Goal: Transaction & Acquisition: Purchase product/service

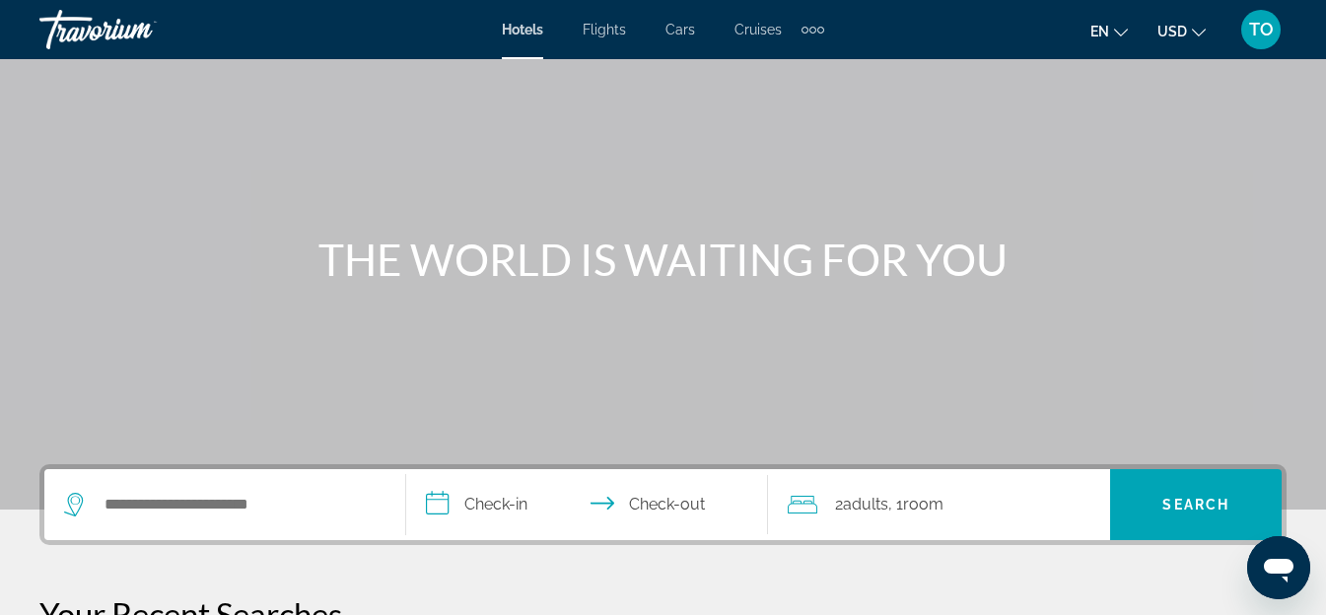
scroll to position [197, 0]
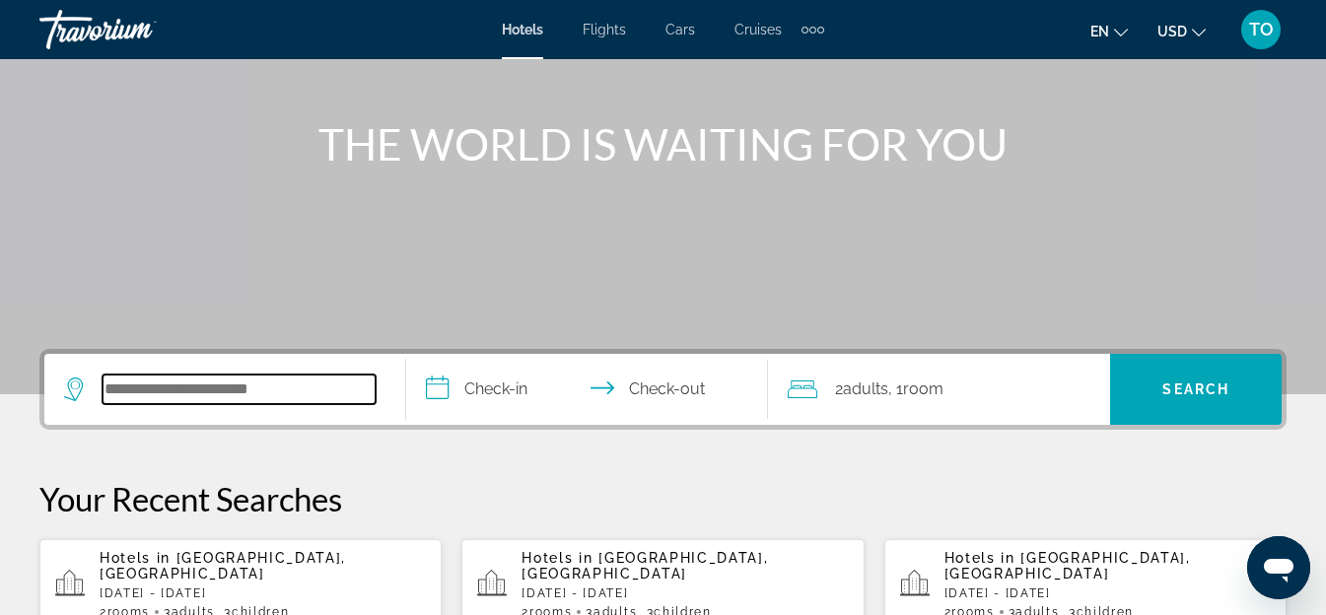
click at [204, 380] on input "Search widget" at bounding box center [239, 390] width 273 height 30
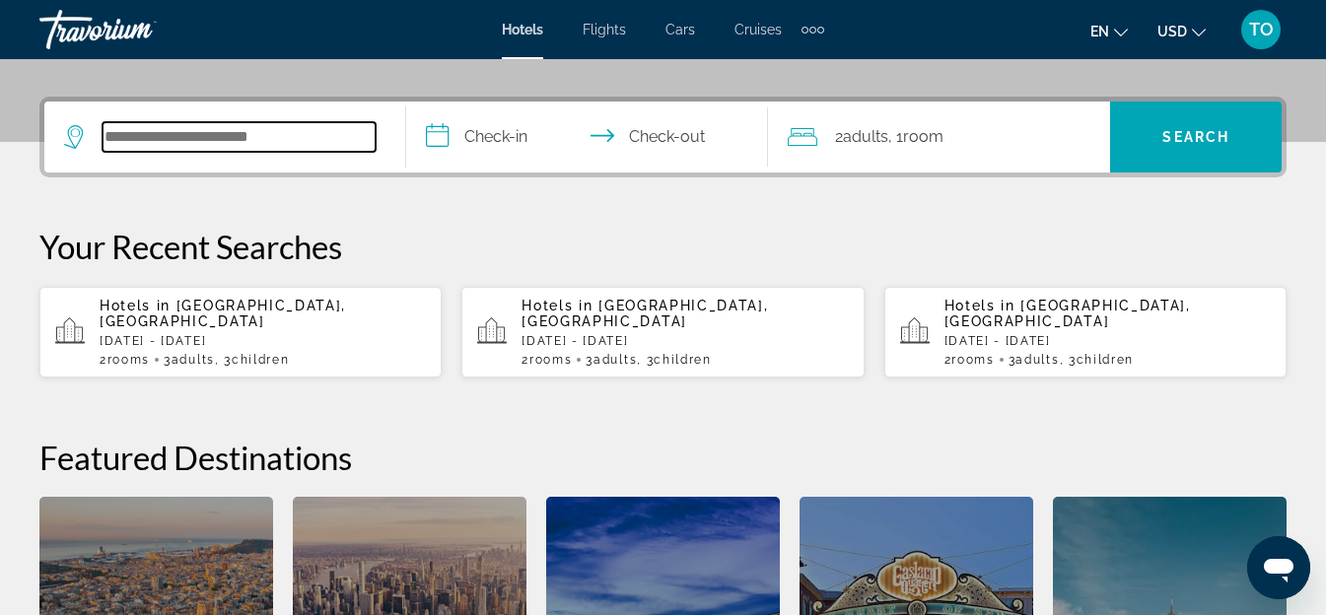
scroll to position [482, 0]
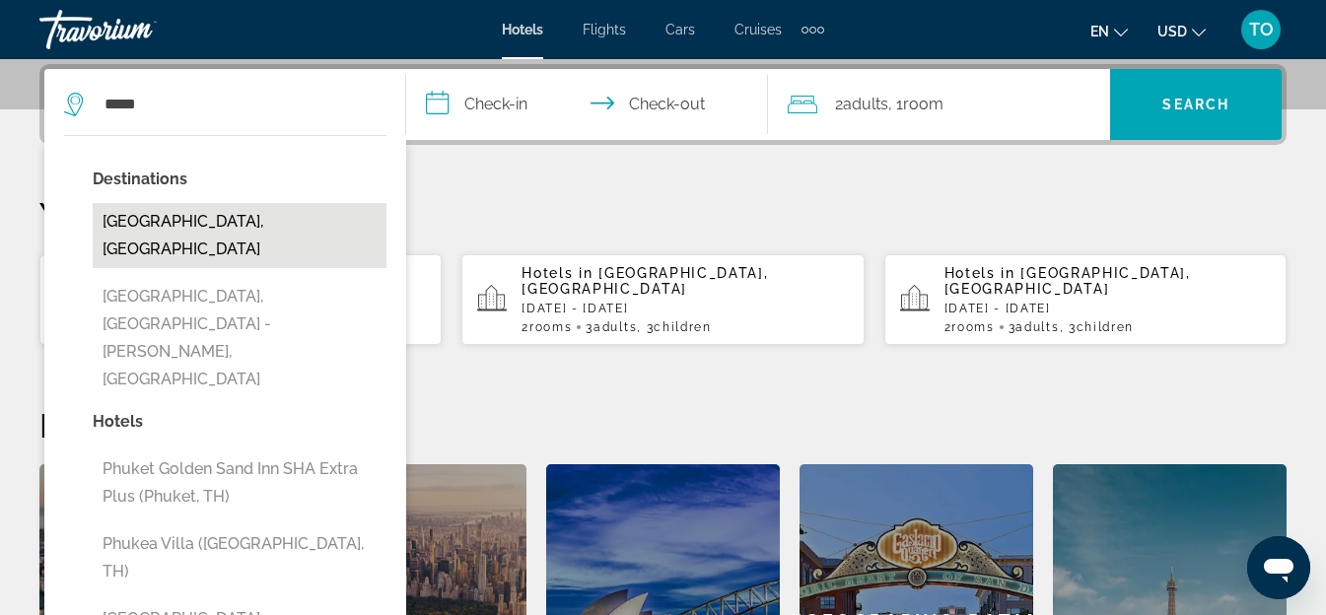
click at [267, 214] on button "[GEOGRAPHIC_DATA], [GEOGRAPHIC_DATA]" at bounding box center [240, 235] width 294 height 65
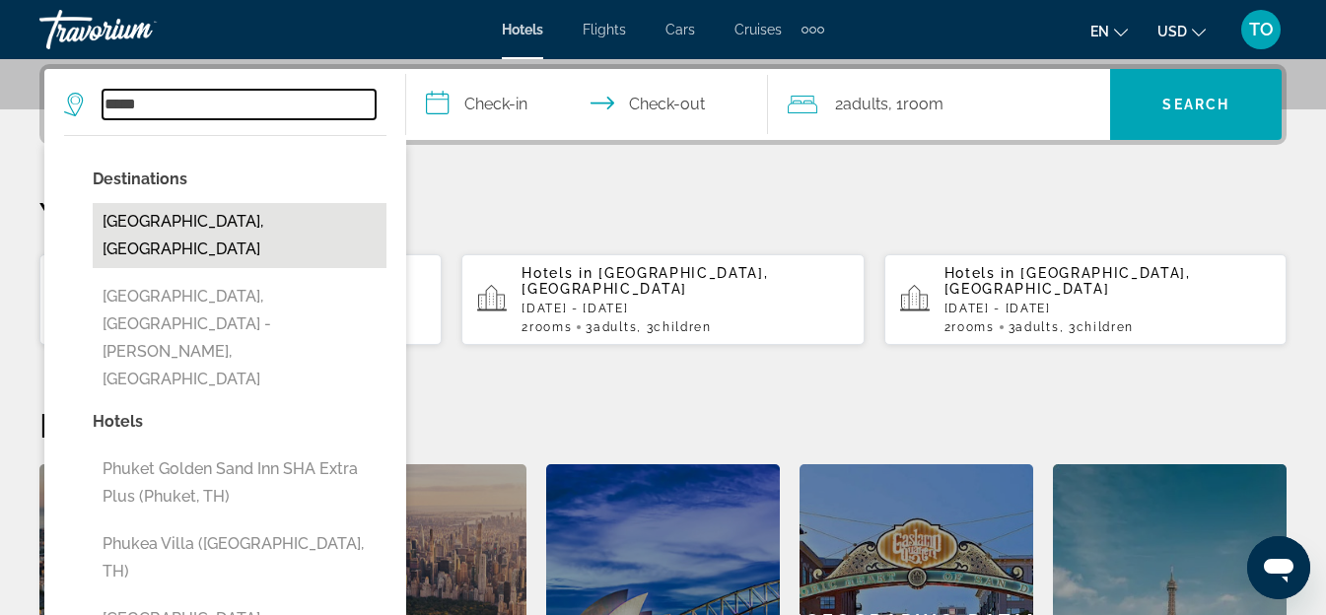
type input "**********"
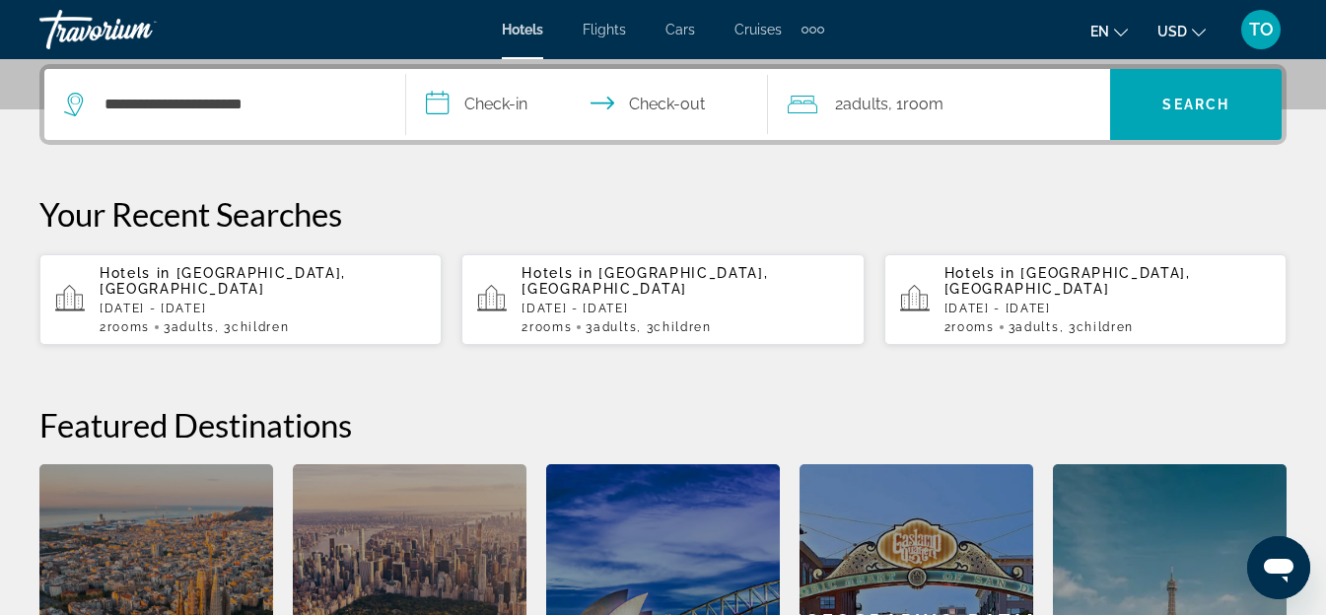
click at [498, 104] on input "**********" at bounding box center [591, 107] width 370 height 77
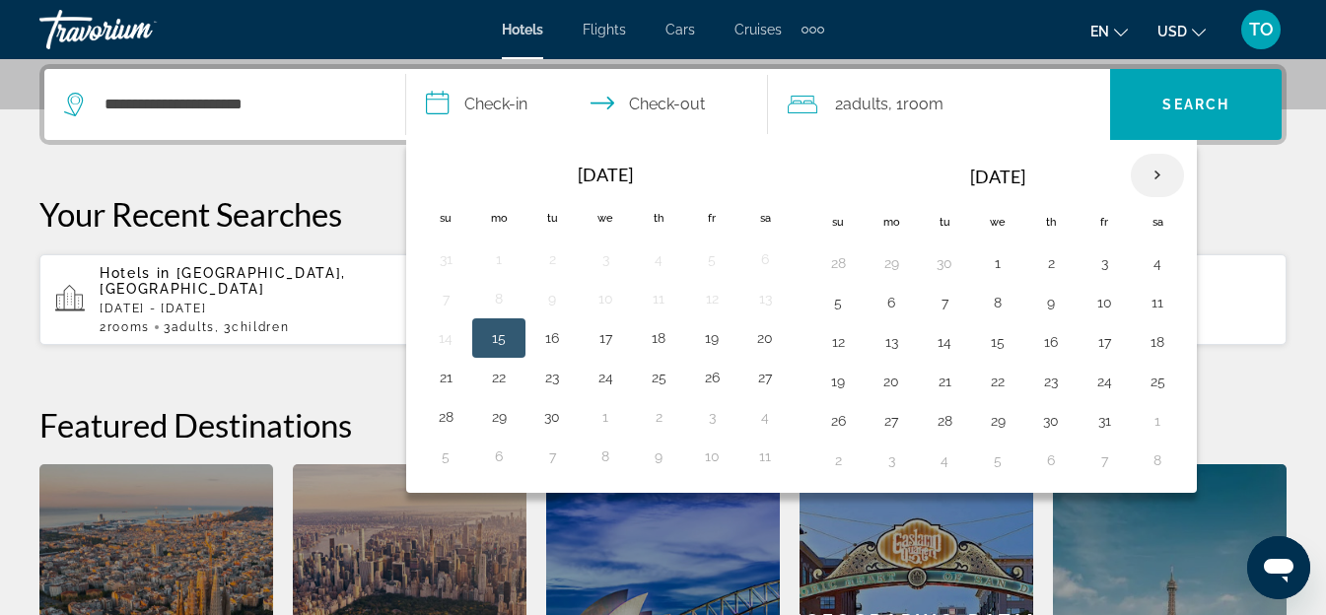
click at [1155, 171] on th "Next month" at bounding box center [1157, 175] width 53 height 43
click at [893, 262] on button "1" at bounding box center [891, 263] width 32 height 28
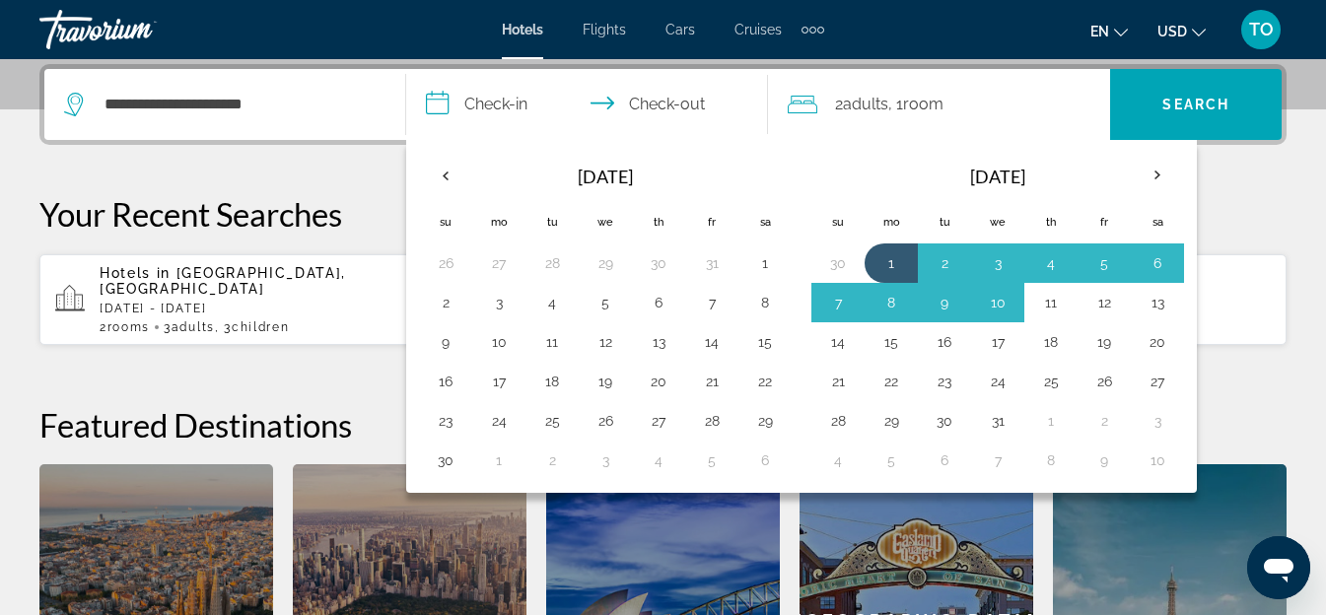
click at [1054, 301] on button "11" at bounding box center [1051, 303] width 32 height 28
type input "**********"
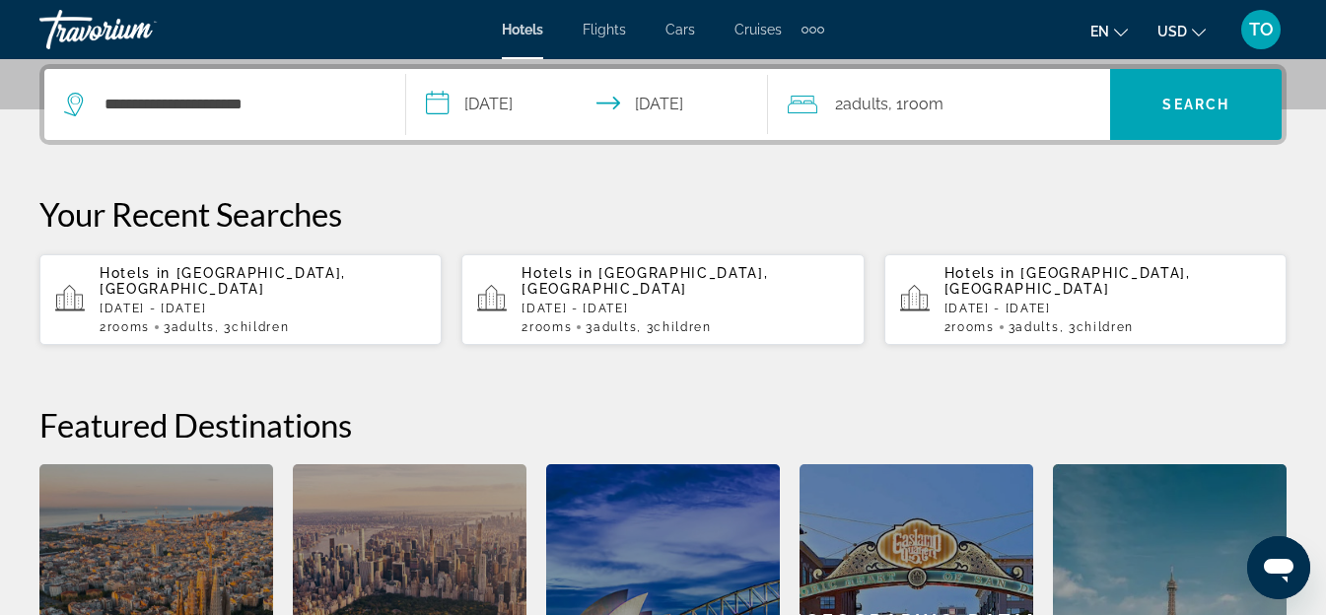
click at [859, 114] on span "2 Adult Adults" at bounding box center [861, 105] width 53 height 28
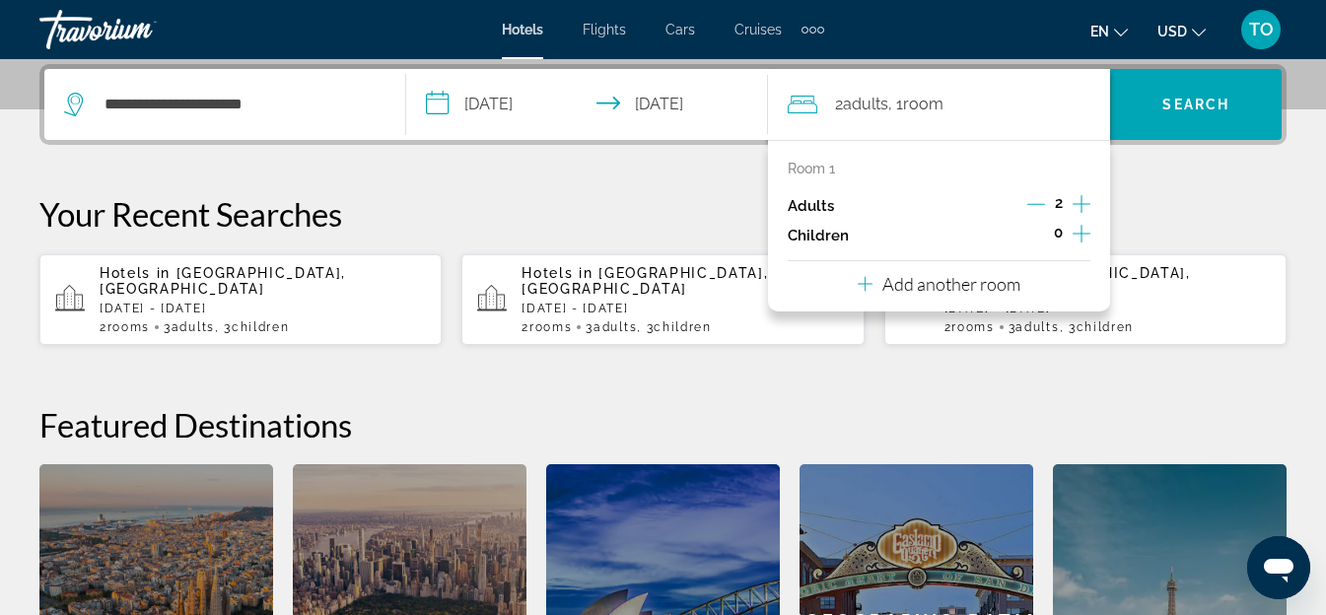
click at [1082, 236] on icon "Increment children" at bounding box center [1082, 234] width 18 height 24
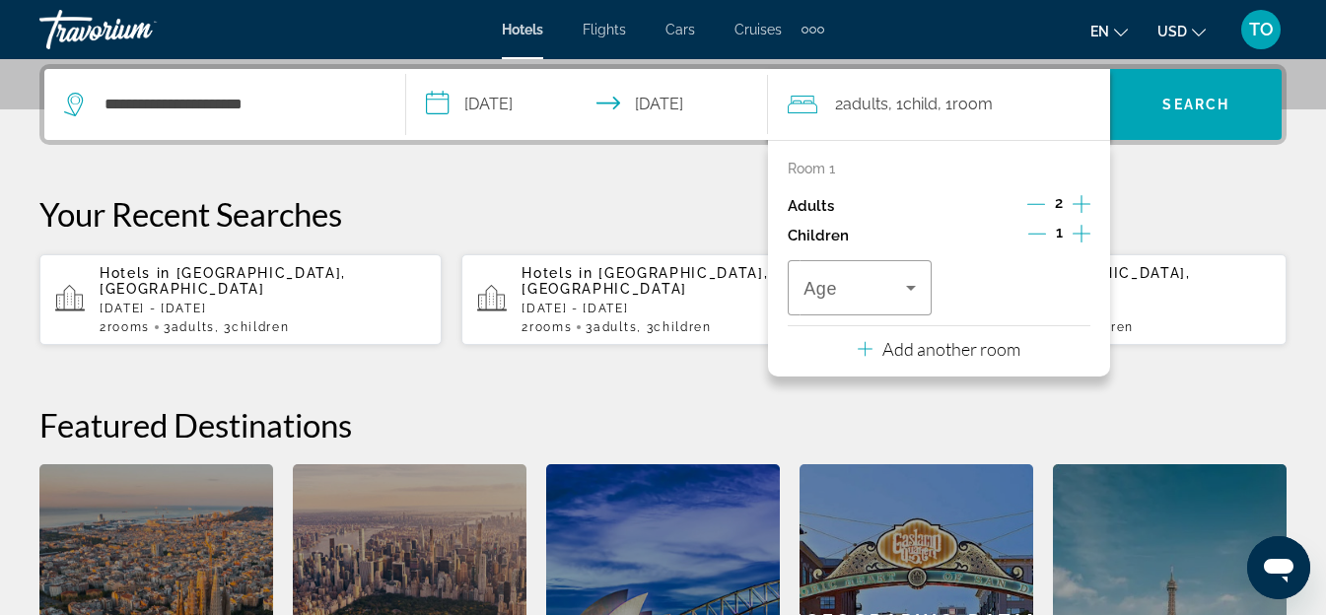
click at [1082, 227] on icon "Increment children" at bounding box center [1082, 234] width 18 height 24
click at [917, 289] on icon "Travelers: 2 adults, 2 children" at bounding box center [911, 288] width 24 height 24
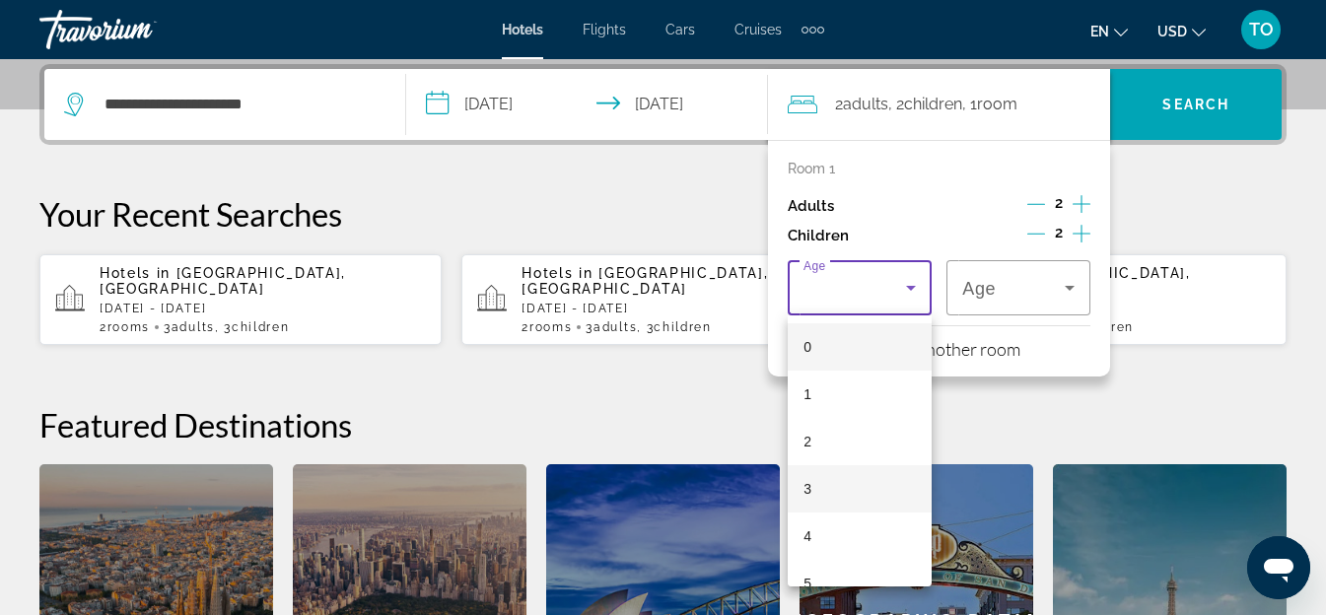
click at [838, 496] on mat-option "3" at bounding box center [860, 488] width 144 height 47
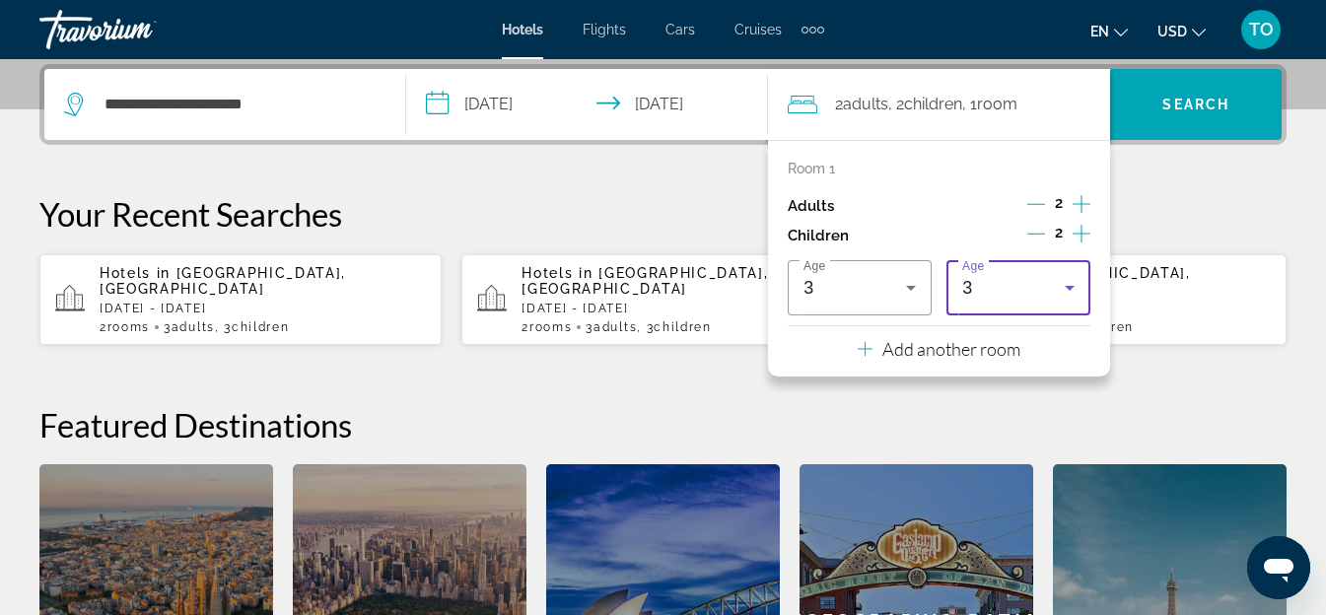
click at [1060, 275] on div "3" at bounding box center [1018, 287] width 112 height 55
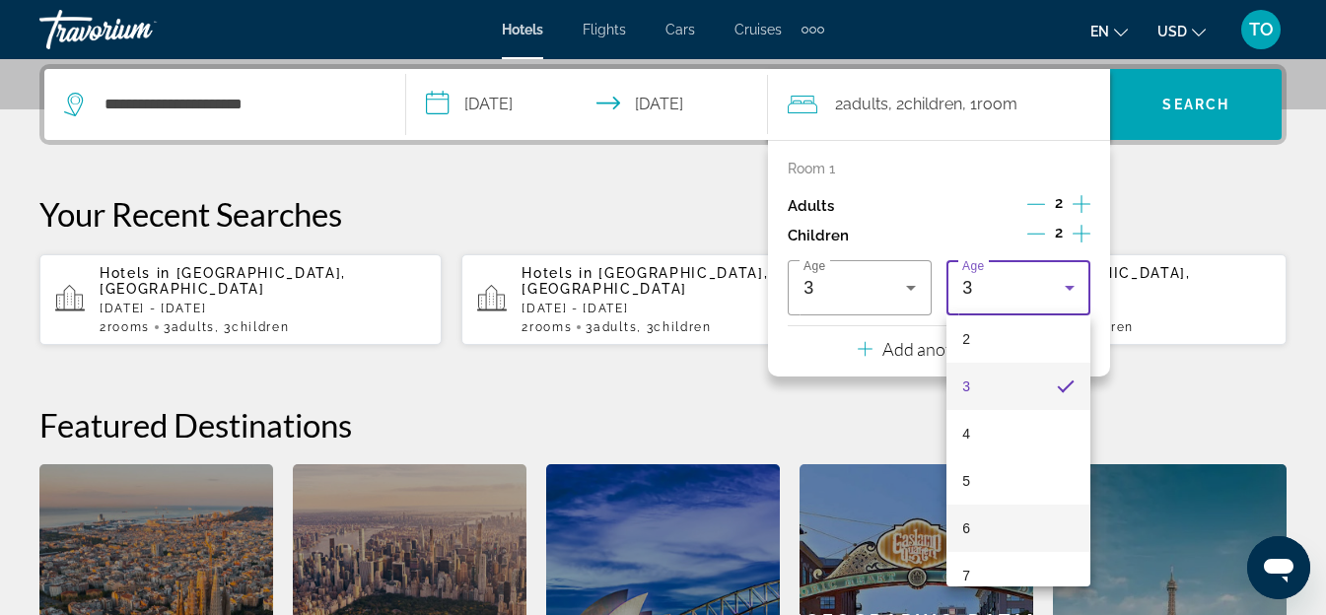
scroll to position [197, 0]
click at [1017, 478] on mat-option "7" at bounding box center [1018, 480] width 144 height 47
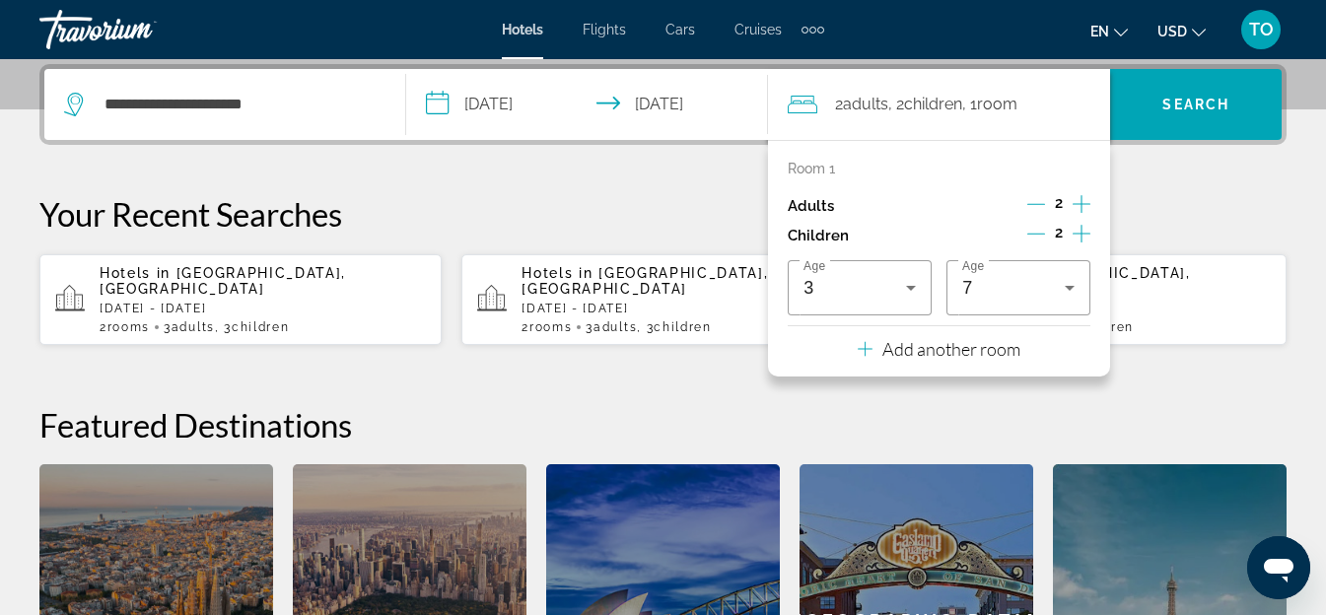
click at [968, 344] on p "Add another room" at bounding box center [951, 349] width 138 height 22
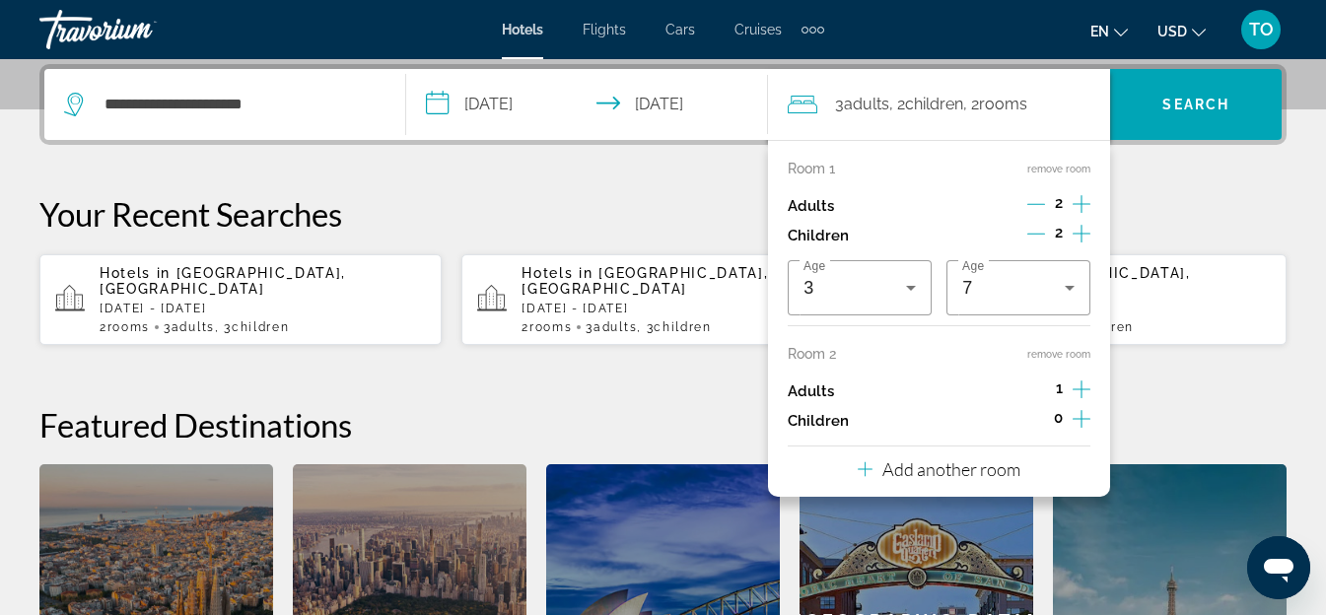
click at [1075, 414] on icon "Increment children" at bounding box center [1082, 419] width 18 height 24
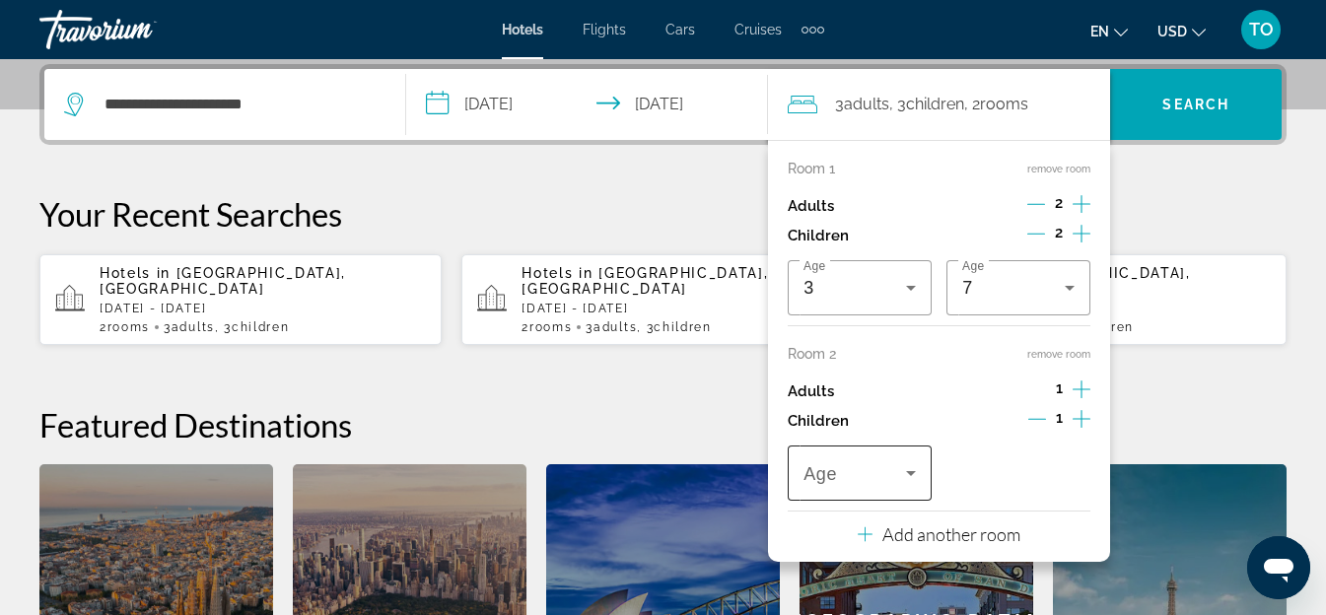
click at [850, 475] on span "Travelers: 3 adults, 3 children" at bounding box center [854, 473] width 103 height 24
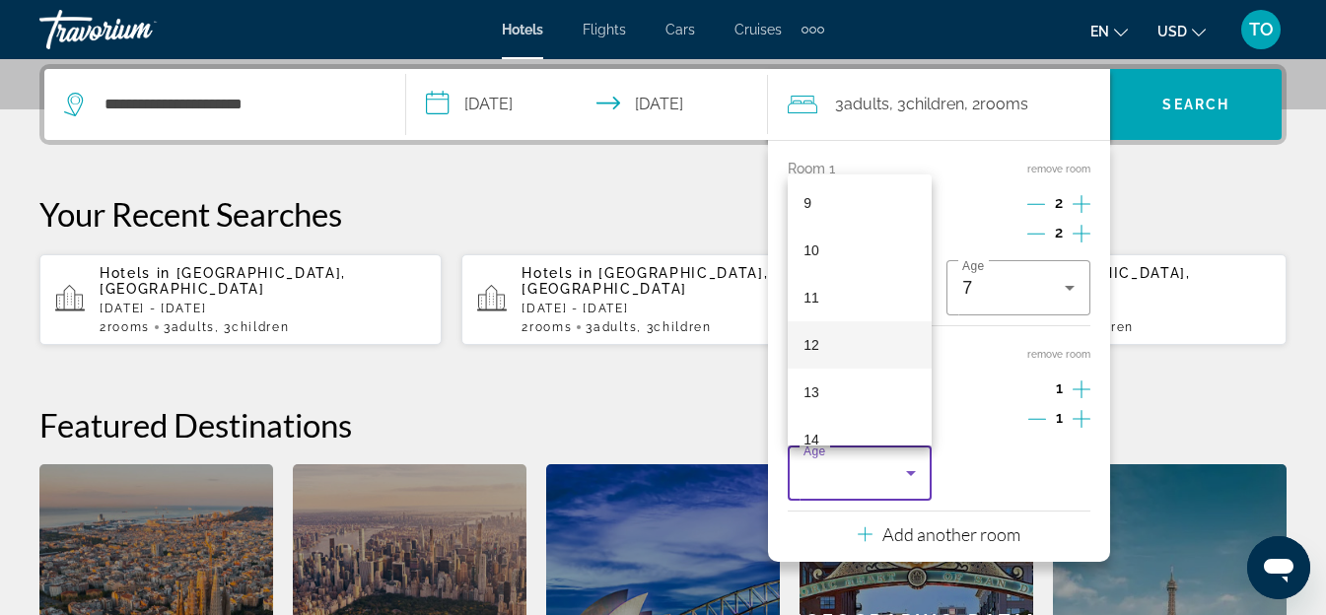
scroll to position [394, 0]
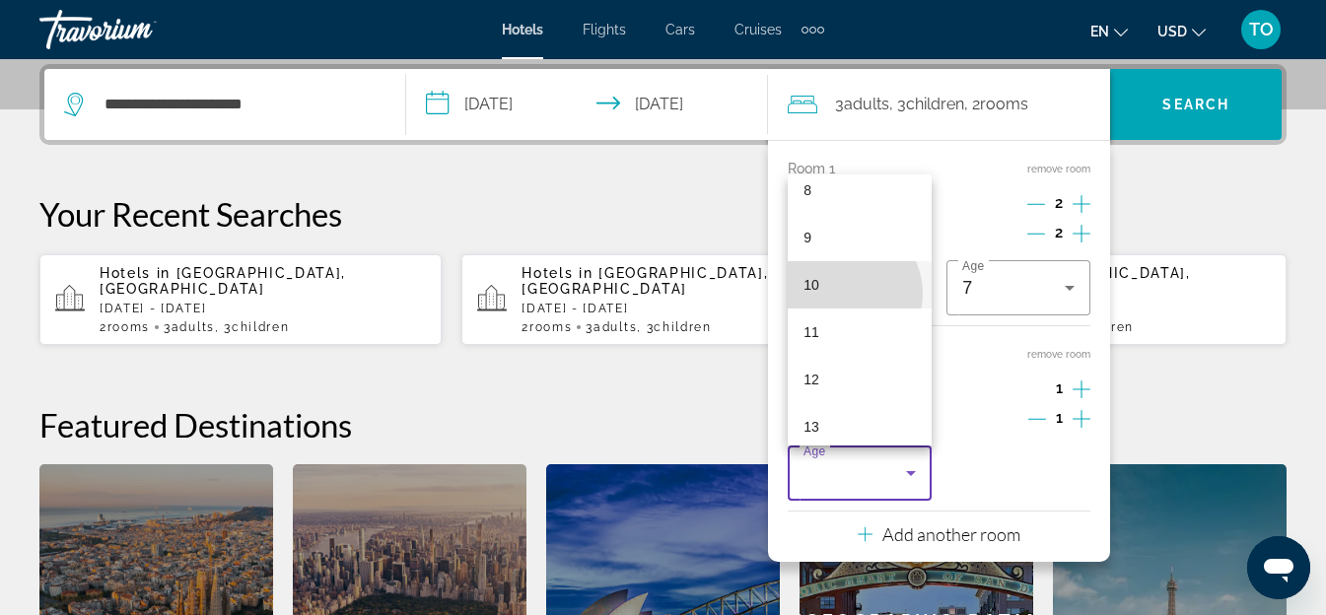
click at [845, 294] on mat-option "10" at bounding box center [860, 284] width 144 height 47
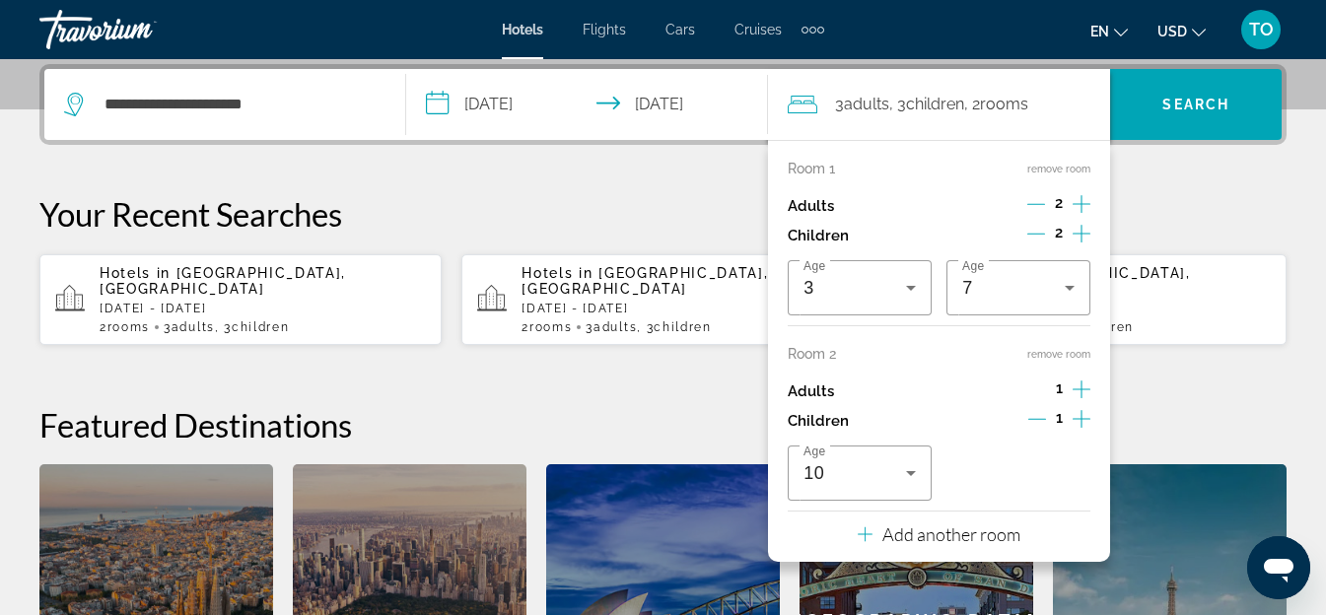
click at [1145, 386] on div "**********" at bounding box center [663, 421] width 1326 height 715
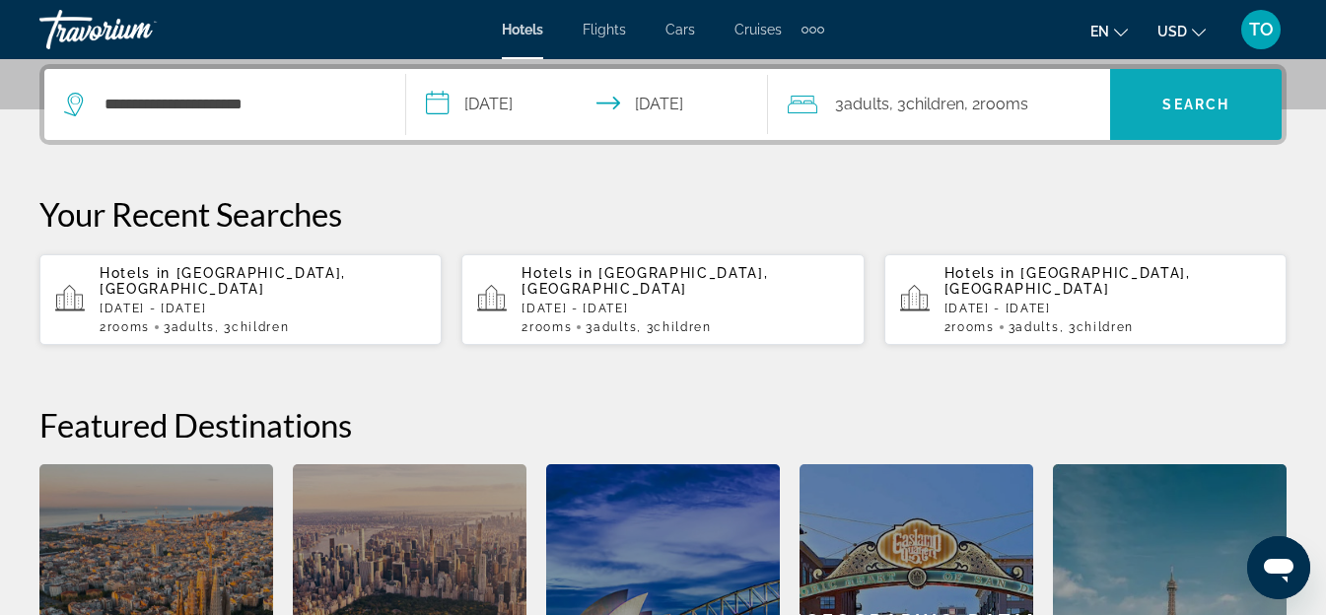
click at [1176, 112] on span "Search widget" at bounding box center [1196, 104] width 172 height 47
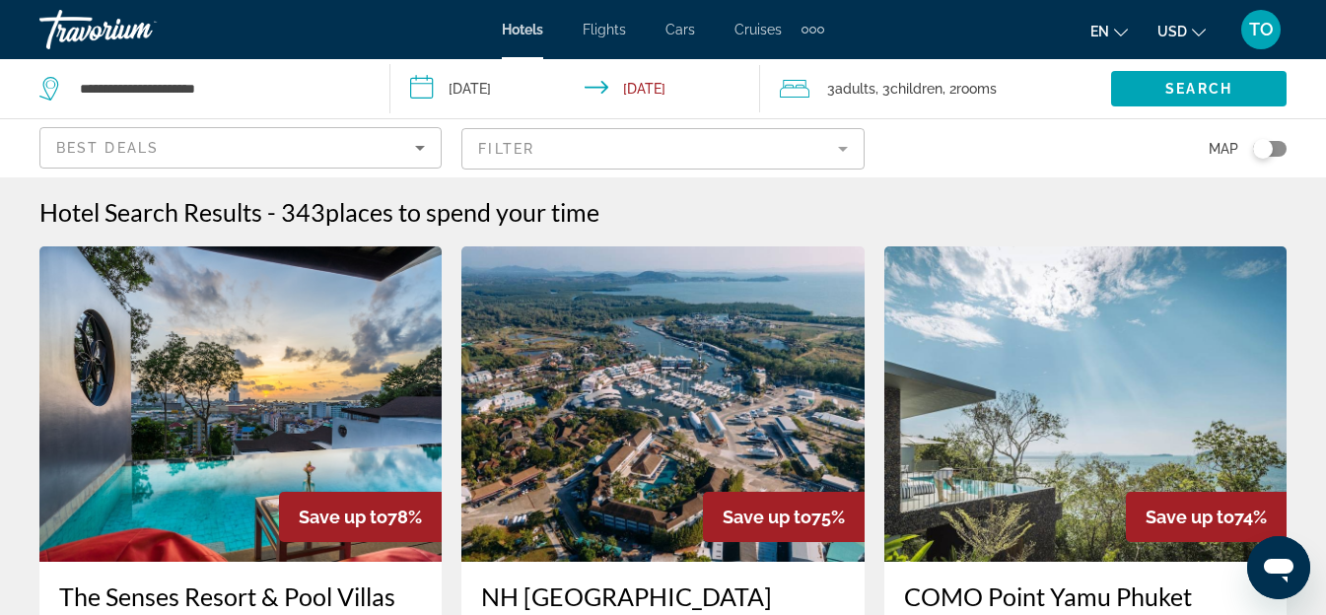
click at [565, 145] on mat-form-field "Filter" at bounding box center [662, 148] width 402 height 41
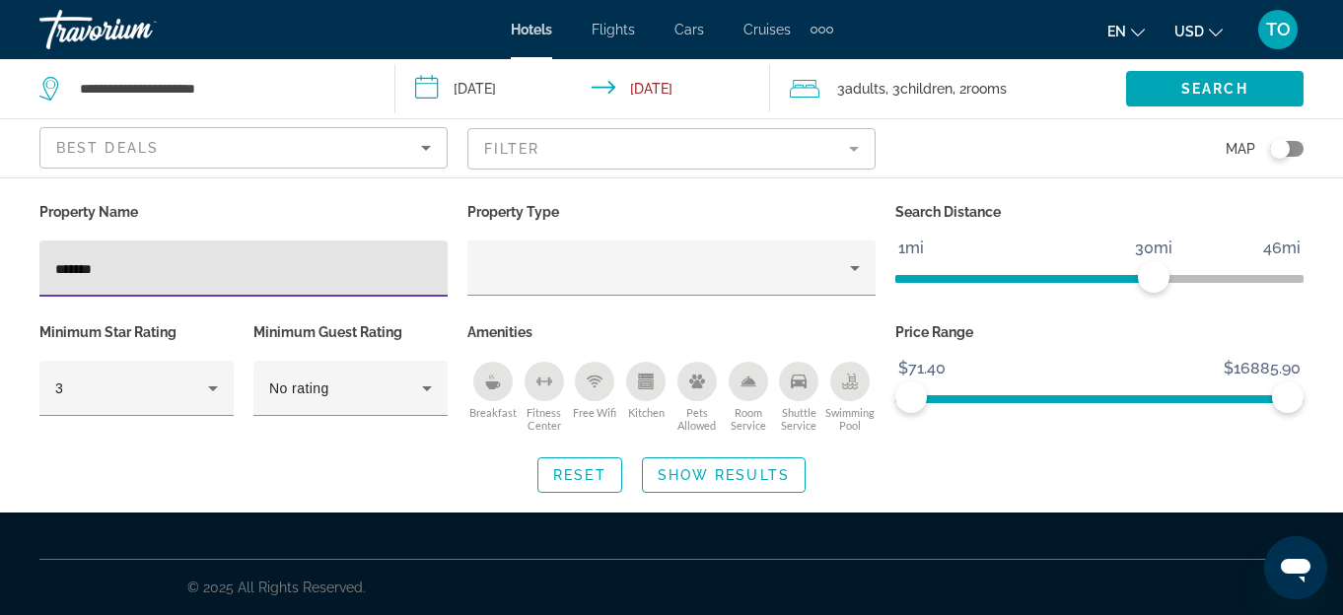
click at [79, 261] on input "*******" at bounding box center [243, 269] width 377 height 24
click at [175, 271] on input "******" at bounding box center [243, 269] width 377 height 24
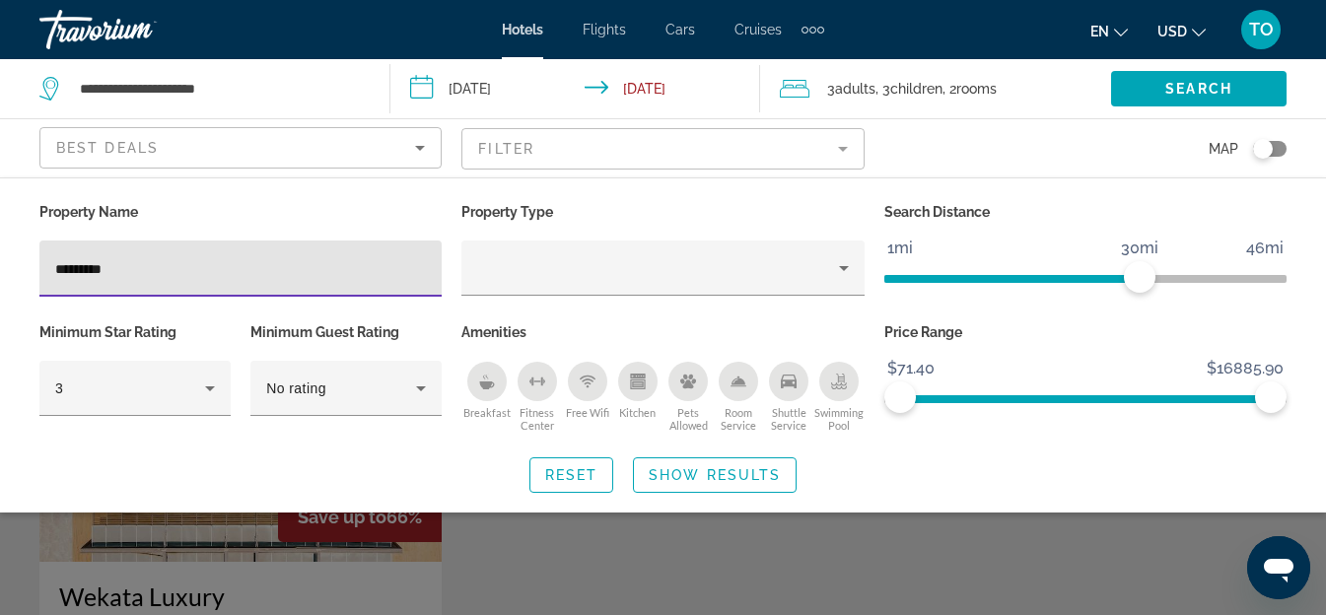
type input "*********"
click at [290, 571] on div "Search widget" at bounding box center [663, 455] width 1326 height 319
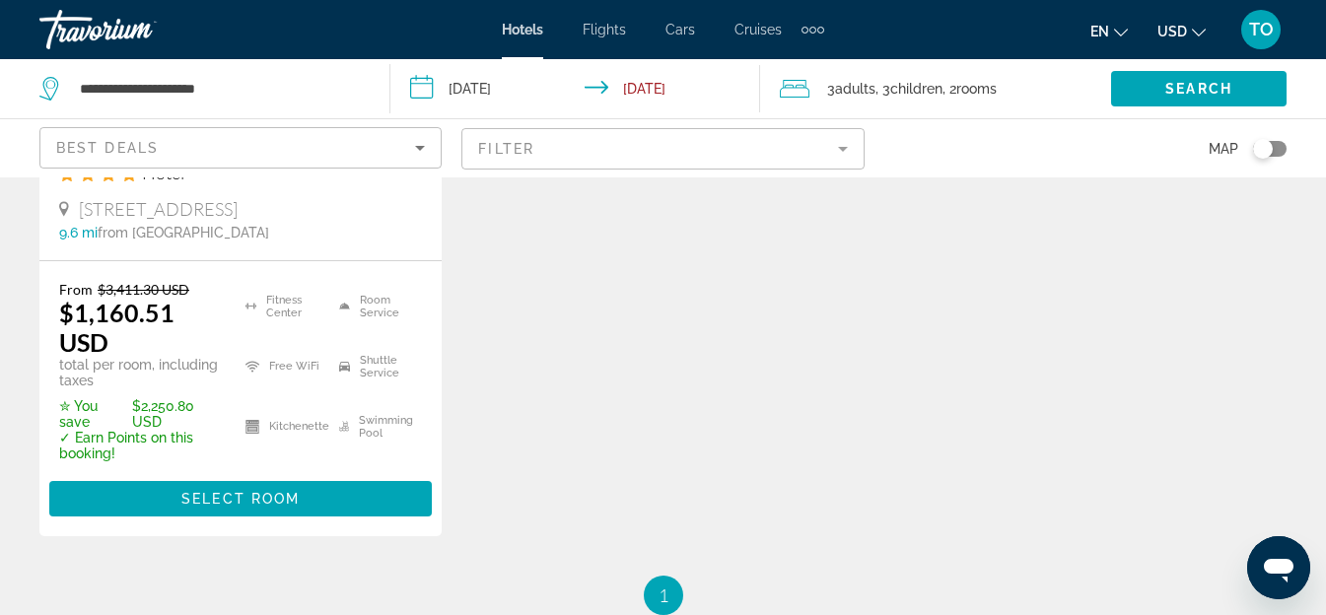
scroll to position [493, 0]
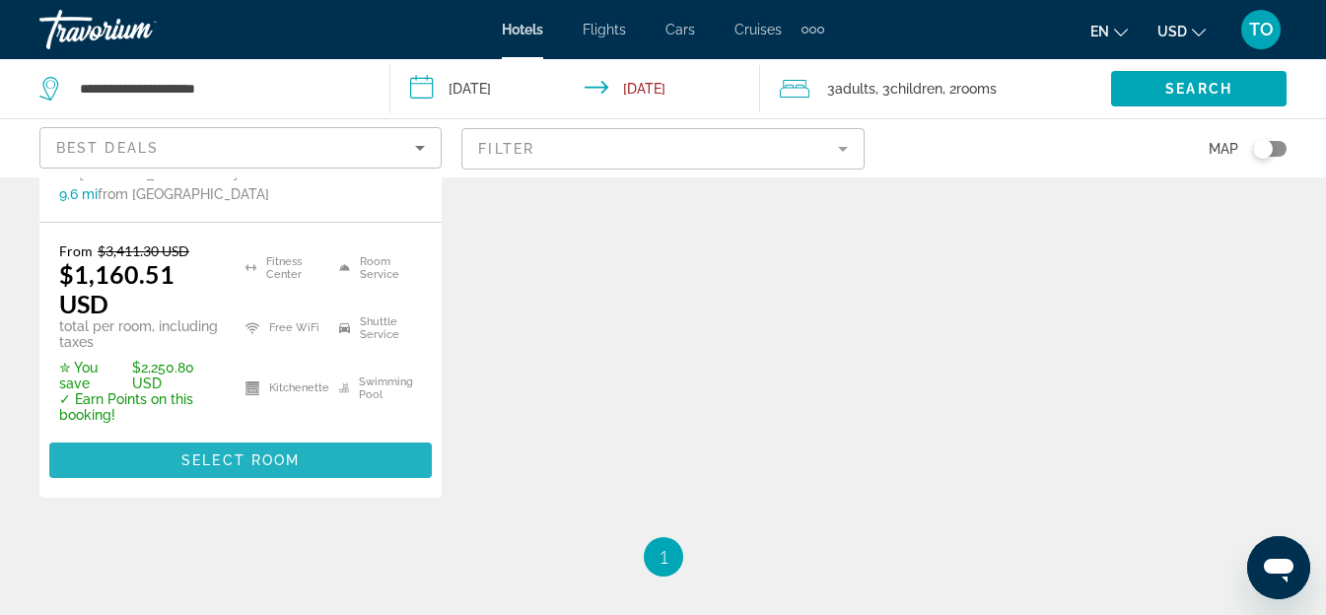
click at [232, 459] on span "Select Room" at bounding box center [240, 460] width 118 height 16
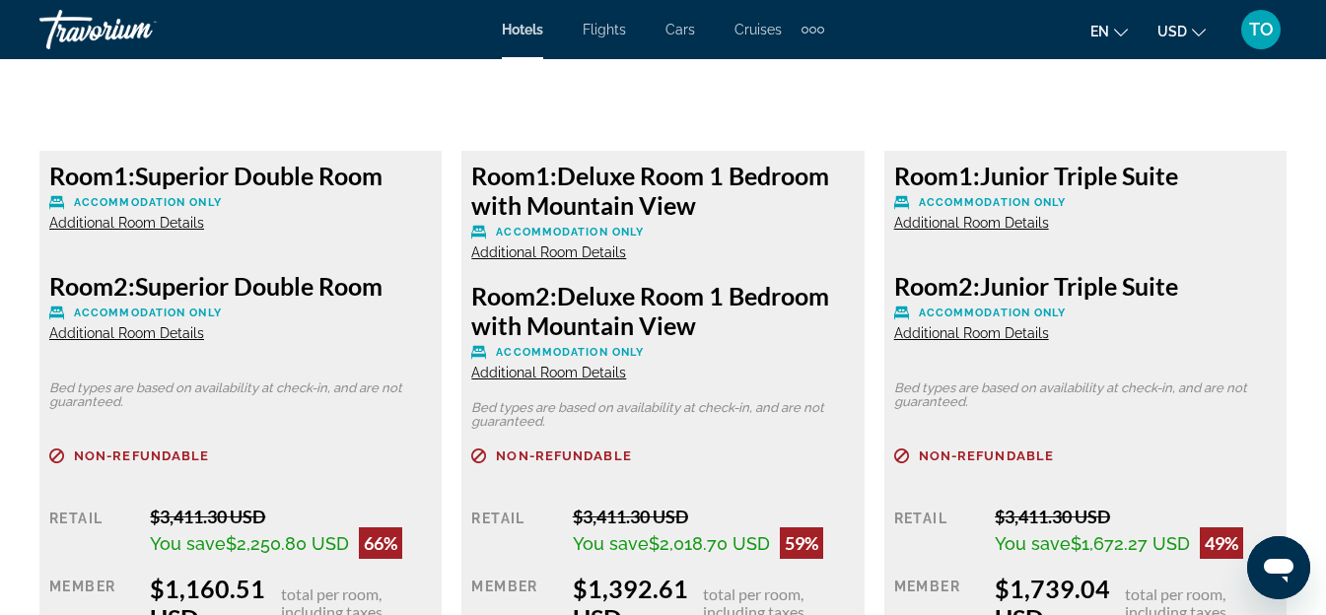
scroll to position [3429, 0]
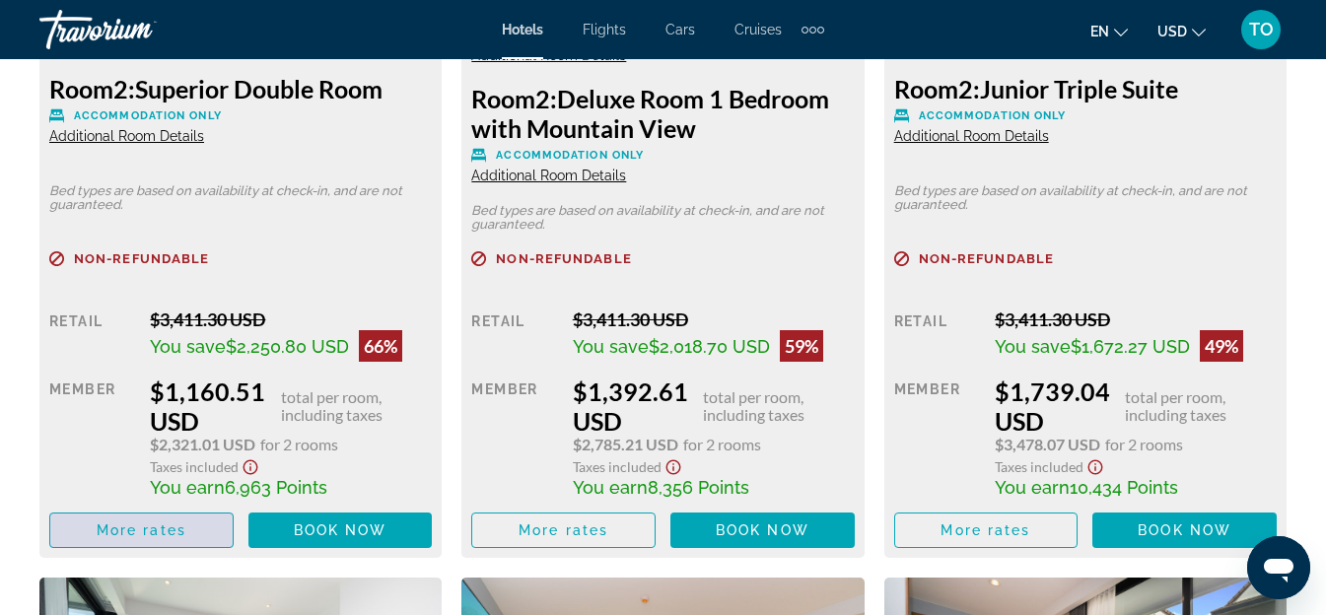
click at [80, 516] on span "Main content" at bounding box center [141, 530] width 182 height 47
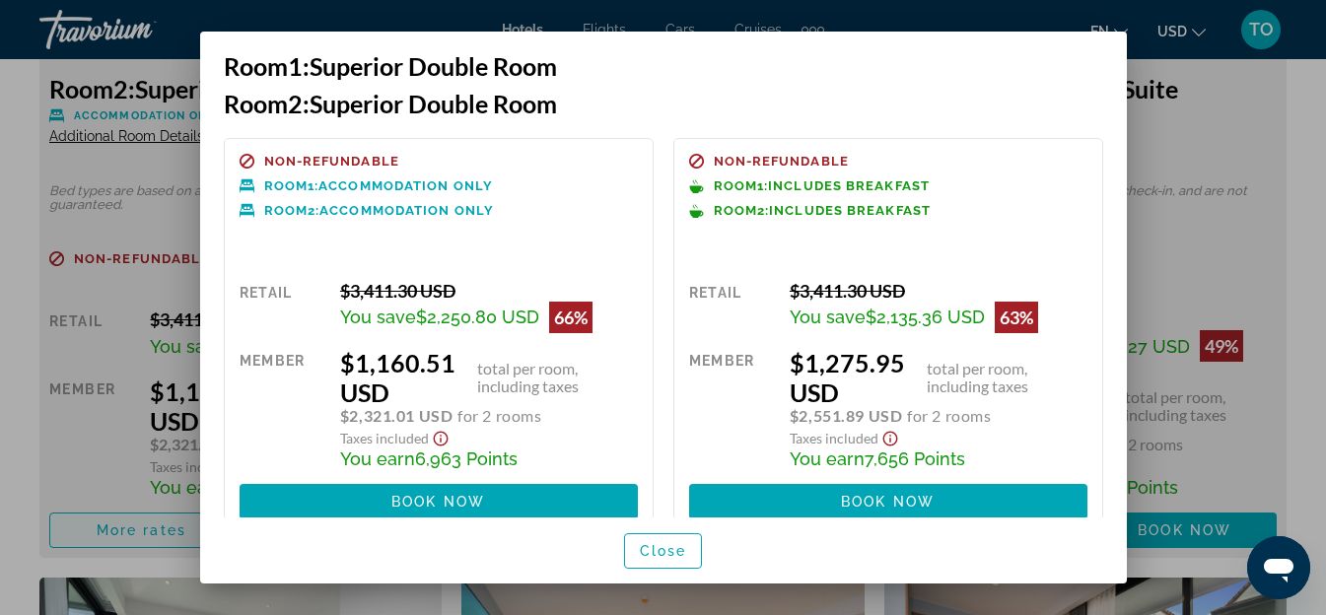
scroll to position [0, 0]
click at [1139, 132] on div at bounding box center [663, 307] width 1326 height 615
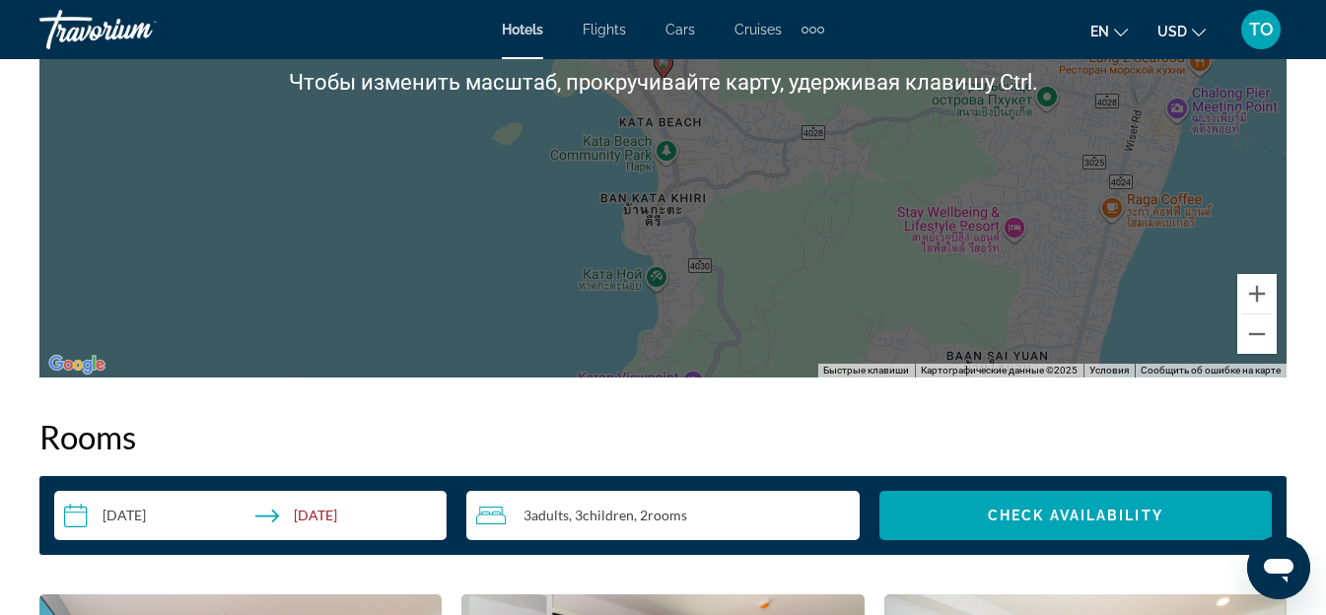
scroll to position [2837, 0]
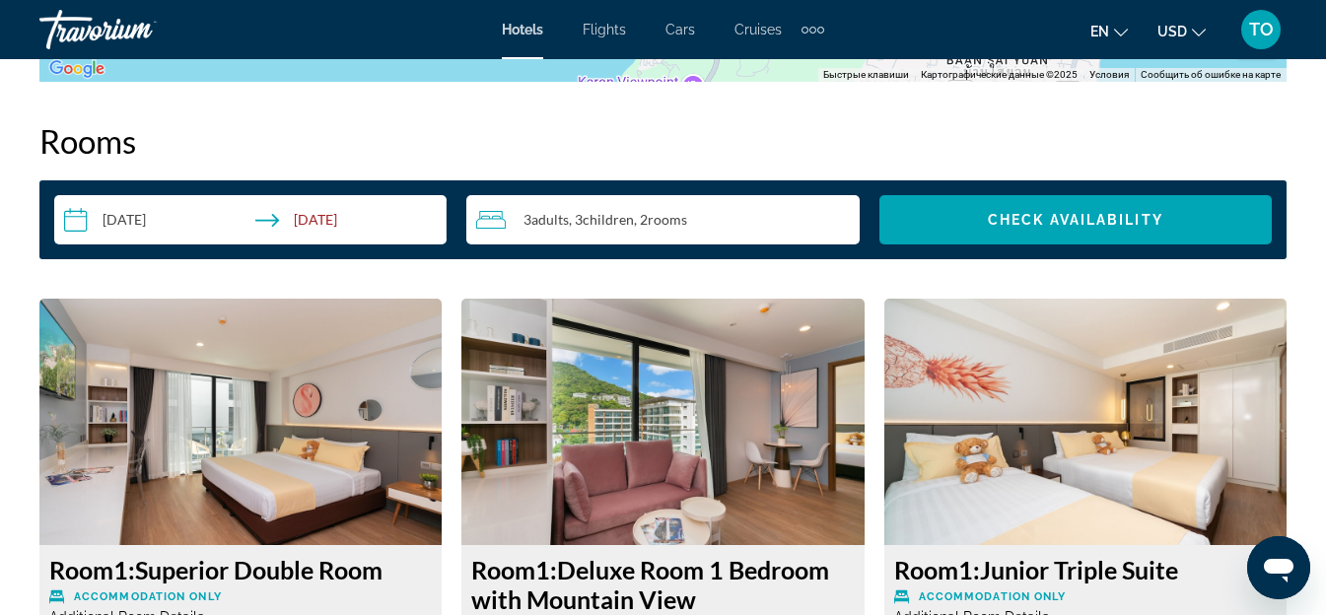
click at [160, 213] on input "**********" at bounding box center [254, 222] width 400 height 55
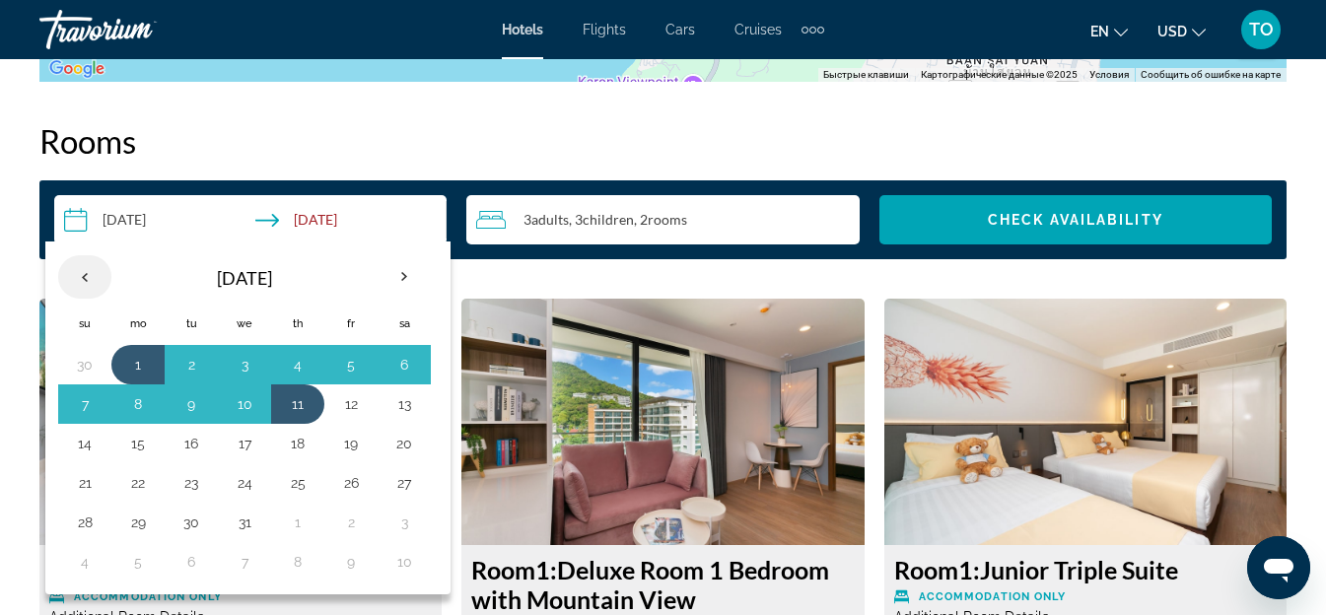
click at [84, 275] on th "Previous month" at bounding box center [84, 276] width 53 height 43
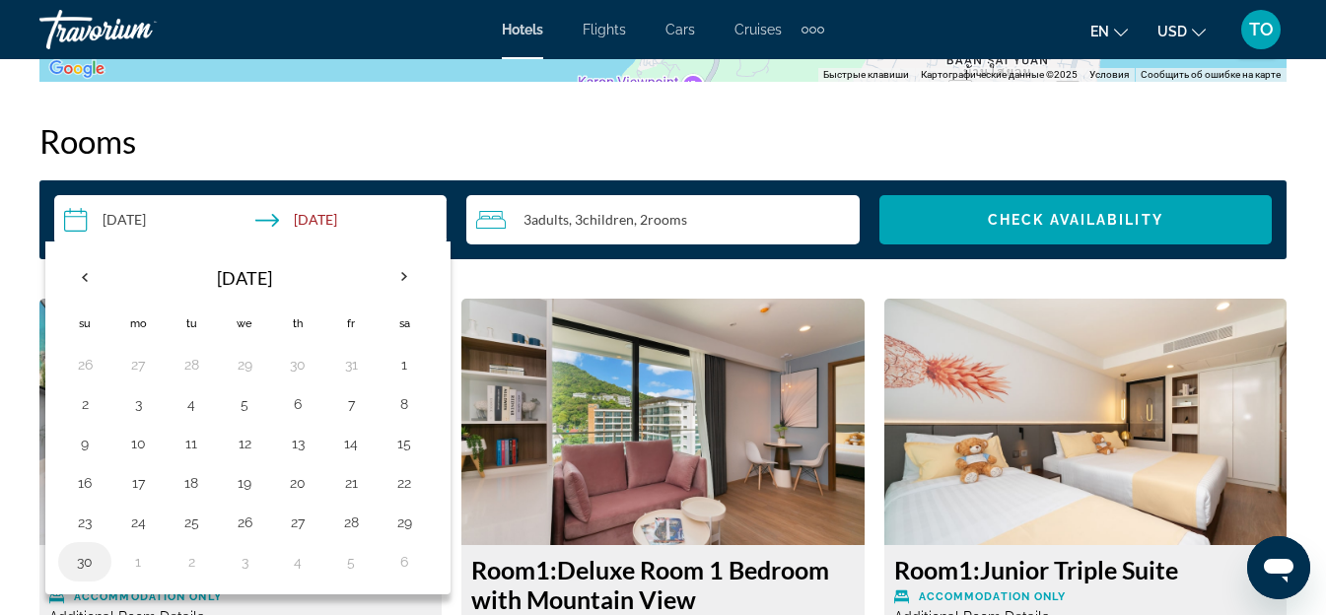
click at [73, 559] on button "30" at bounding box center [85, 562] width 32 height 28
click at [398, 274] on th "Next month" at bounding box center [404, 276] width 53 height 43
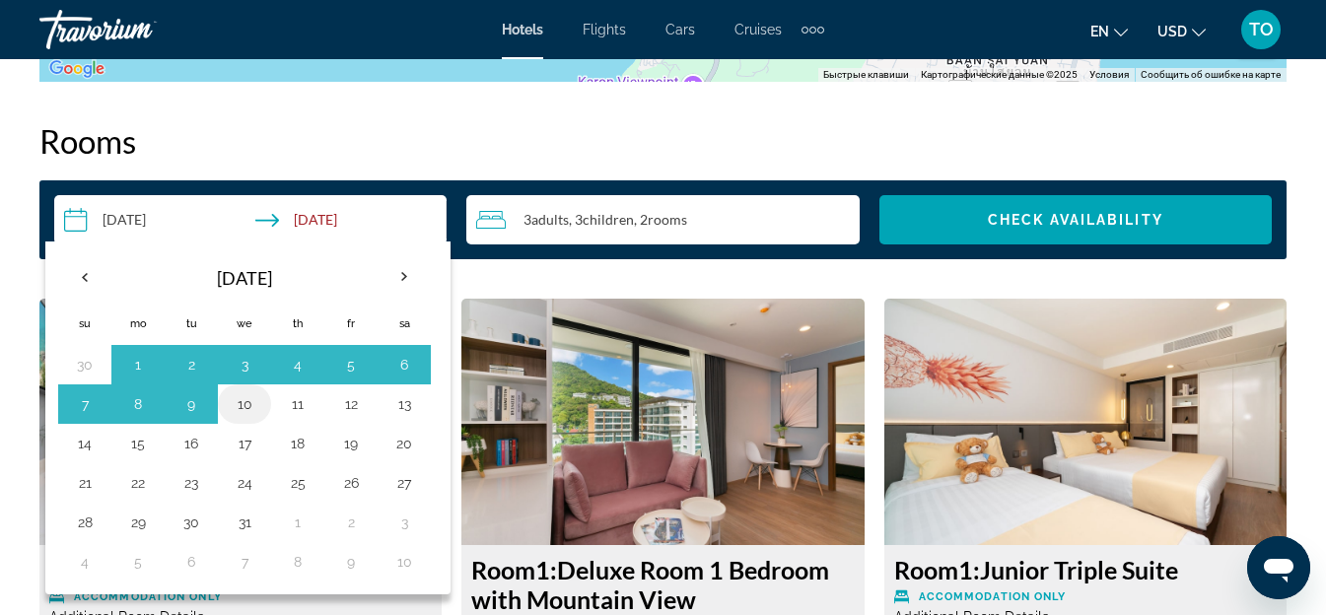
click at [244, 405] on button "10" at bounding box center [245, 404] width 32 height 28
type input "**********"
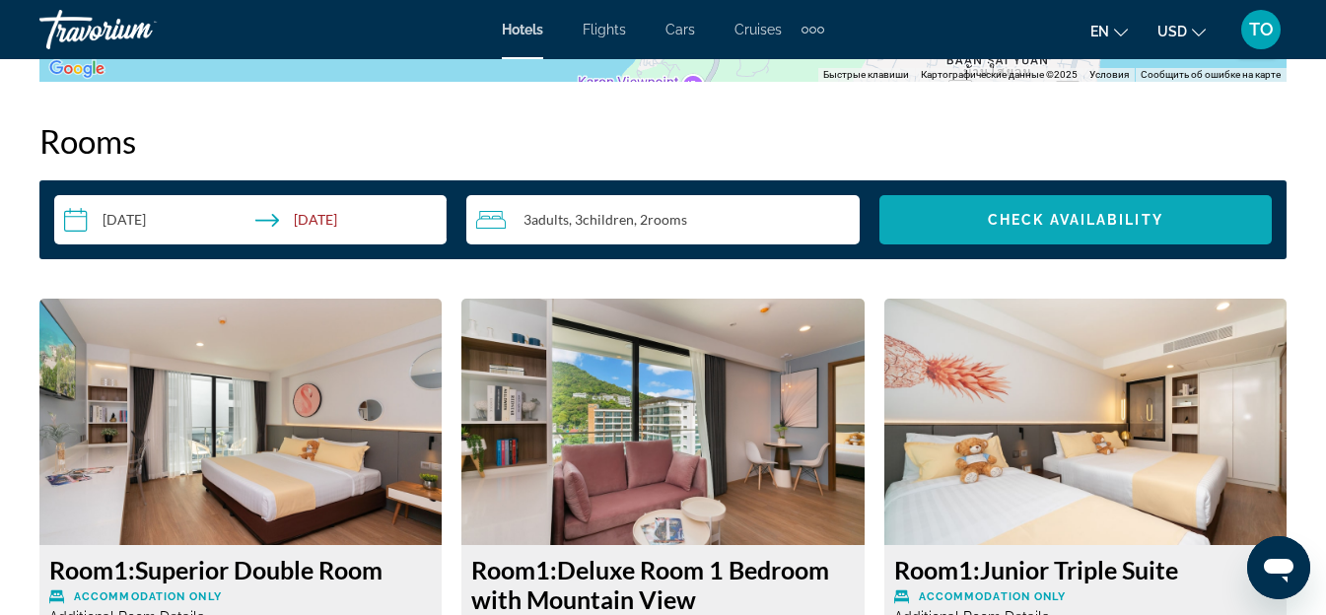
click at [1075, 221] on span "Check Availability" at bounding box center [1075, 220] width 175 height 16
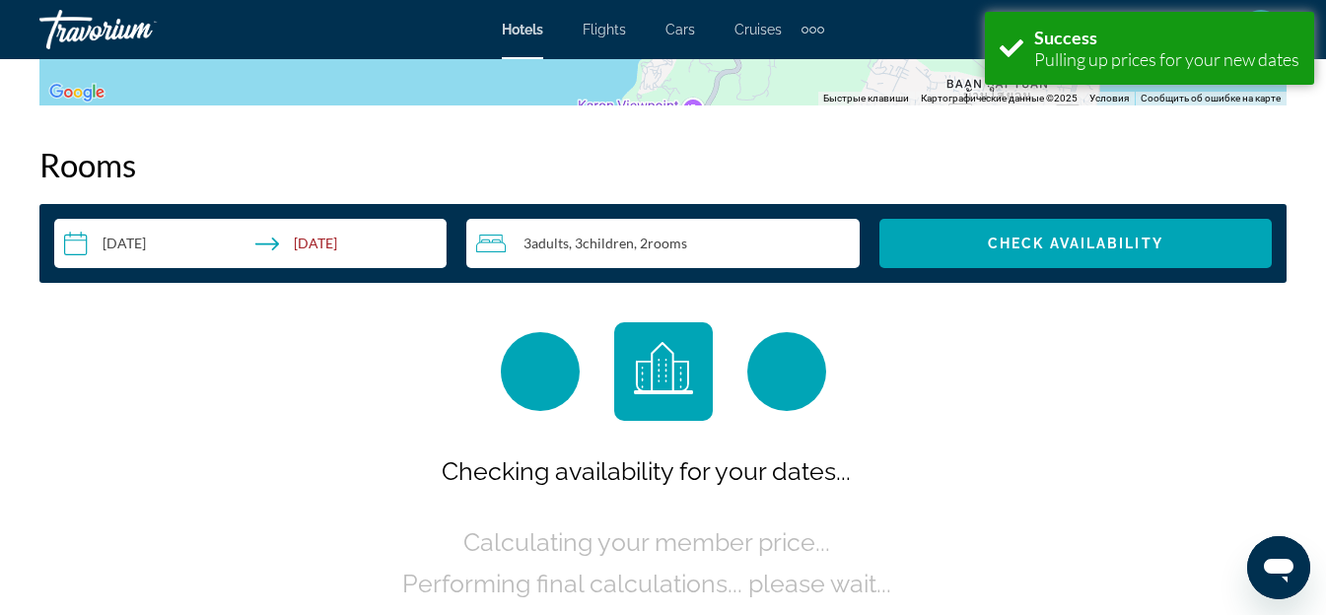
scroll to position [2840, 0]
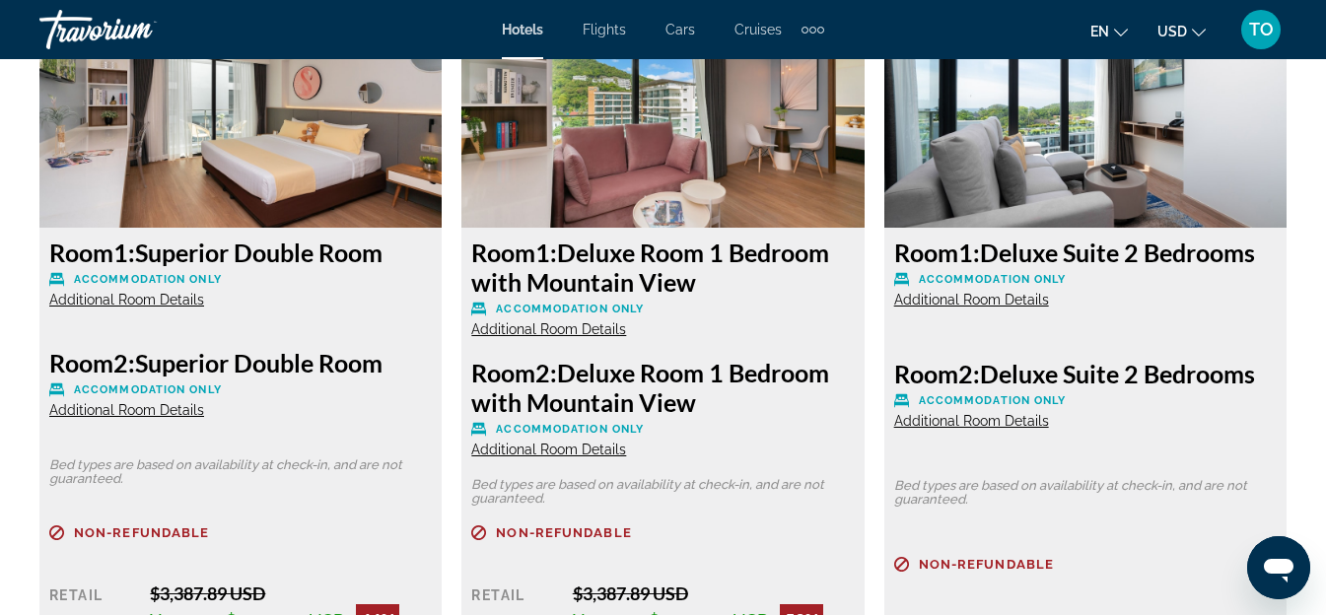
scroll to position [3549, 0]
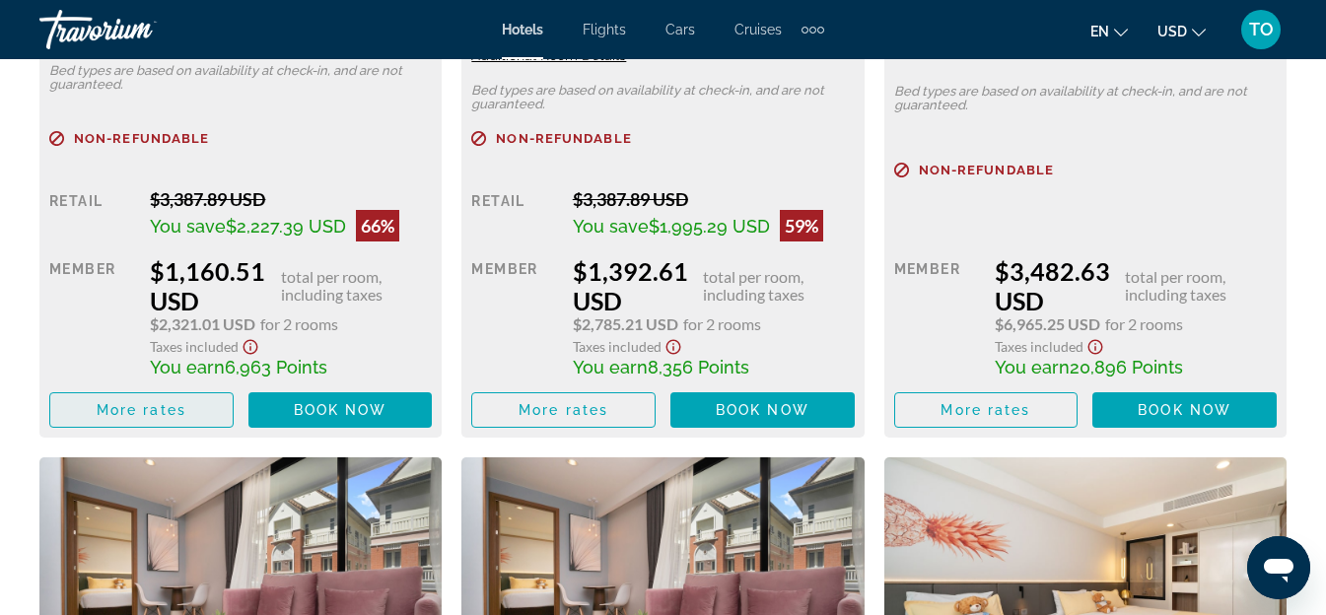
click at [150, 409] on span "More rates" at bounding box center [142, 410] width 90 height 16
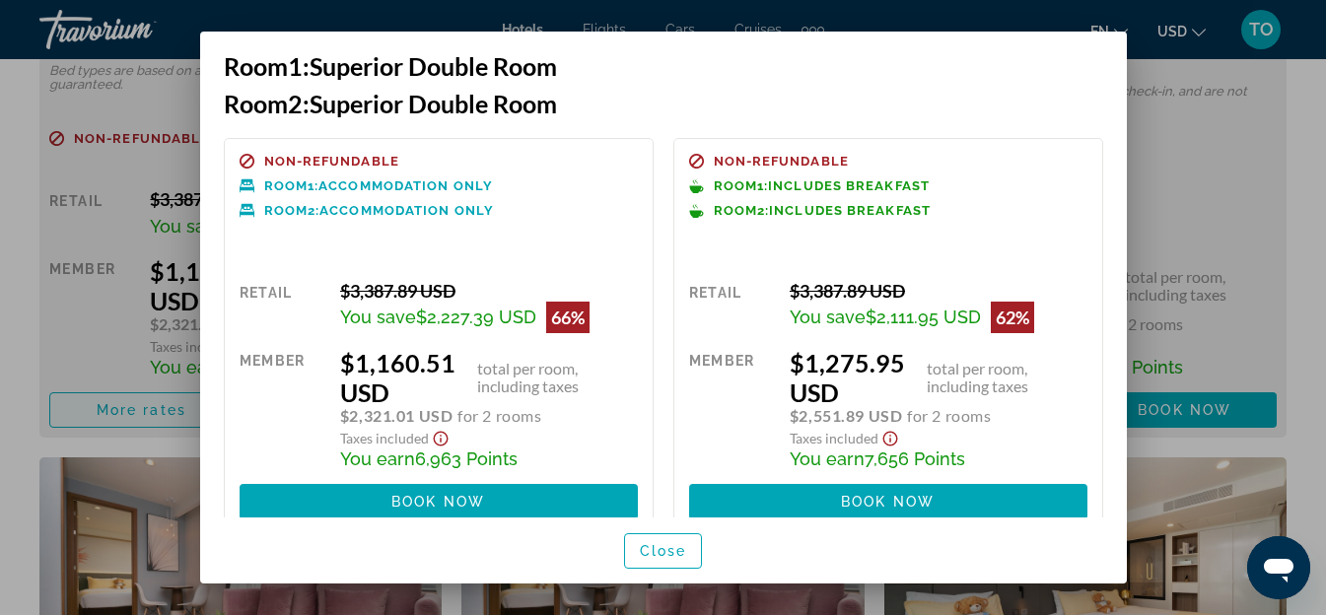
scroll to position [0, 0]
click at [666, 550] on span "Close" at bounding box center [663, 551] width 47 height 16
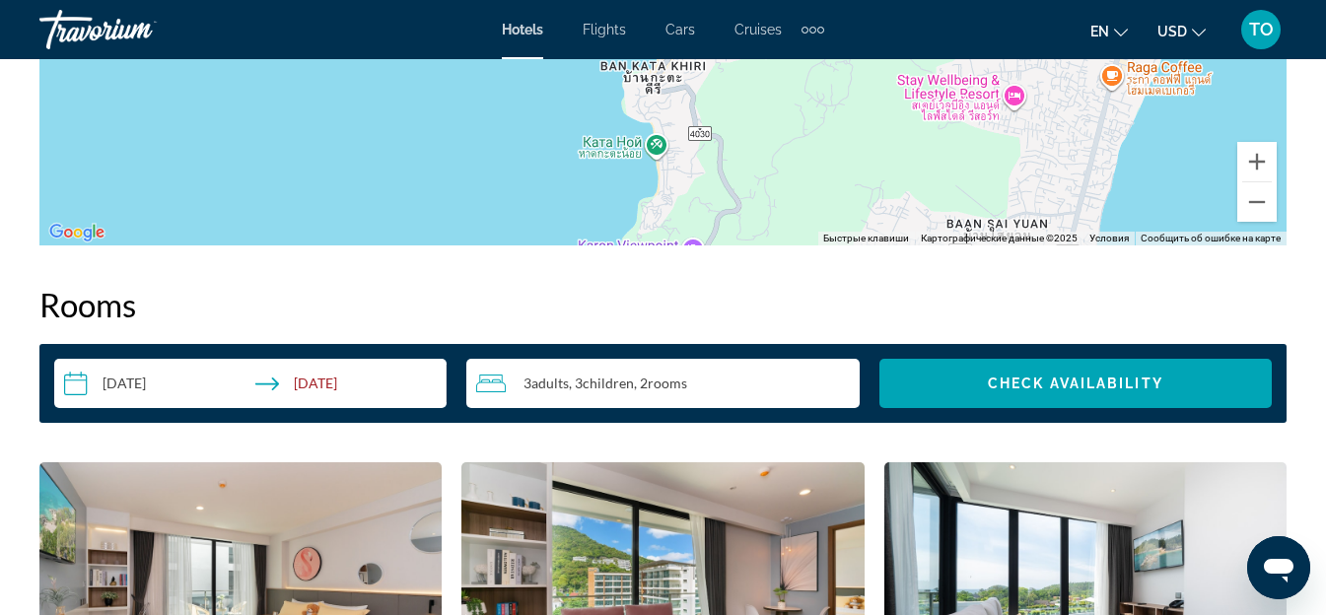
scroll to position [2662, 0]
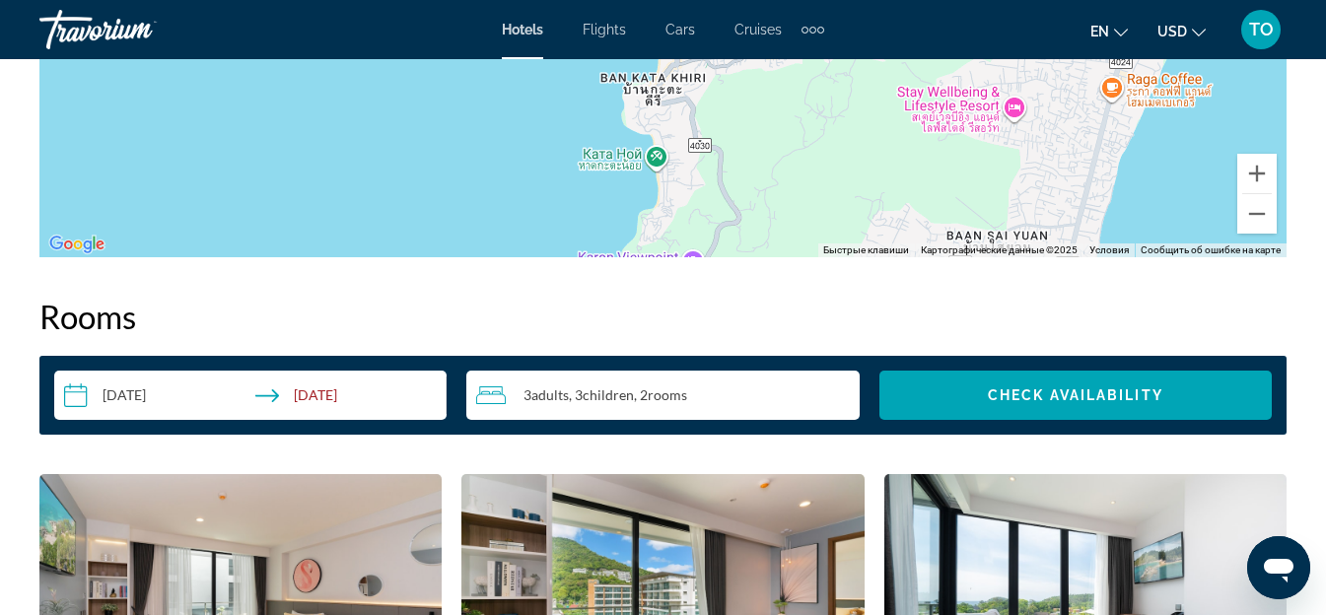
click at [226, 374] on input "**********" at bounding box center [254, 398] width 400 height 55
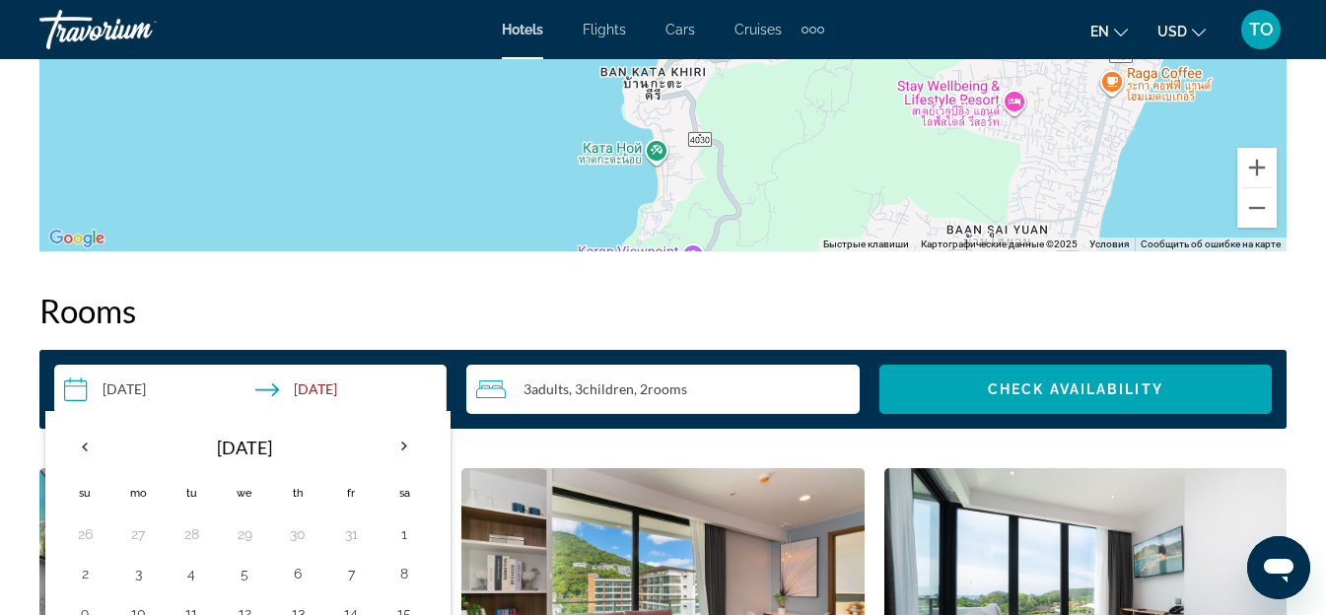
scroll to position [2957, 0]
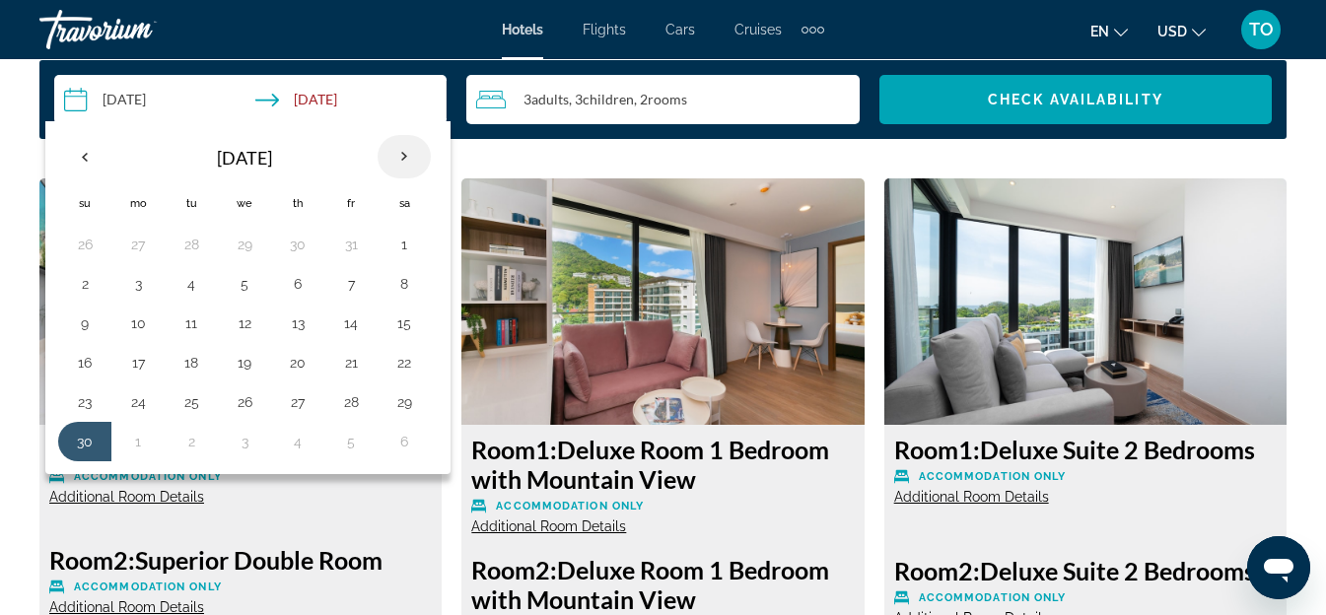
click at [416, 150] on th "Next month" at bounding box center [404, 156] width 53 height 43
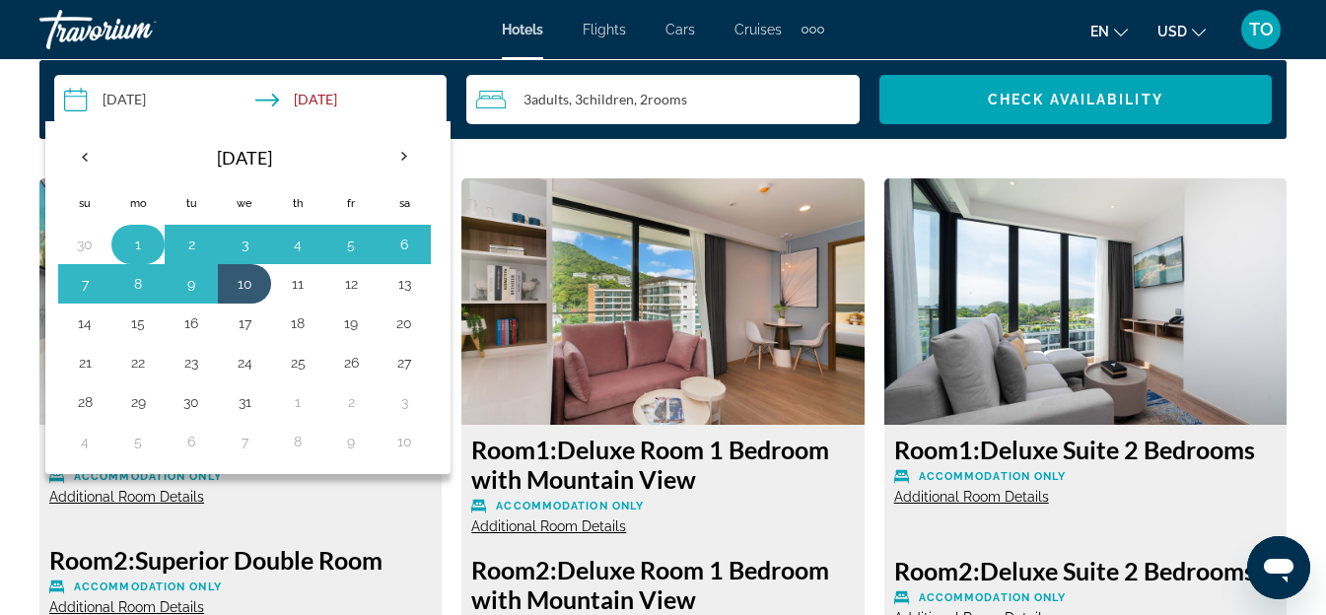
click at [132, 242] on button "1" at bounding box center [138, 245] width 32 height 28
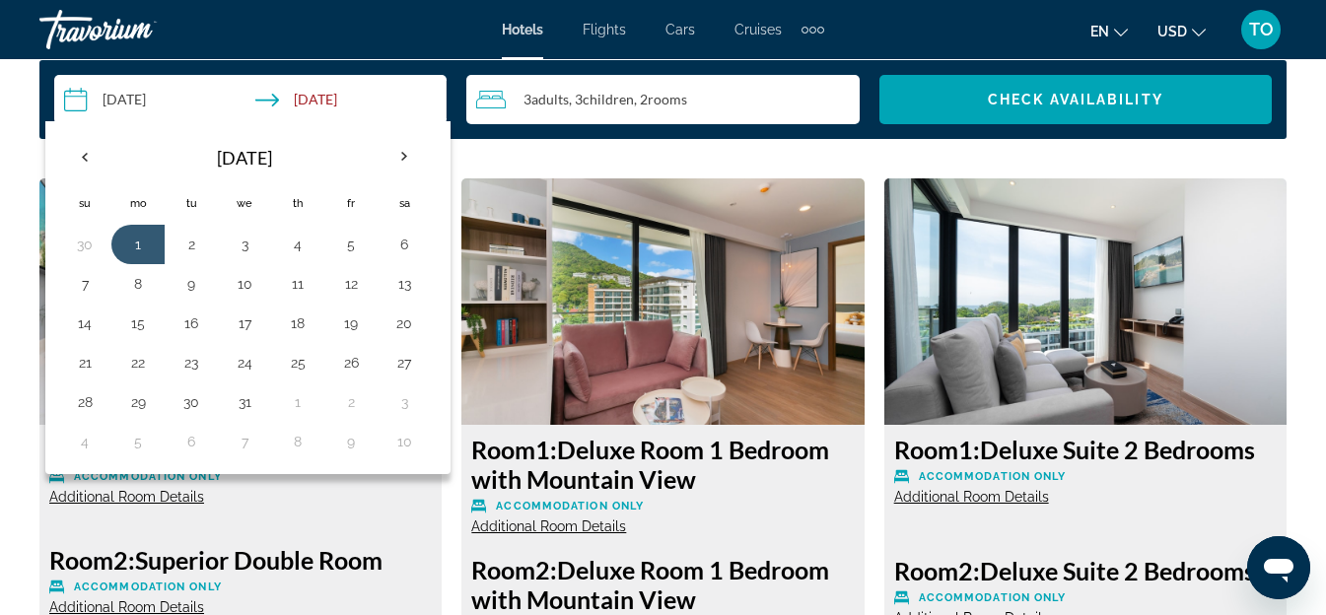
click at [133, 99] on input "**********" at bounding box center [254, 102] width 400 height 55
click at [142, 235] on button "1" at bounding box center [138, 245] width 32 height 28
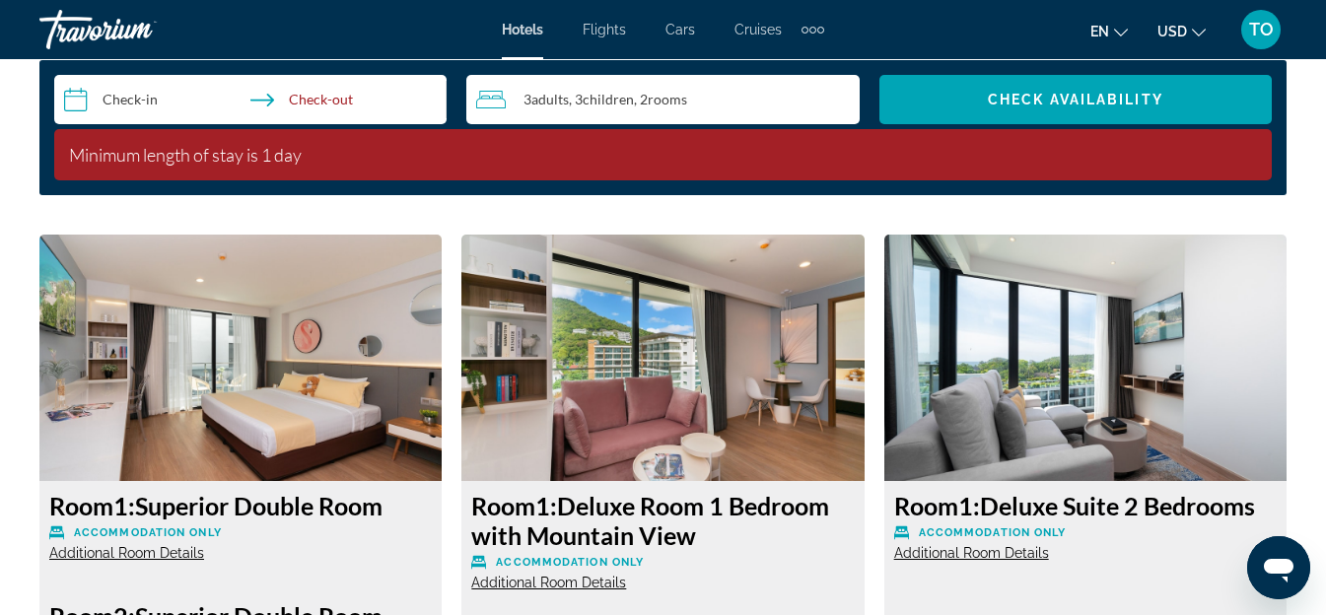
click at [138, 97] on input "**********" at bounding box center [254, 102] width 400 height 55
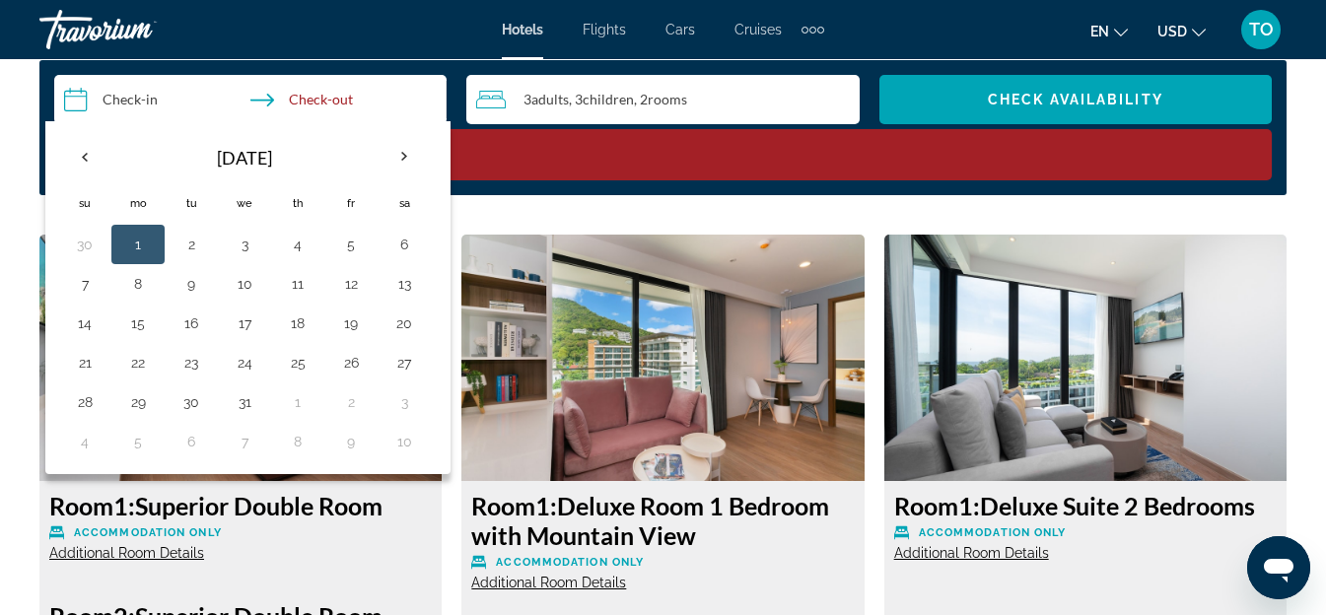
click at [145, 236] on button "1" at bounding box center [138, 245] width 32 height 28
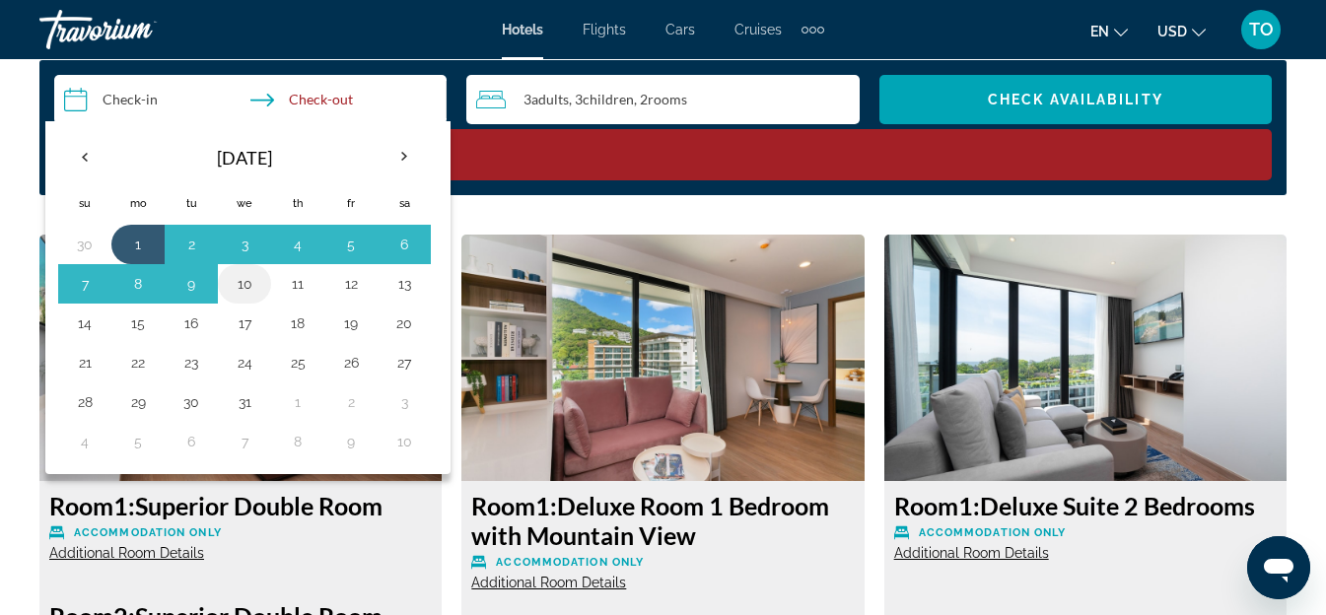
click at [240, 281] on button "10" at bounding box center [245, 284] width 32 height 28
type input "**********"
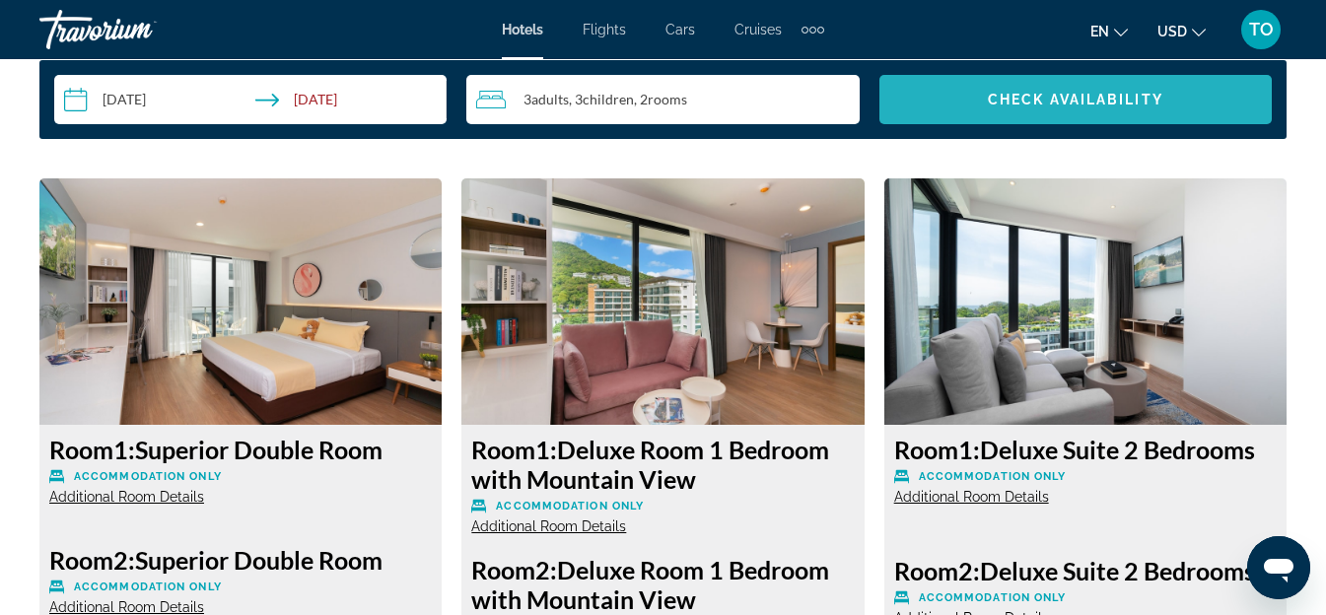
click at [1067, 102] on span "Check Availability" at bounding box center [1075, 100] width 175 height 16
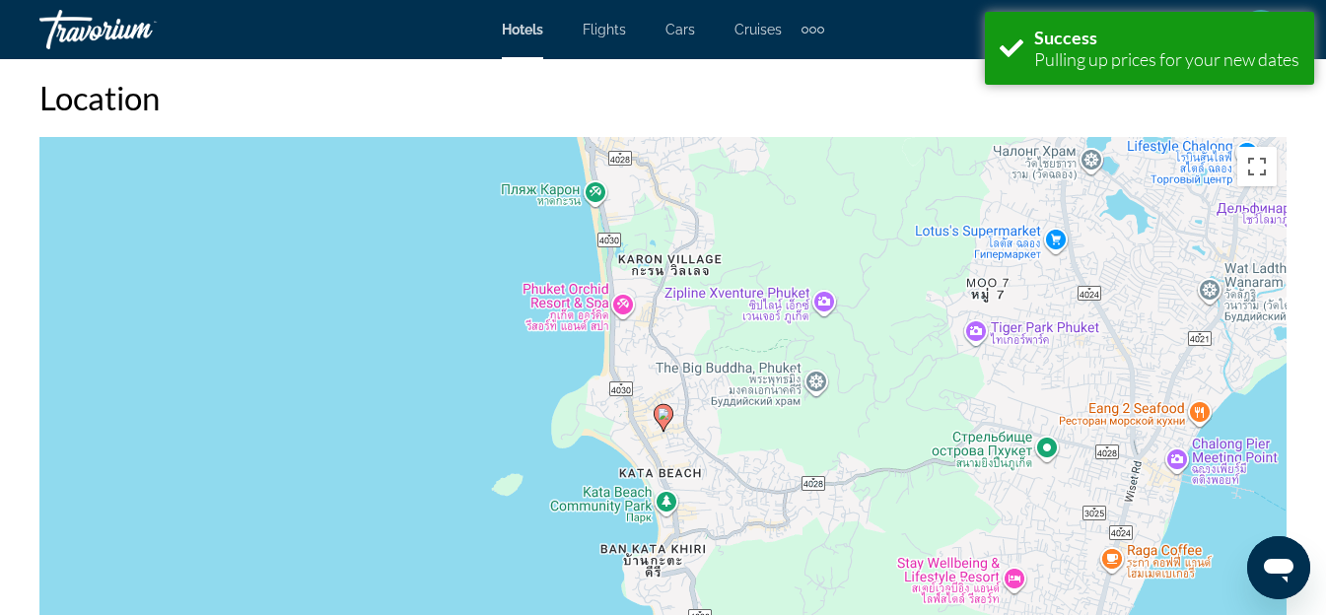
scroll to position [2840, 0]
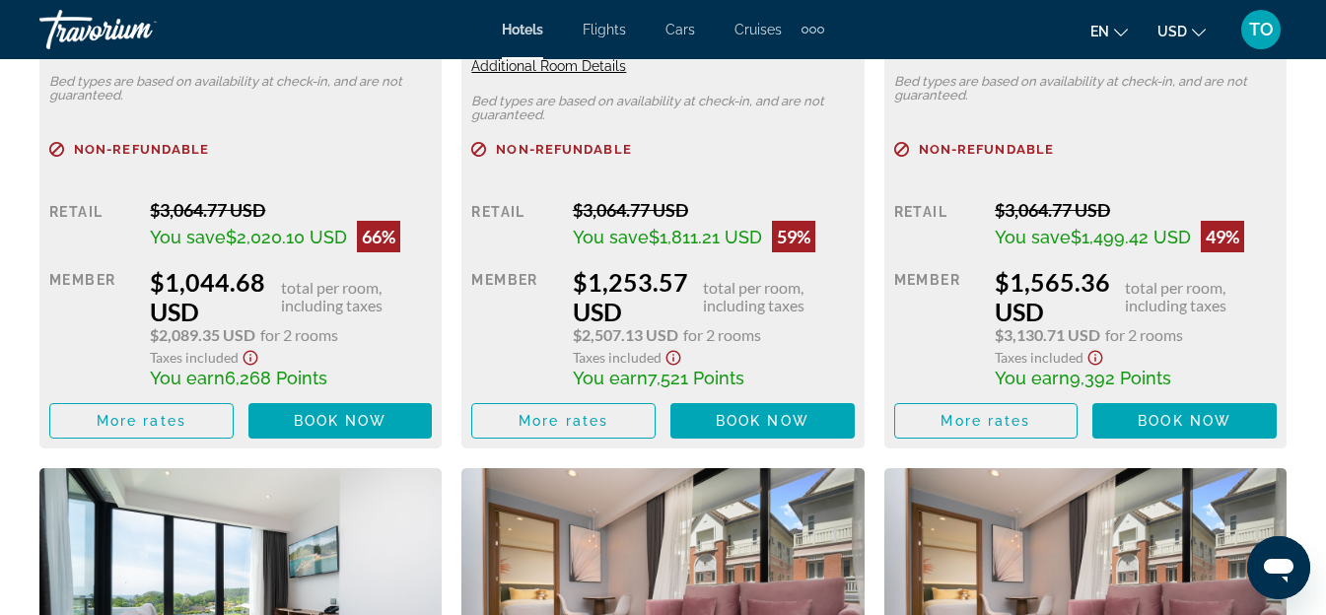
scroll to position [3549, 0]
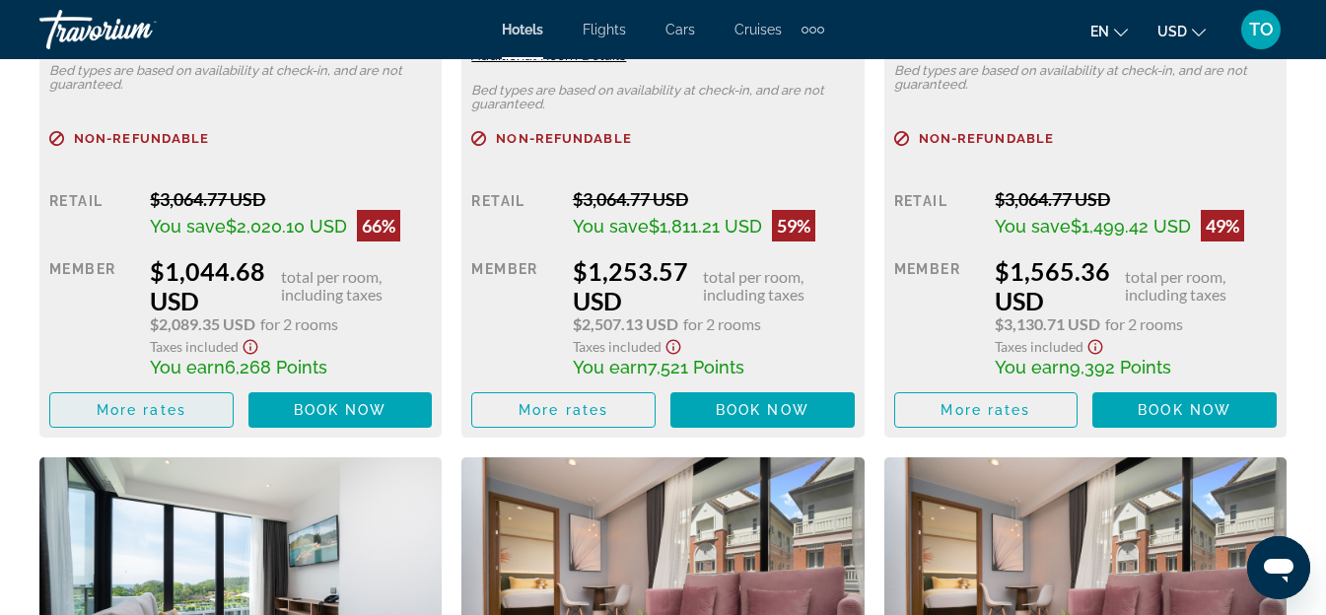
click at [195, 404] on span "Main content" at bounding box center [141, 409] width 182 height 47
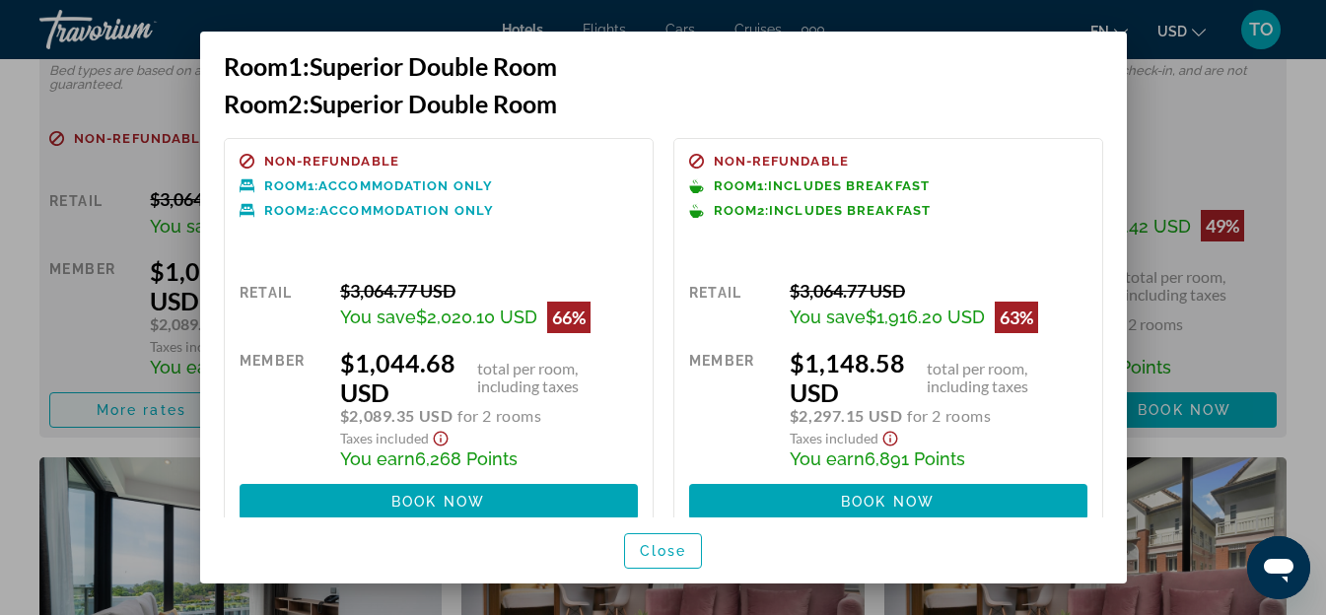
scroll to position [0, 0]
click at [1212, 170] on div at bounding box center [663, 307] width 1326 height 615
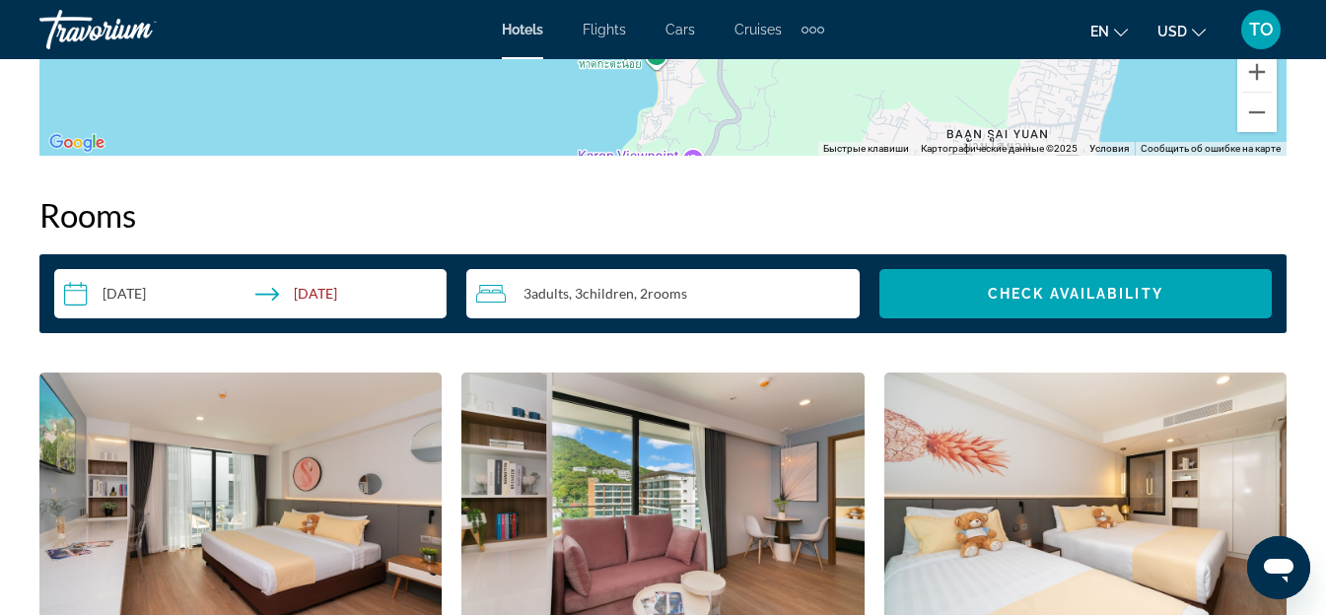
scroll to position [2760, 0]
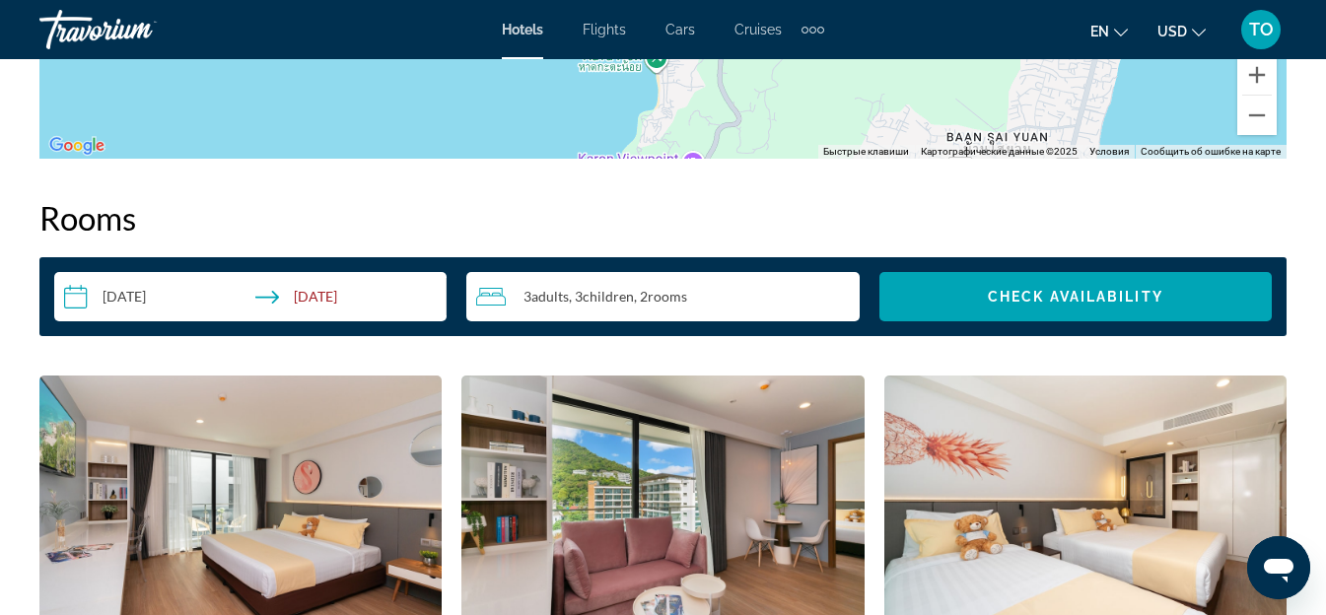
click at [284, 293] on input "**********" at bounding box center [254, 299] width 400 height 55
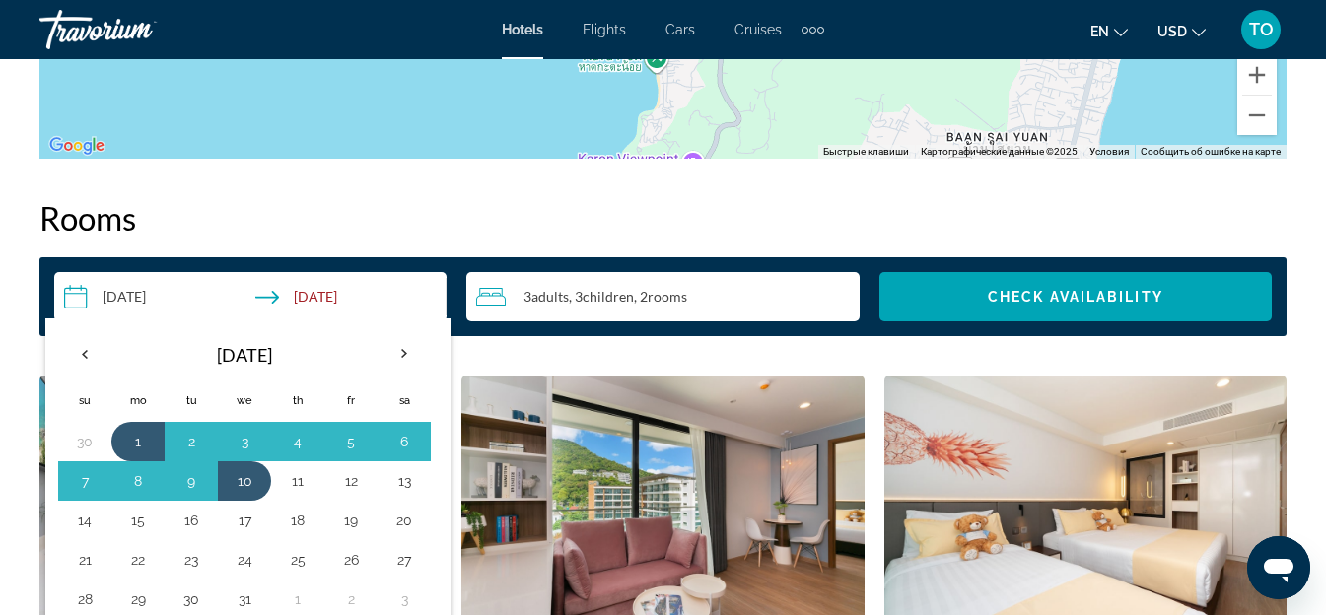
click at [582, 220] on h2 "Rooms" at bounding box center [662, 217] width 1247 height 39
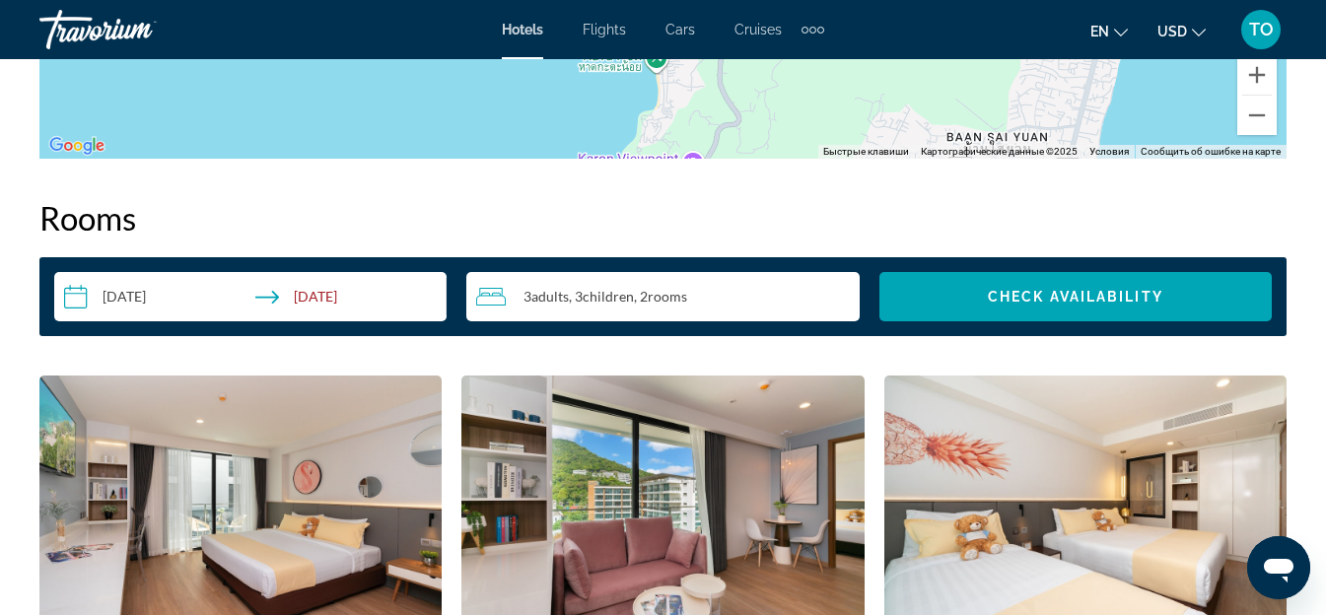
click at [148, 293] on input "**********" at bounding box center [254, 299] width 400 height 55
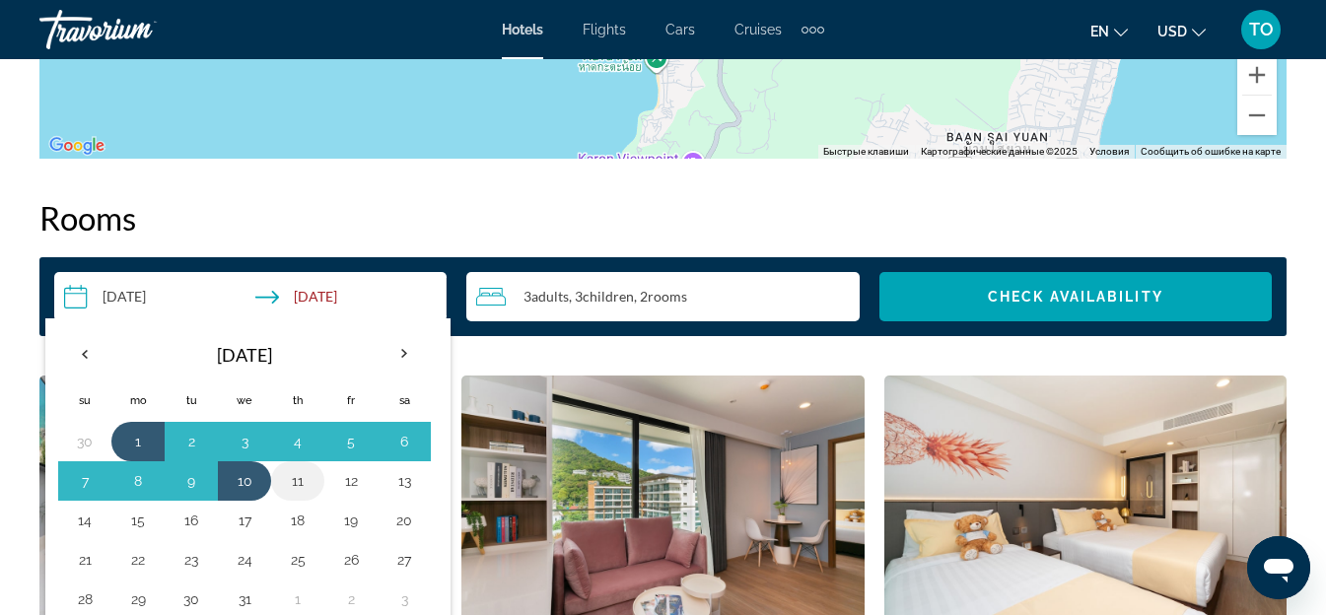
click at [294, 481] on button "11" at bounding box center [298, 481] width 32 height 28
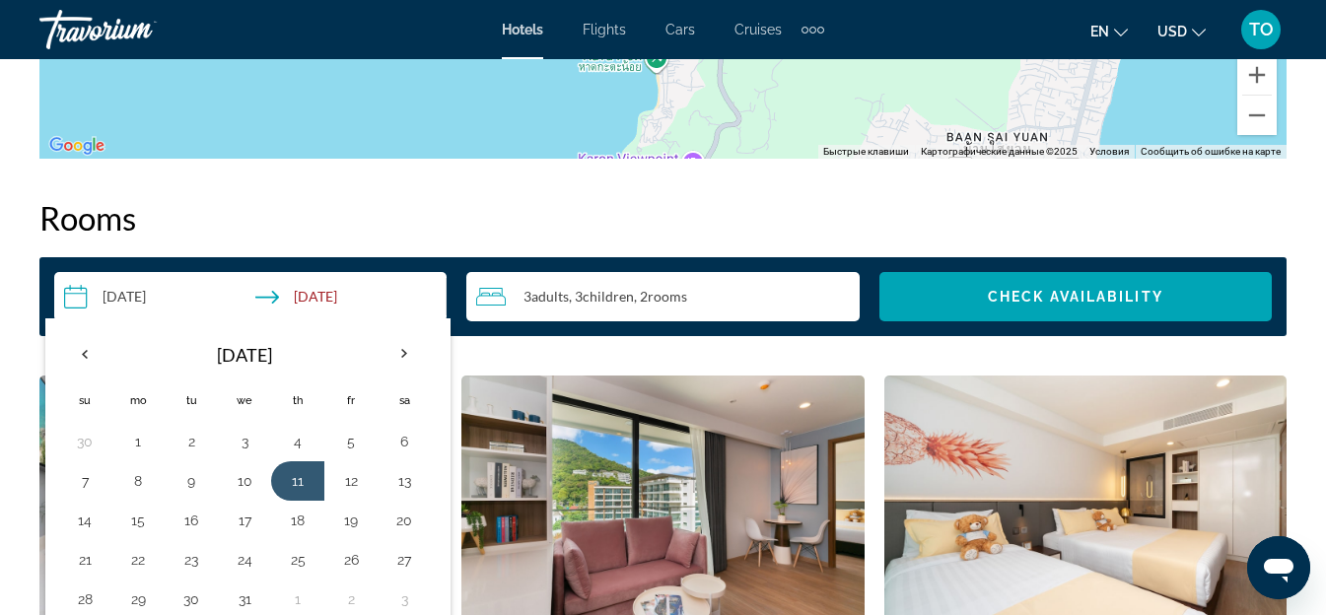
drag, startPoint x: 143, startPoint y: 431, endPoint x: 172, endPoint y: 440, distance: 29.9
click at [145, 432] on button "1" at bounding box center [138, 442] width 32 height 28
type input "**********"
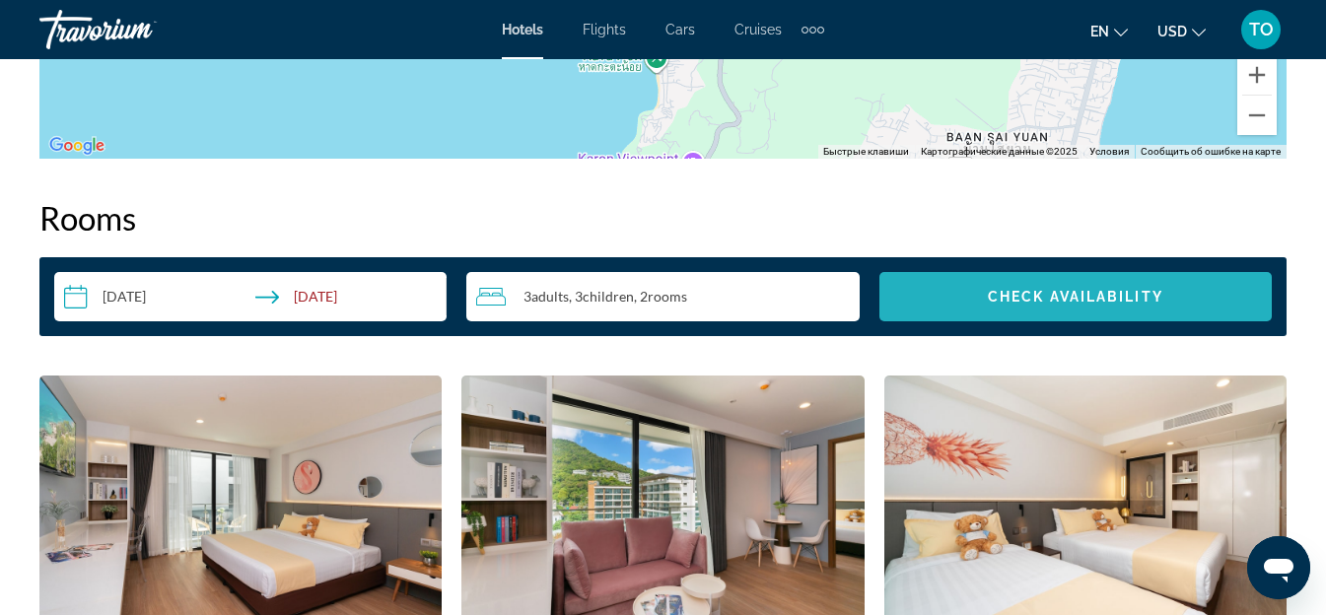
click at [1098, 299] on span "Check Availability" at bounding box center [1075, 297] width 175 height 16
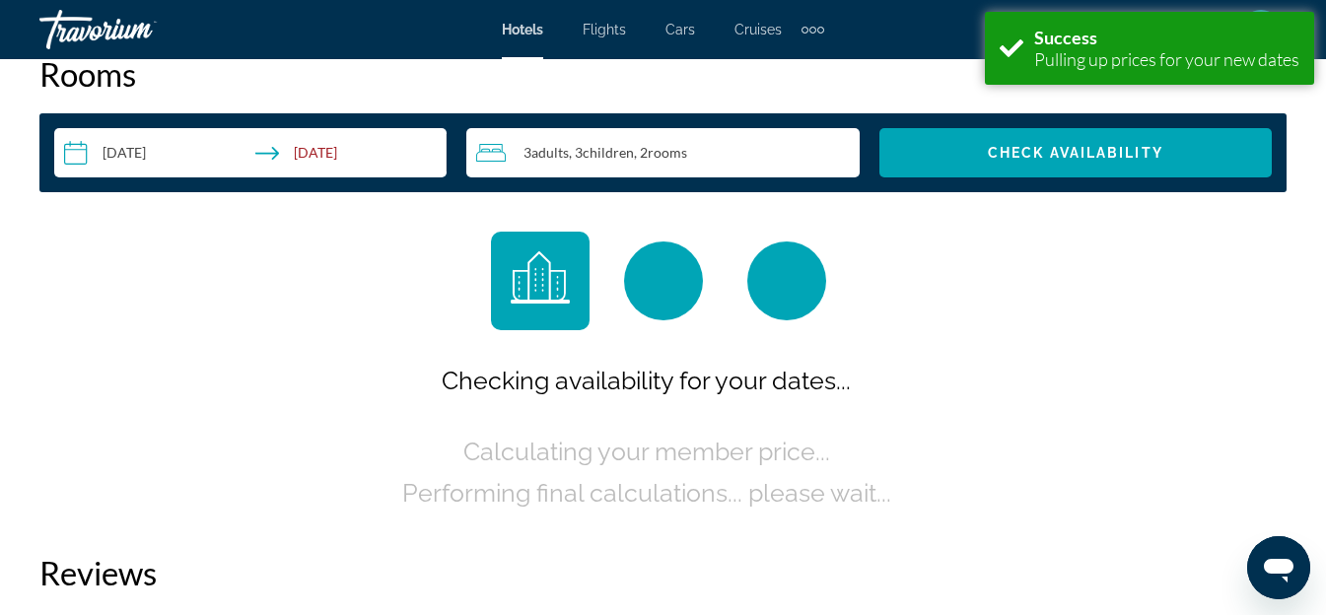
scroll to position [2939, 0]
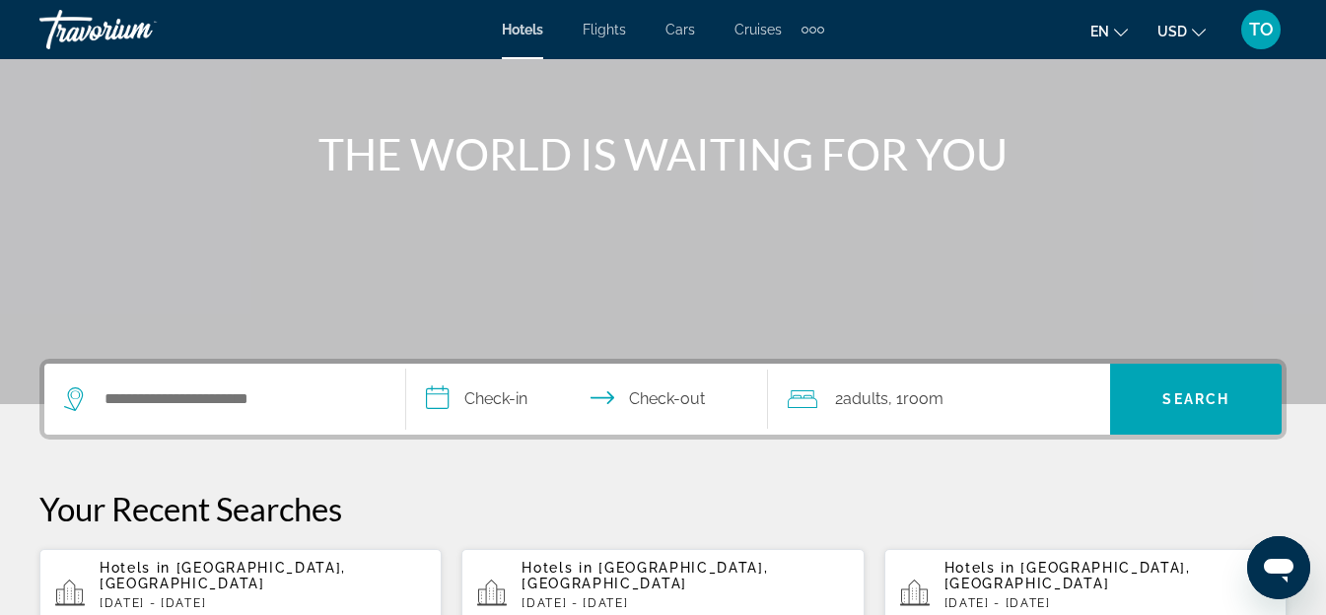
scroll to position [197, 0]
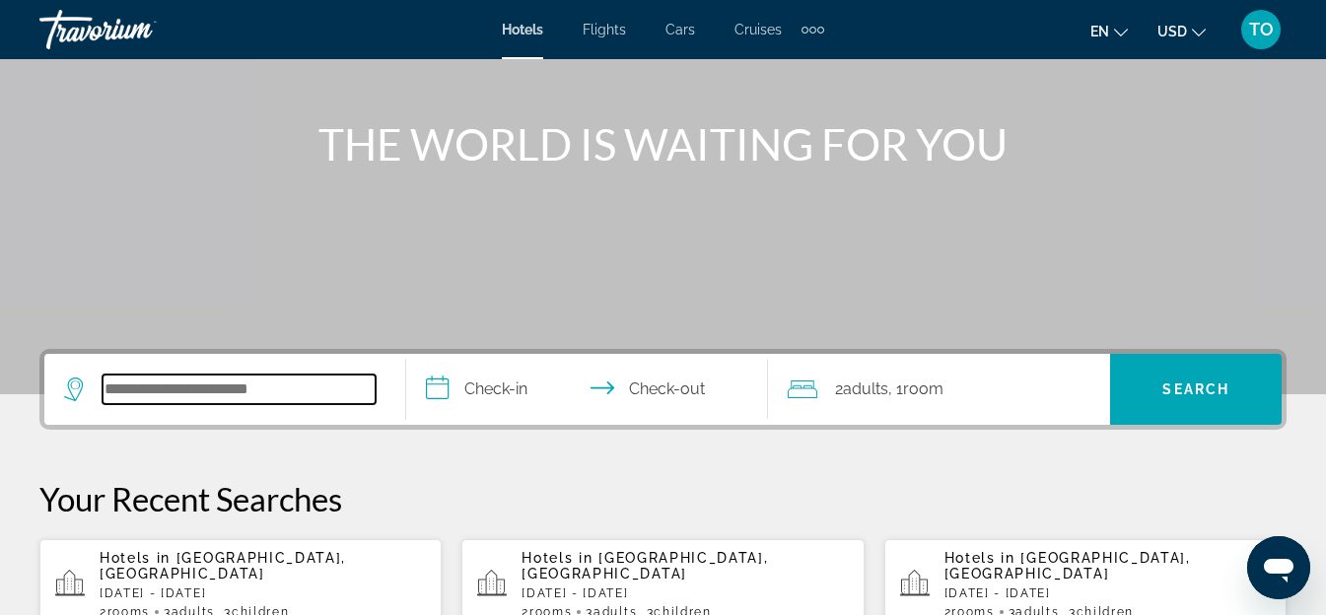
click at [195, 383] on input "Search widget" at bounding box center [239, 390] width 273 height 30
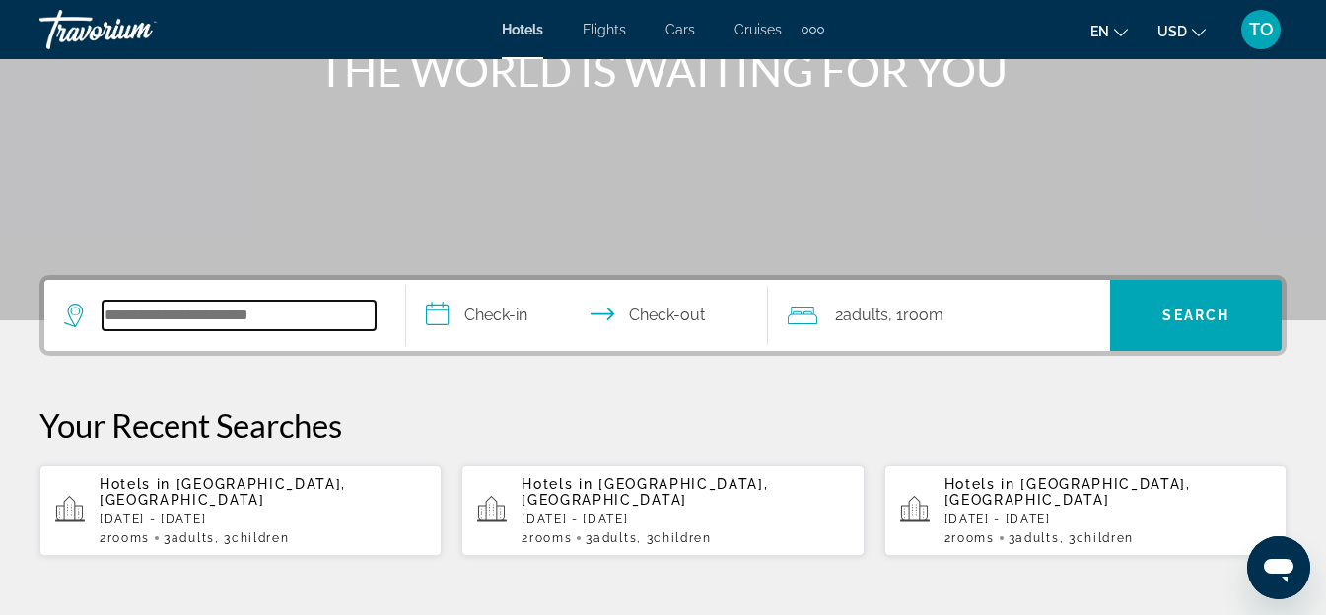
scroll to position [482, 0]
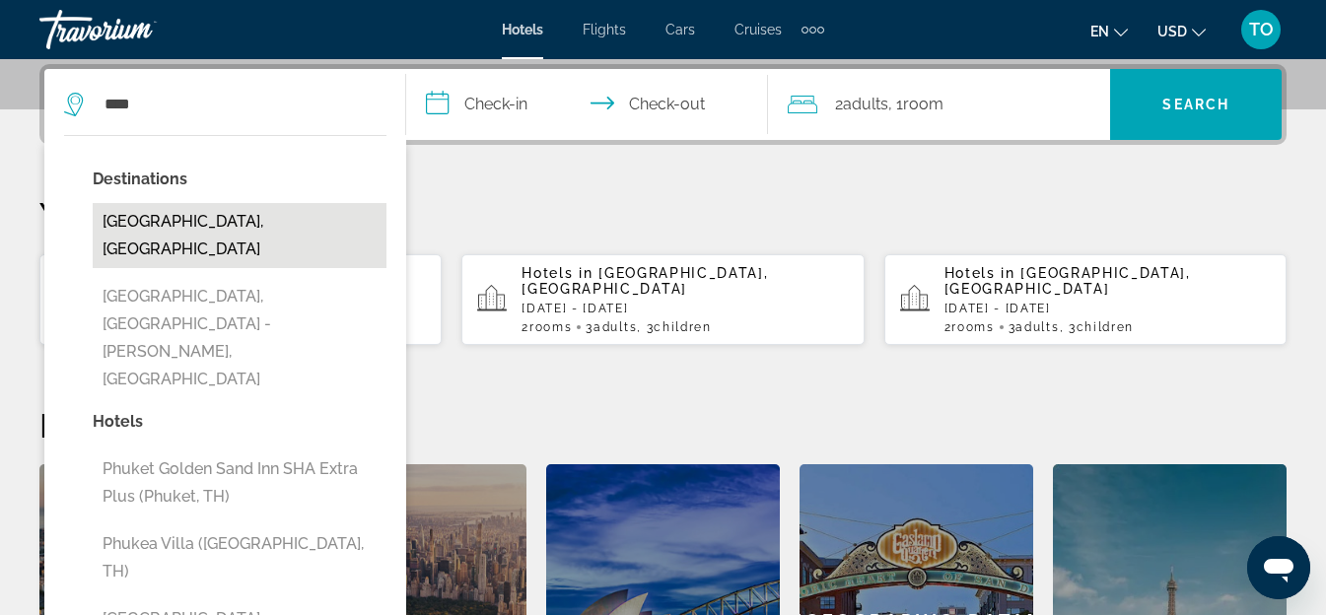
click at [220, 216] on button "Phuket Island, Thailand" at bounding box center [240, 235] width 294 height 65
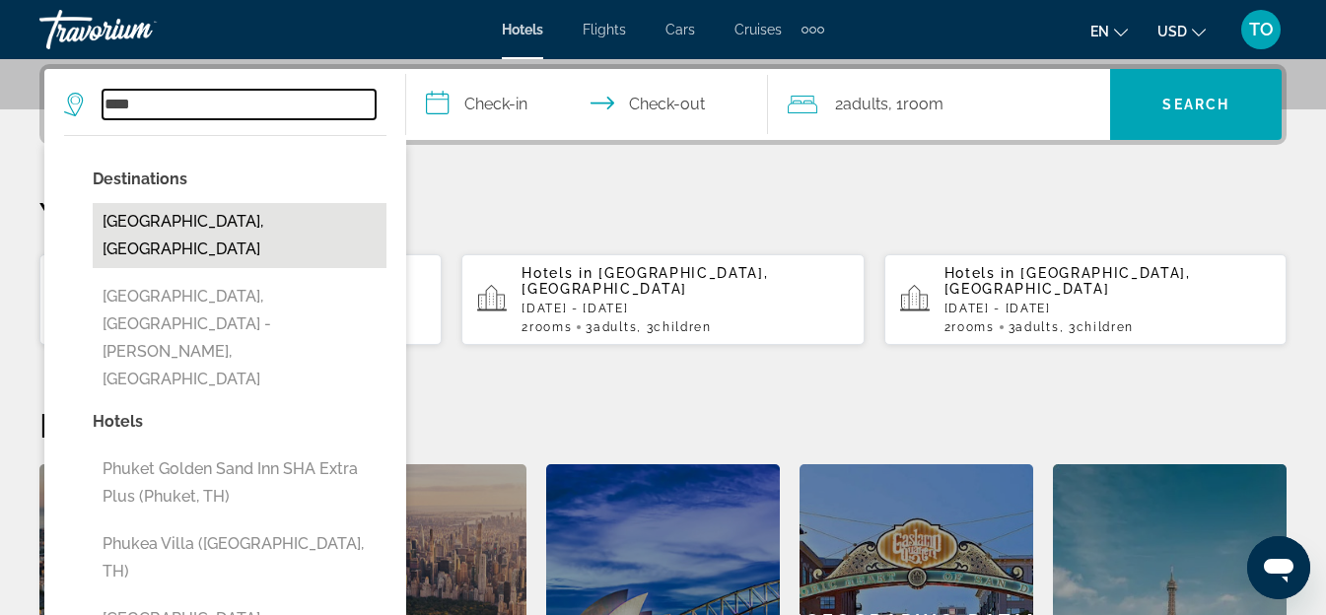
type input "**********"
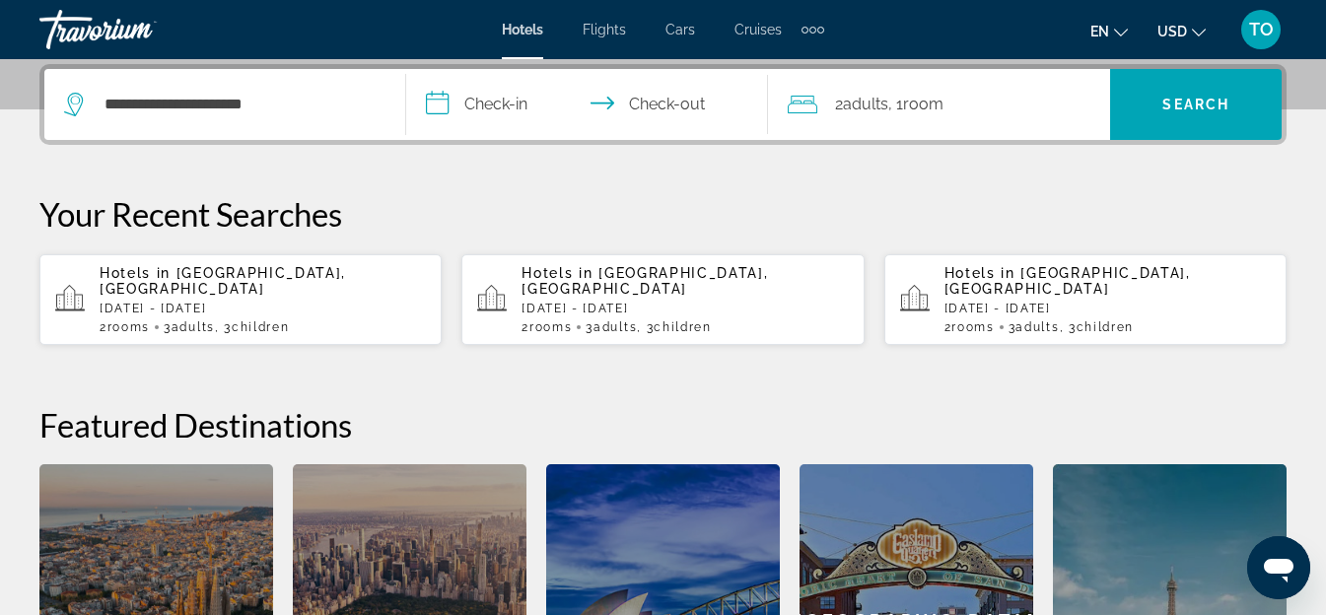
click at [485, 86] on input "**********" at bounding box center [591, 107] width 370 height 77
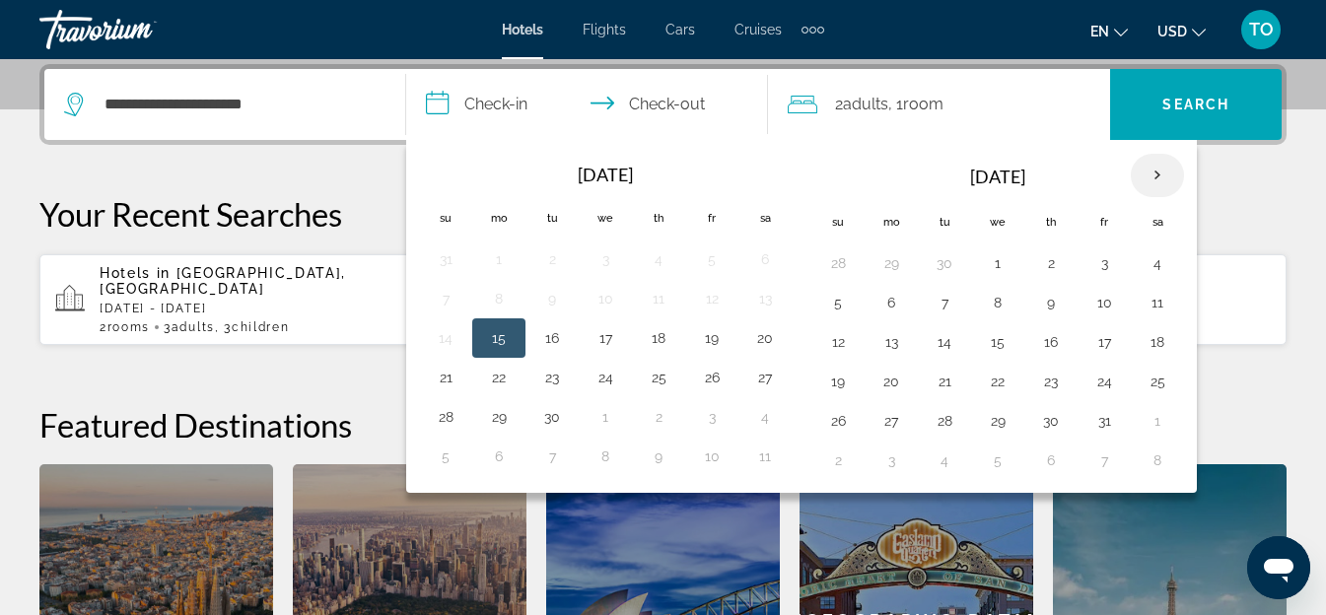
click at [1155, 173] on th "Next month" at bounding box center [1157, 175] width 53 height 43
click at [489, 260] on button "1" at bounding box center [499, 263] width 32 height 28
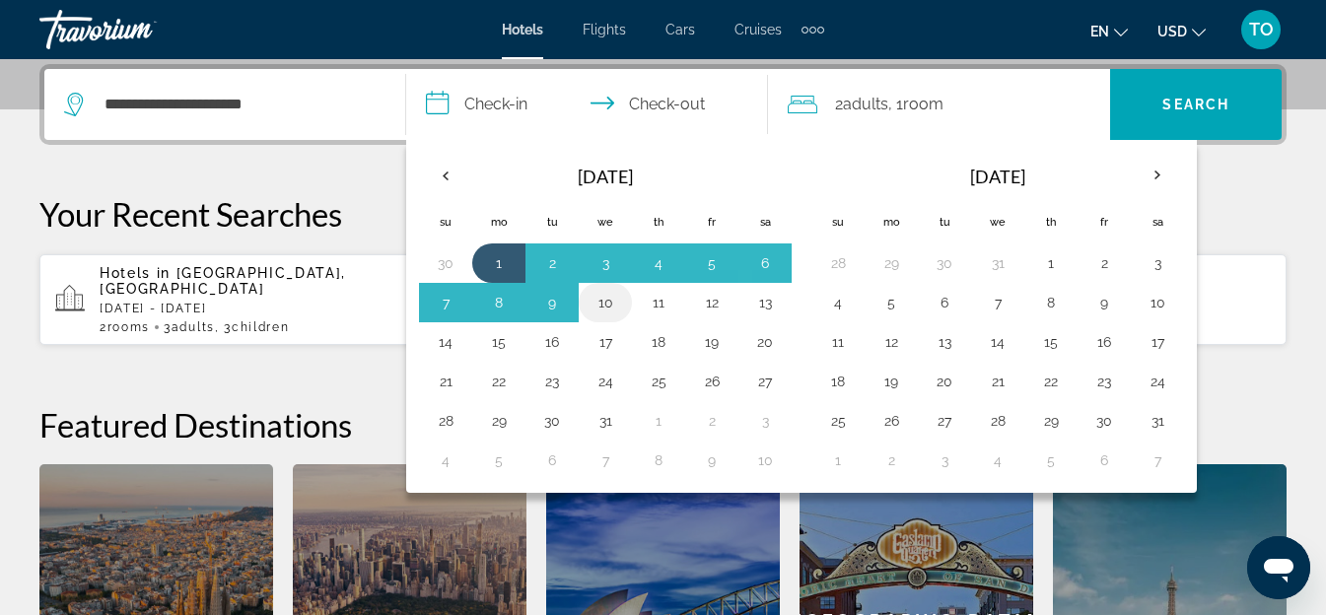
click at [609, 303] on button "10" at bounding box center [606, 303] width 32 height 28
type input "**********"
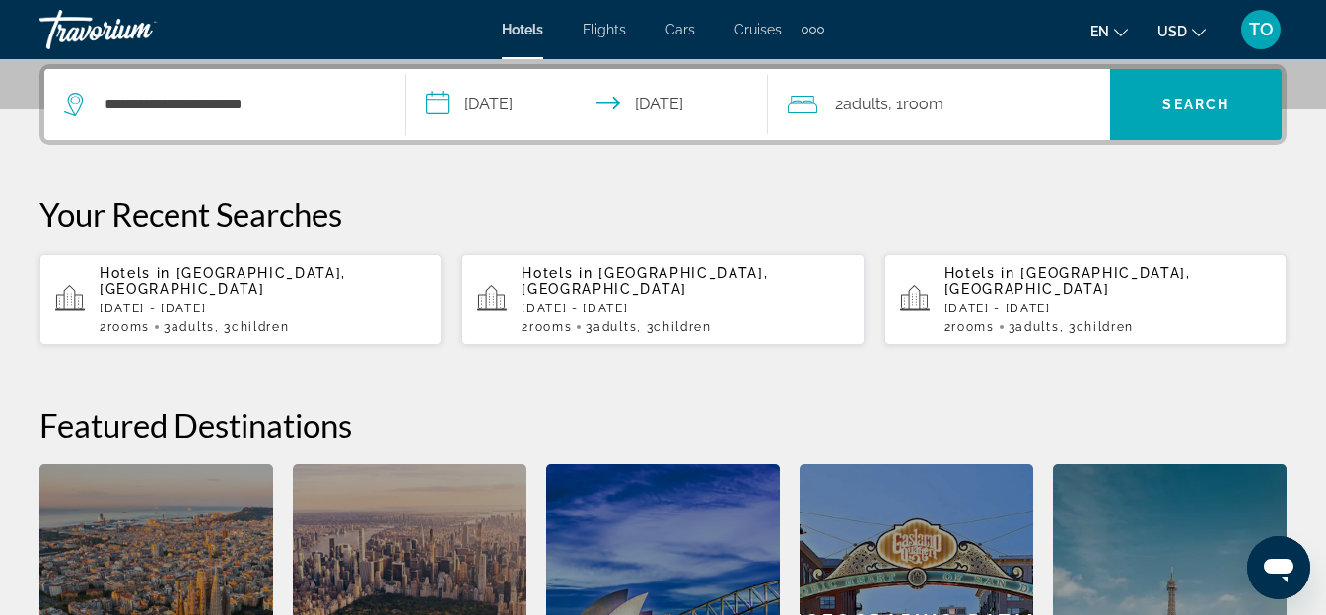
click at [907, 107] on span ", 1 Room rooms" at bounding box center [915, 105] width 55 height 28
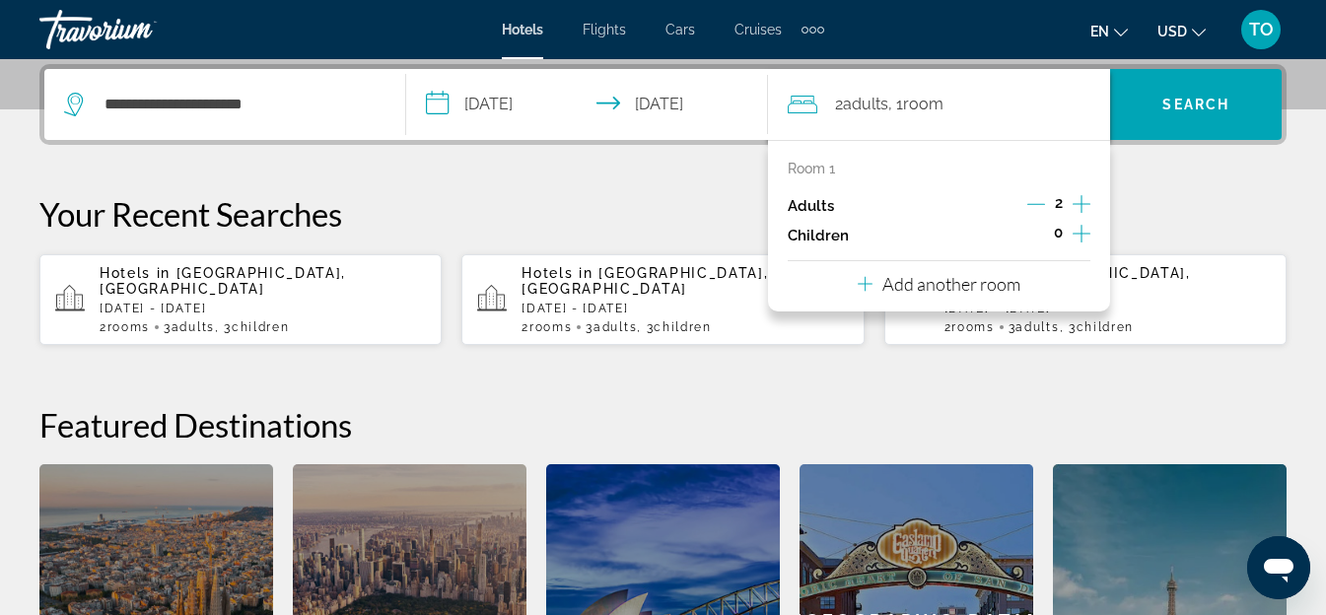
click at [1078, 235] on icon "Increment children" at bounding box center [1082, 234] width 18 height 24
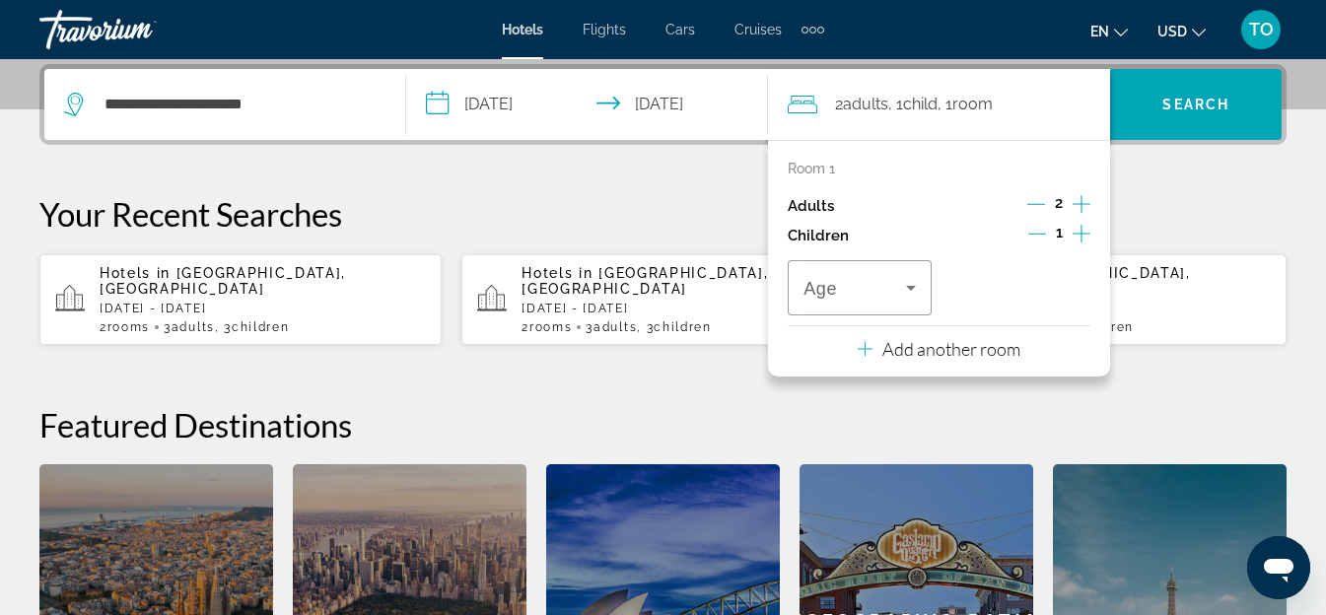
click at [1078, 235] on icon "Increment children" at bounding box center [1082, 234] width 18 height 24
click at [871, 294] on span "Travelers: 2 adults, 2 children" at bounding box center [854, 288] width 103 height 24
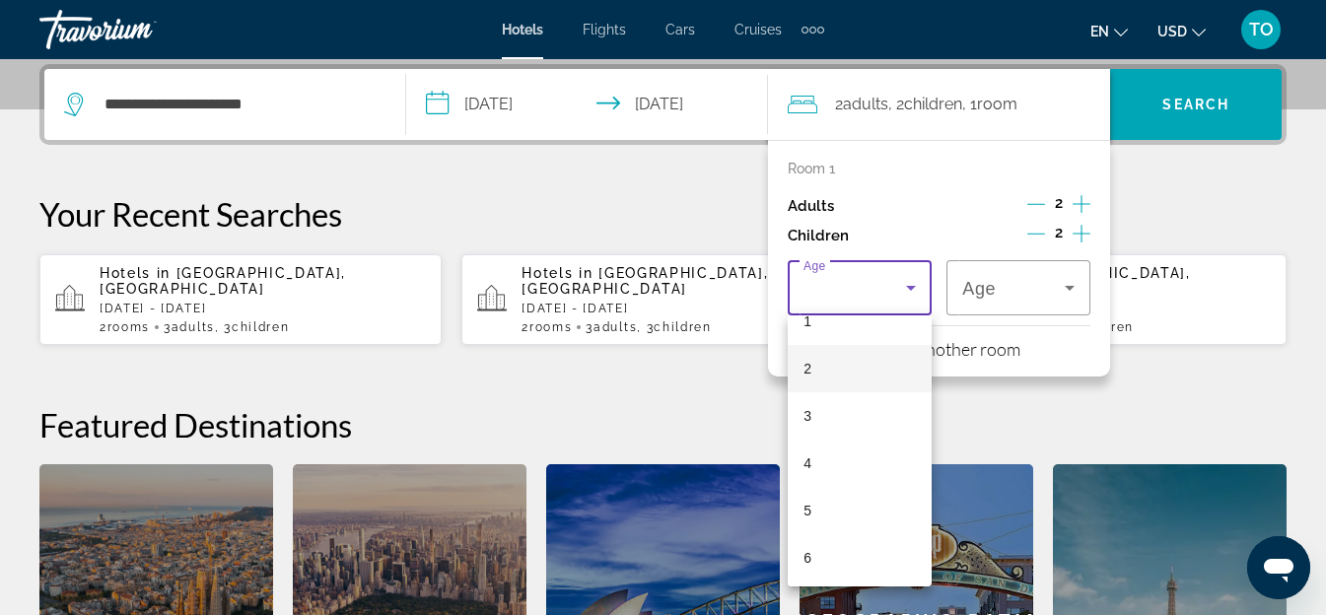
scroll to position [197, 0]
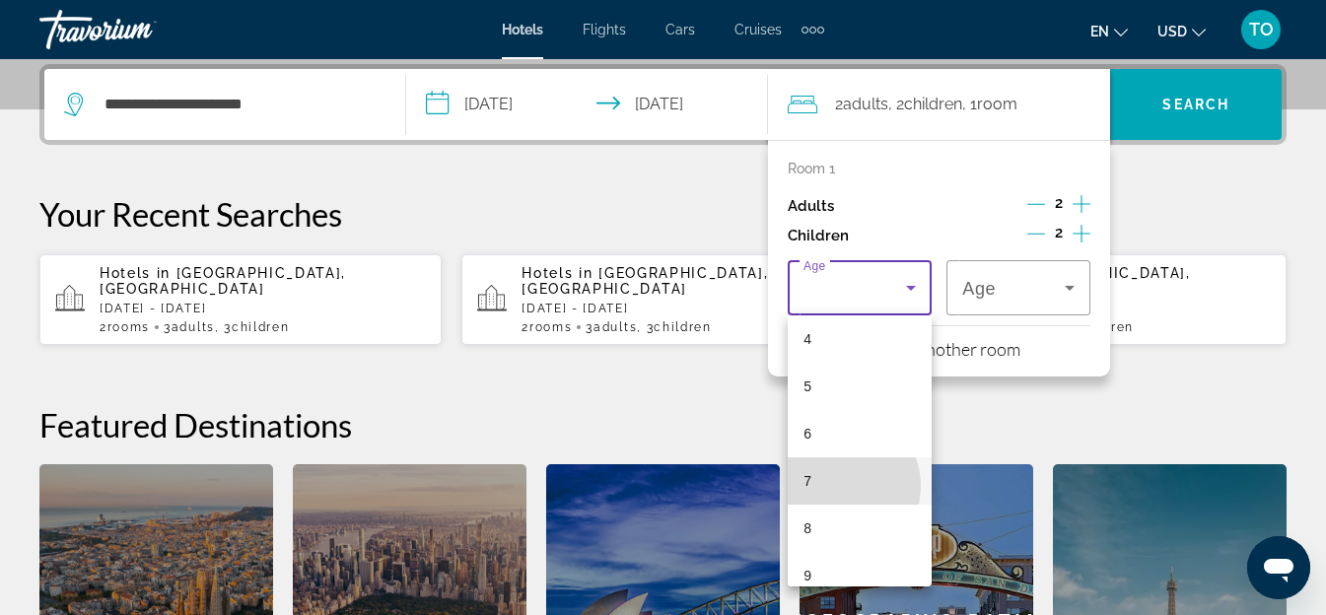
click at [842, 487] on mat-option "7" at bounding box center [860, 480] width 144 height 47
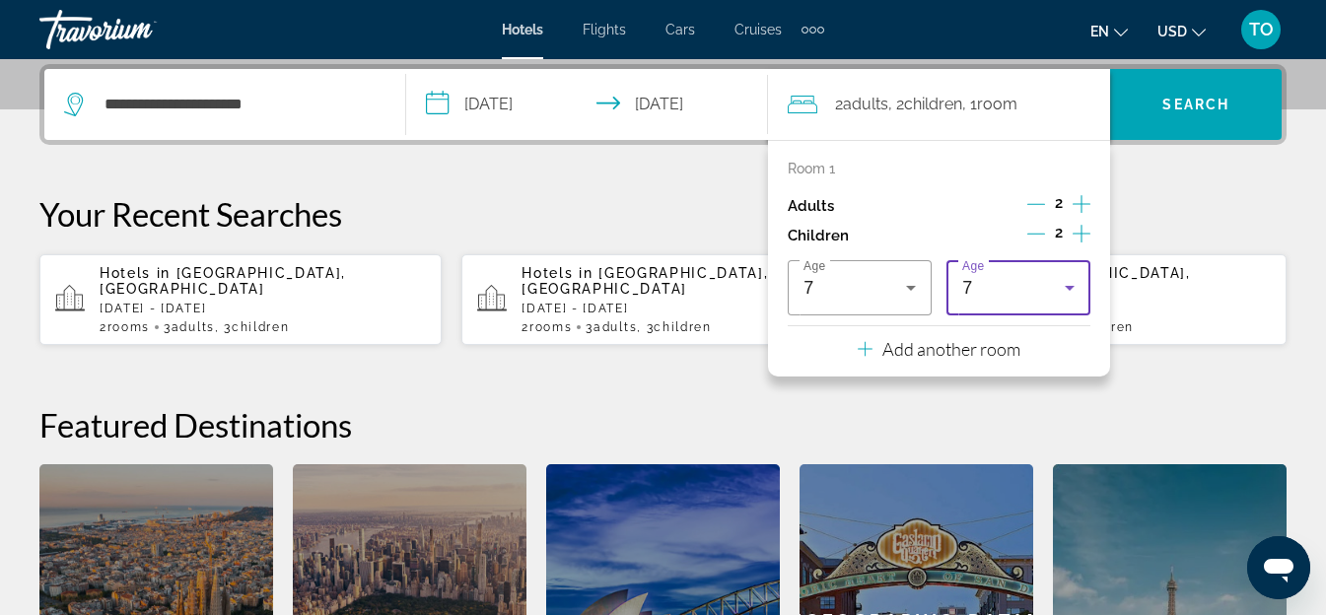
click at [1034, 284] on div "7" at bounding box center [1013, 288] width 103 height 24
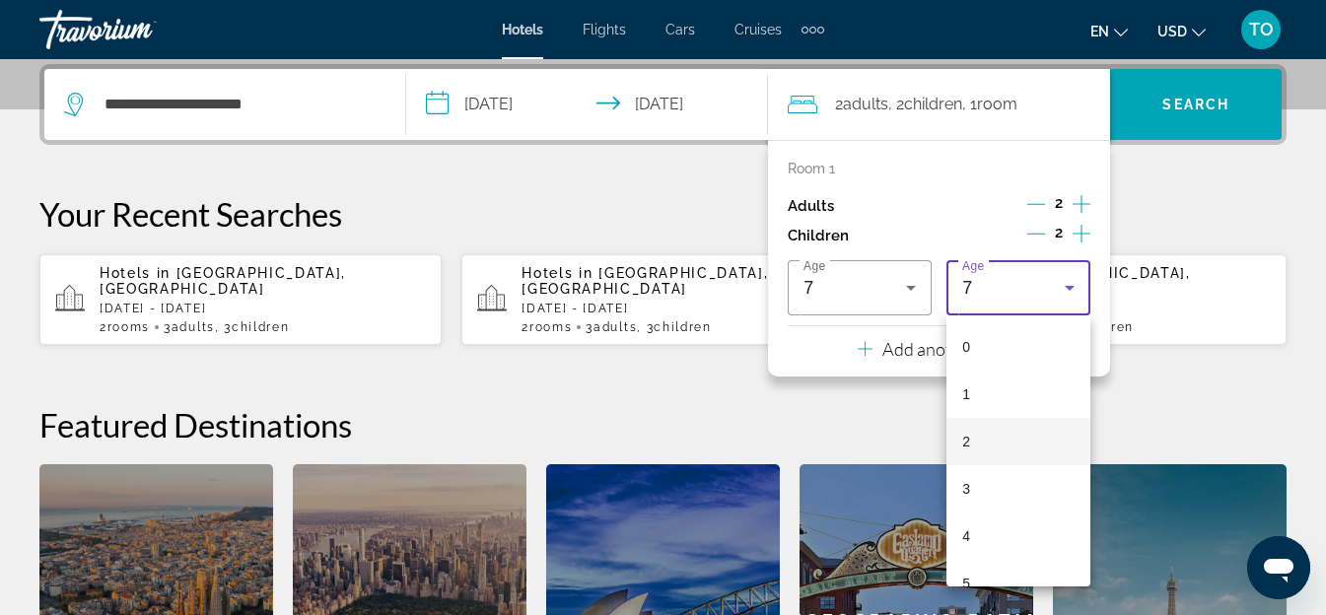
scroll to position [115, 0]
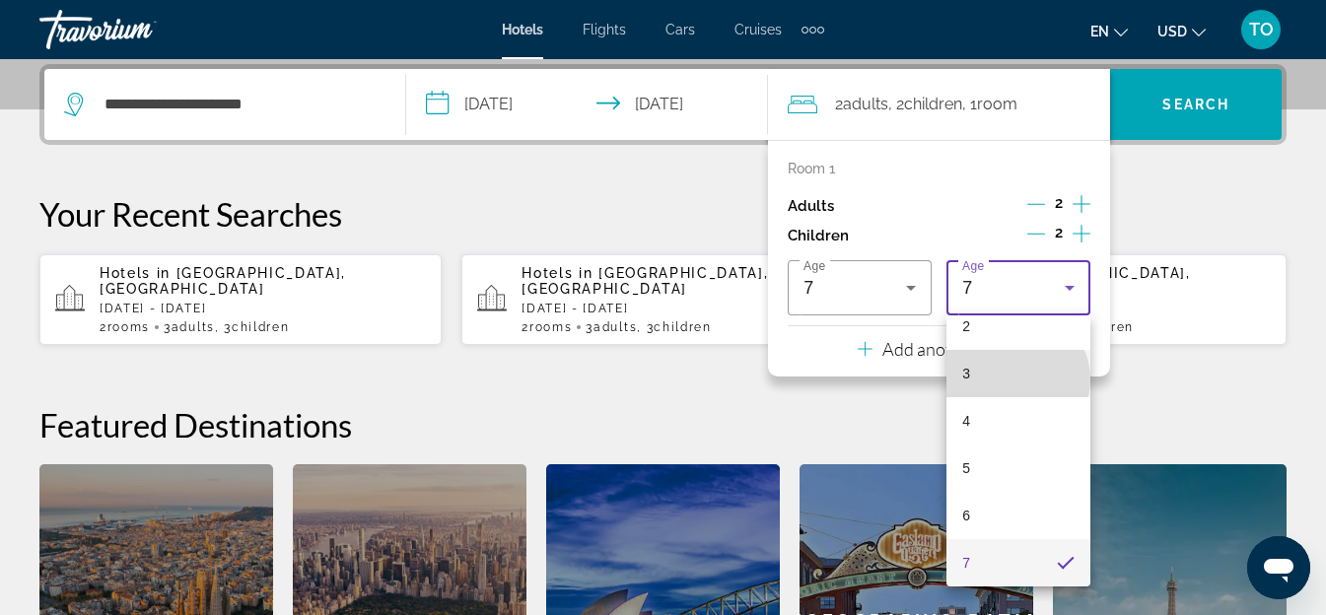
click at [1015, 381] on mat-option "3" at bounding box center [1018, 373] width 144 height 47
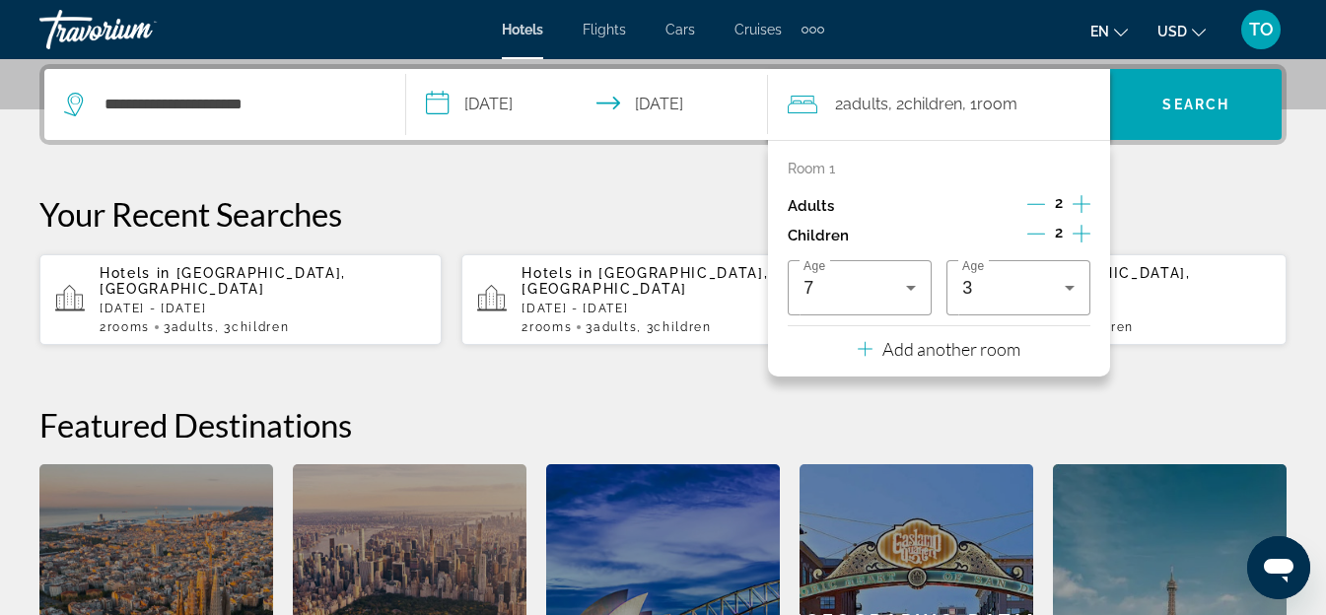
click at [965, 338] on p "Add another room" at bounding box center [951, 349] width 138 height 22
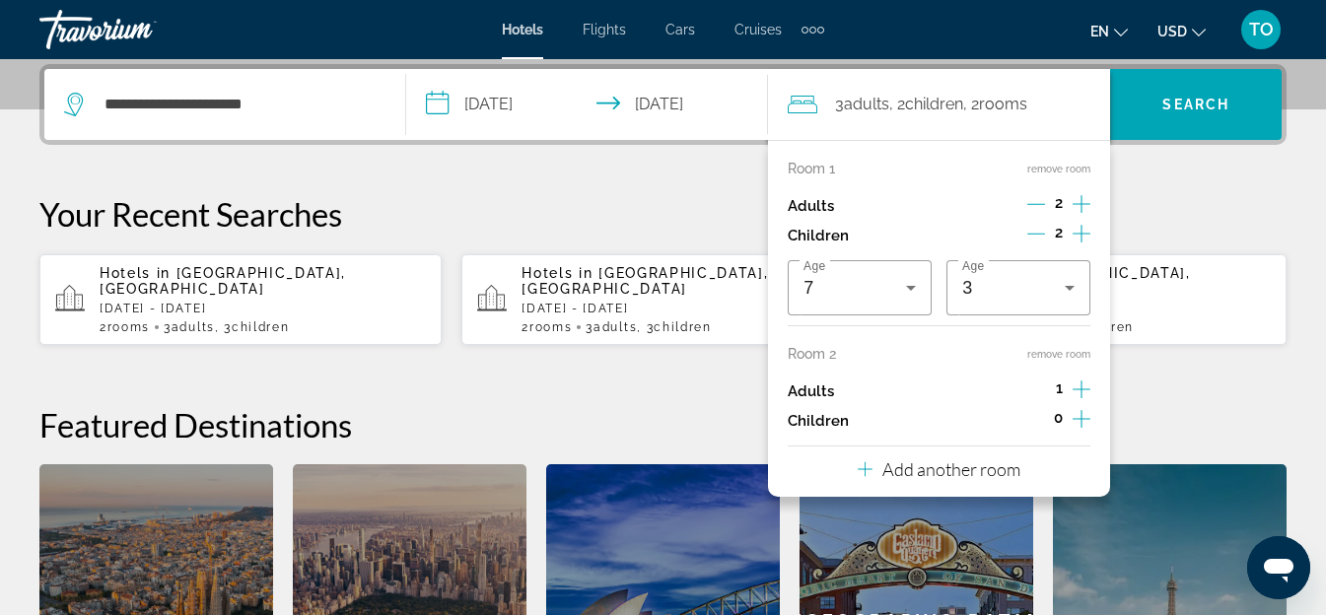
click at [1081, 418] on icon "Increment children" at bounding box center [1082, 419] width 18 height 18
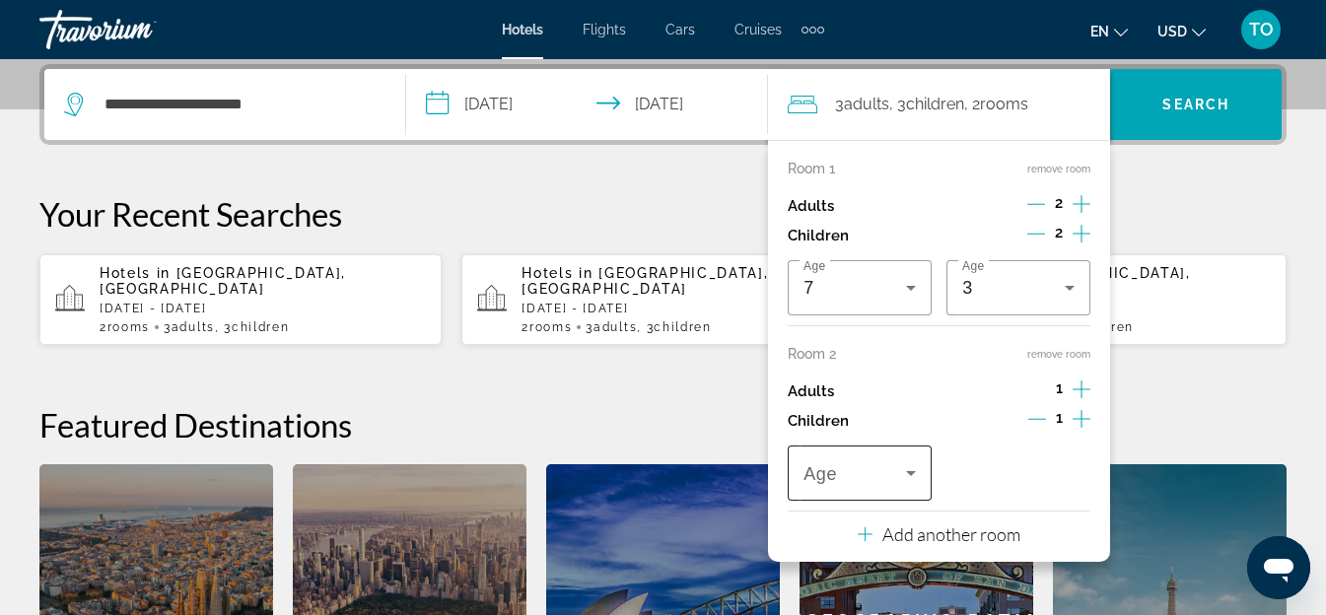
click at [840, 485] on div "Travelers: 3 adults, 3 children" at bounding box center [859, 473] width 112 height 55
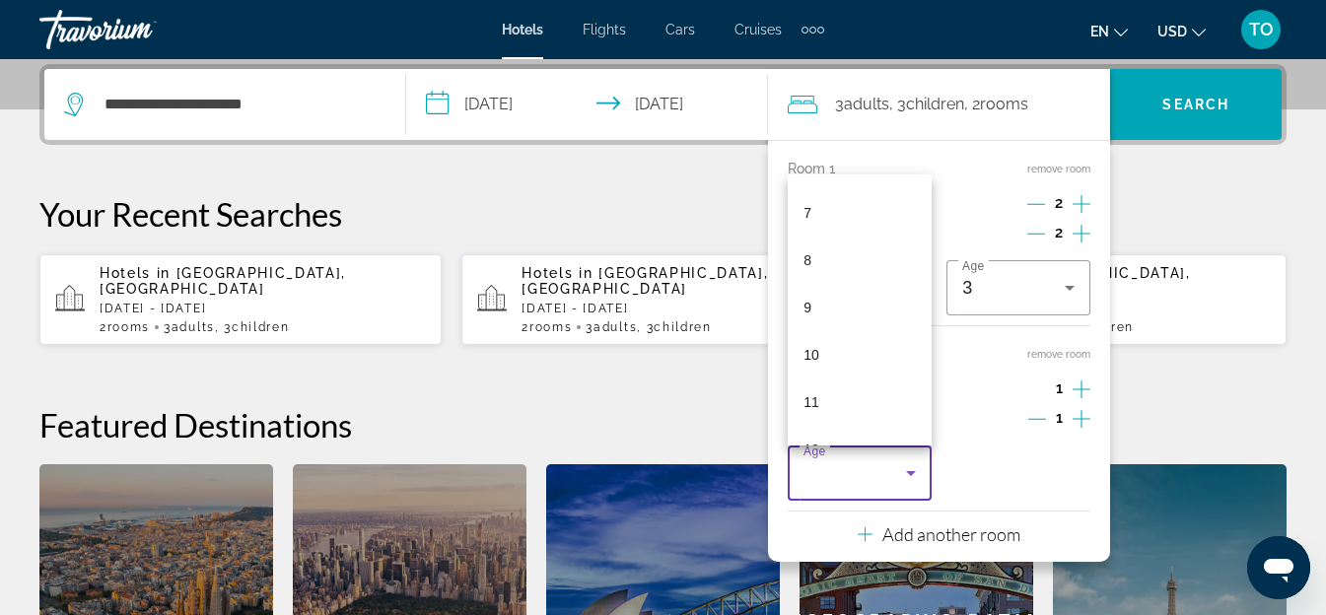
scroll to position [394, 0]
click at [852, 292] on mat-option "10" at bounding box center [860, 284] width 144 height 47
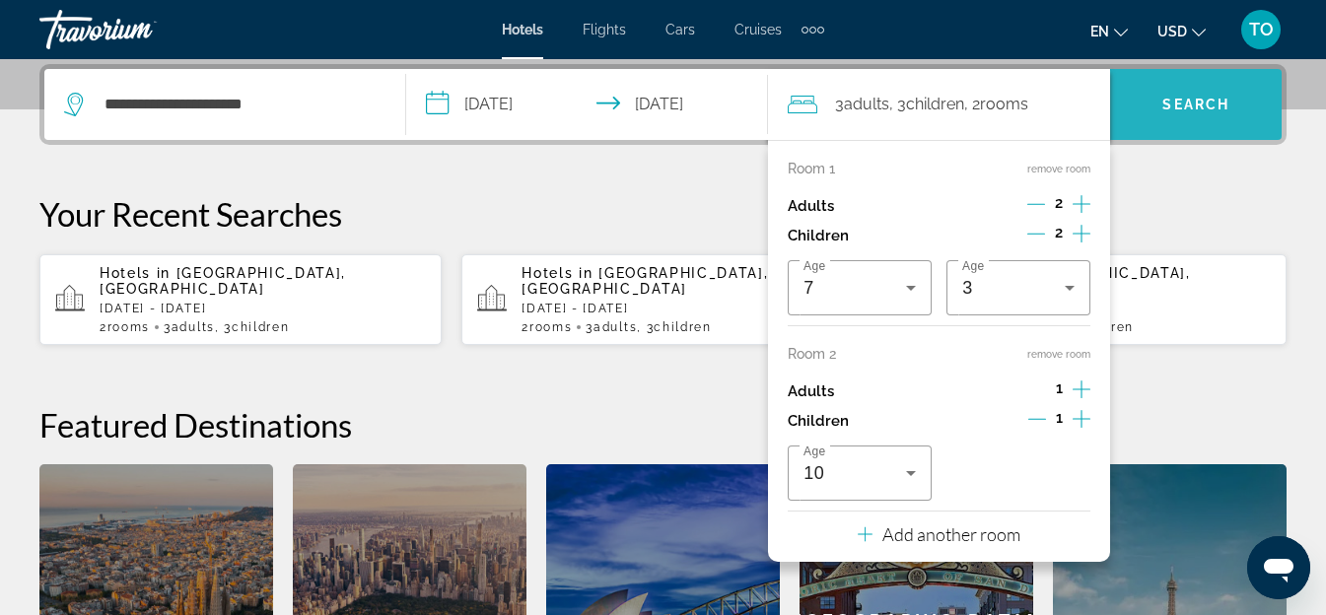
click at [1214, 112] on span "Search widget" at bounding box center [1196, 104] width 172 height 47
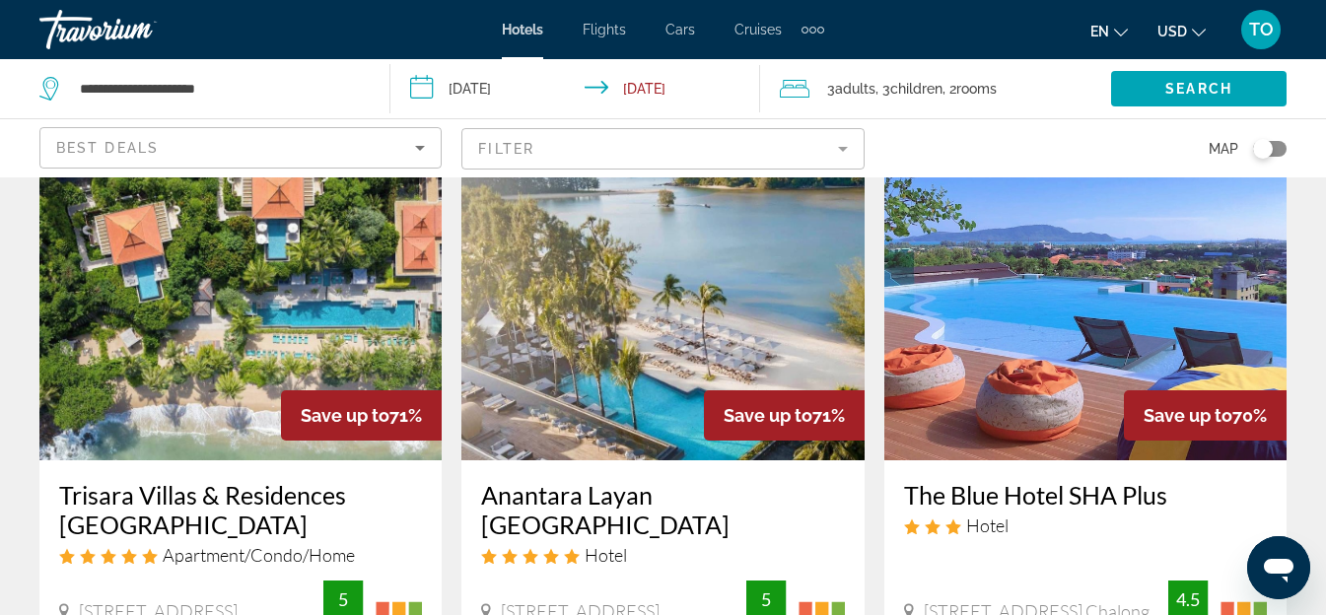
scroll to position [1084, 0]
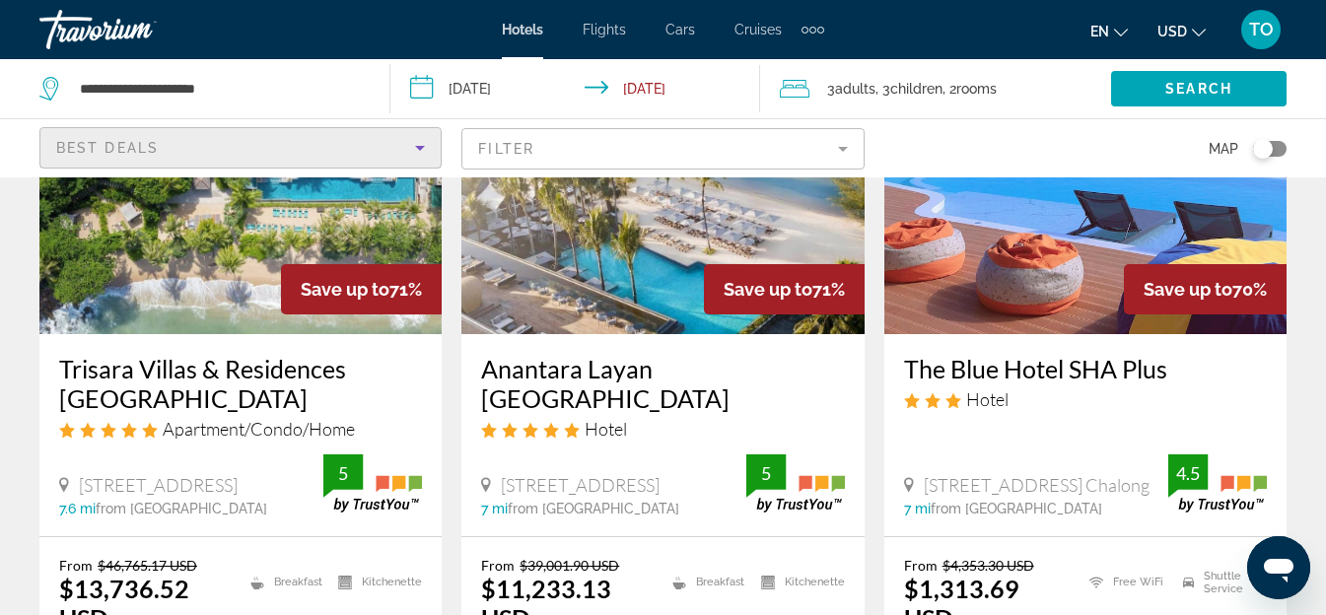
click at [162, 148] on div "Best Deals" at bounding box center [235, 148] width 359 height 24
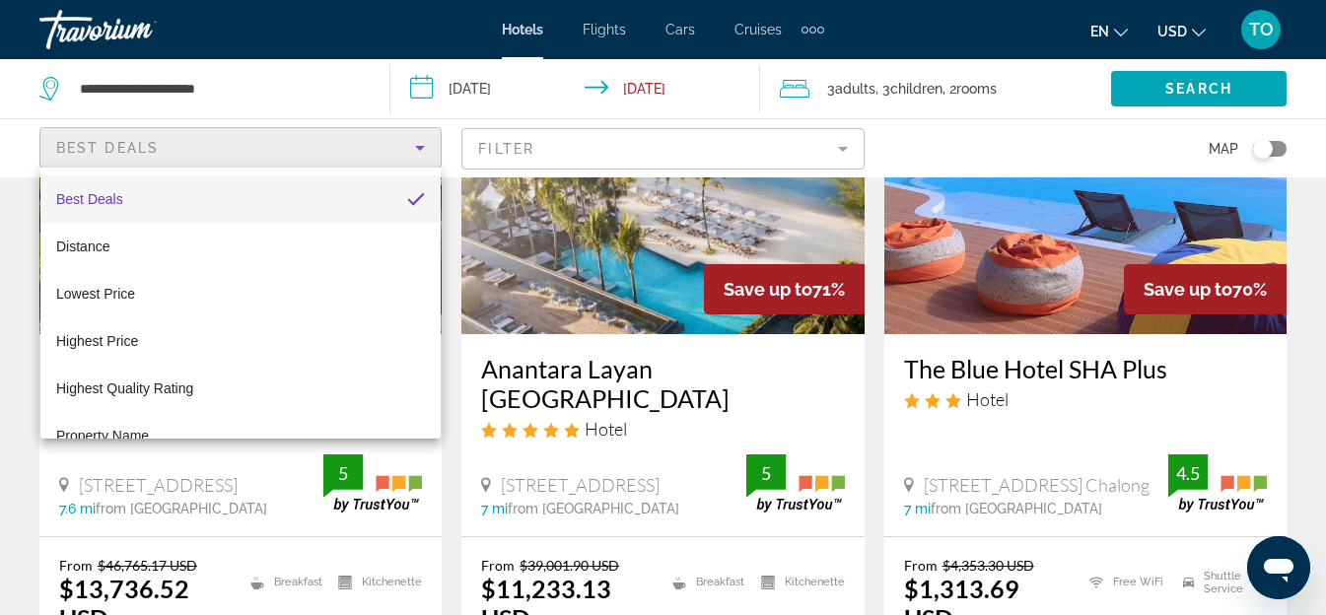
click at [920, 143] on div at bounding box center [663, 307] width 1326 height 615
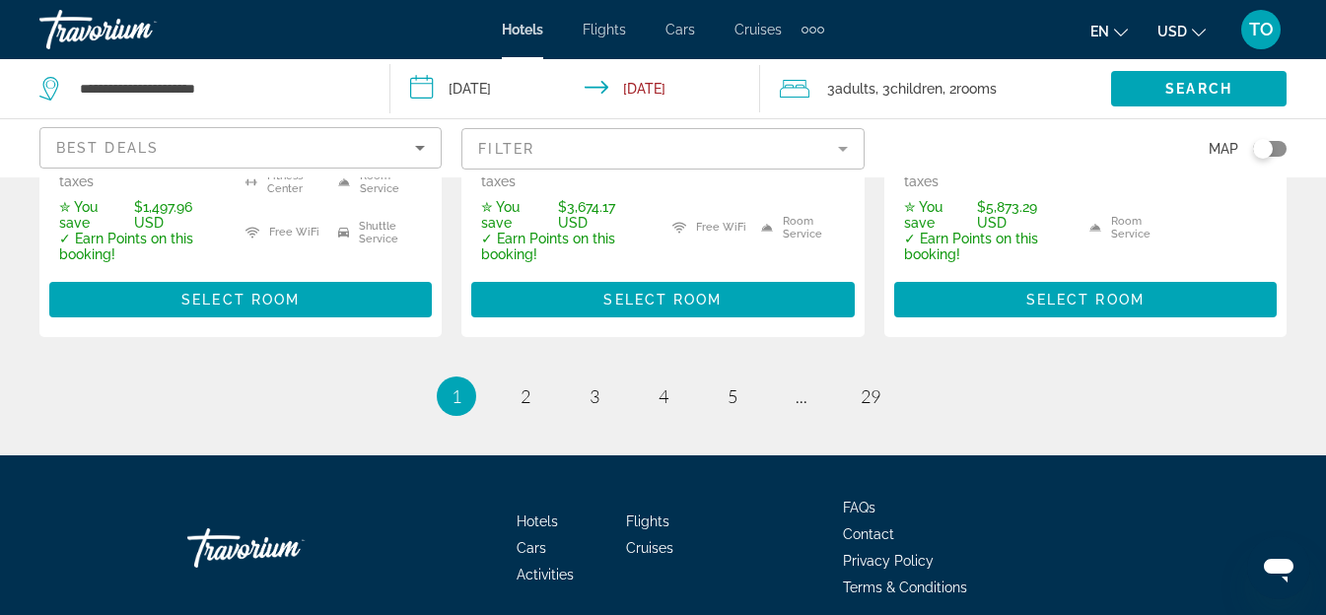
scroll to position [3230, 0]
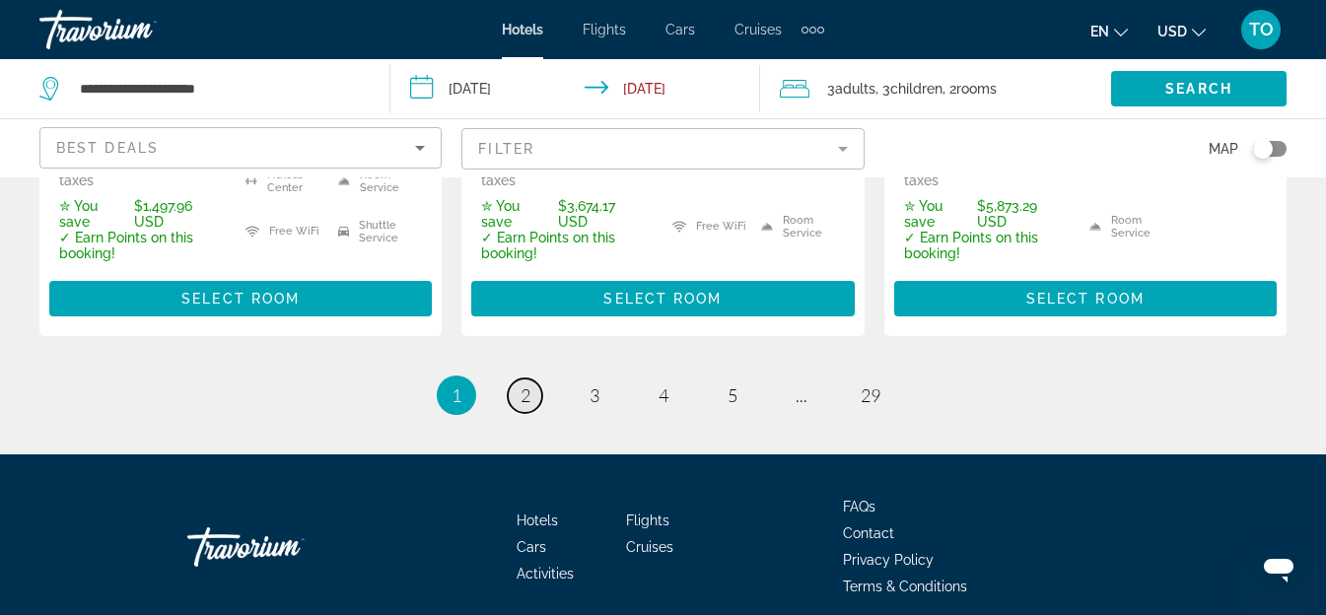
click at [527, 384] on span "2" at bounding box center [525, 395] width 10 height 22
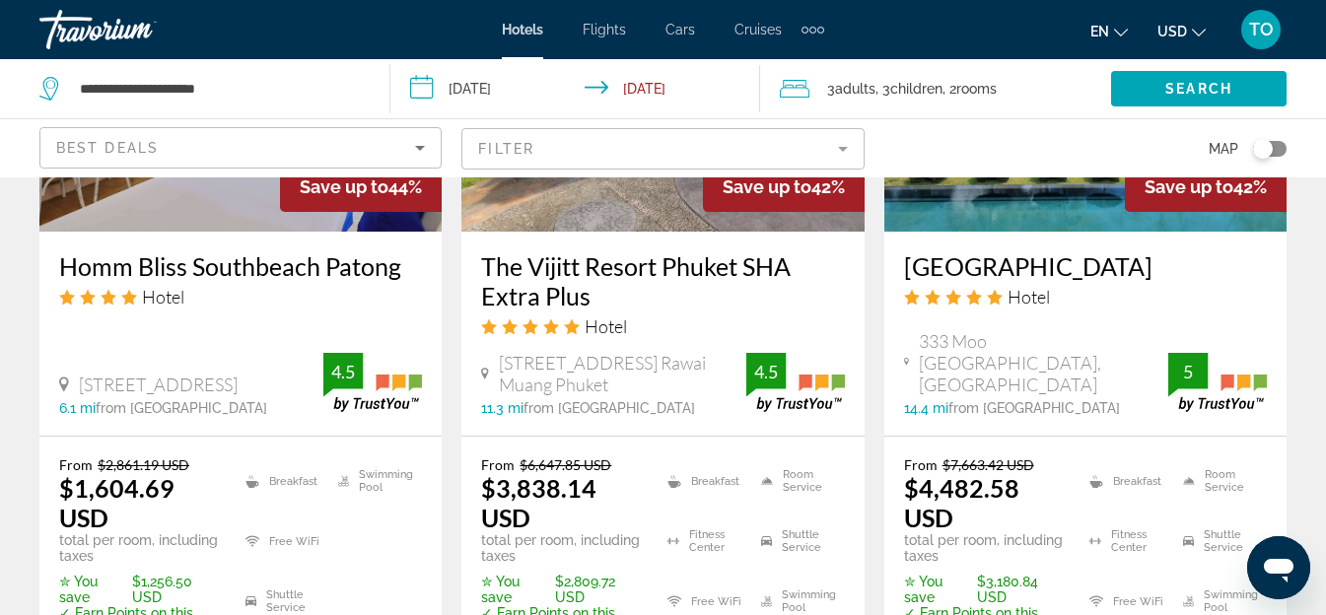
scroll to position [1972, 0]
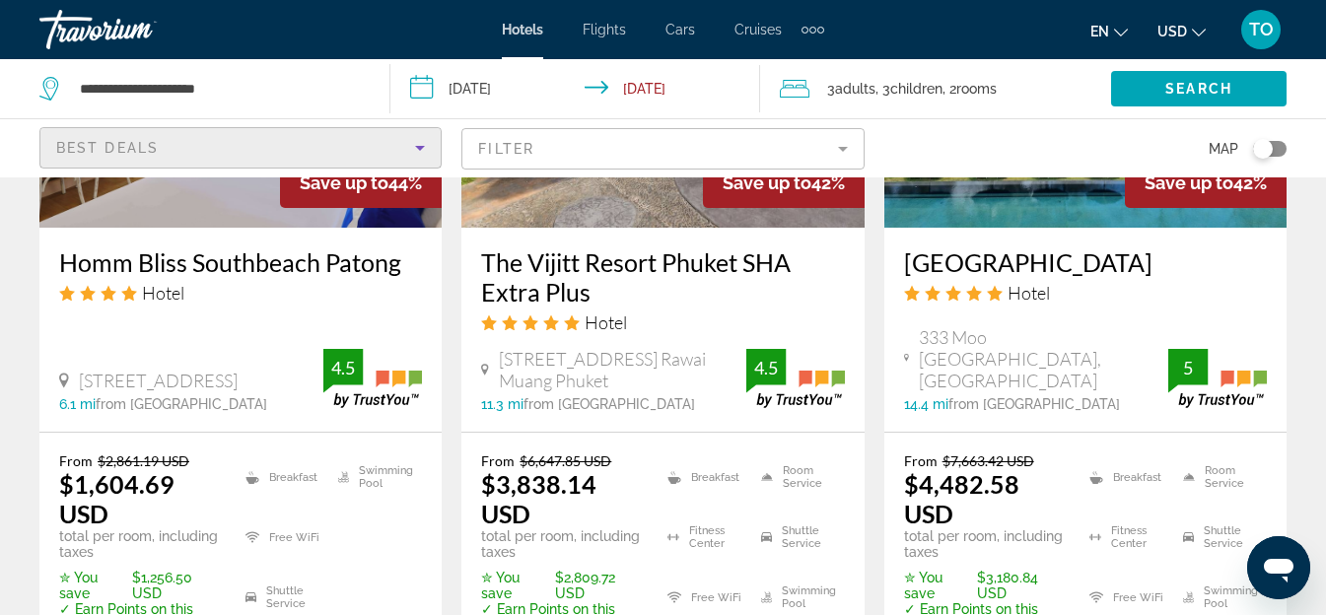
click at [203, 148] on div "Best Deals" at bounding box center [235, 148] width 359 height 24
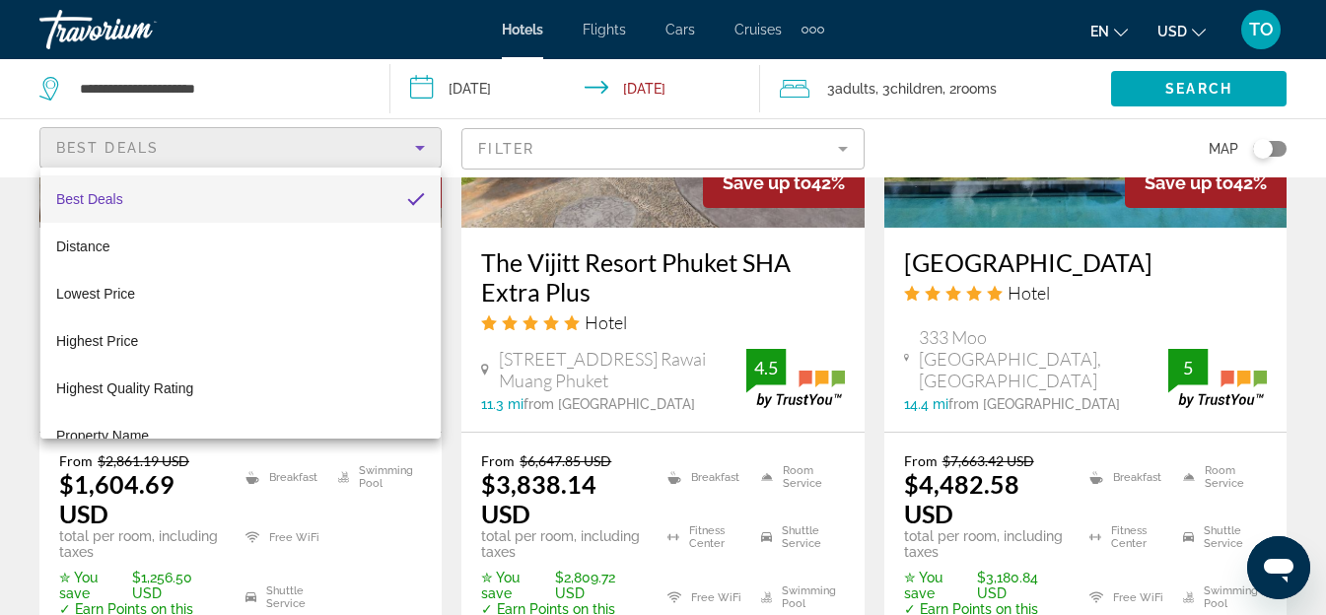
click at [1306, 293] on div at bounding box center [663, 307] width 1326 height 615
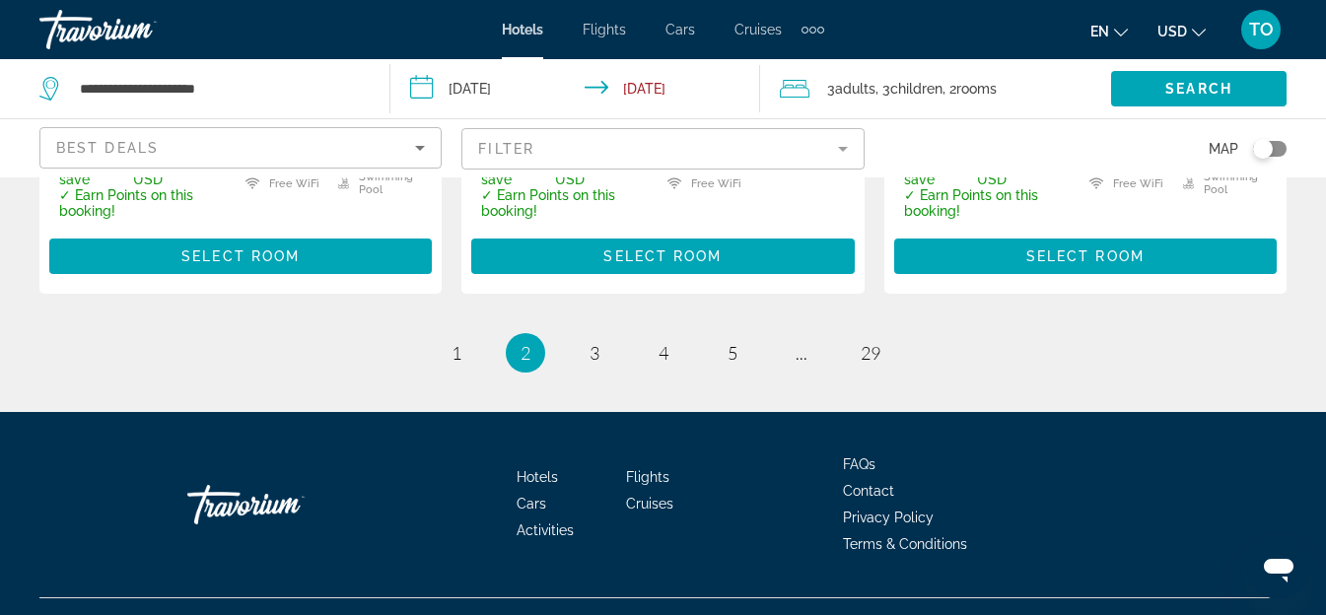
scroll to position [3230, 0]
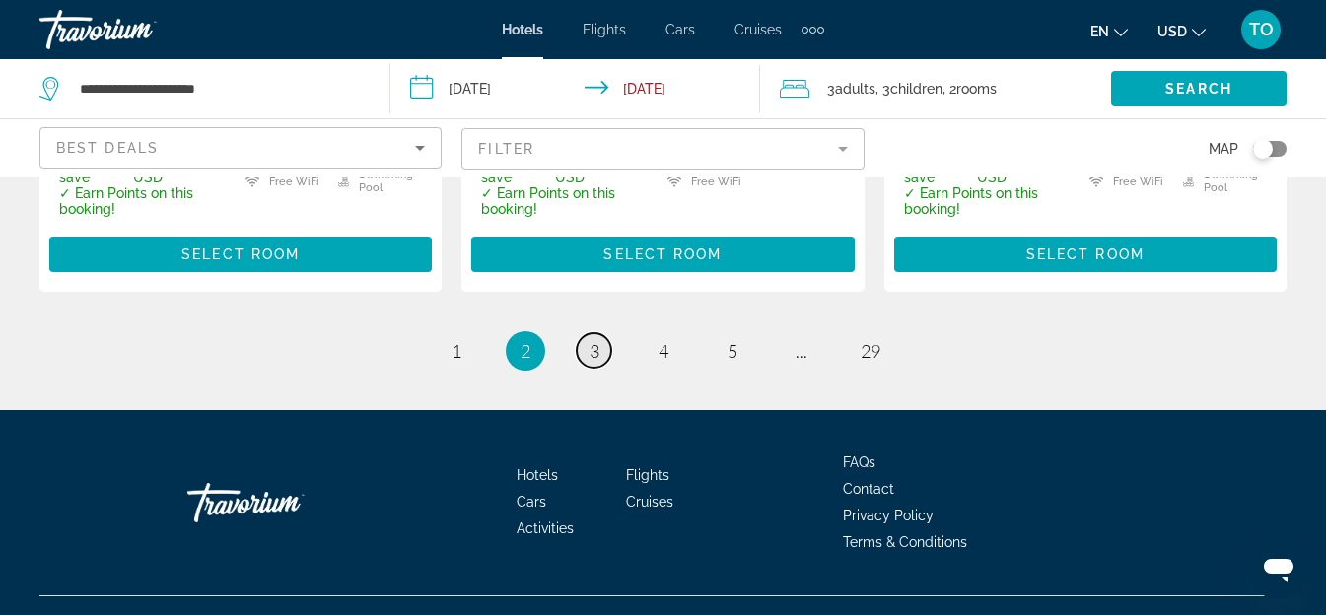
click at [593, 340] on span "3" at bounding box center [595, 351] width 10 height 22
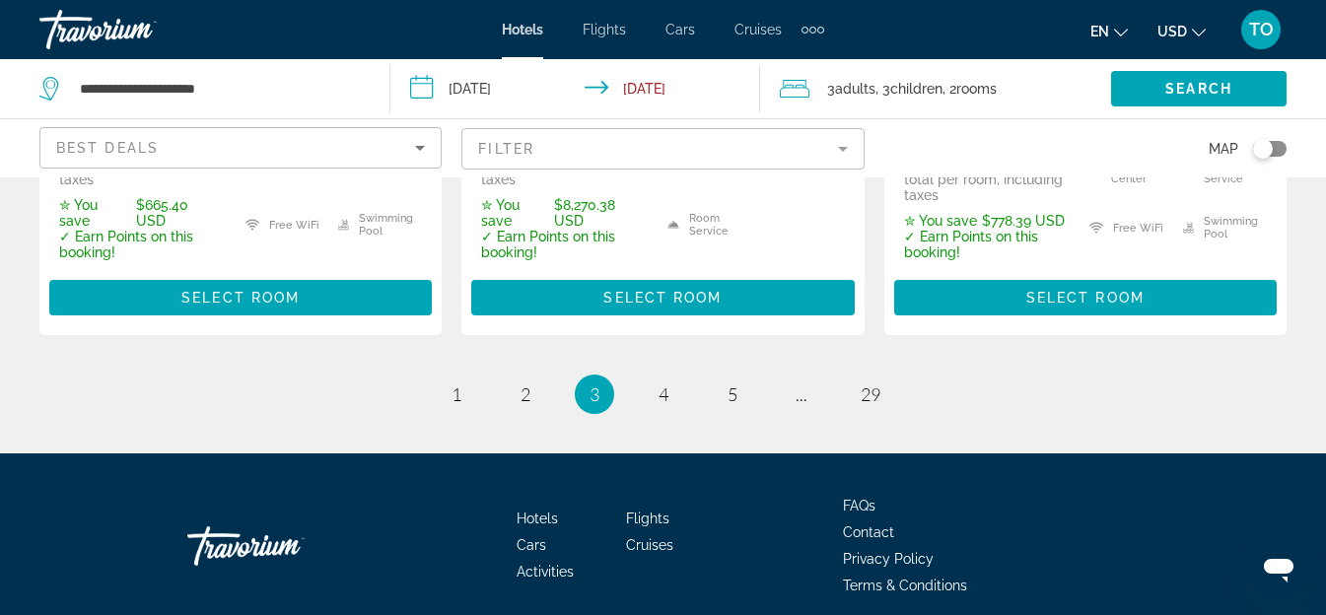
scroll to position [3236, 0]
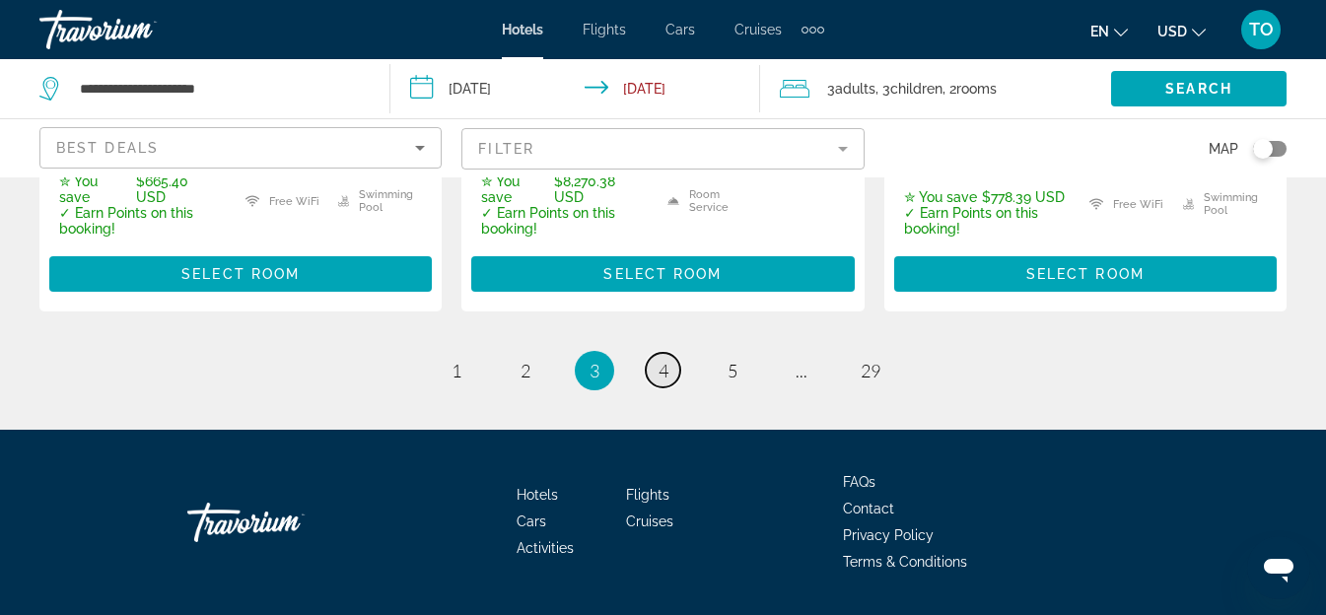
click at [666, 360] on span "4" at bounding box center [664, 371] width 10 height 22
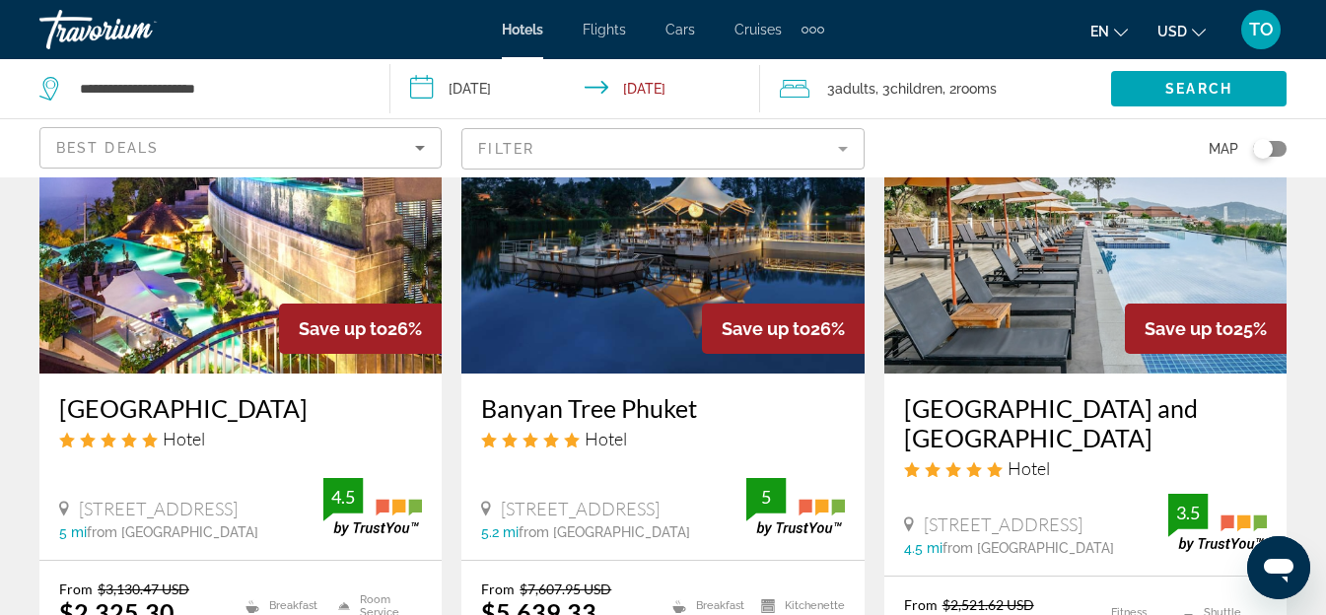
scroll to position [2760, 0]
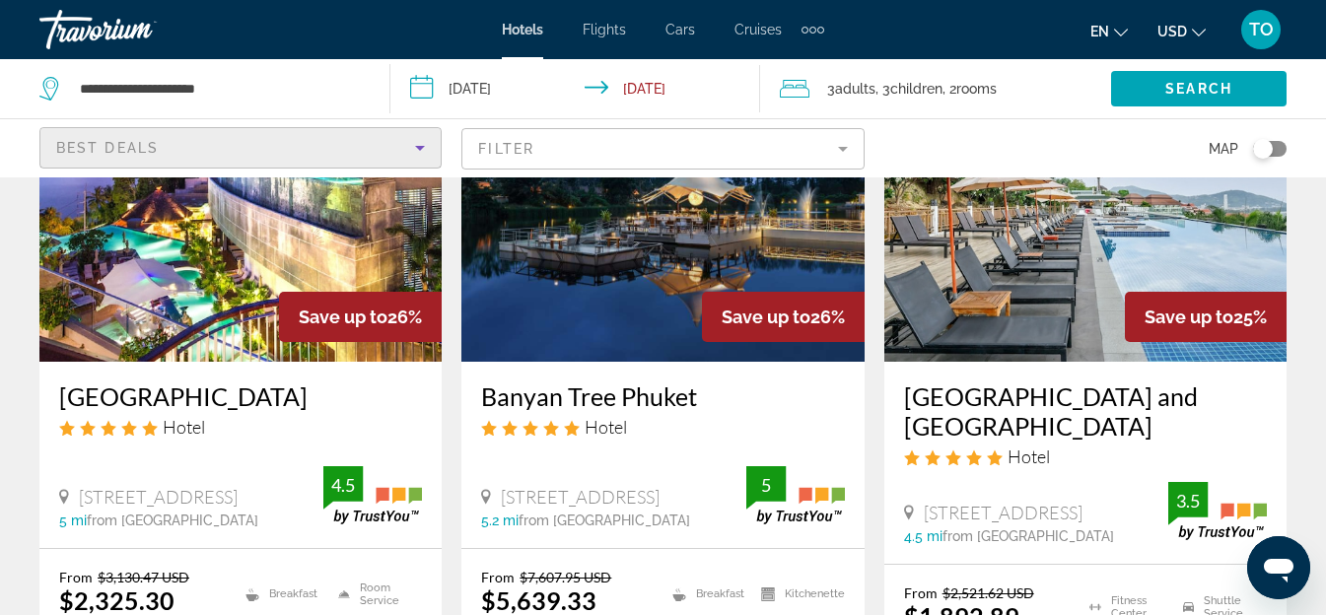
click at [177, 152] on div "Best Deals" at bounding box center [235, 148] width 359 height 24
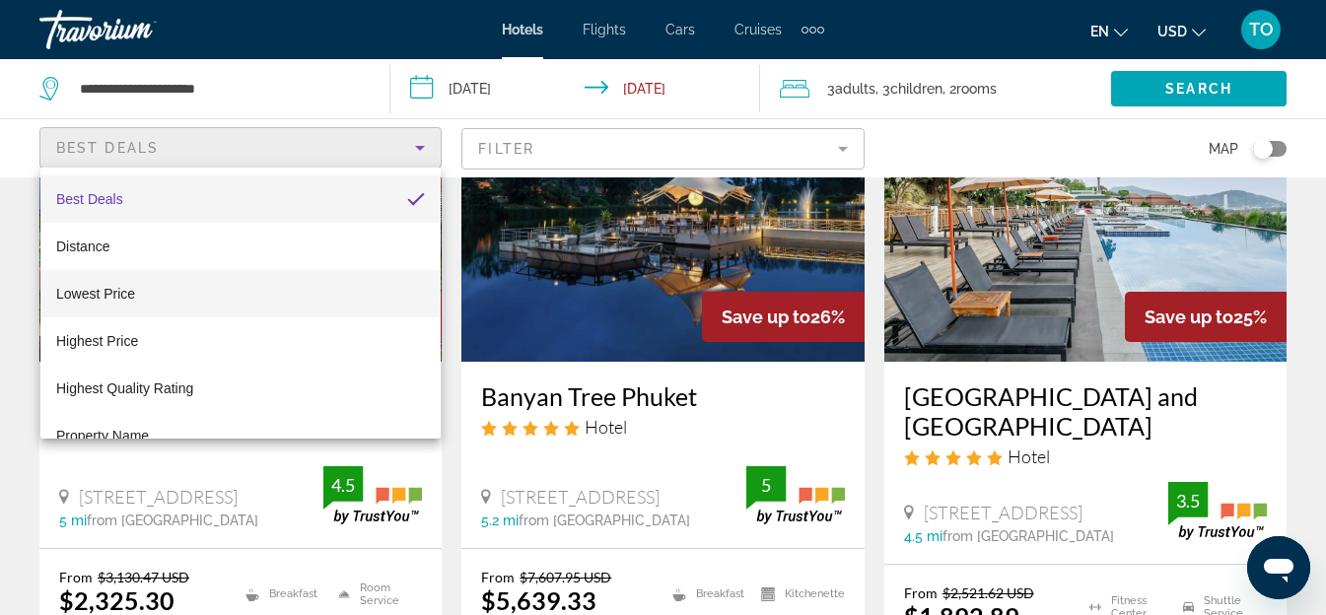
click at [191, 303] on mat-option "Lowest Price" at bounding box center [240, 293] width 400 height 47
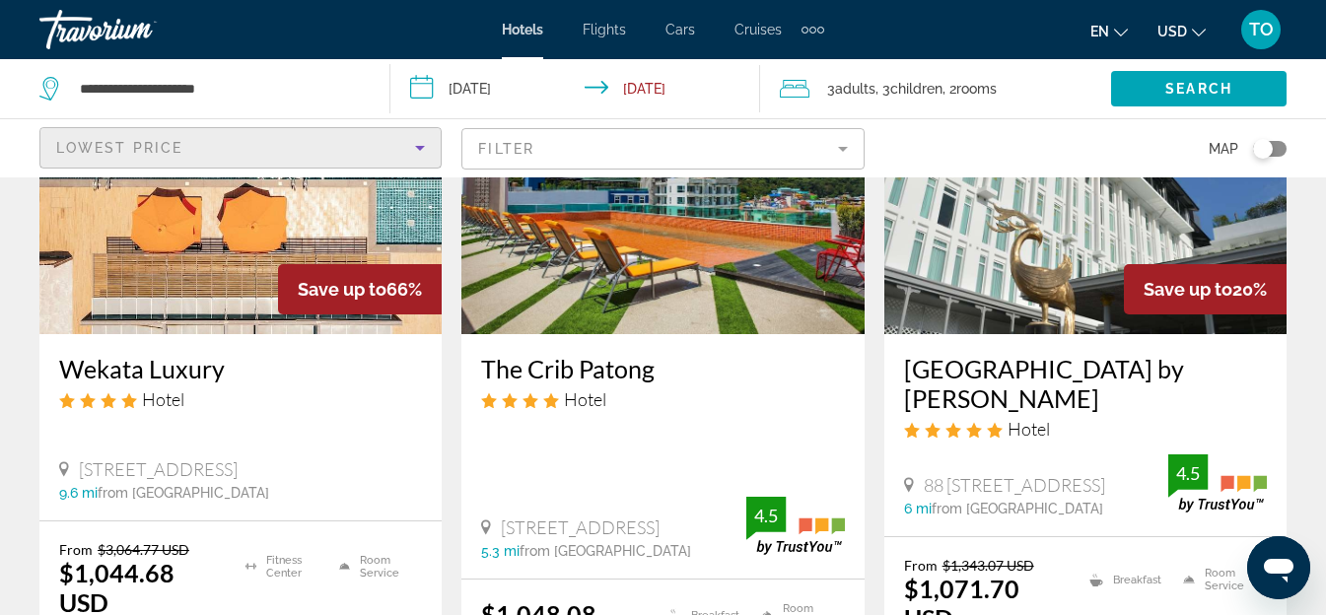
scroll to position [296, 0]
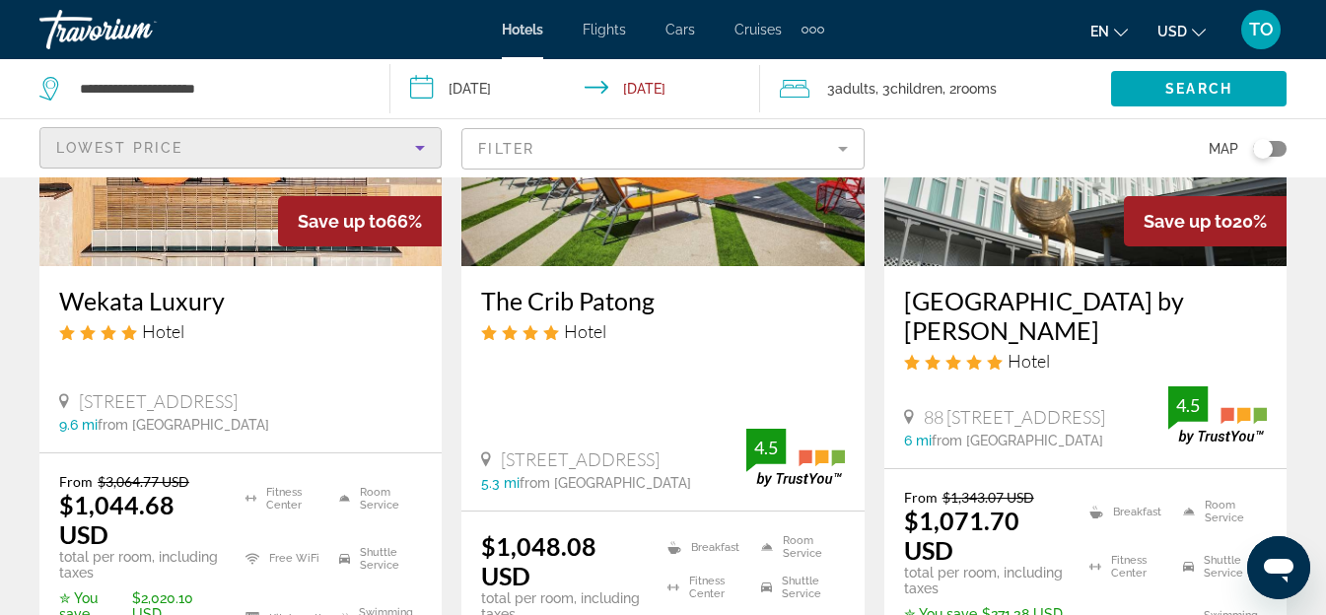
click at [246, 220] on img "Main content" at bounding box center [240, 108] width 402 height 315
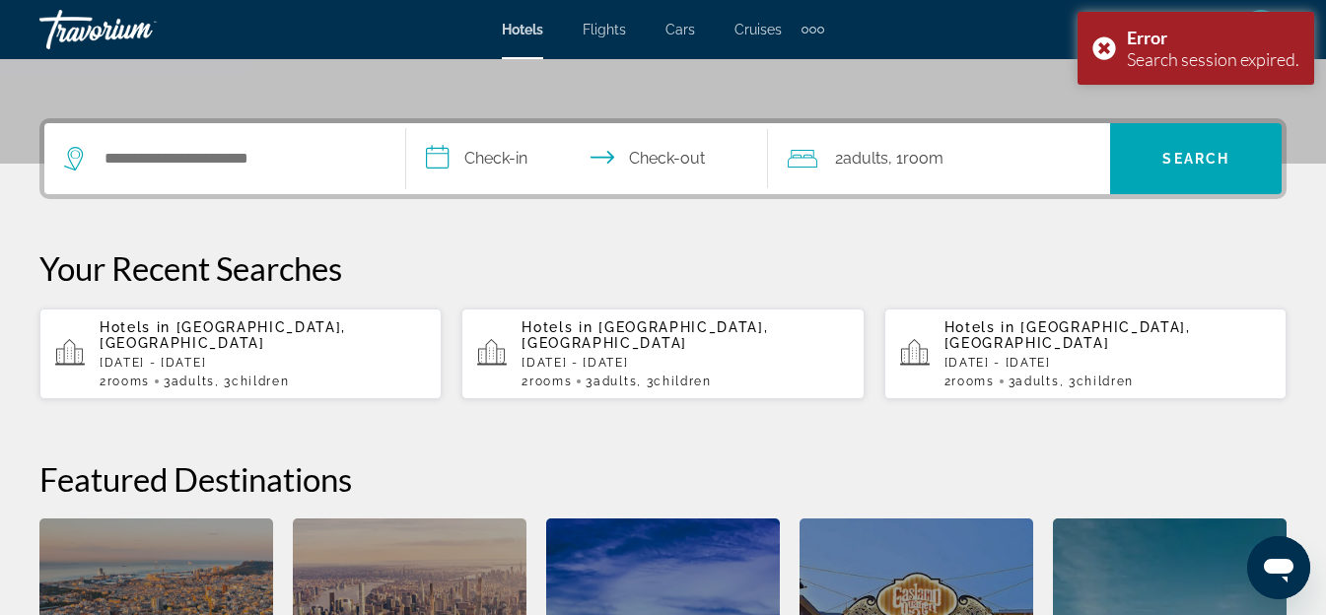
scroll to position [231, 0]
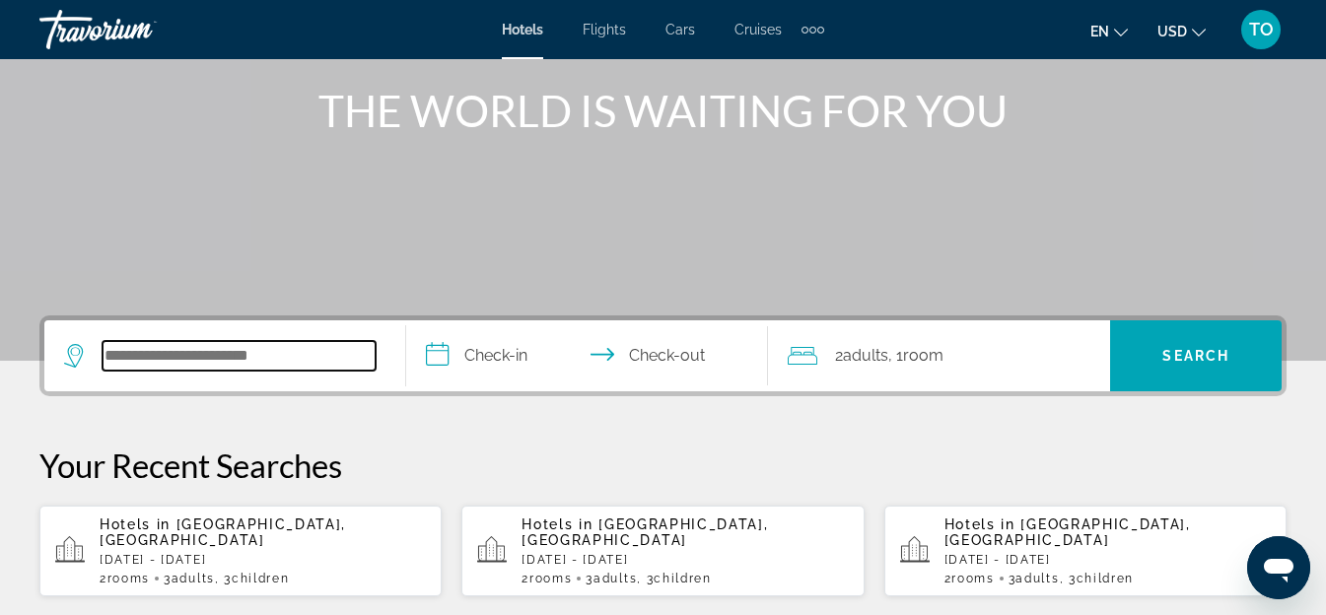
click at [257, 358] on input "Search widget" at bounding box center [239, 356] width 273 height 30
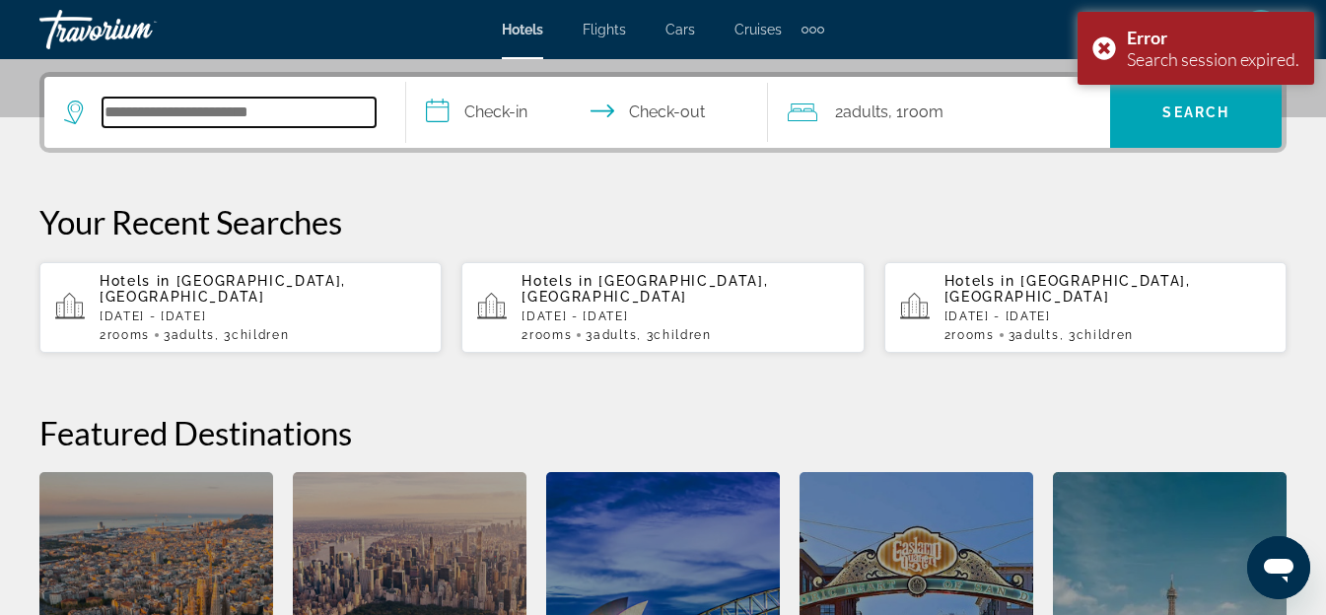
scroll to position [482, 0]
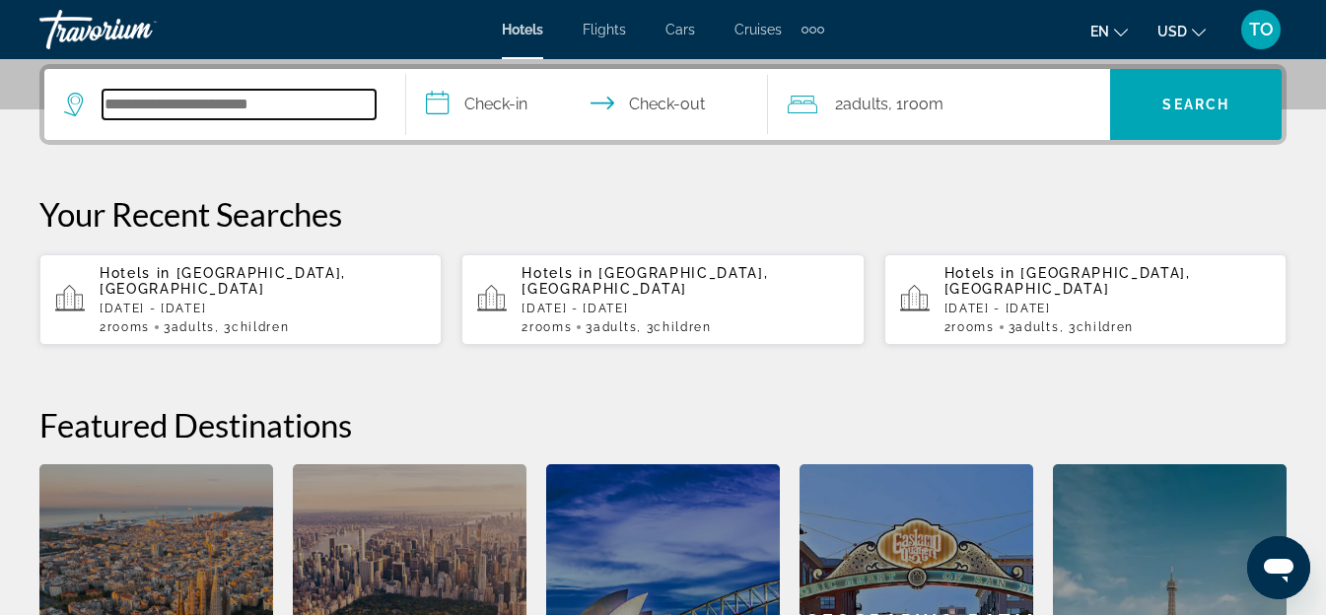
click at [133, 101] on input "Search widget" at bounding box center [239, 105] width 273 height 30
type input "*"
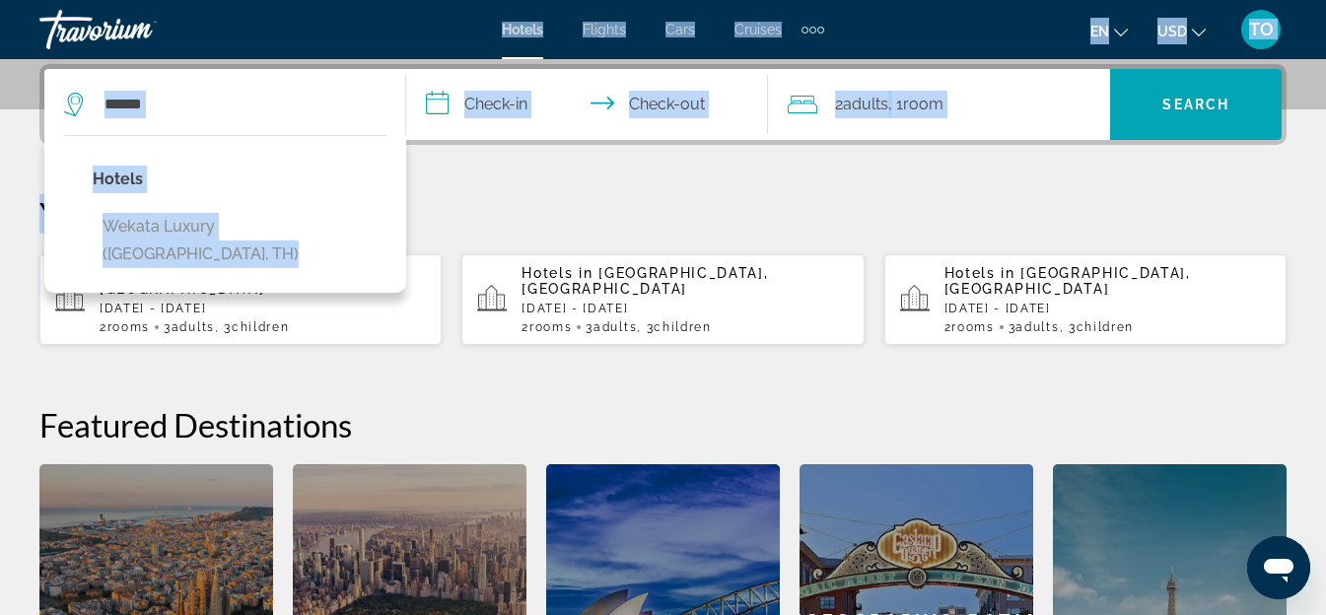
drag, startPoint x: 37, startPoint y: 60, endPoint x: 33, endPoint y: 278, distance: 217.9
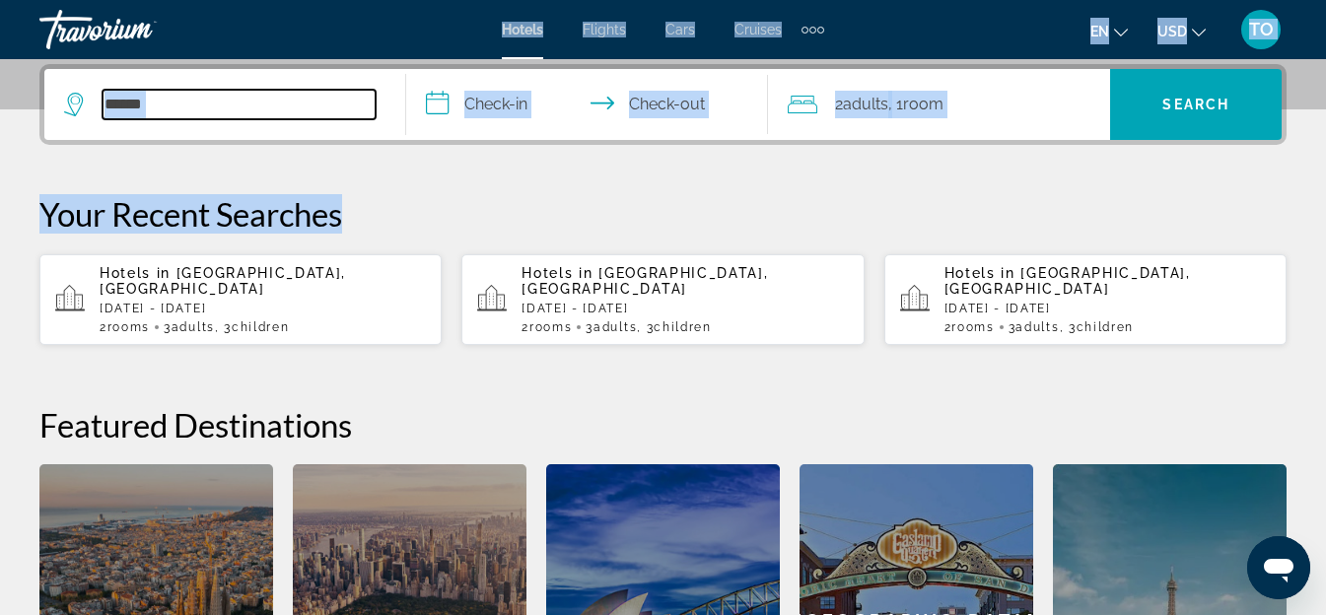
click at [266, 117] on input "******" at bounding box center [239, 105] width 273 height 30
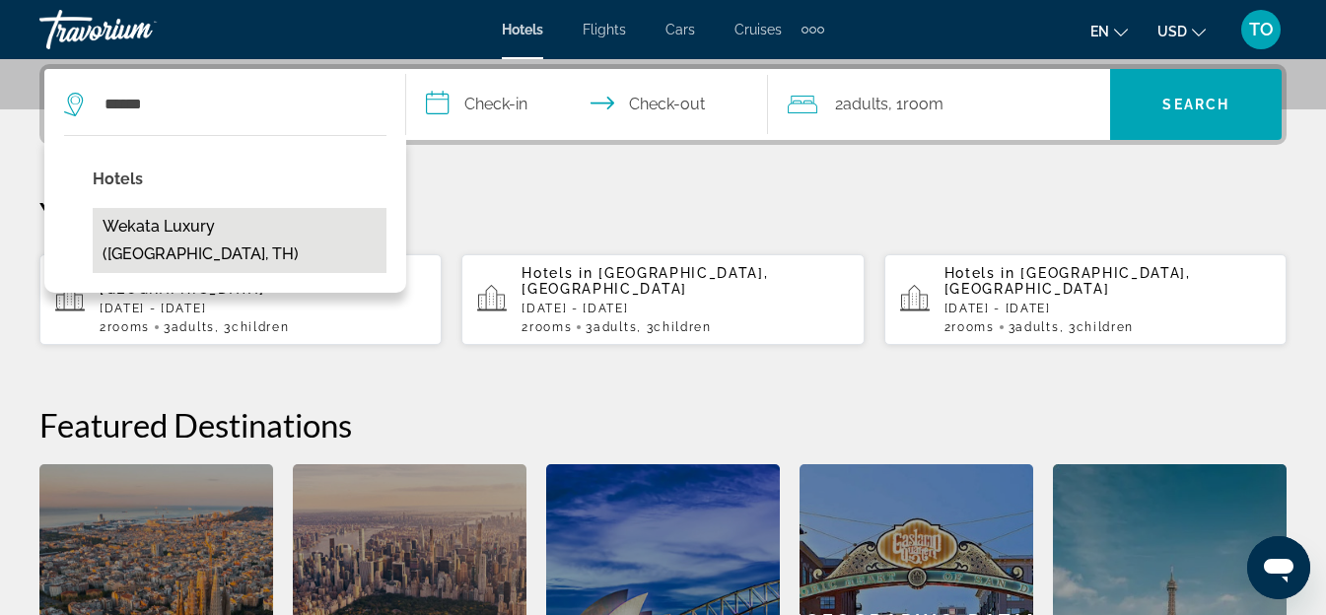
click at [206, 224] on button "Wekata Luxury (Phuket, TH)" at bounding box center [240, 240] width 294 height 65
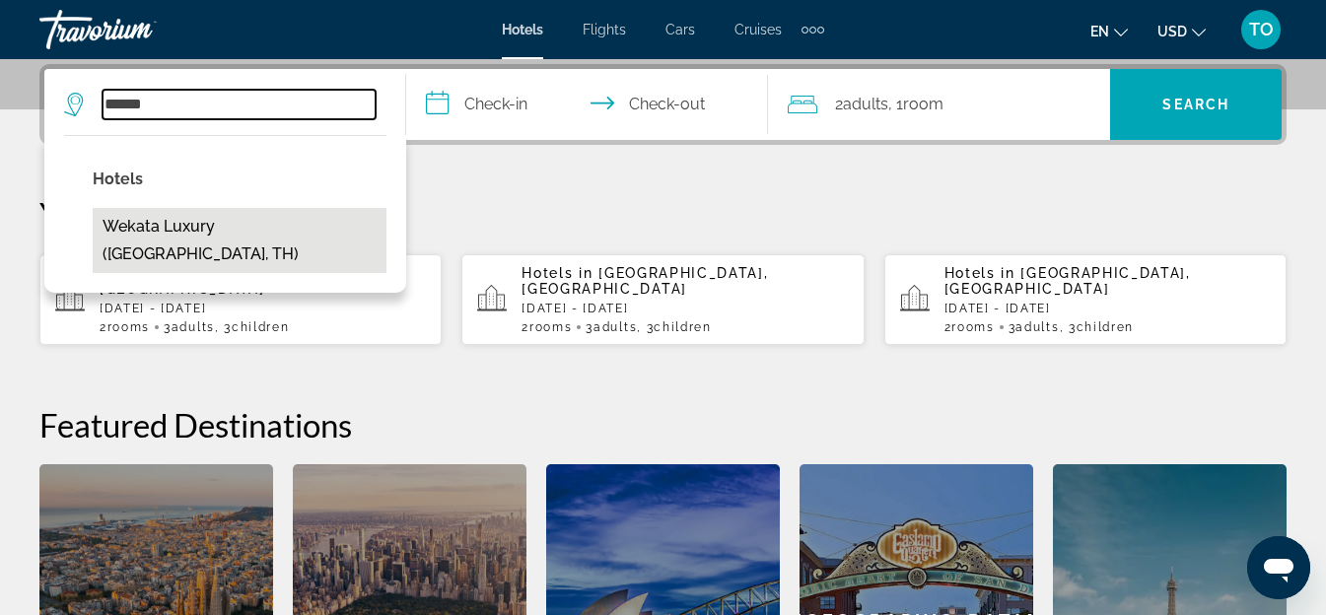
type input "**********"
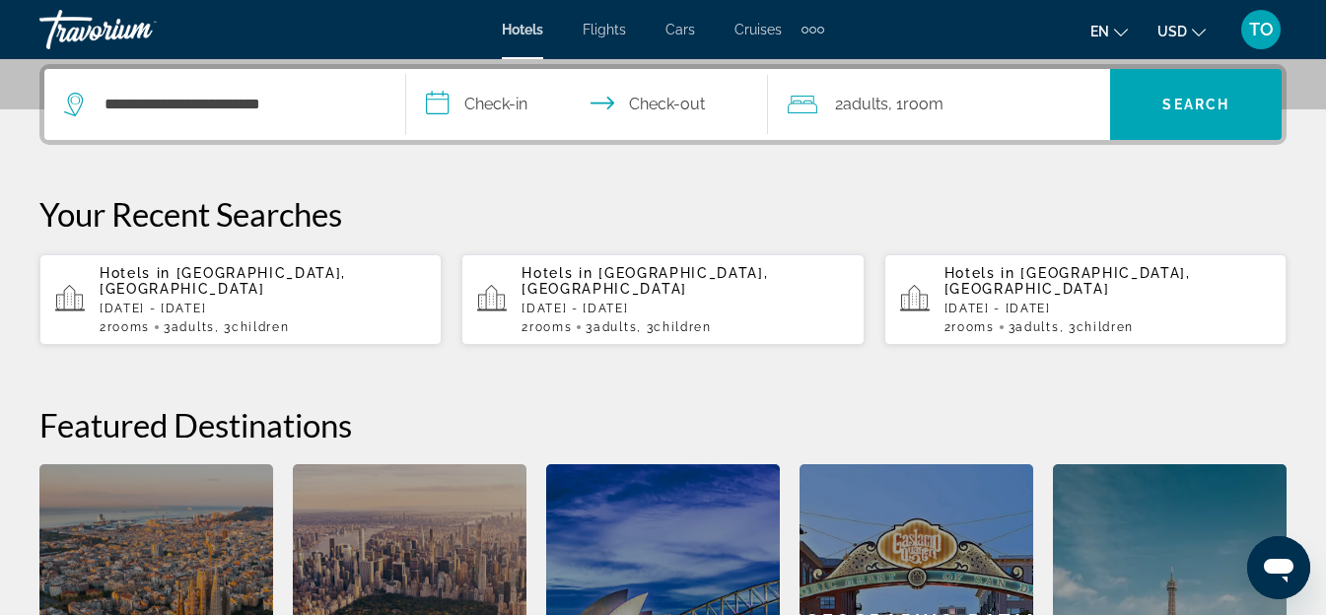
click at [462, 98] on input "**********" at bounding box center [591, 107] width 370 height 77
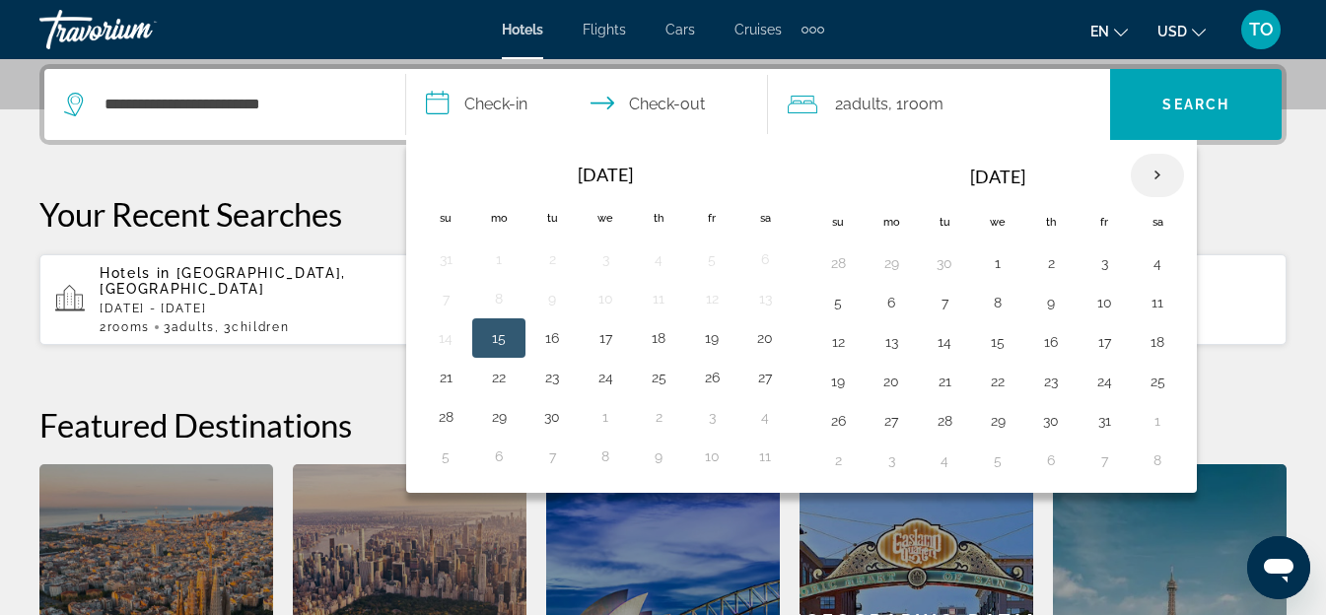
click at [1162, 171] on th "Next month" at bounding box center [1157, 175] width 53 height 43
click at [1159, 172] on th "Next month" at bounding box center [1157, 175] width 53 height 43
click at [596, 308] on button "5" at bounding box center [606, 303] width 32 height 28
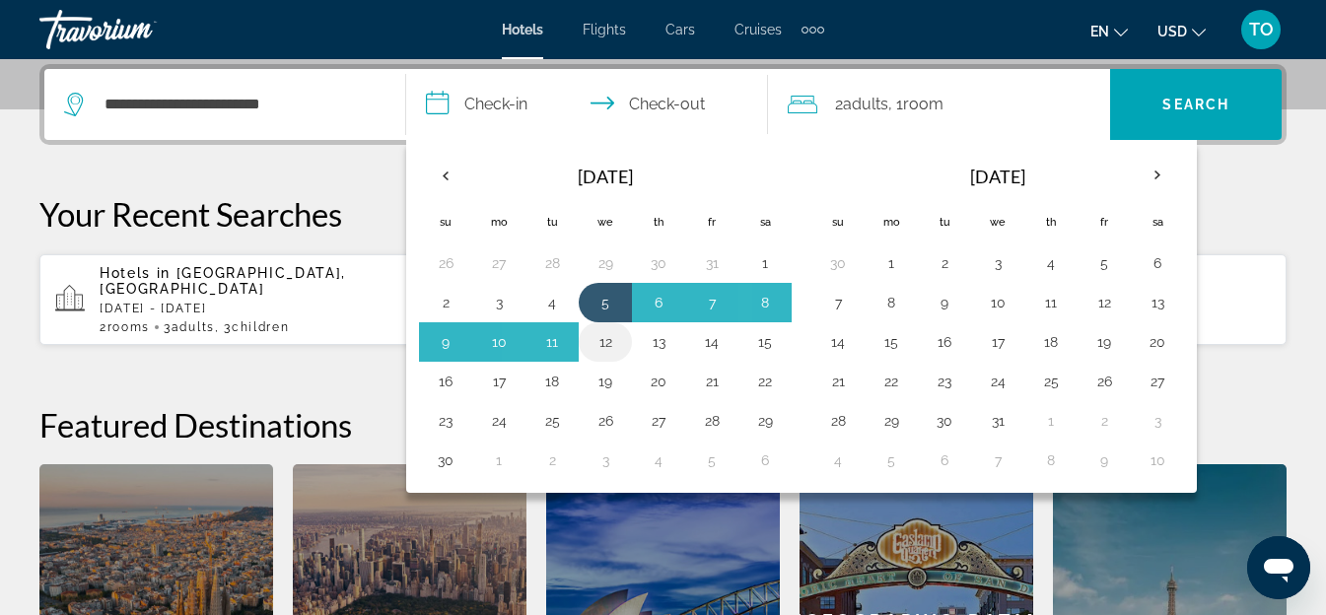
click at [606, 345] on button "12" at bounding box center [606, 342] width 32 height 28
type input "**********"
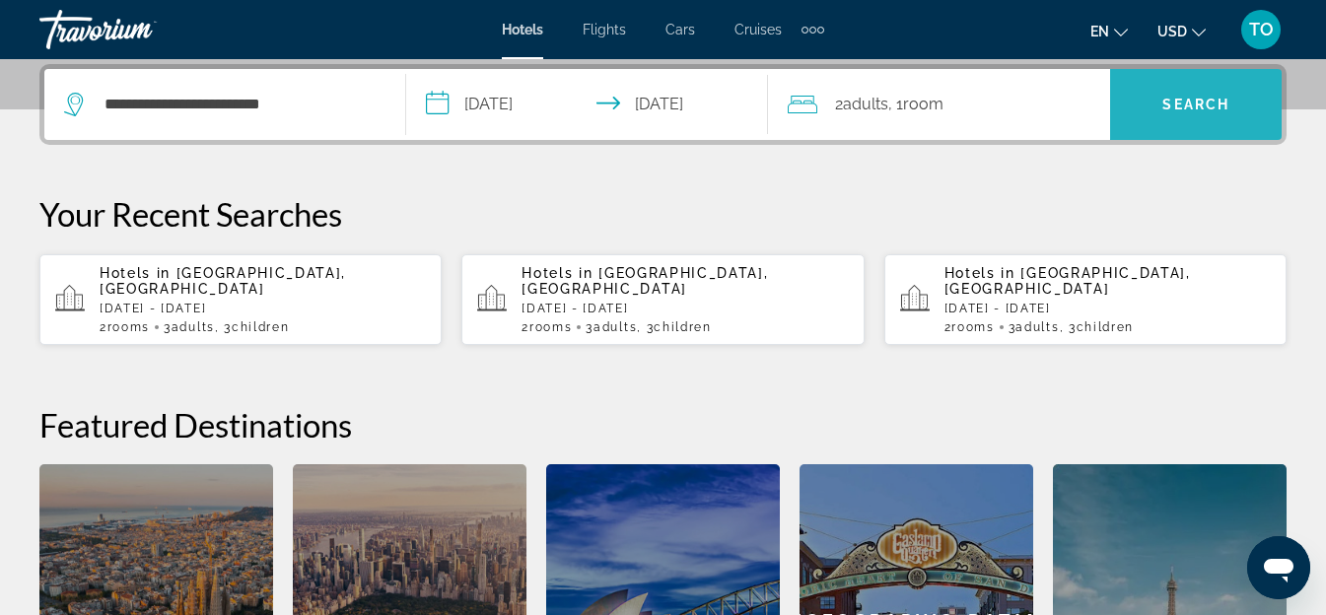
click at [1196, 102] on span "Search" at bounding box center [1195, 105] width 67 height 16
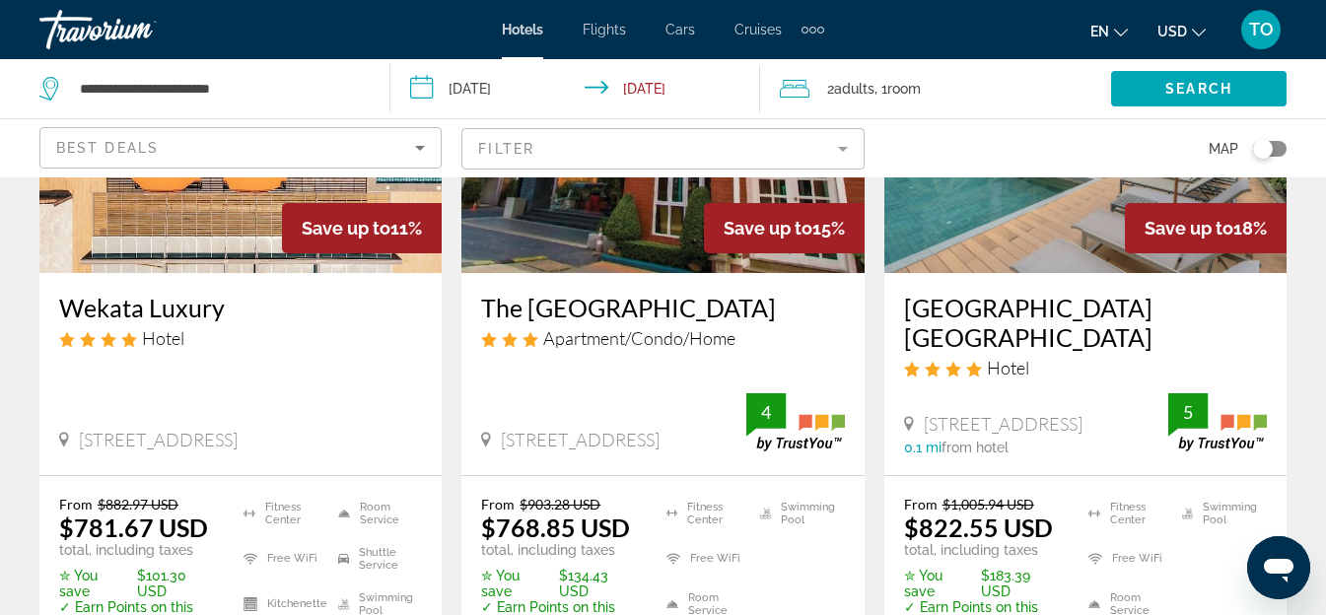
scroll to position [394, 0]
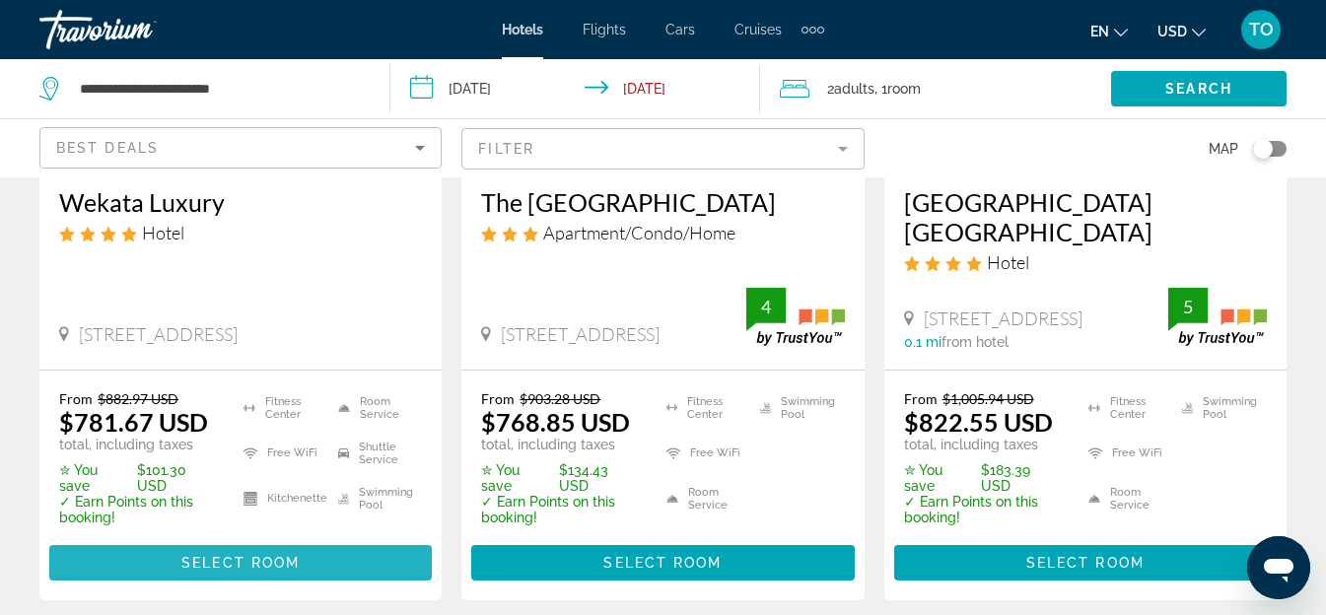
click at [244, 556] on span "Main content" at bounding box center [240, 562] width 382 height 47
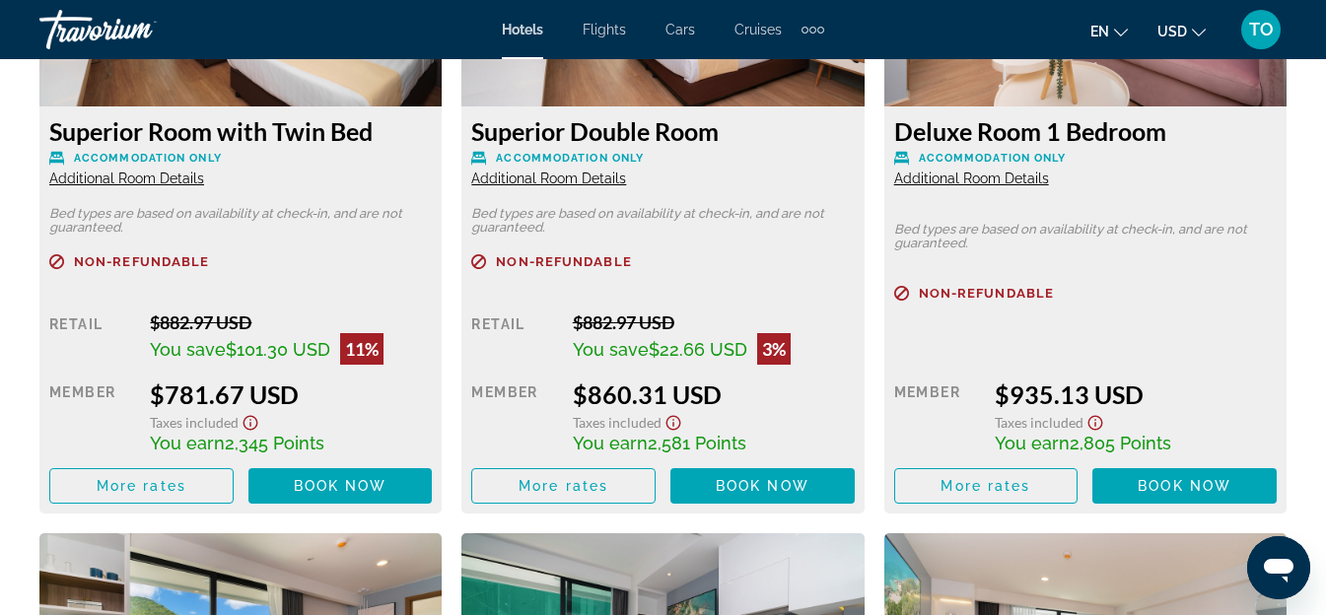
scroll to position [3450, 0]
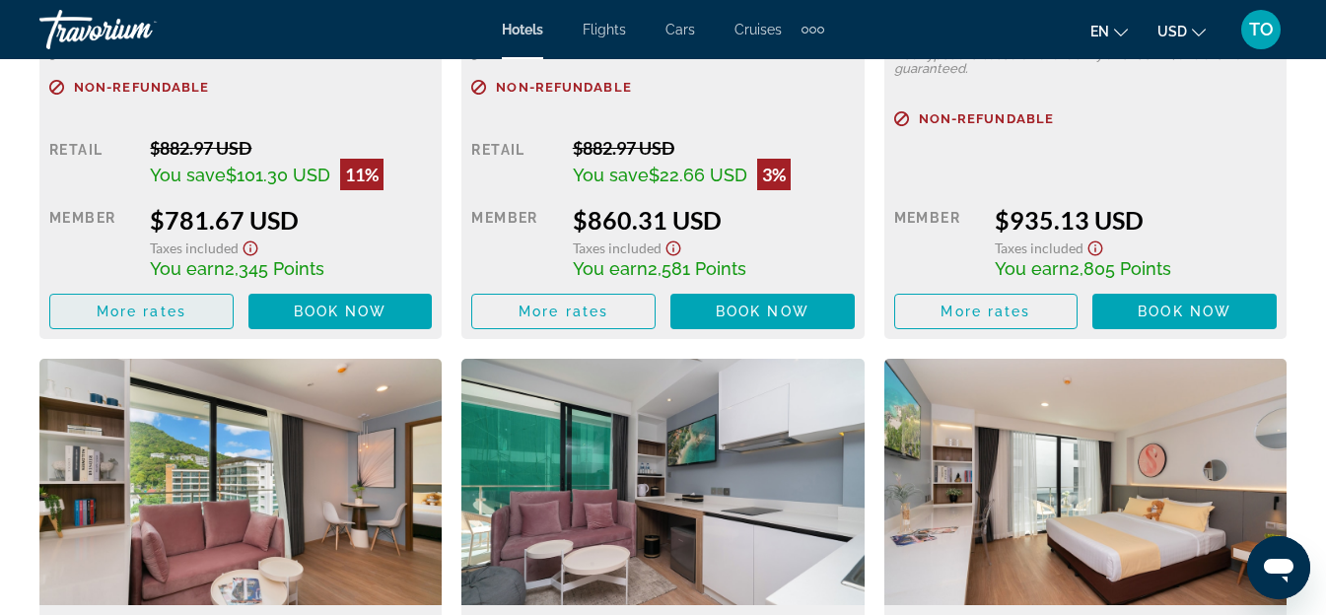
click at [117, 305] on span "More rates" at bounding box center [142, 312] width 90 height 16
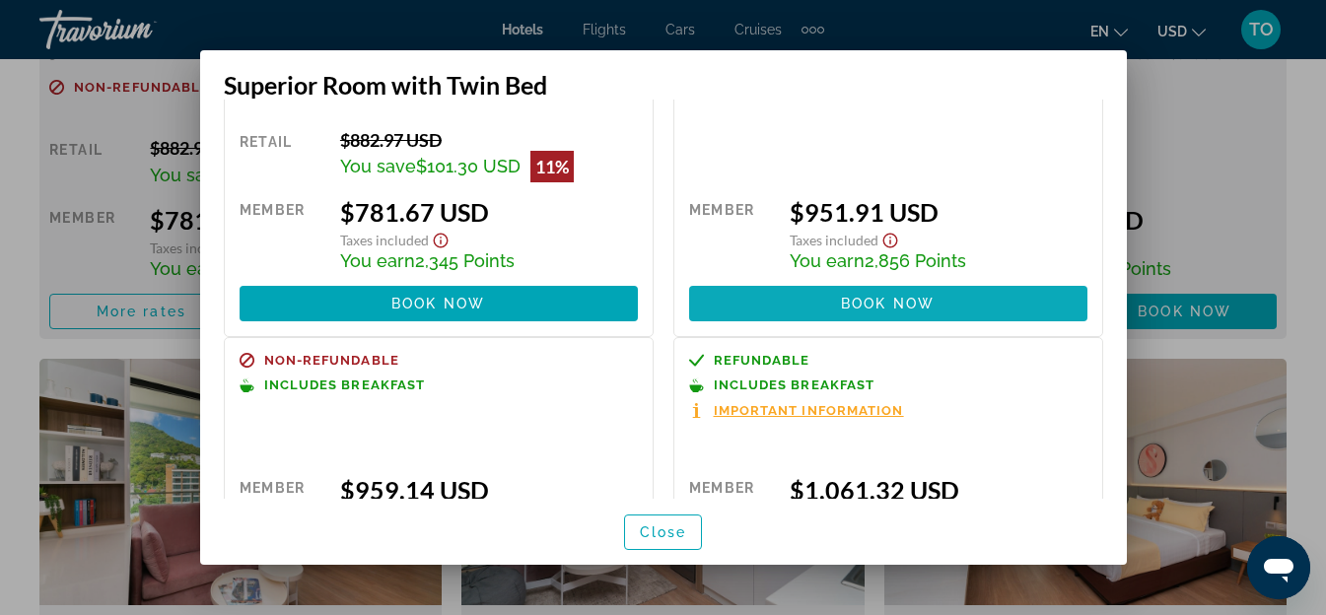
scroll to position [243, 0]
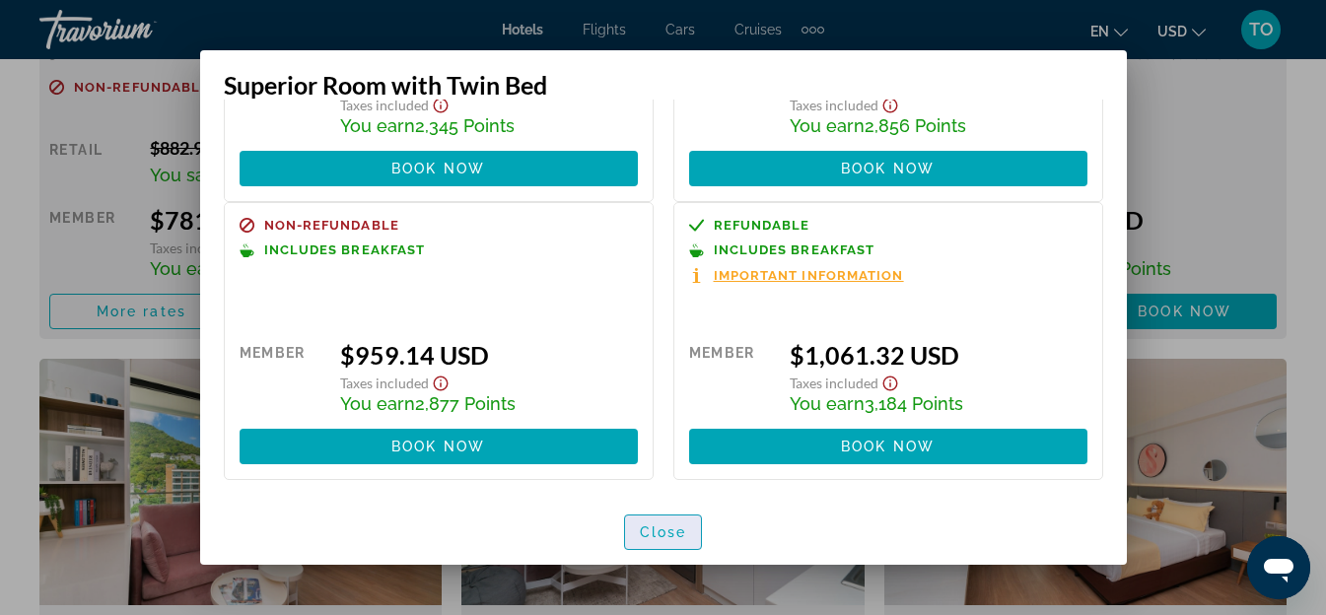
click at [661, 529] on span "Close" at bounding box center [663, 532] width 47 height 16
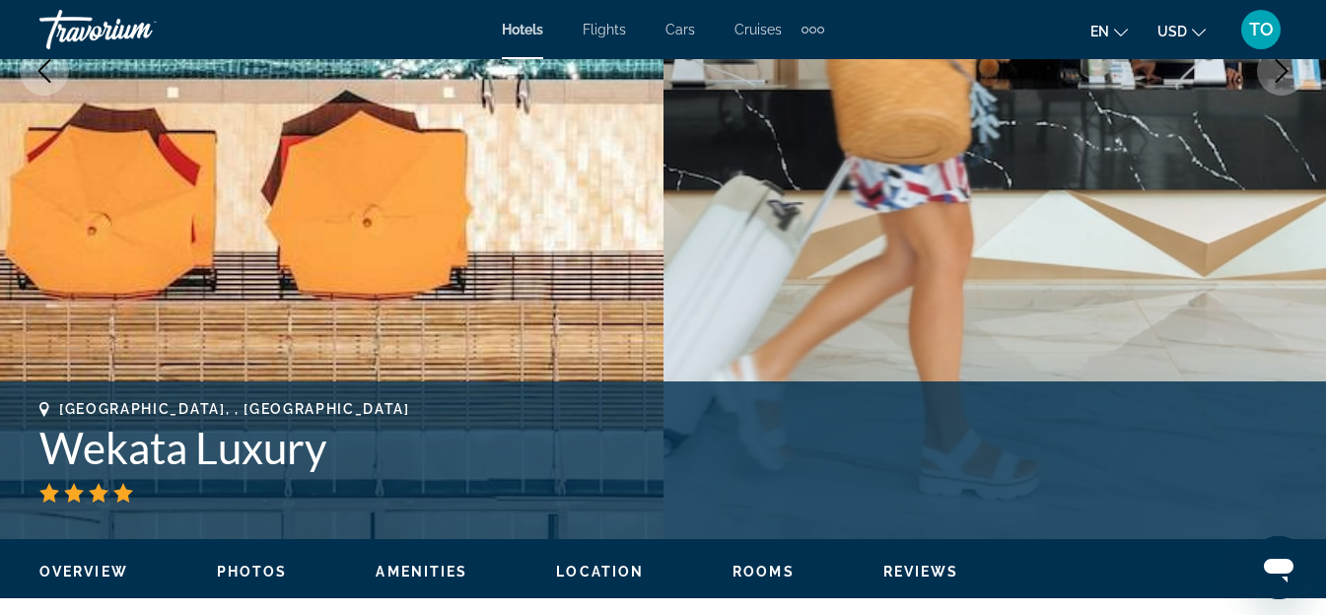
scroll to position [997, 0]
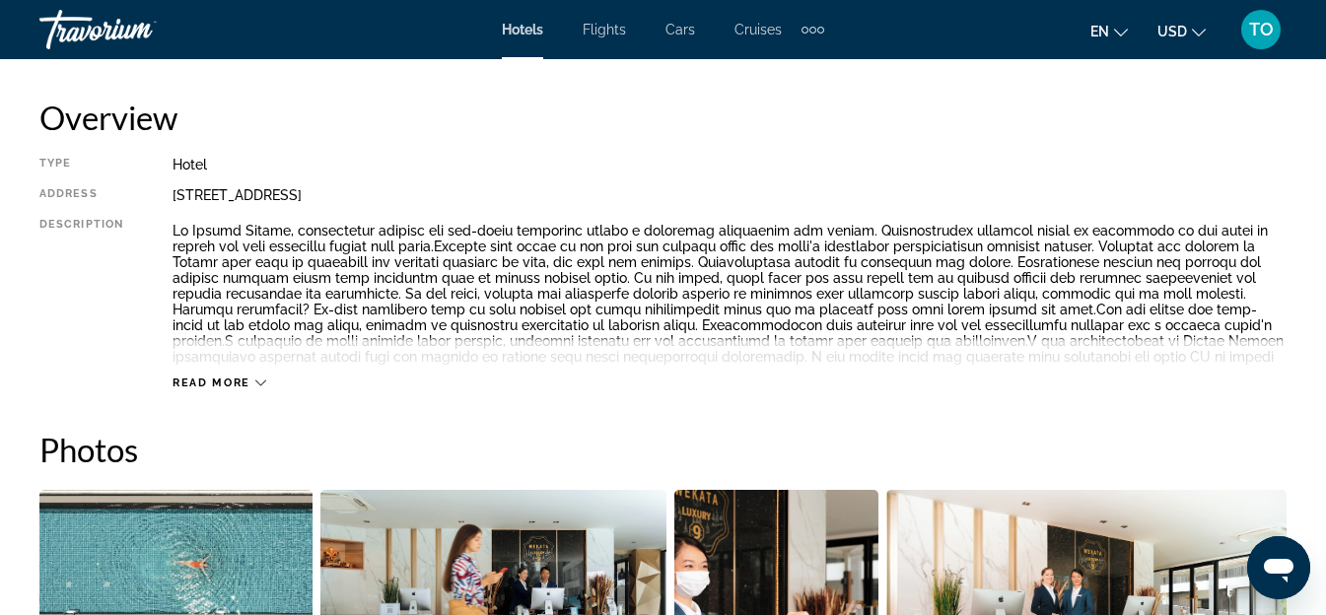
click at [207, 376] on button "Read more" at bounding box center [220, 383] width 94 height 15
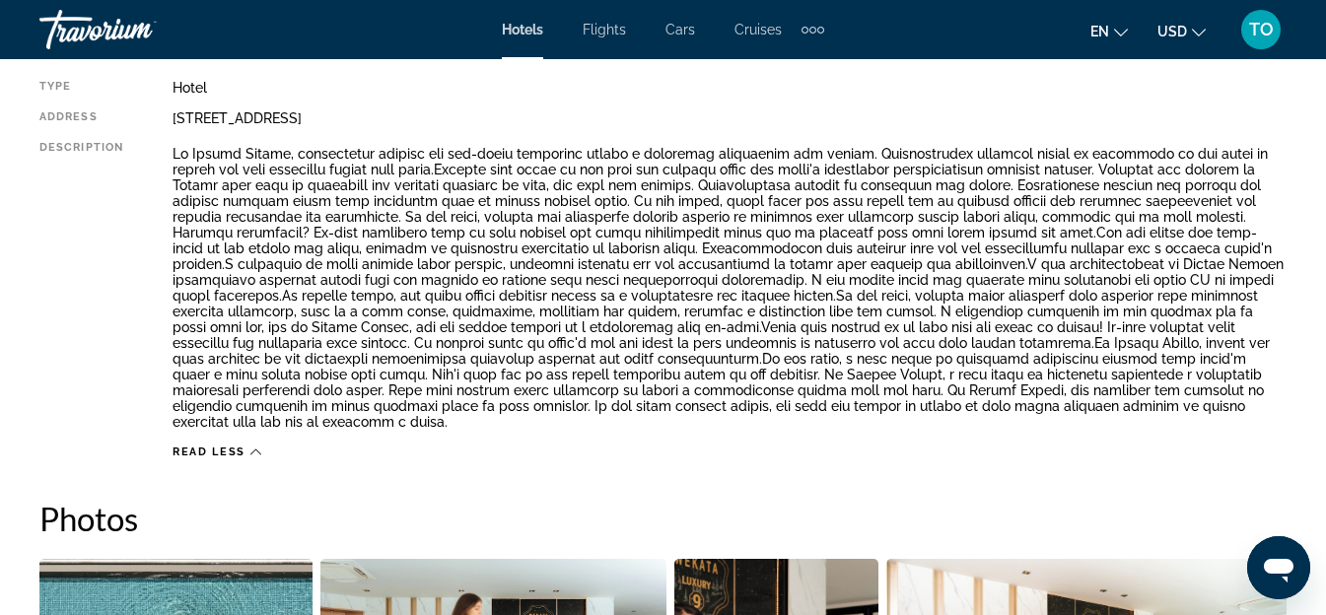
scroll to position [1095, 0]
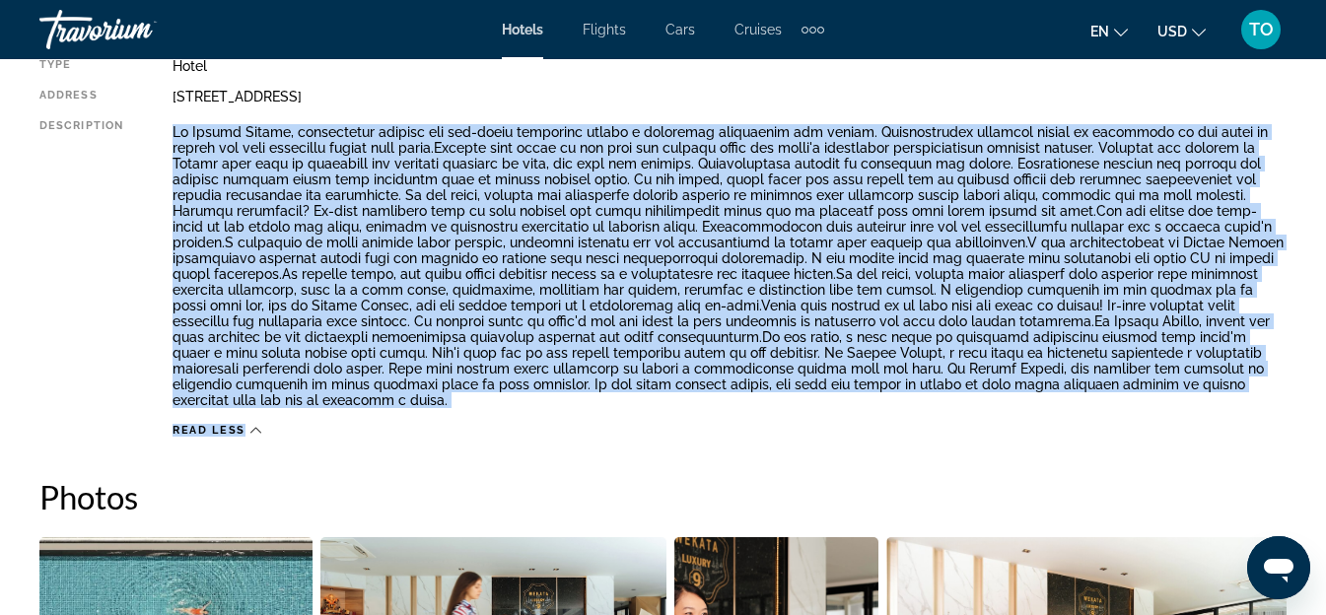
drag, startPoint x: 328, startPoint y: 418, endPoint x: 122, endPoint y: 188, distance: 308.6
click at [122, 188] on div "Type Hotel Address 98 196 Kata Road, Phuket 83100, Thailand Description Read le…" at bounding box center [662, 248] width 1247 height 380
click at [308, 200] on p "Main content" at bounding box center [730, 266] width 1114 height 284
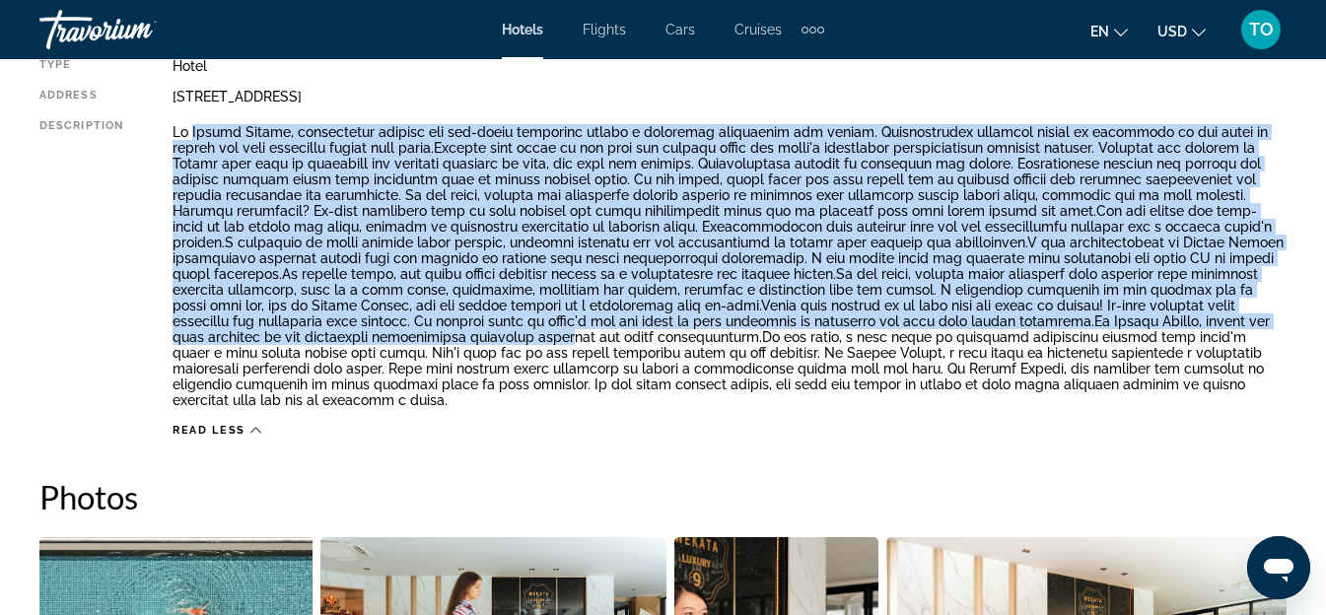
drag, startPoint x: 188, startPoint y: 131, endPoint x: 355, endPoint y: 336, distance: 264.2
click at [355, 336] on p "Main content" at bounding box center [730, 266] width 1114 height 284
click at [488, 298] on p "Main content" at bounding box center [730, 266] width 1114 height 284
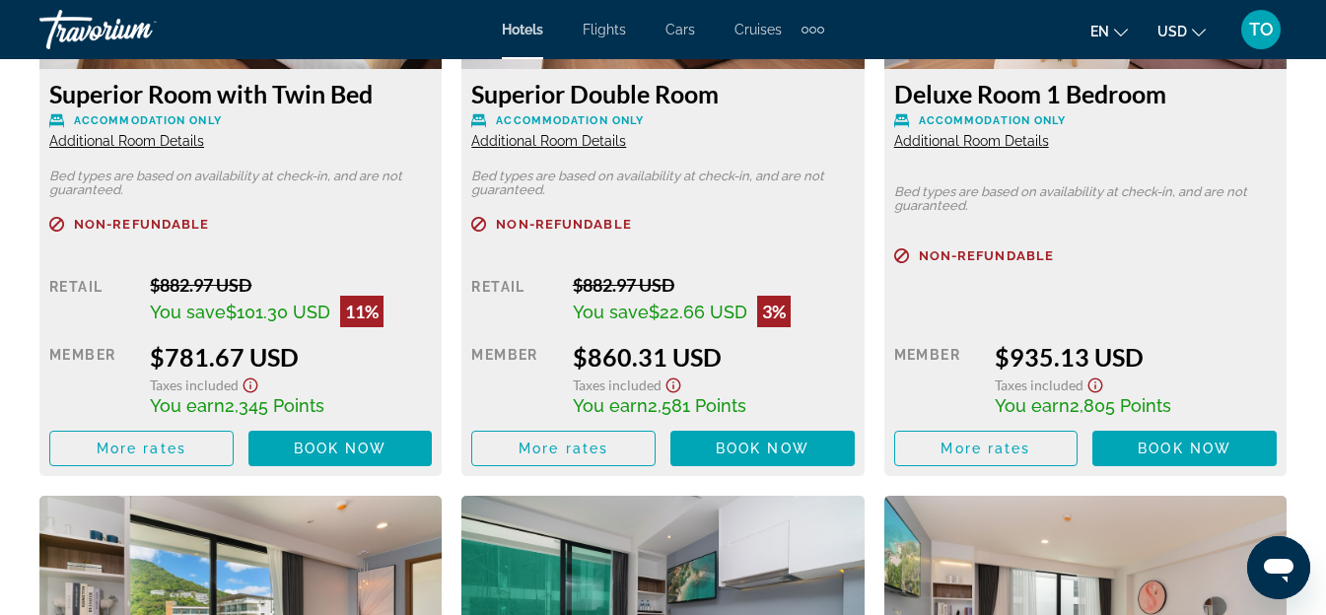
scroll to position [3461, 0]
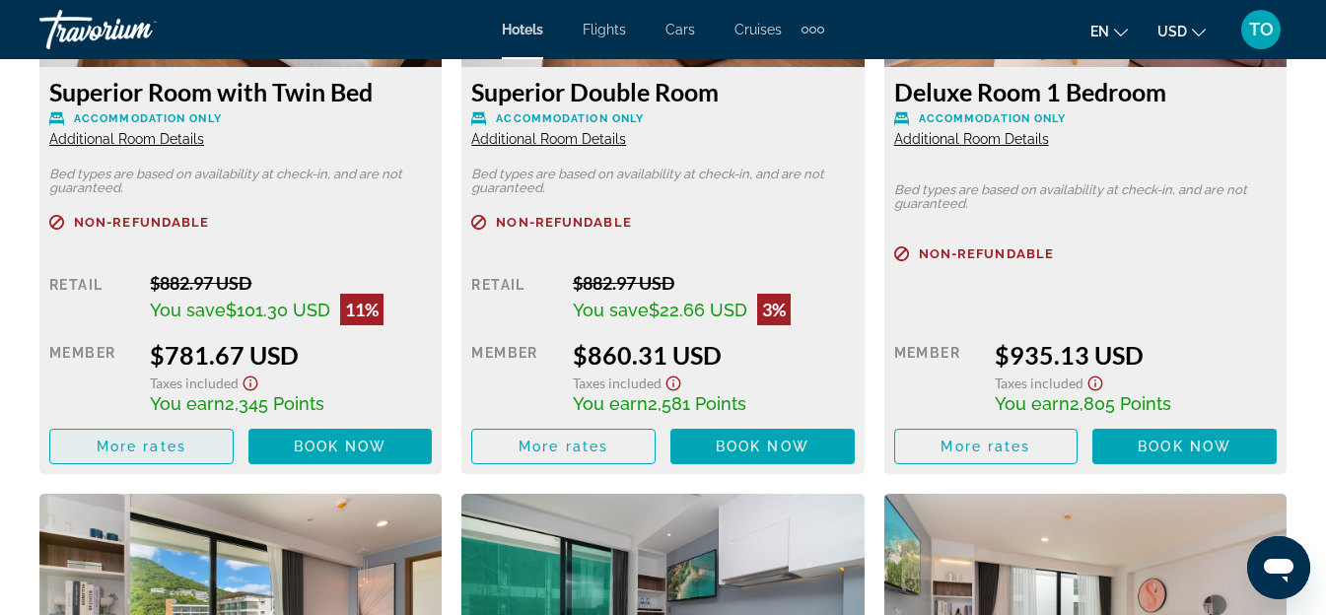
click at [114, 439] on span "More rates" at bounding box center [142, 447] width 90 height 16
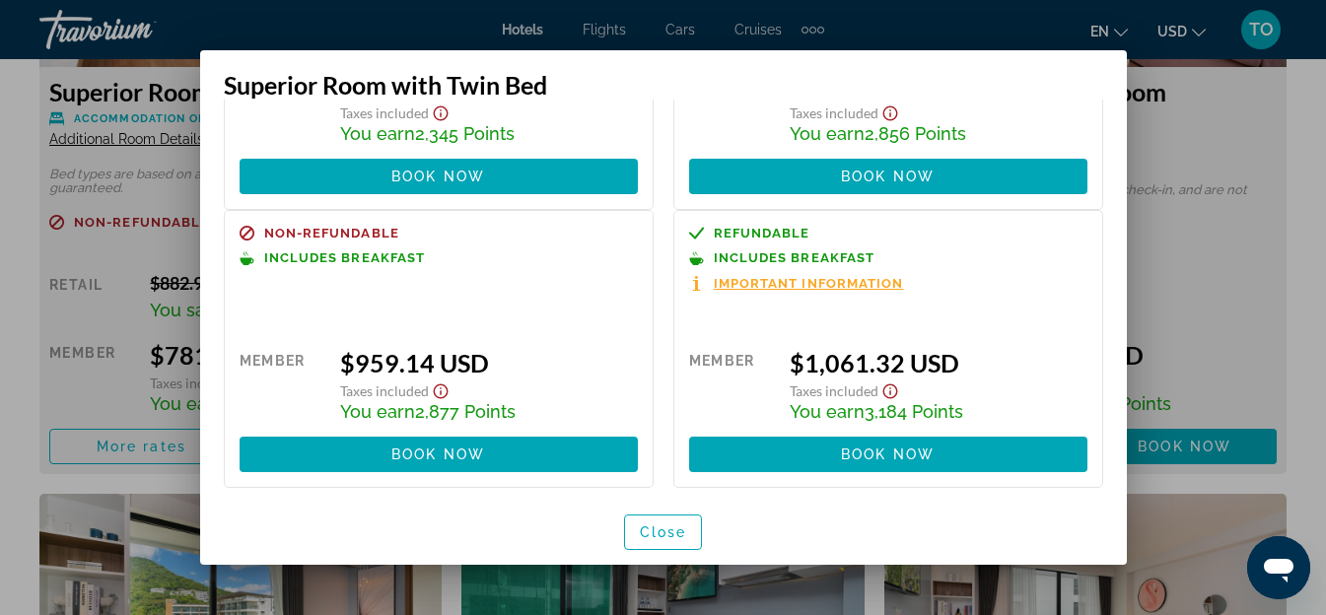
scroll to position [243, 0]
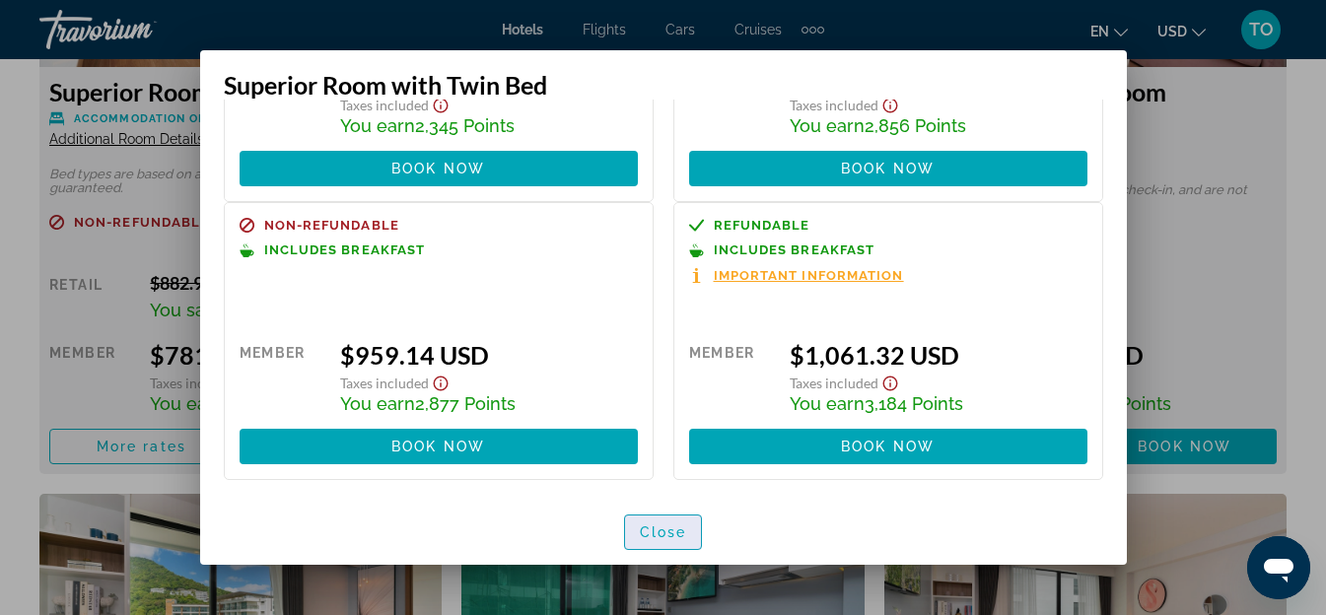
click at [684, 533] on span "Close" at bounding box center [663, 532] width 47 height 16
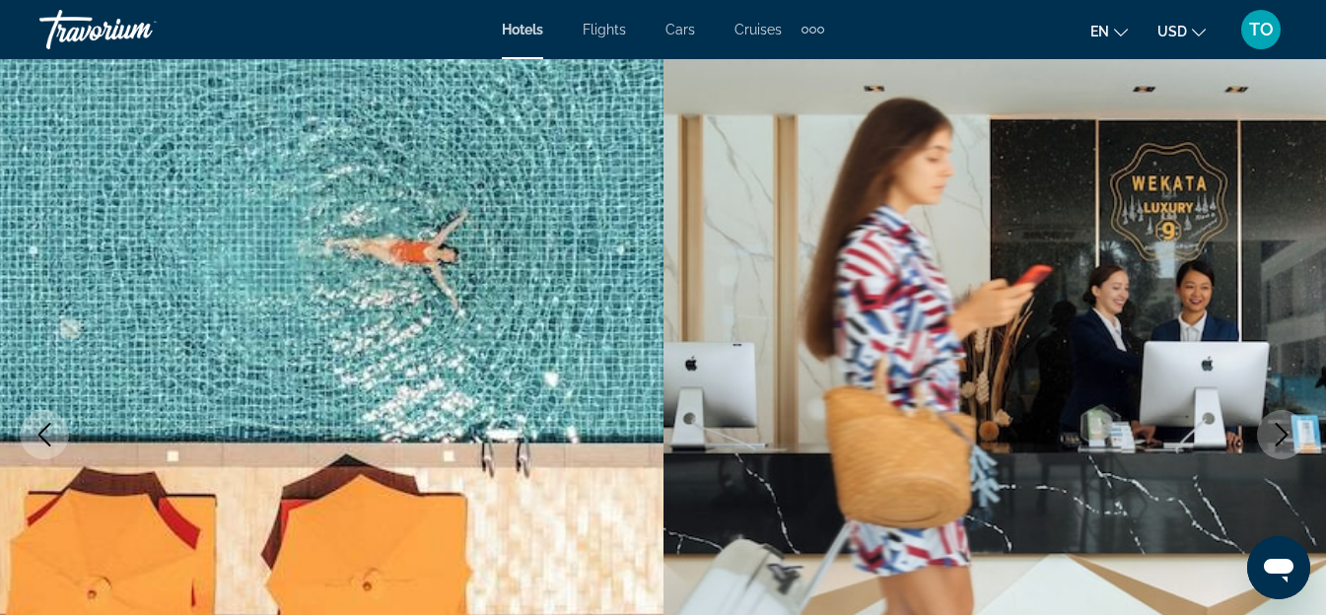
scroll to position [0, 0]
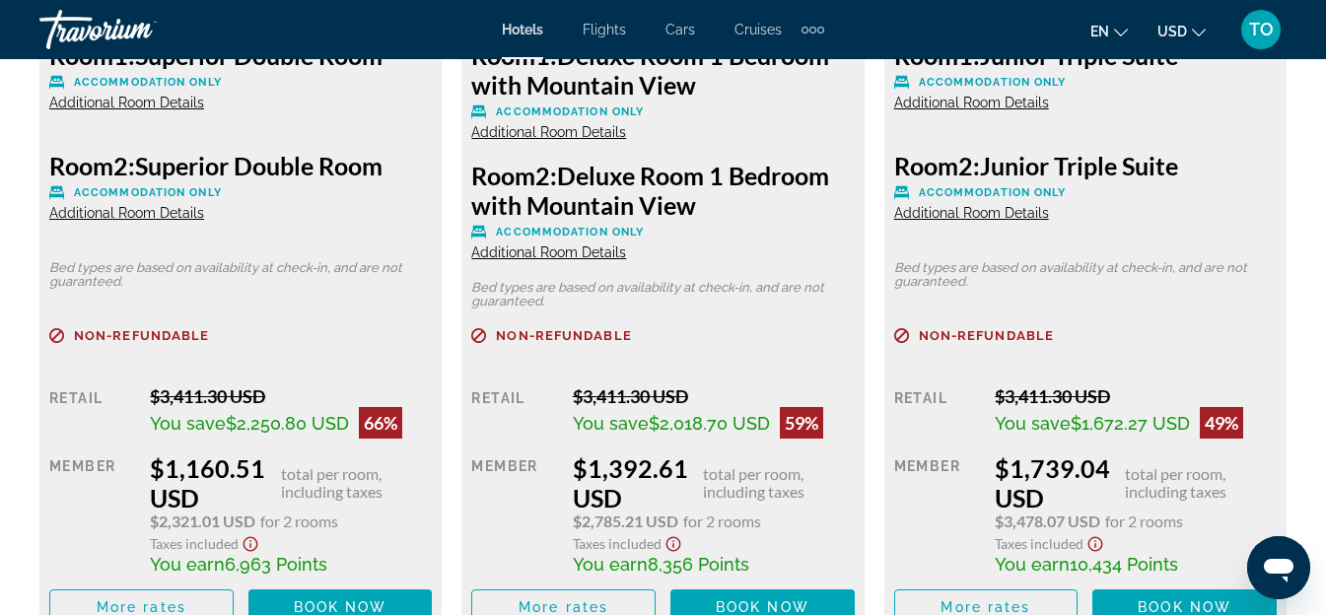
scroll to position [3450, 0]
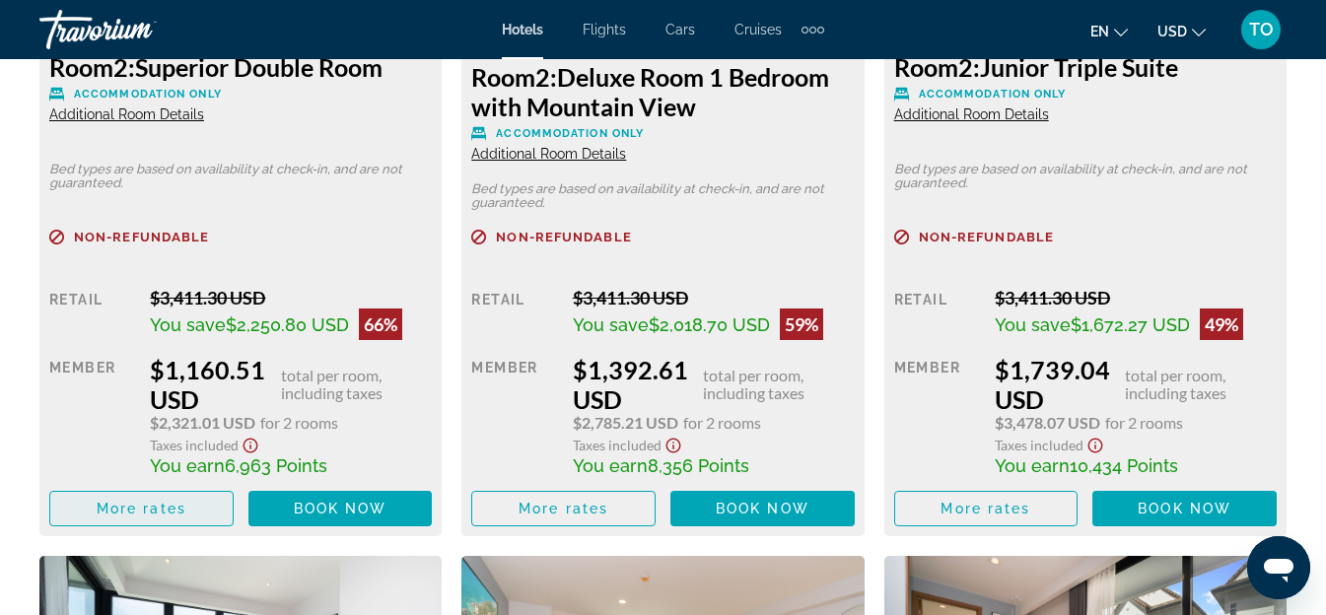
click at [190, 515] on span "Main content" at bounding box center [141, 508] width 182 height 47
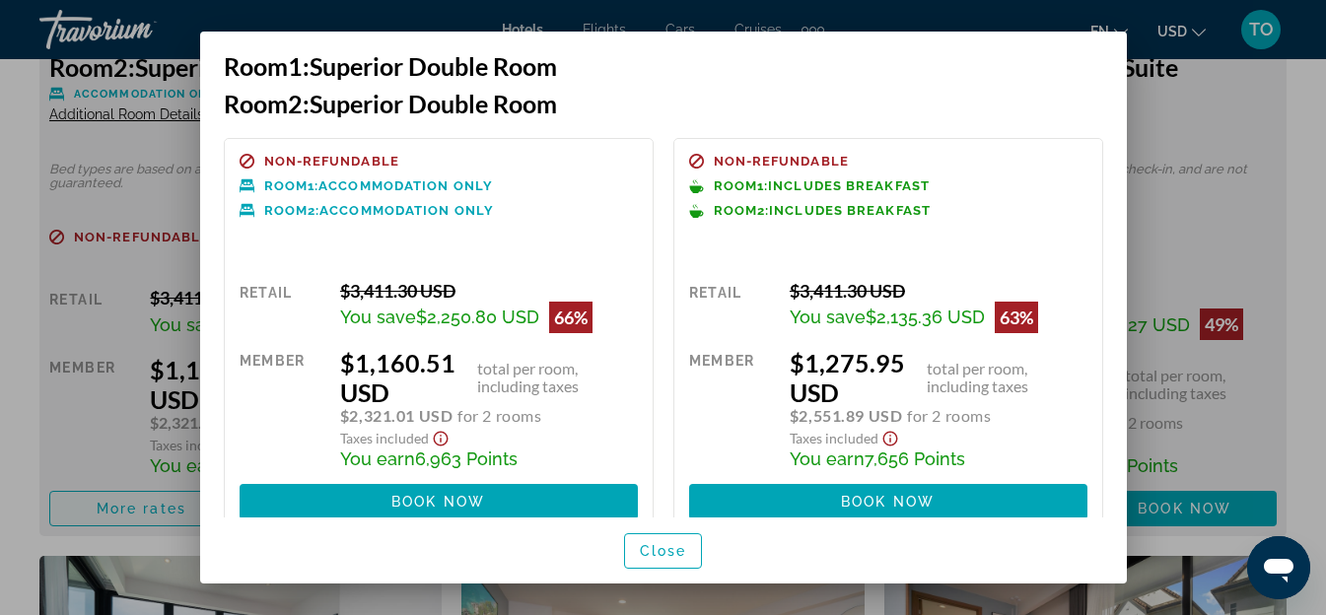
scroll to position [0, 0]
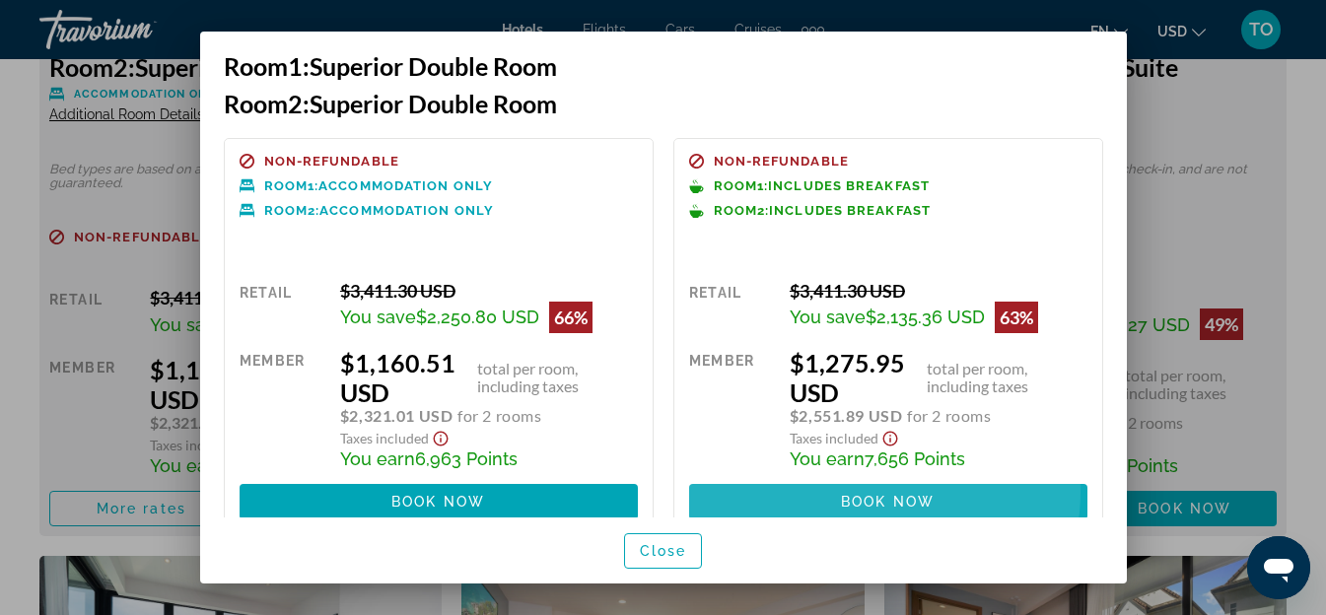
click at [859, 492] on span at bounding box center [888, 501] width 398 height 47
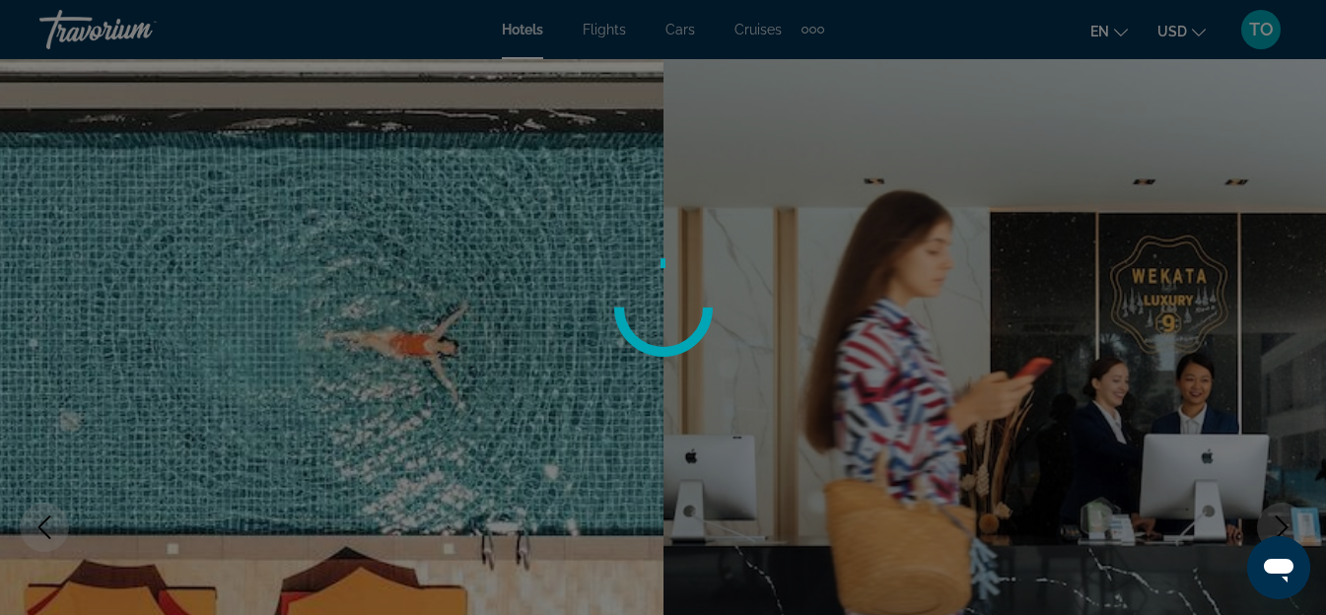
scroll to position [3450, 0]
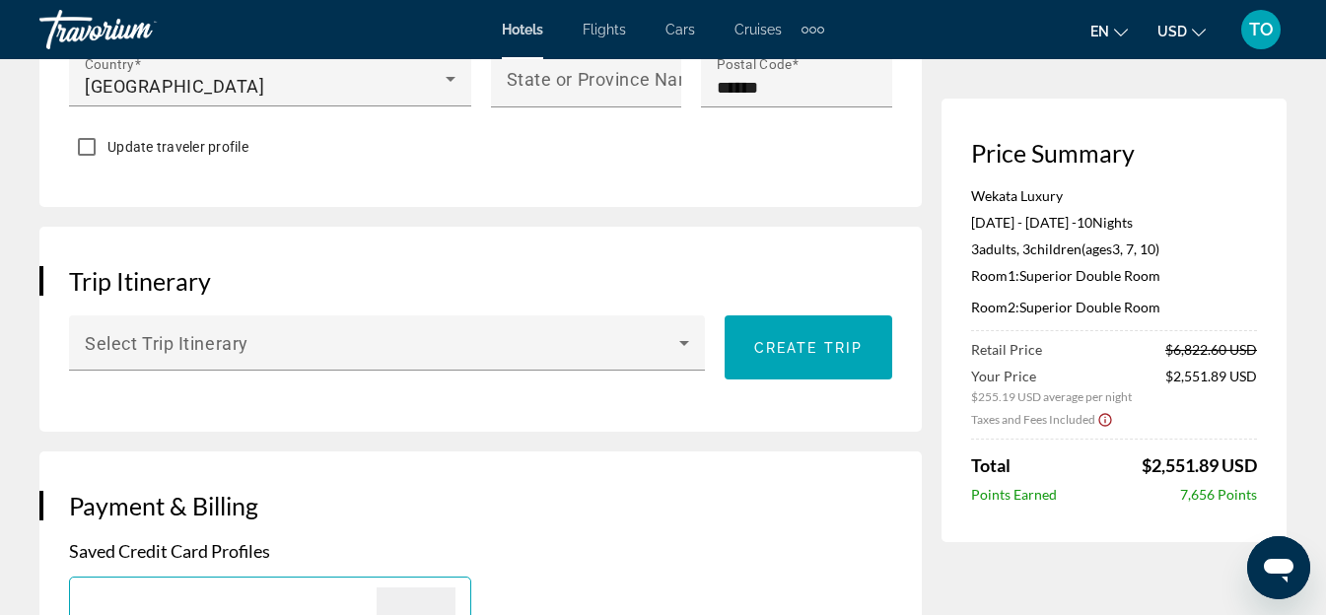
scroll to position [1084, 0]
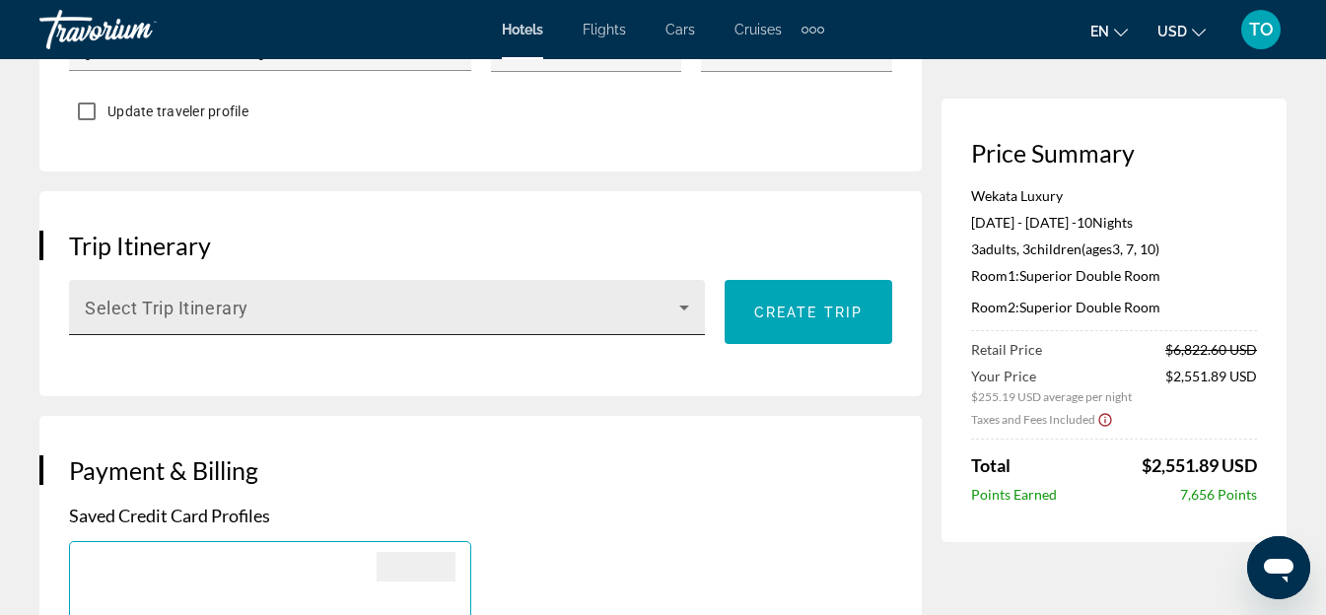
click at [284, 298] on div "Select Trip Itinerary" at bounding box center [387, 307] width 604 height 55
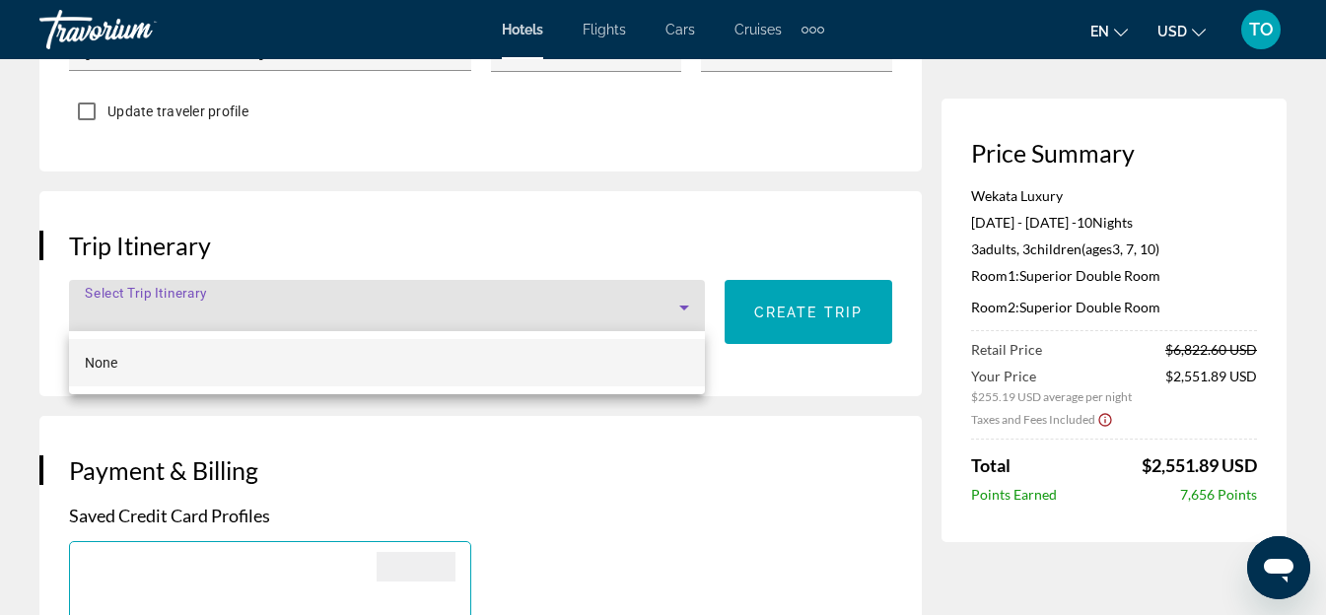
click at [284, 298] on div at bounding box center [663, 307] width 1326 height 615
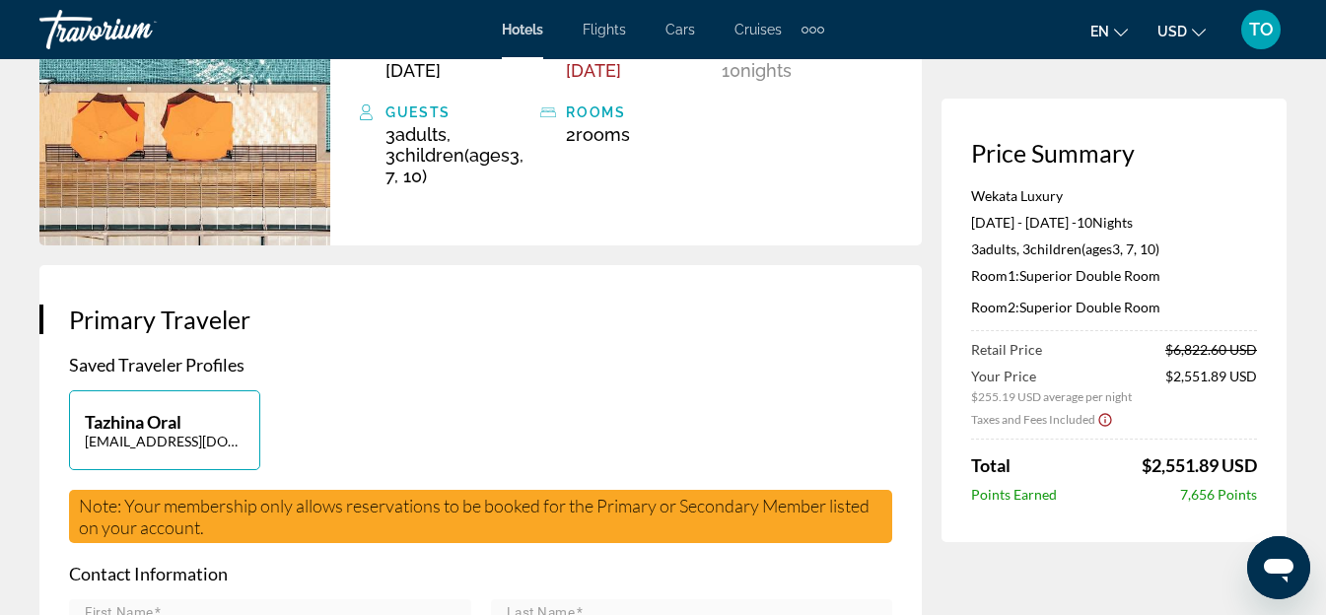
scroll to position [99, 0]
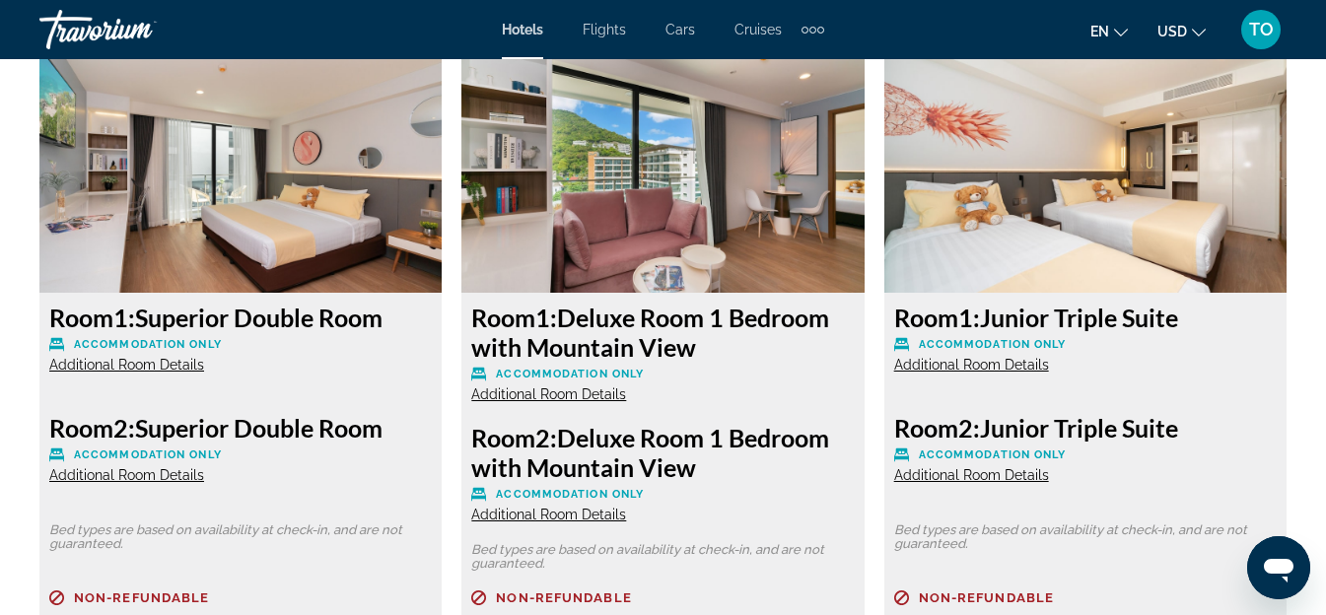
scroll to position [3056, 0]
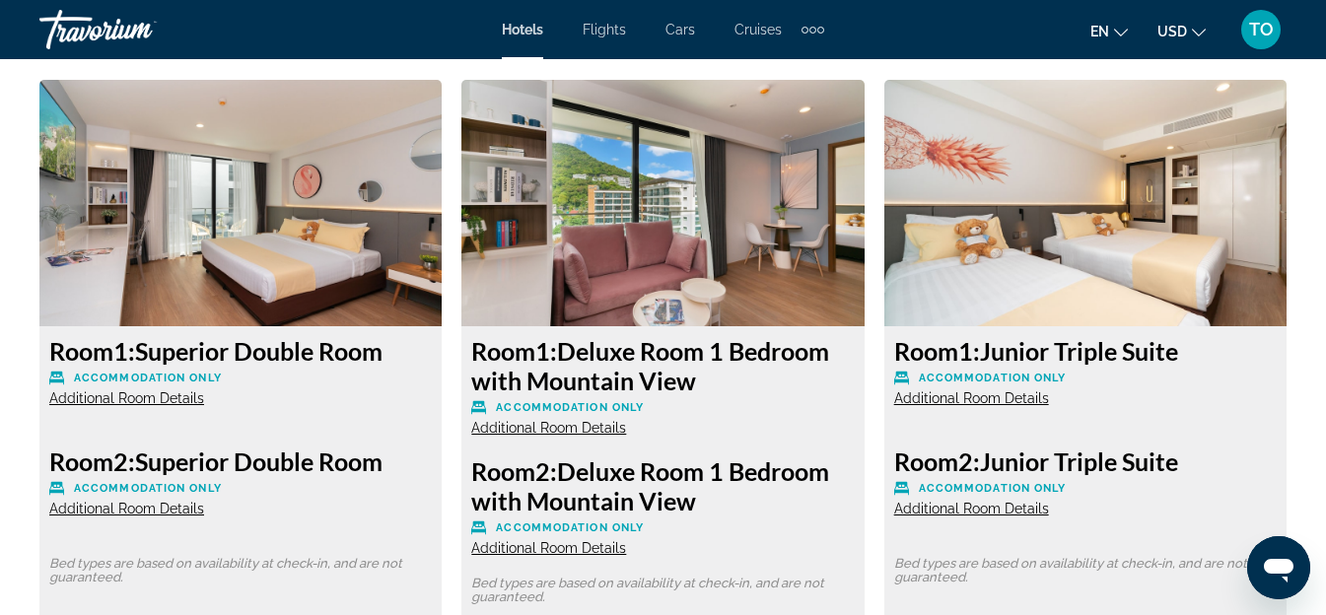
click at [103, 395] on span "Additional Room Details" at bounding box center [126, 398] width 155 height 16
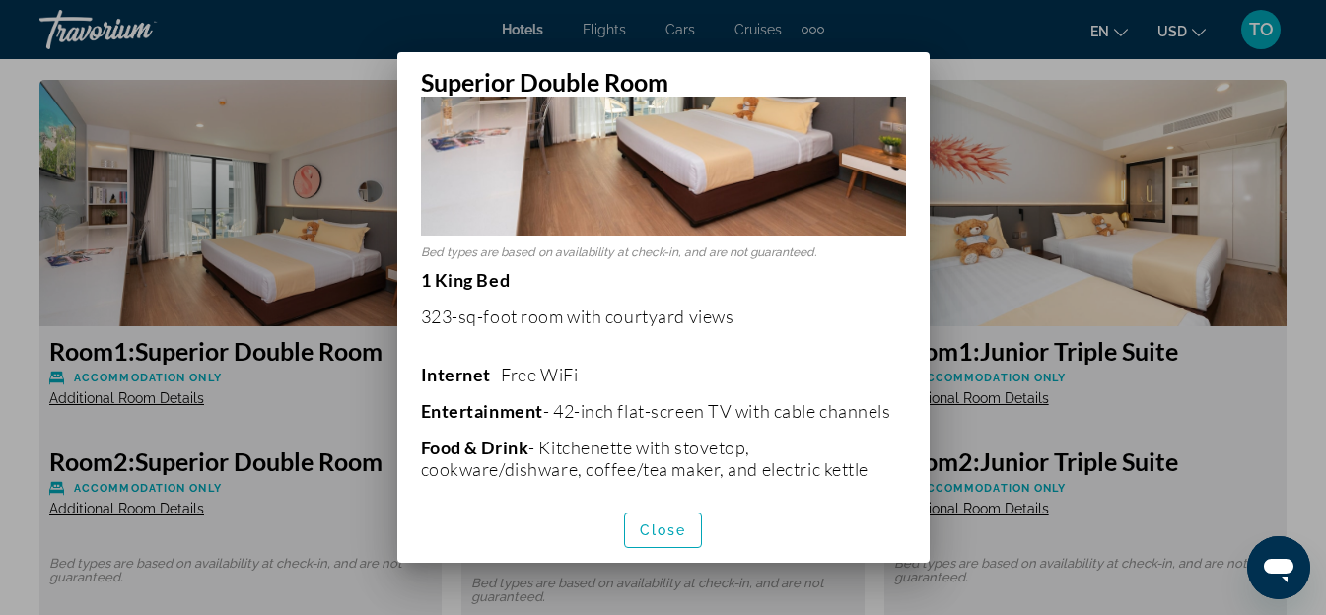
scroll to position [110, 0]
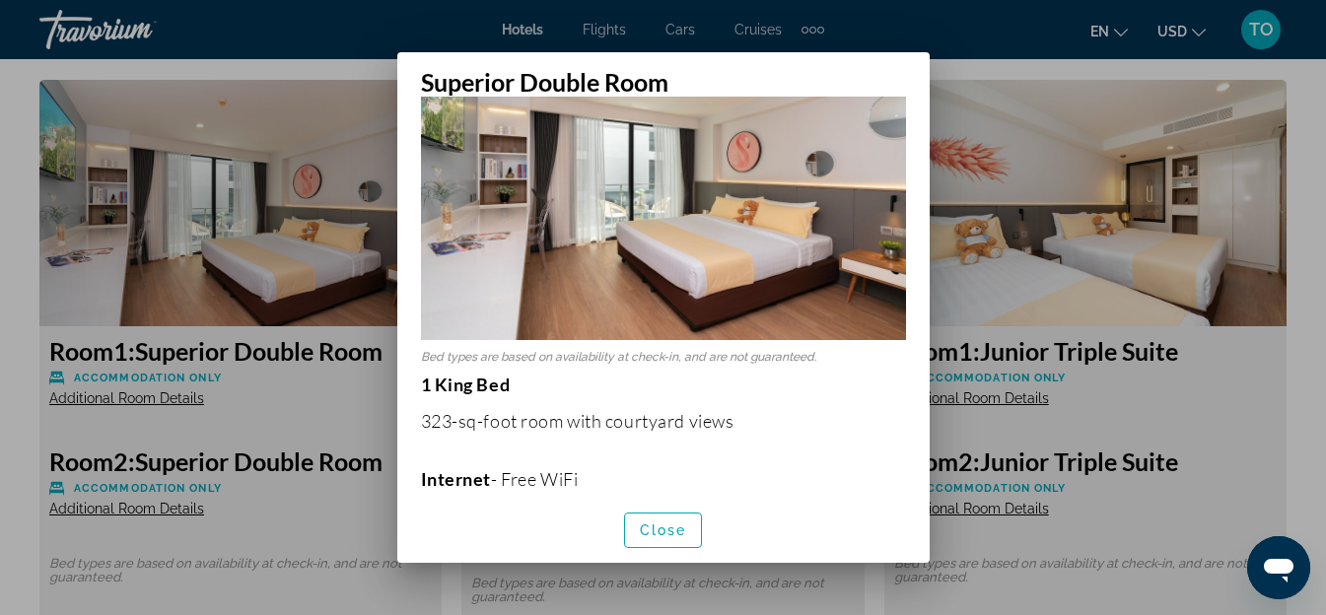
click at [356, 409] on div at bounding box center [663, 307] width 1326 height 615
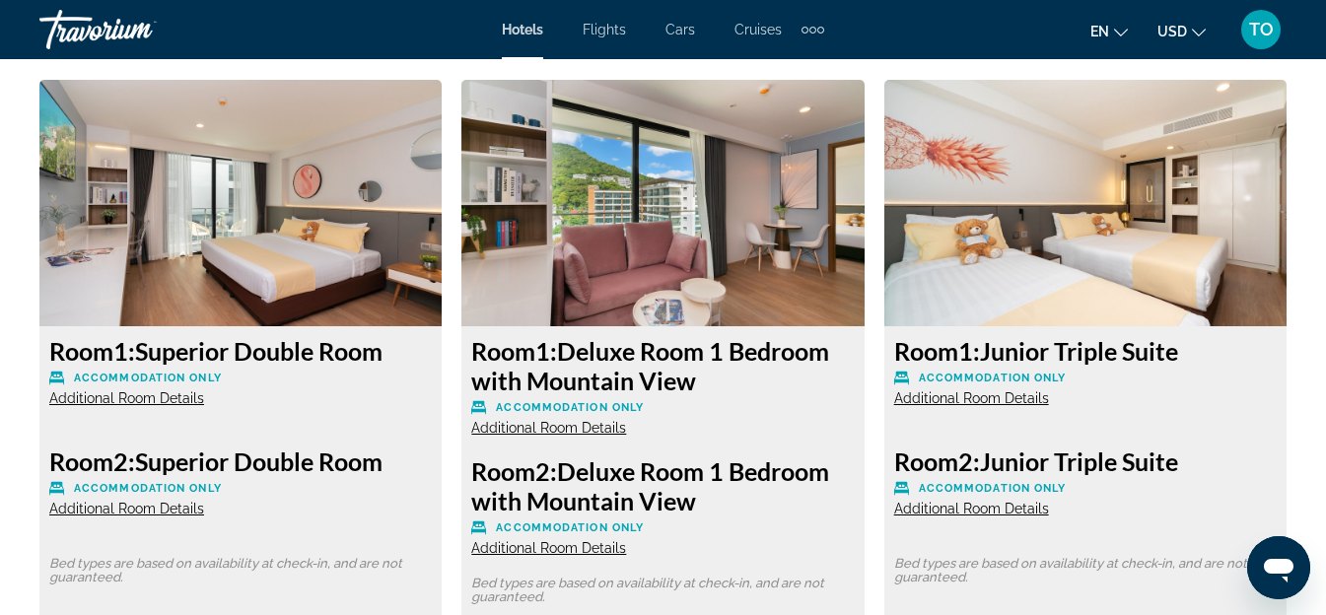
scroll to position [3056, 0]
click at [160, 505] on span "Additional Room Details" at bounding box center [126, 509] width 155 height 16
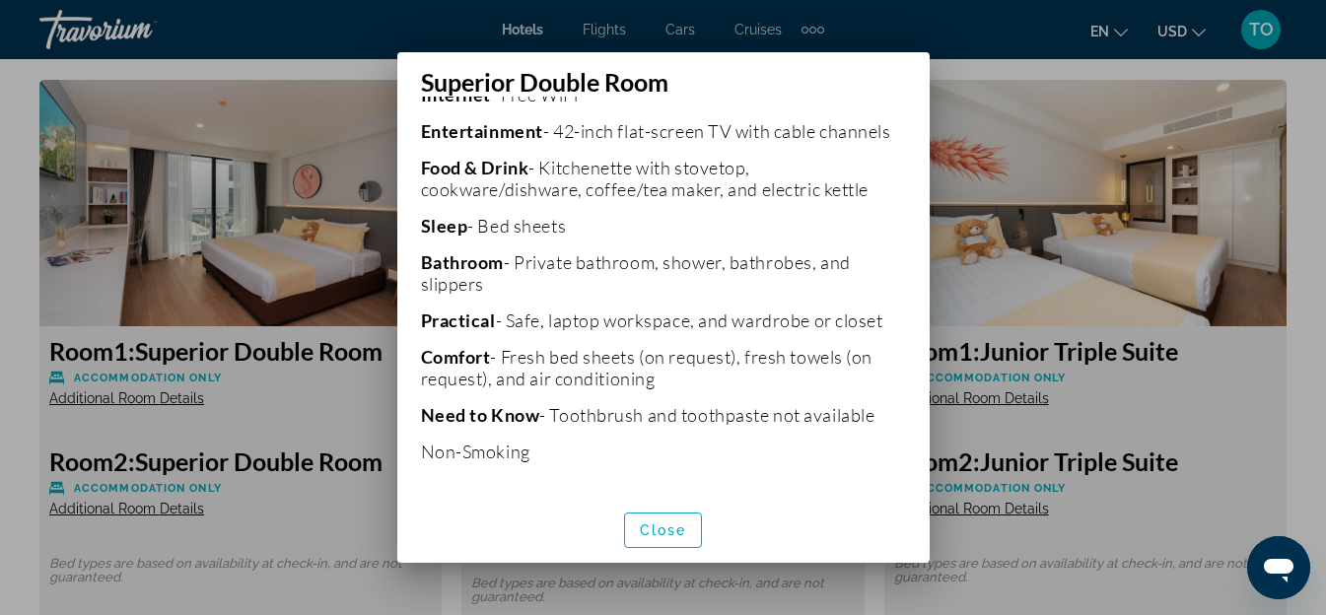
scroll to position [505, 0]
click at [670, 529] on span "Close" at bounding box center [663, 530] width 47 height 16
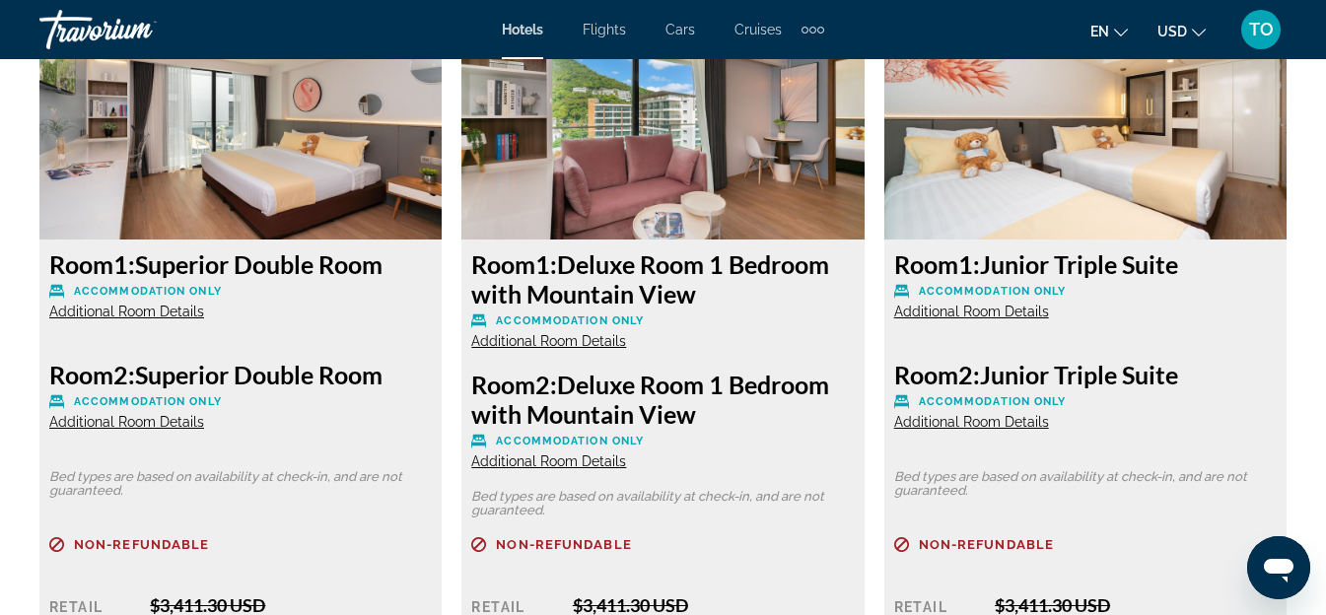
scroll to position [3155, 0]
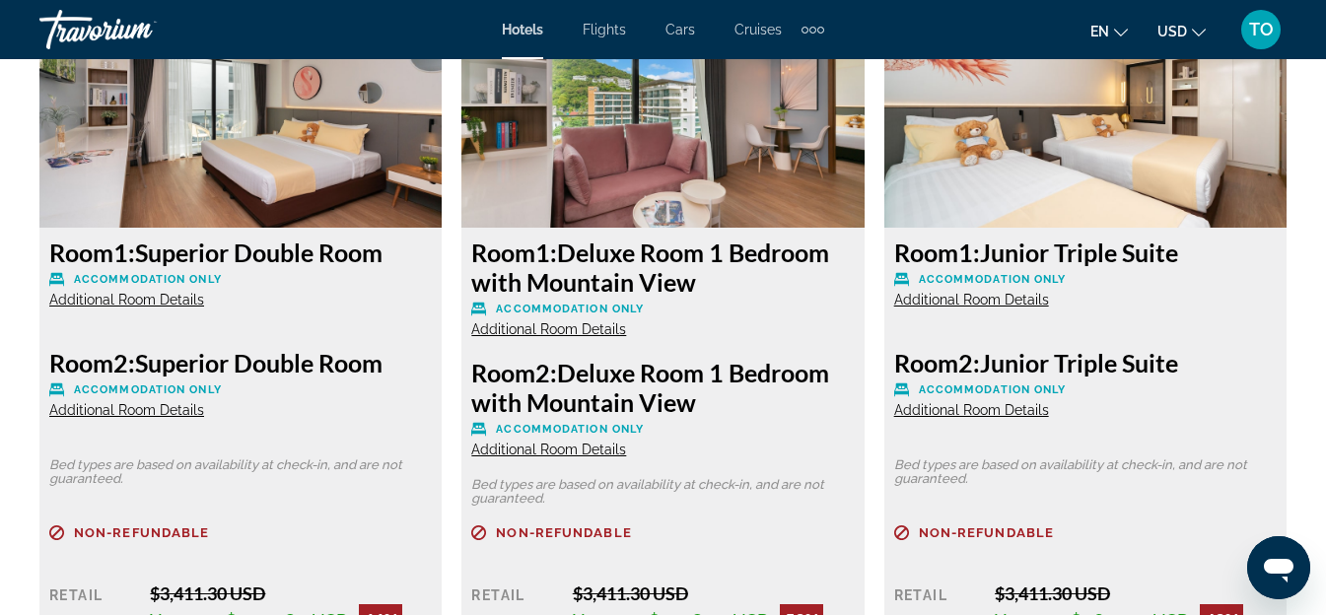
click at [140, 409] on span "Additional Room Details" at bounding box center [126, 410] width 155 height 16
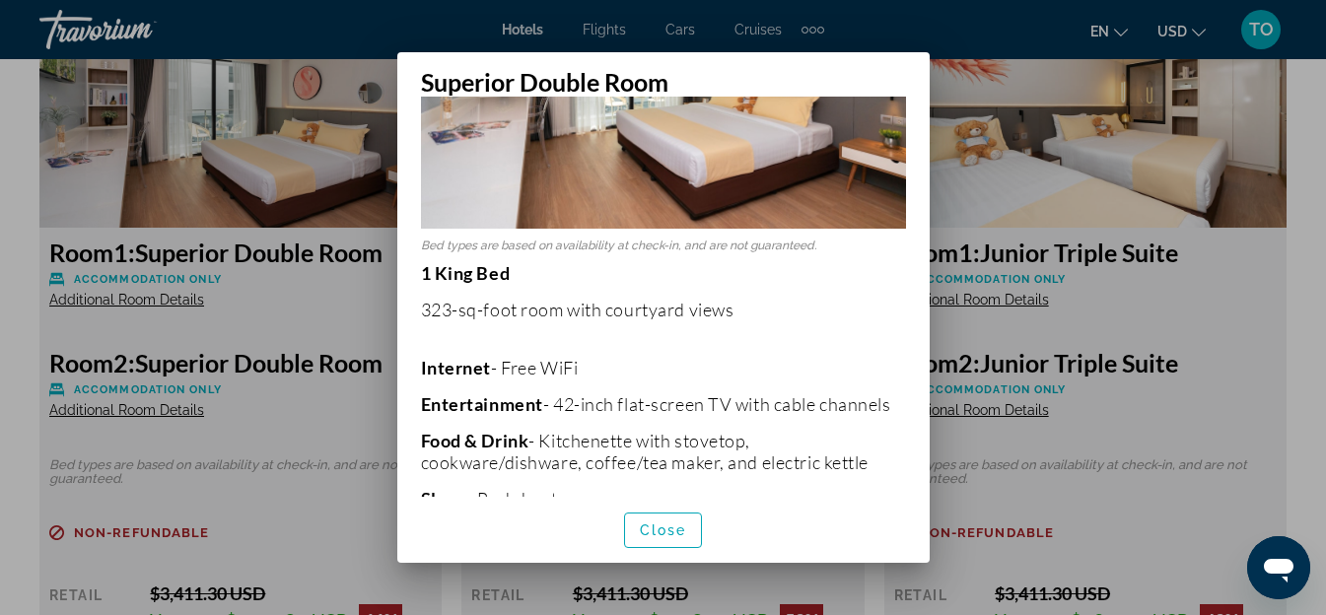
scroll to position [0, 0]
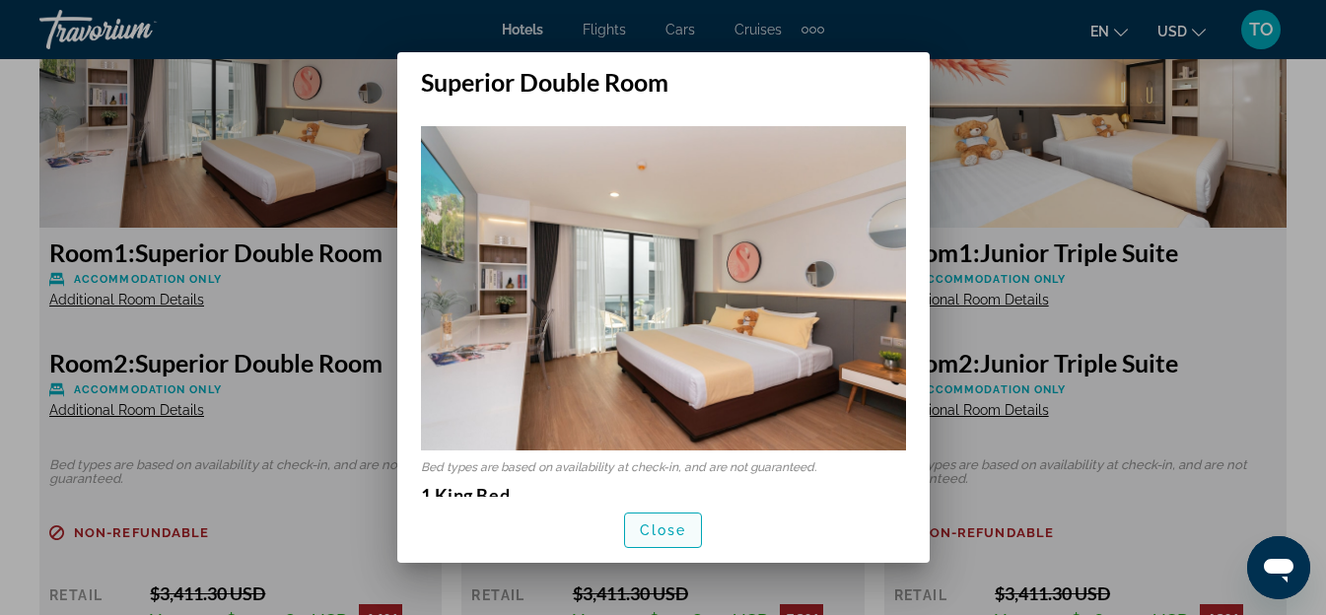
click at [669, 525] on span "Close" at bounding box center [663, 530] width 47 height 16
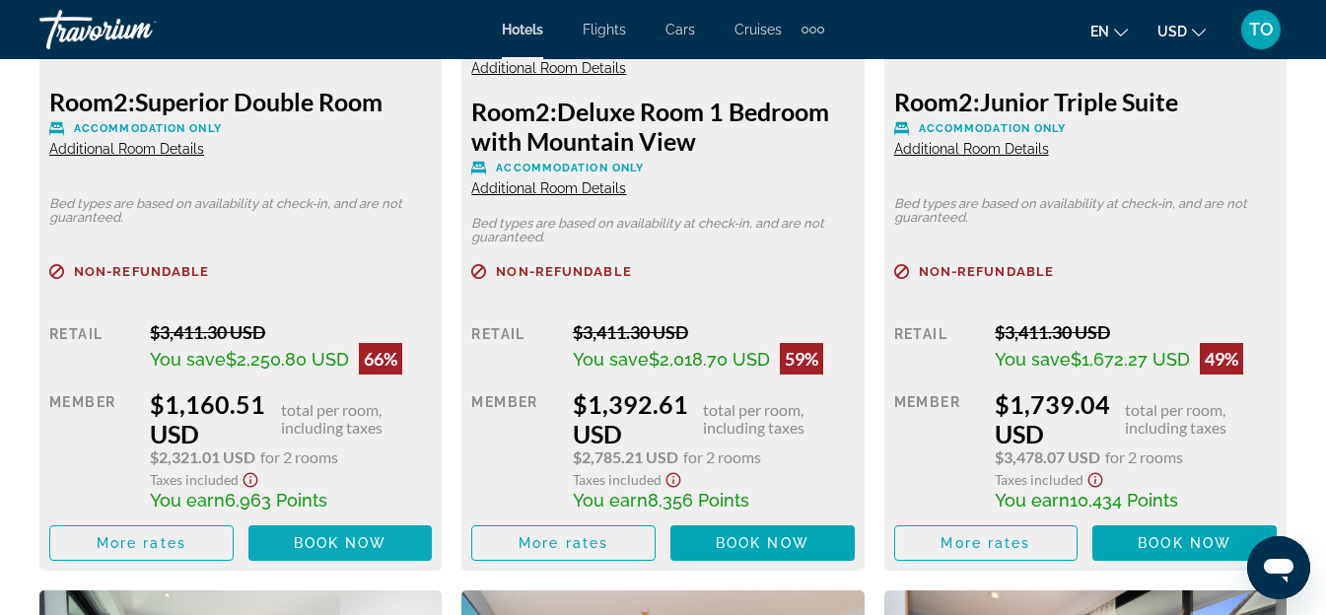
scroll to position [3450, 0]
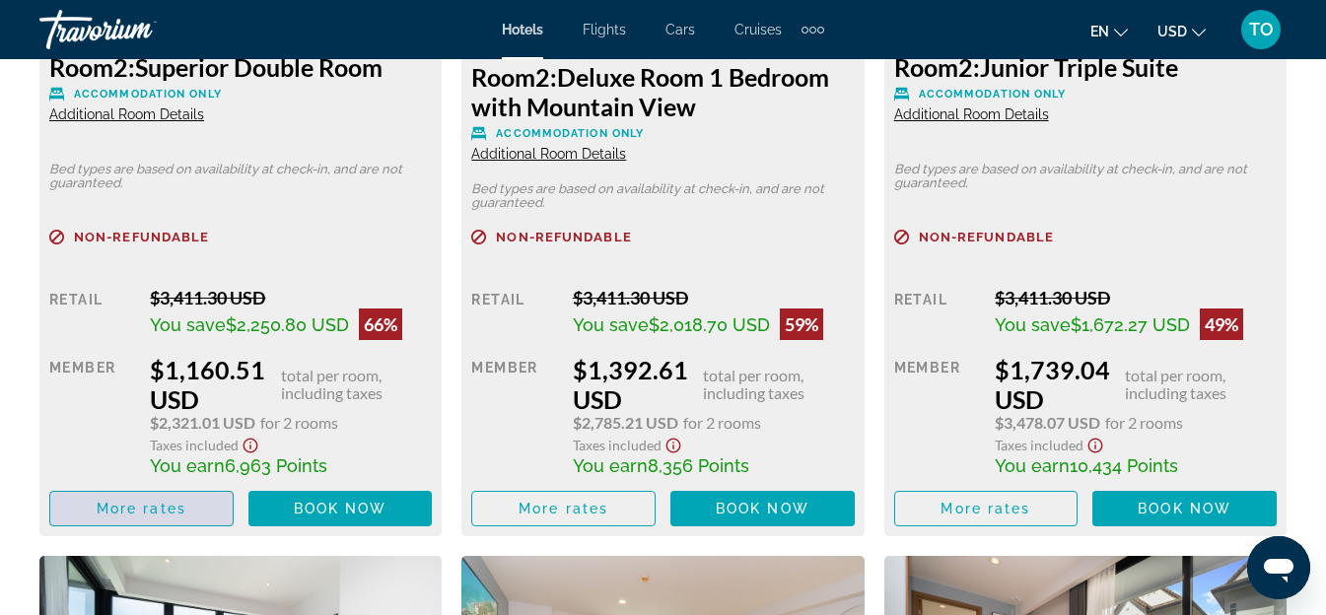
click at [165, 519] on span "Main content" at bounding box center [141, 508] width 182 height 47
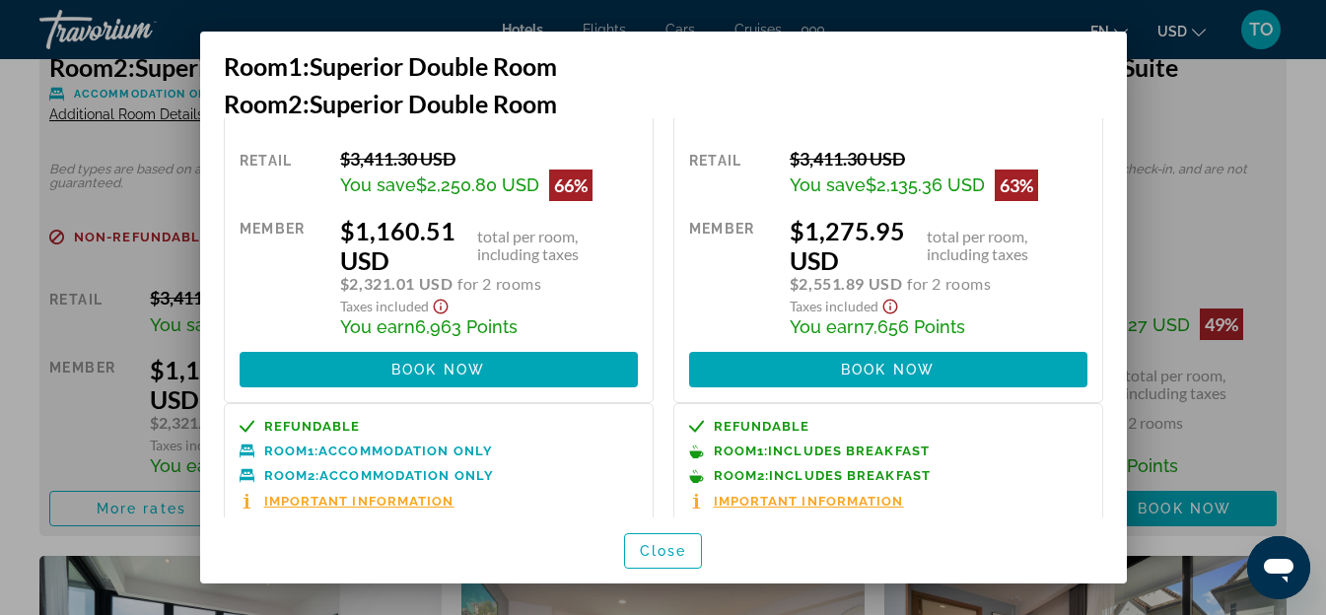
scroll to position [99, 0]
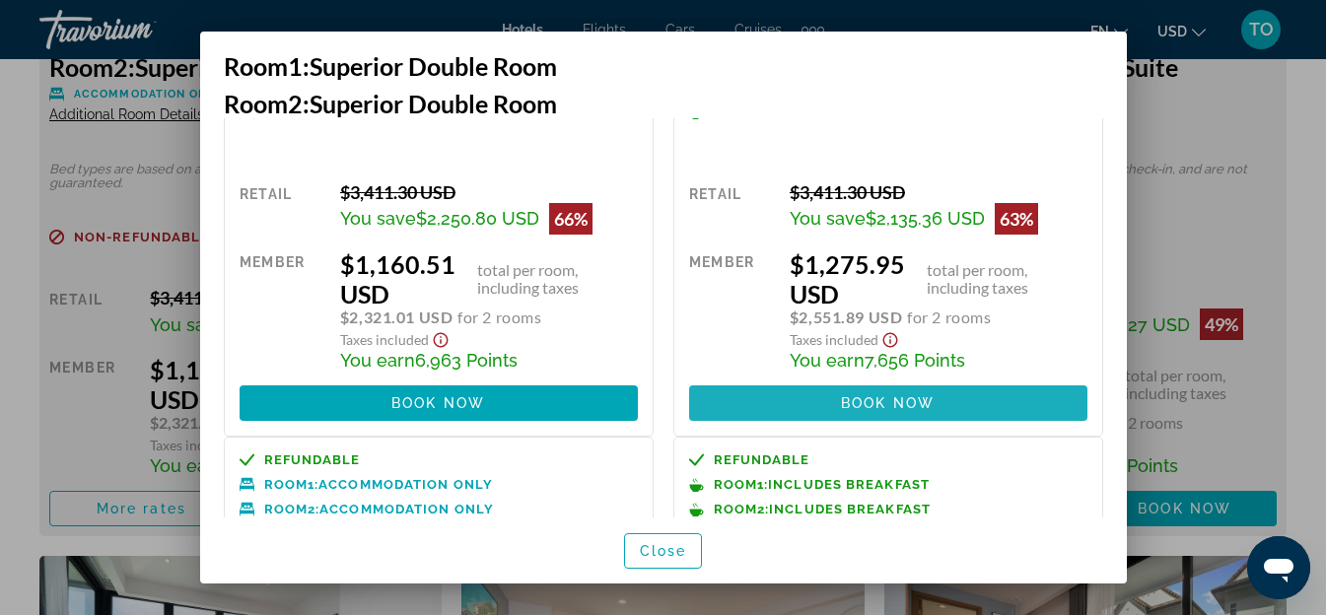
click at [911, 395] on span "Book now" at bounding box center [888, 403] width 94 height 16
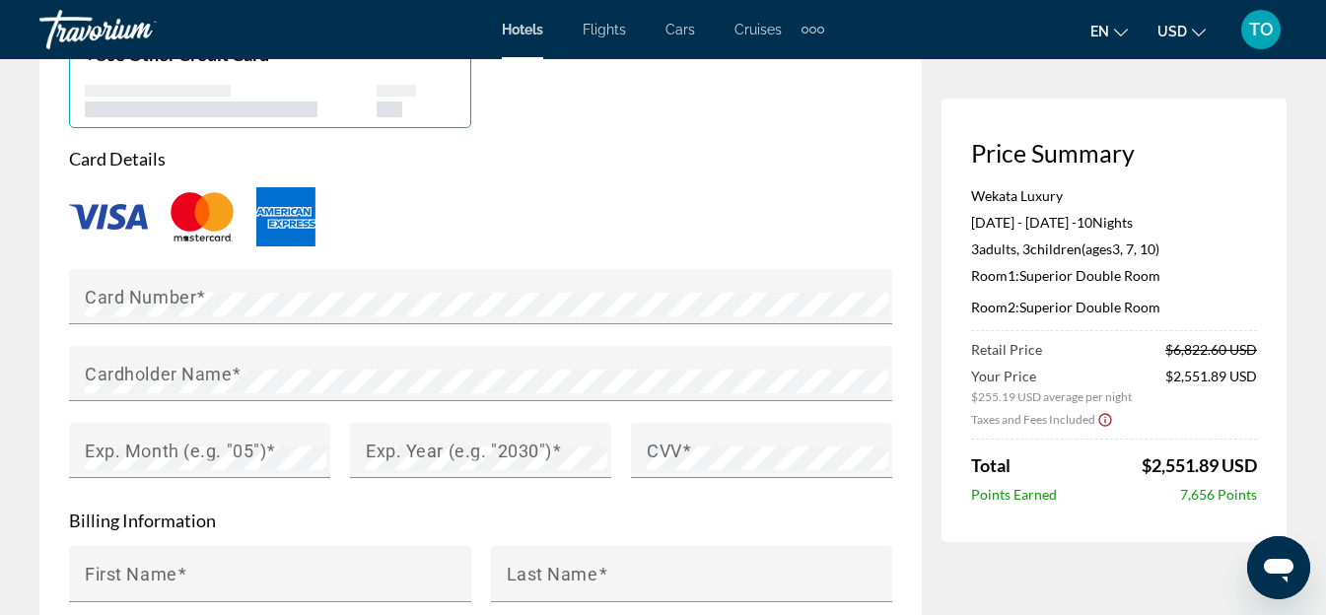
scroll to position [1676, 0]
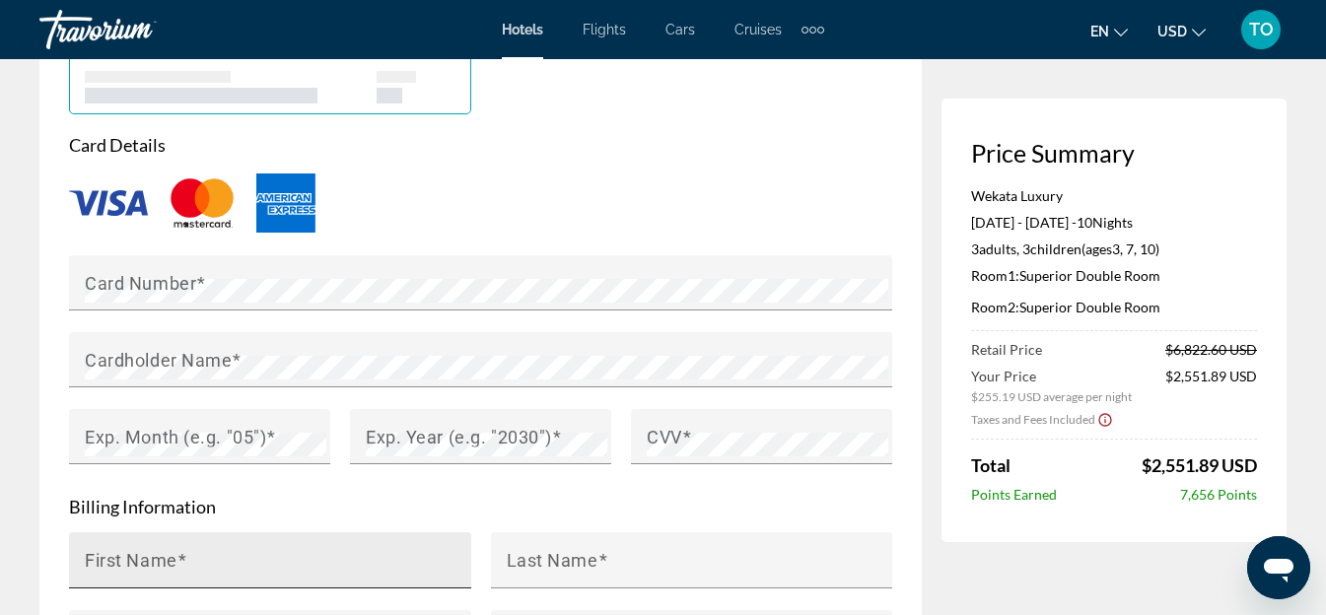
click at [283, 533] on div "First Name" at bounding box center [276, 560] width 382 height 56
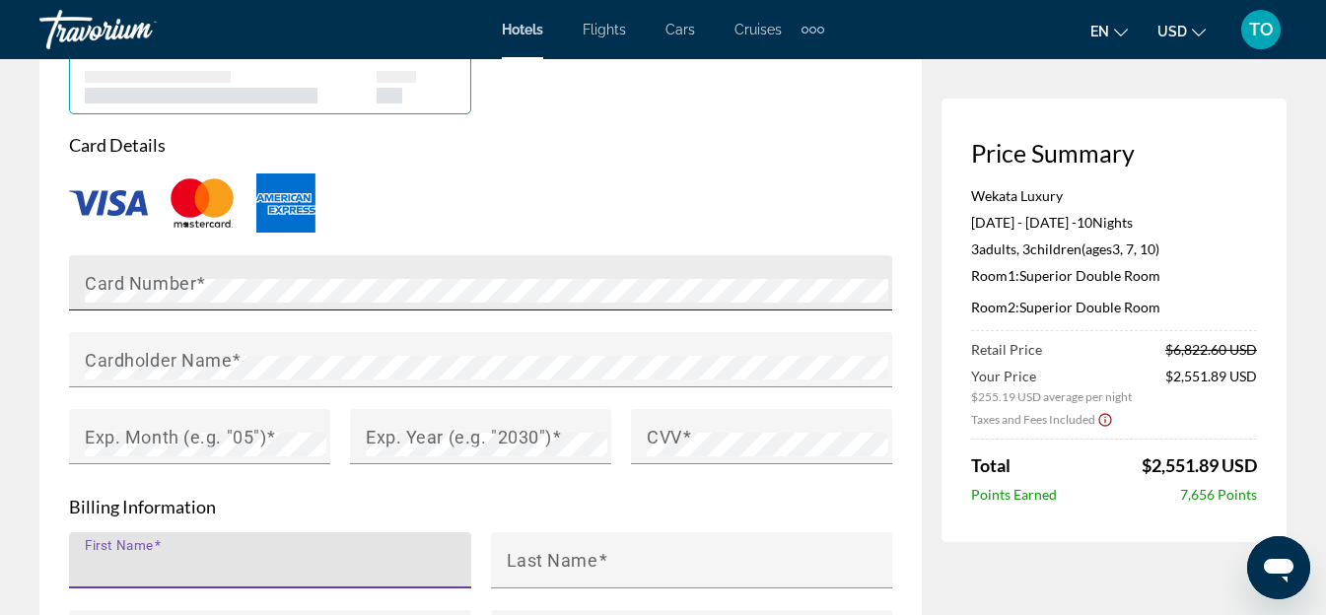
click at [107, 276] on mat-label "Card Number" at bounding box center [140, 282] width 111 height 21
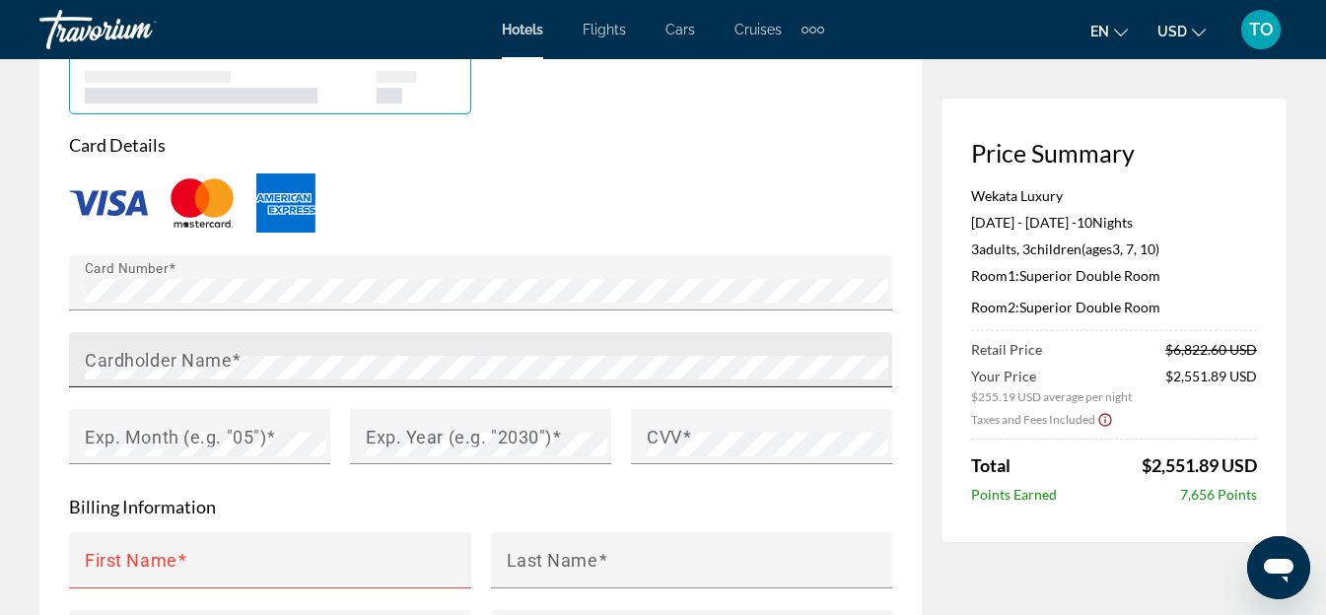
click at [239, 351] on span "Main content" at bounding box center [237, 359] width 10 height 21
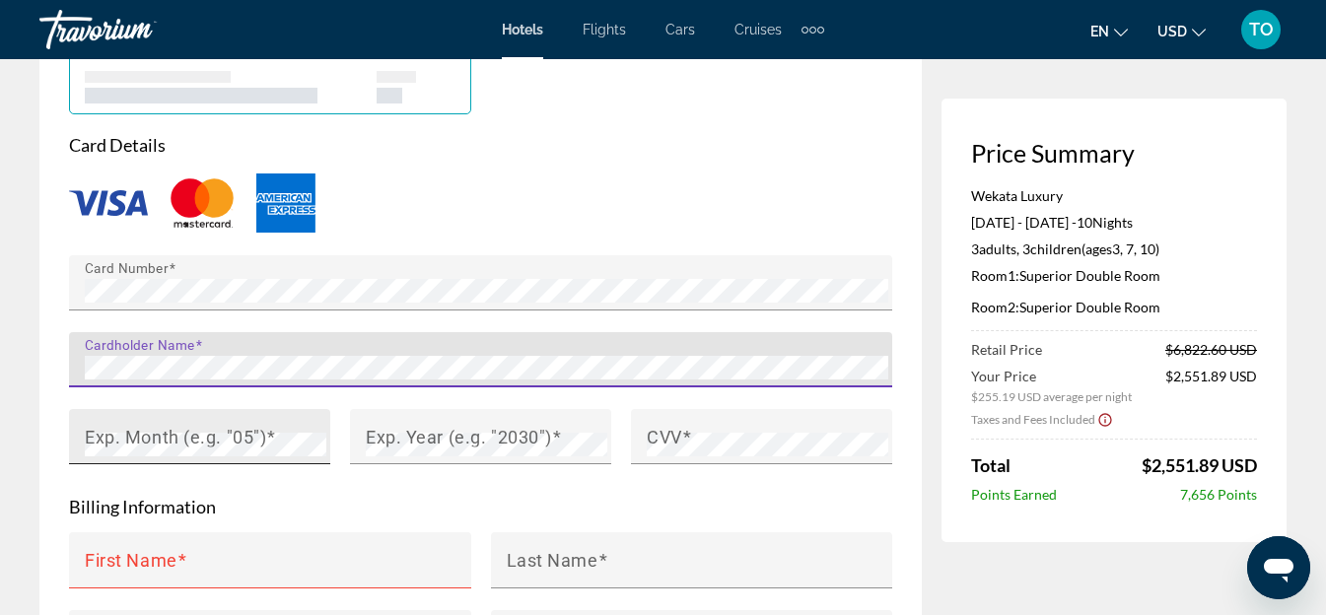
click at [208, 429] on mat-label "Exp. Month (e.g. "05")" at bounding box center [175, 436] width 181 height 21
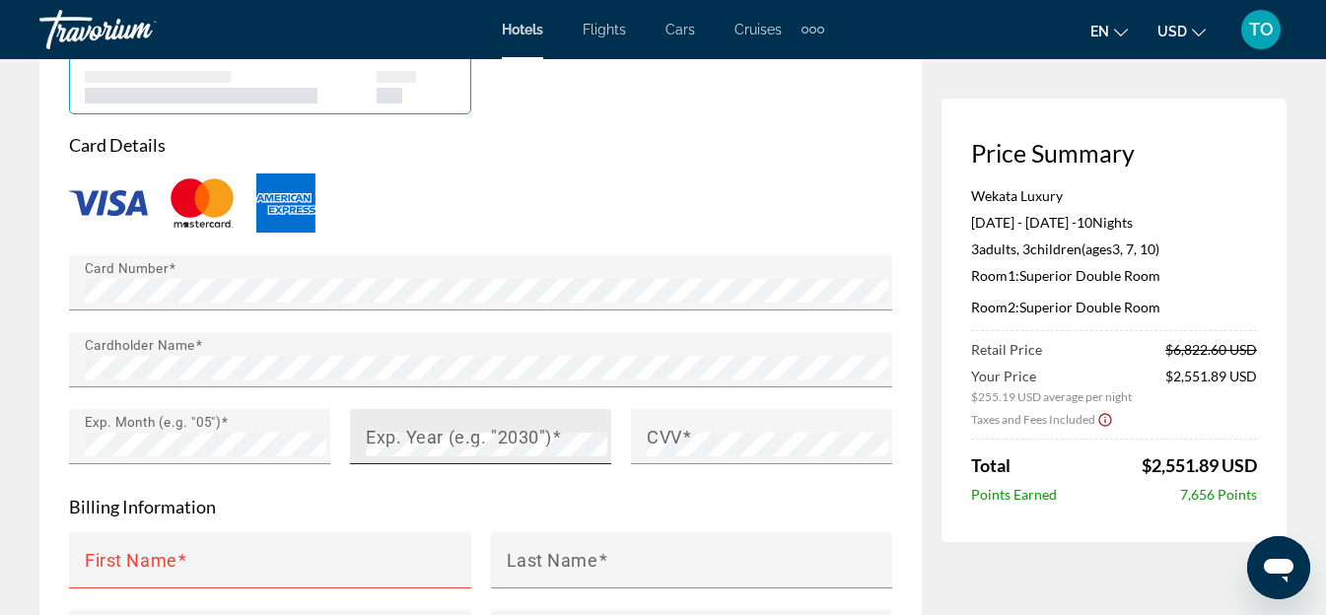
drag, startPoint x: 394, startPoint y: 460, endPoint x: 405, endPoint y: 456, distance: 11.5
click at [403, 457] on mat-form-field "Exp. Year (e.g. "2030")" at bounding box center [480, 447] width 261 height 77
click at [419, 440] on mat-label "Exp. Year (e.g. "2030")" at bounding box center [459, 436] width 186 height 21
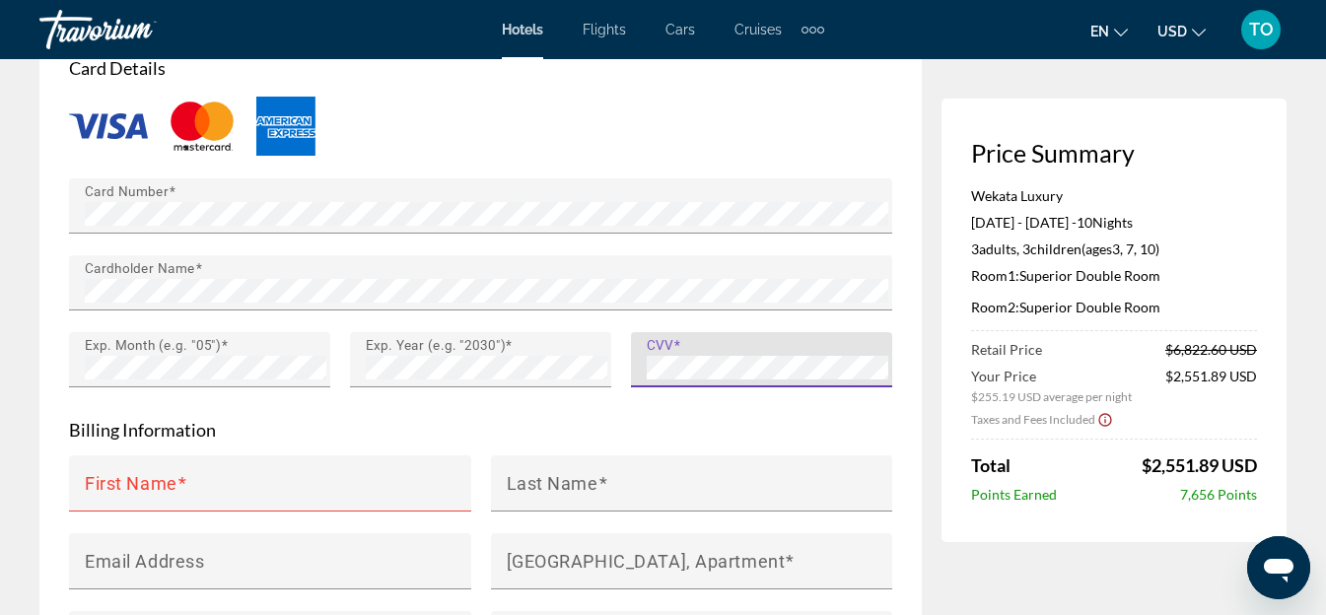
scroll to position [1774, 0]
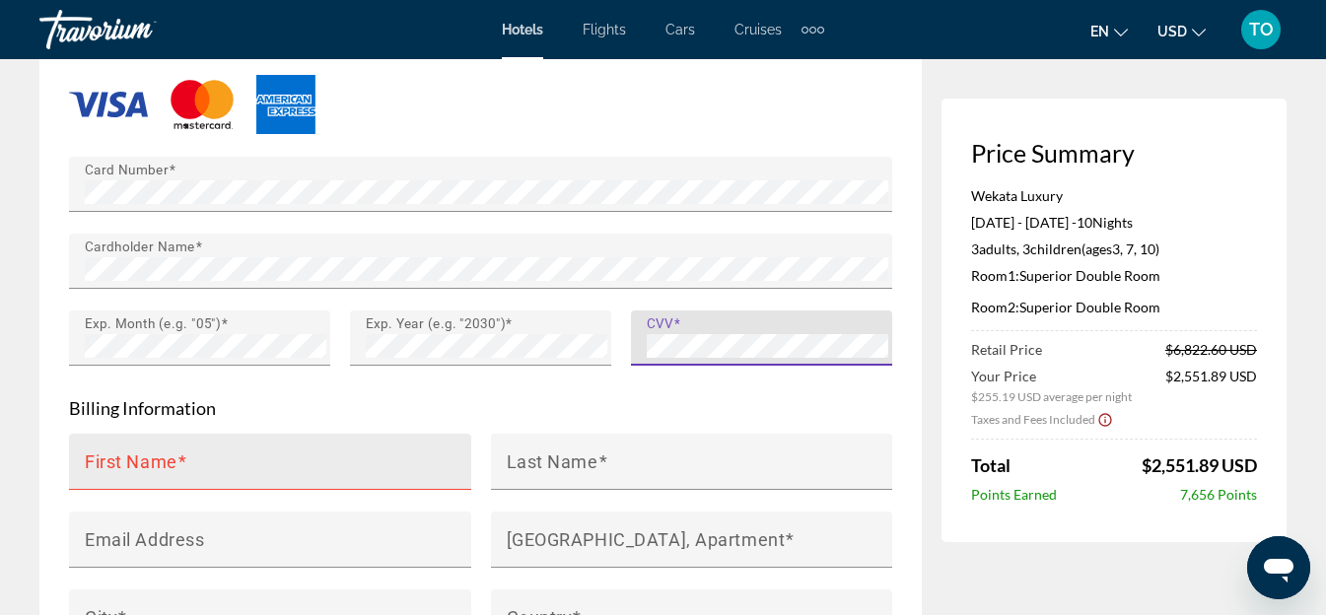
click at [155, 455] on mat-label "First Name" at bounding box center [131, 461] width 93 height 21
click at [155, 458] on input "First Name" at bounding box center [276, 470] width 382 height 24
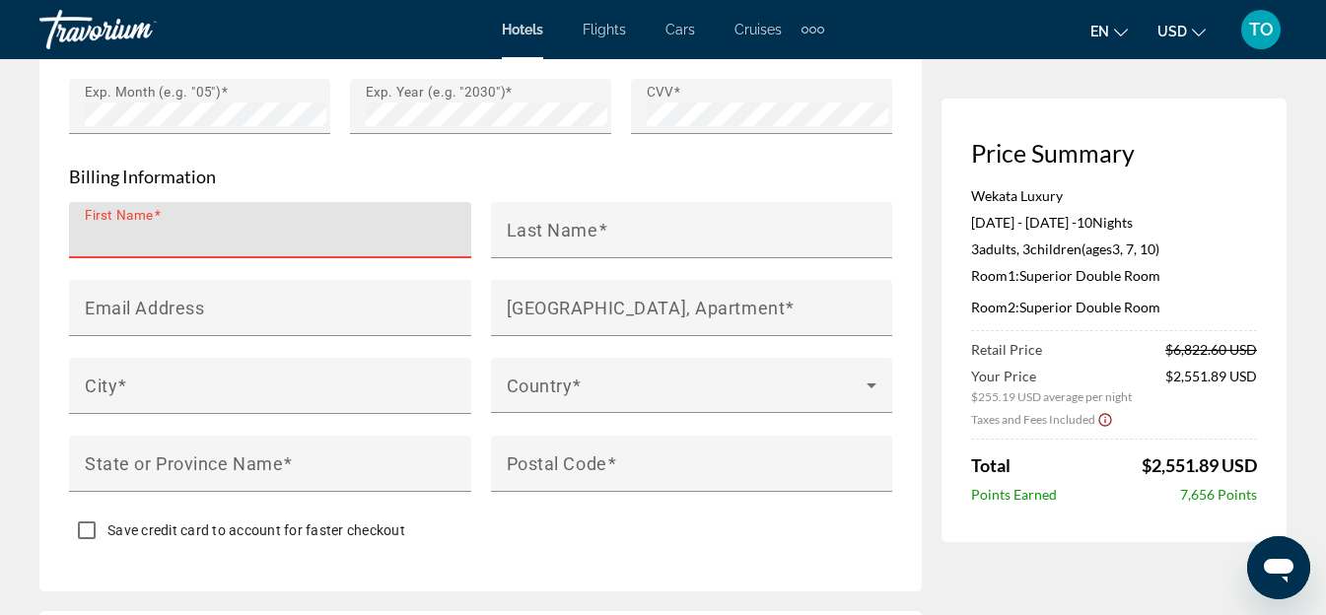
scroll to position [1972, 0]
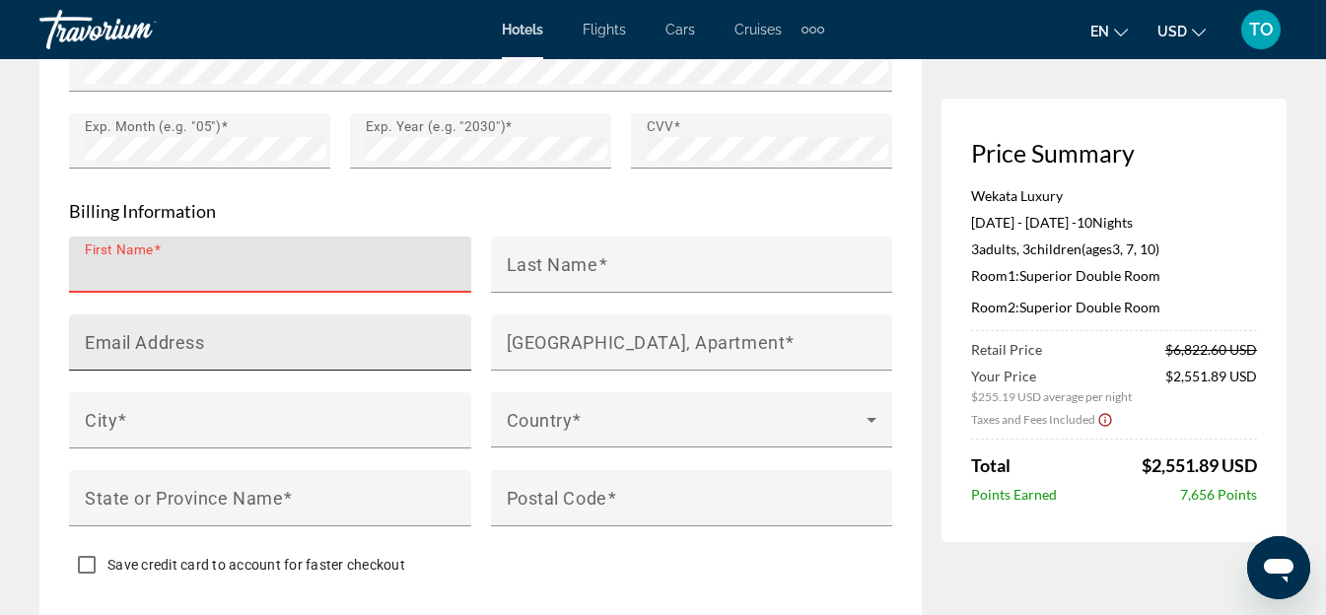
type input "*"
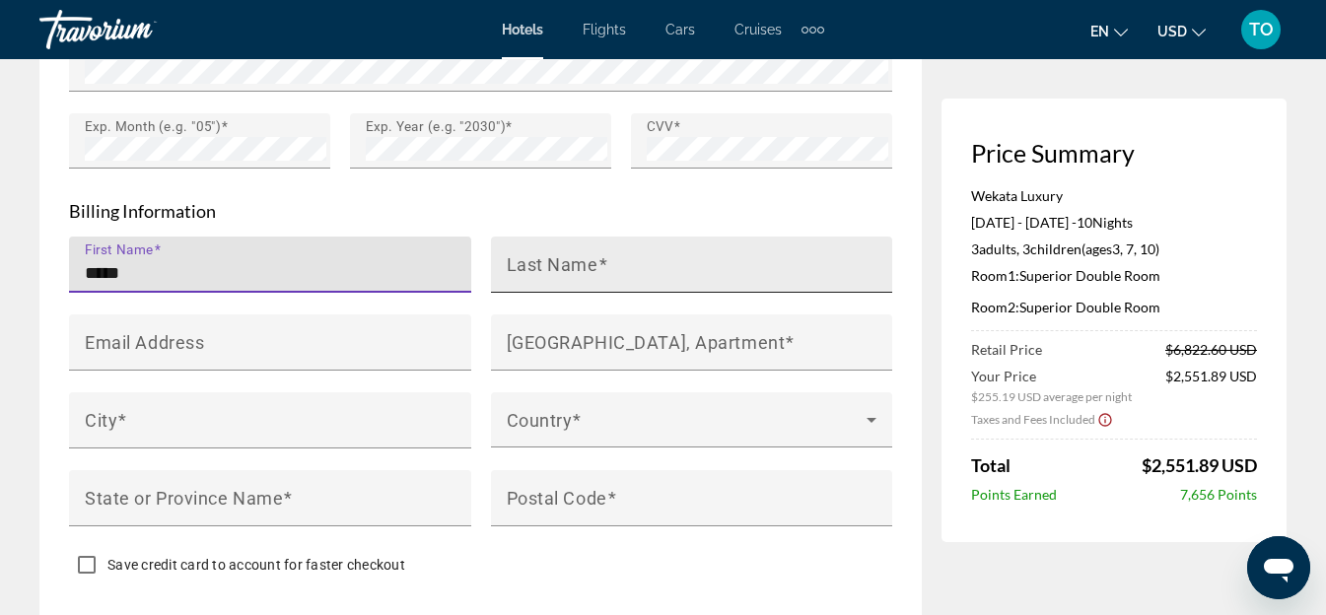
type input "****"
click at [599, 268] on span "Main content" at bounding box center [603, 263] width 10 height 21
click at [599, 268] on input "Last Name" at bounding box center [698, 273] width 382 height 24
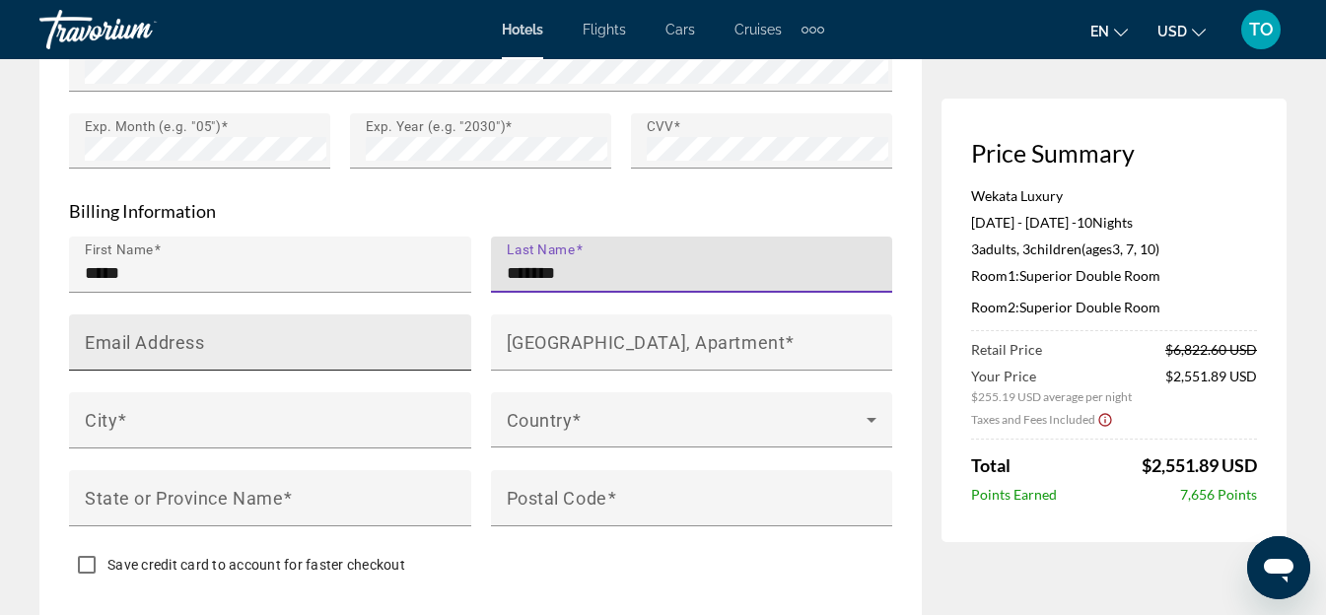
type input "*******"
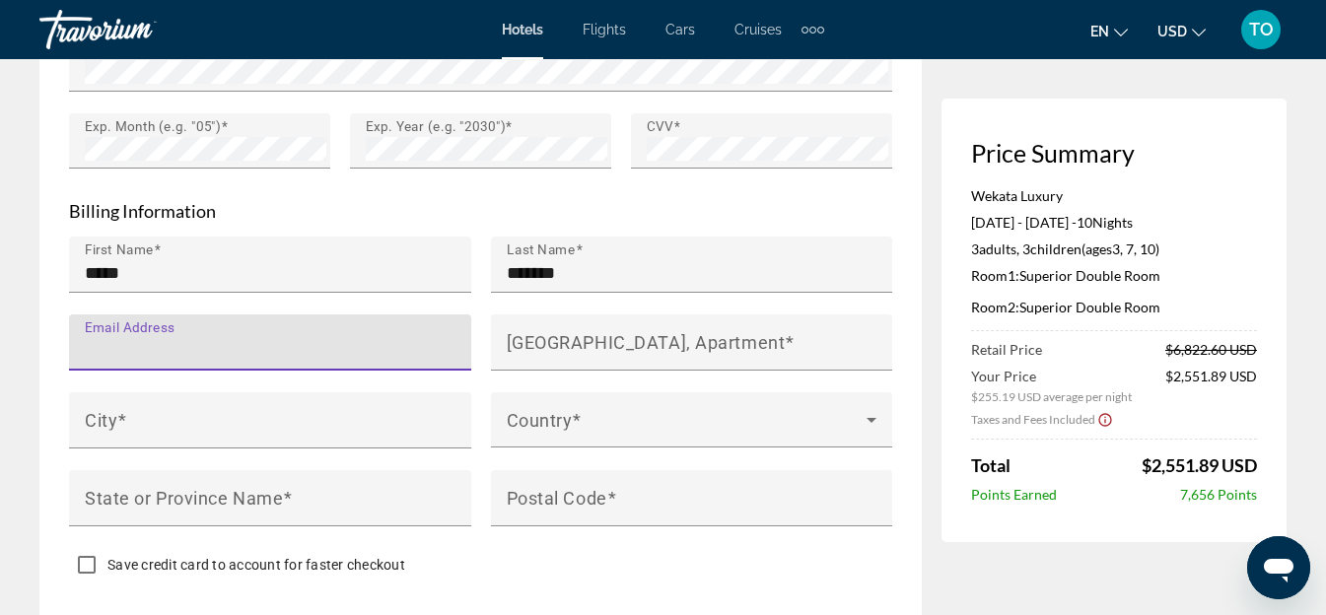
click at [250, 341] on input "Email Address" at bounding box center [276, 351] width 382 height 24
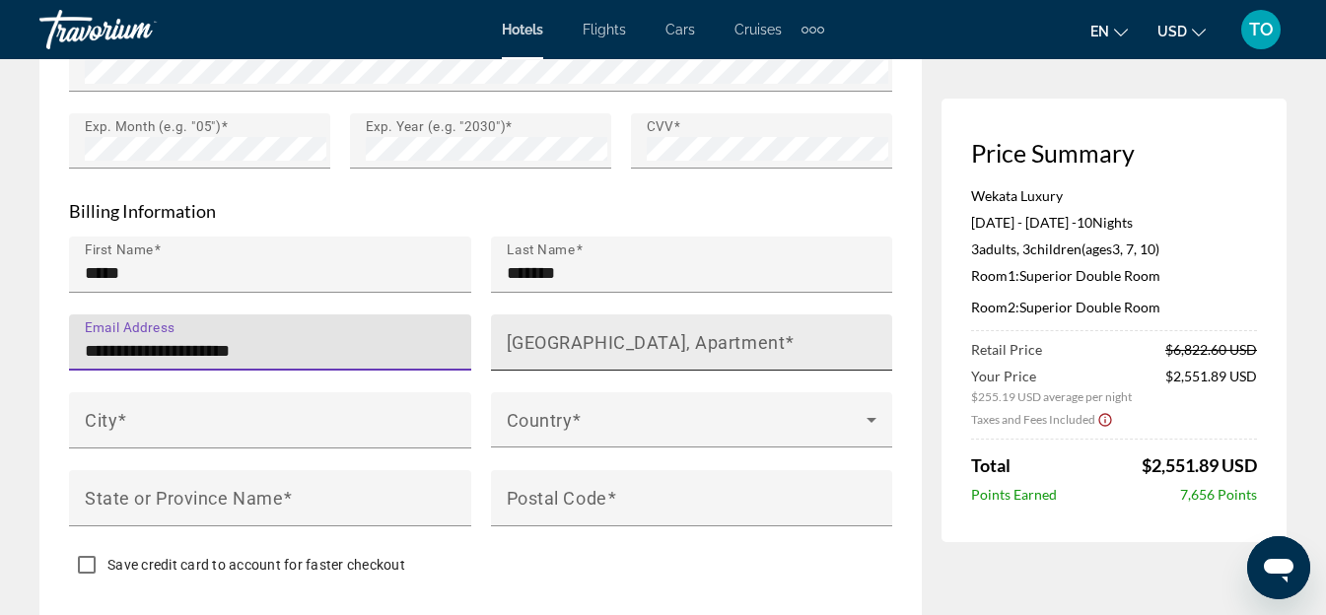
type input "**********"
click at [603, 345] on mat-label "House Number, Street, Apartment" at bounding box center [646, 341] width 279 height 21
click at [603, 345] on input "House Number, Street, Apartment" at bounding box center [698, 351] width 382 height 24
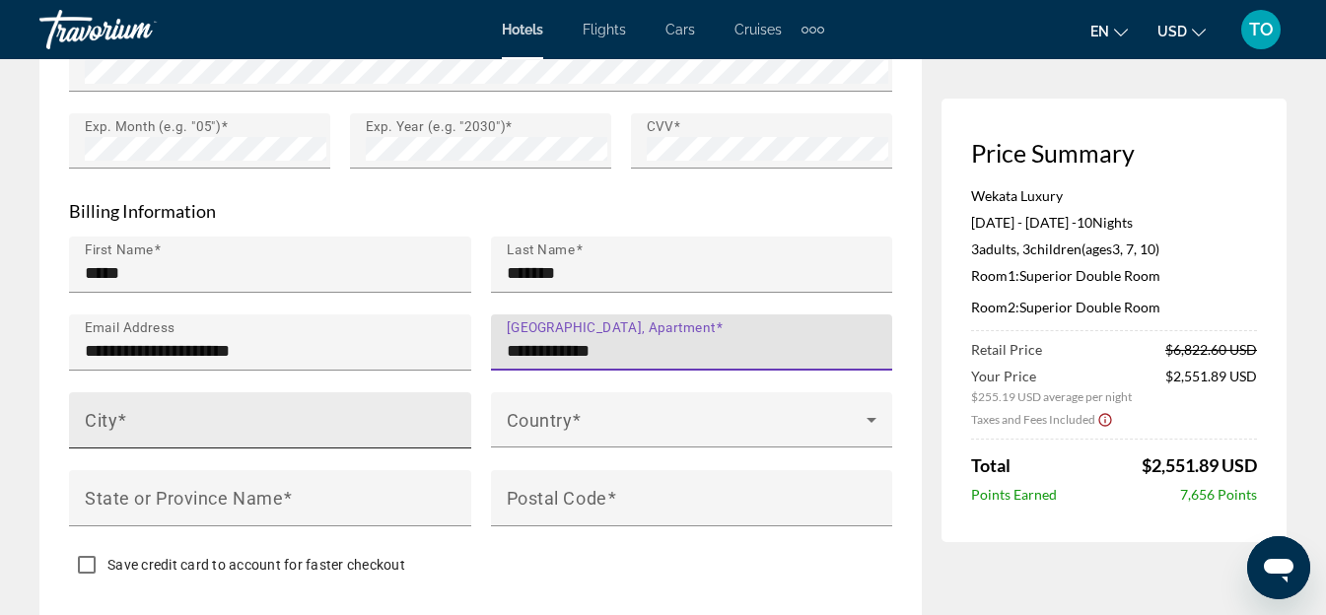
type input "**********"
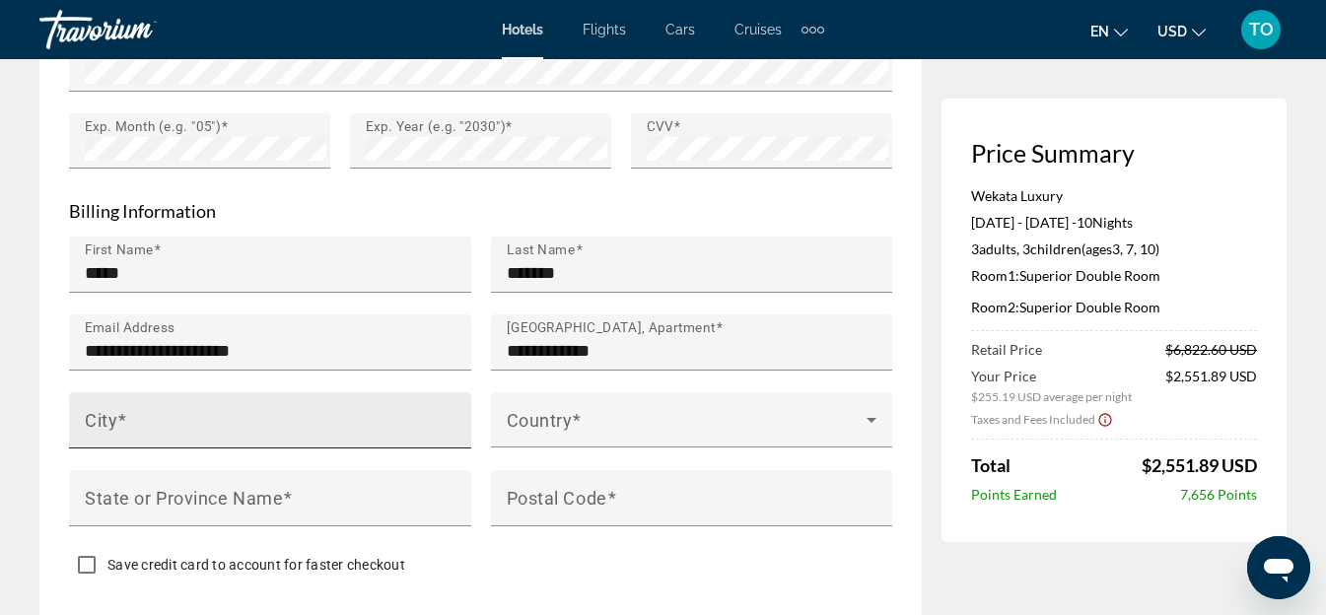
click at [234, 395] on div "City" at bounding box center [276, 420] width 382 height 56
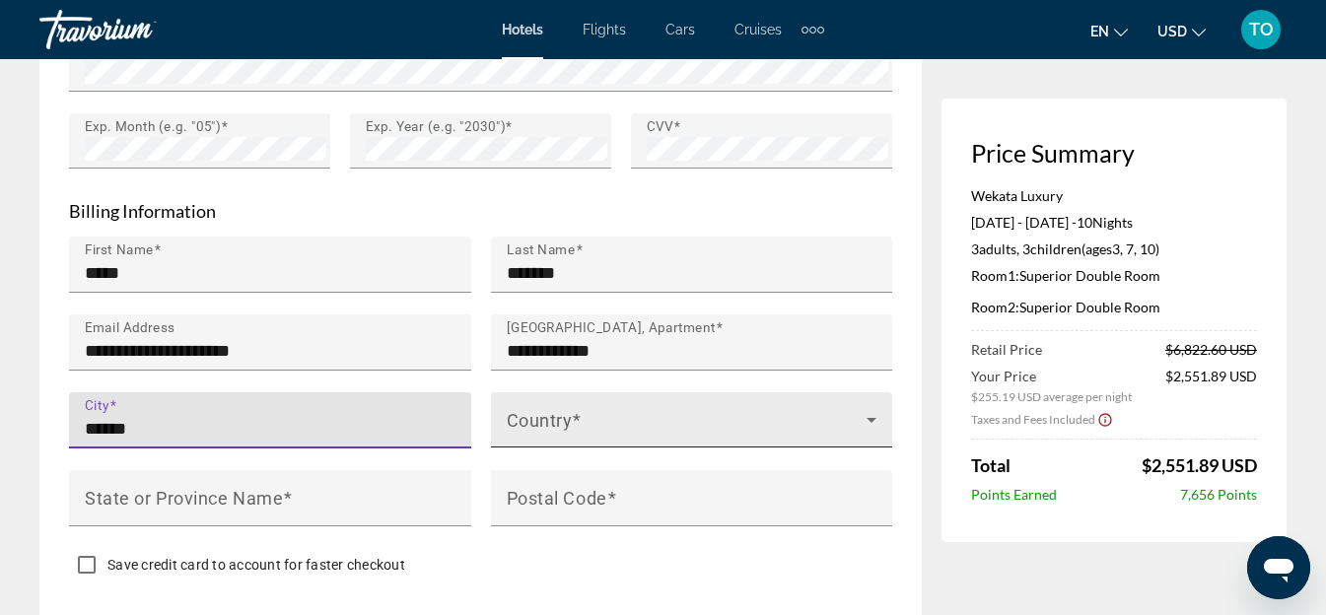
type input "******"
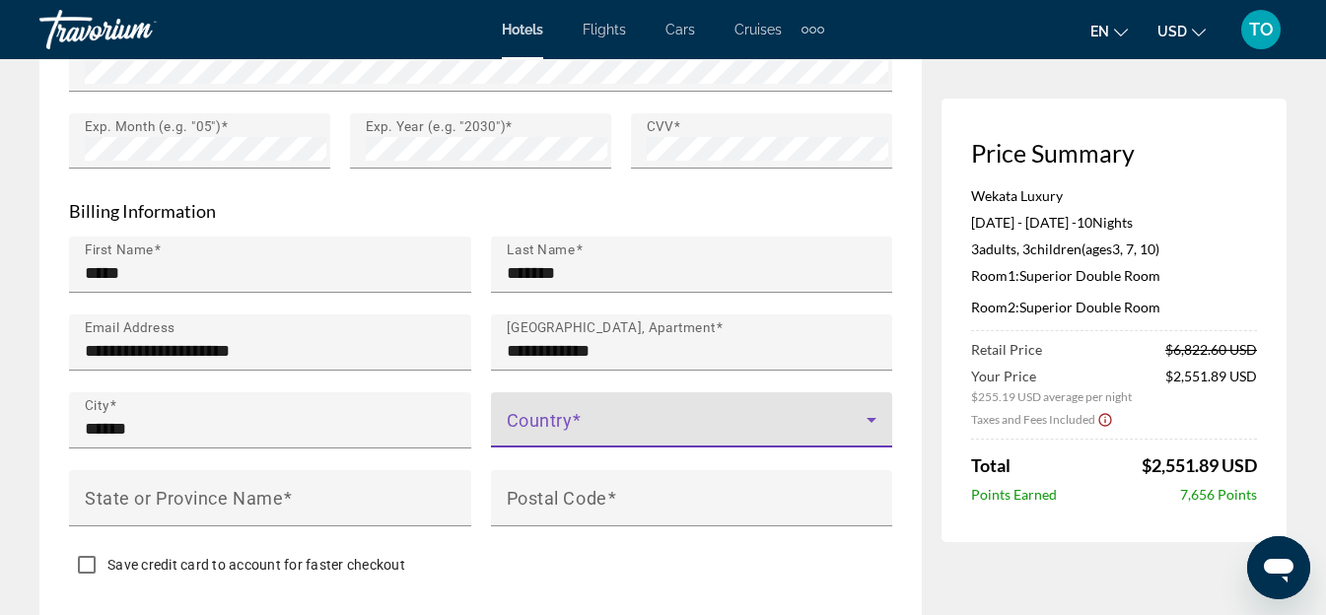
click at [593, 429] on span "Main content" at bounding box center [687, 428] width 361 height 24
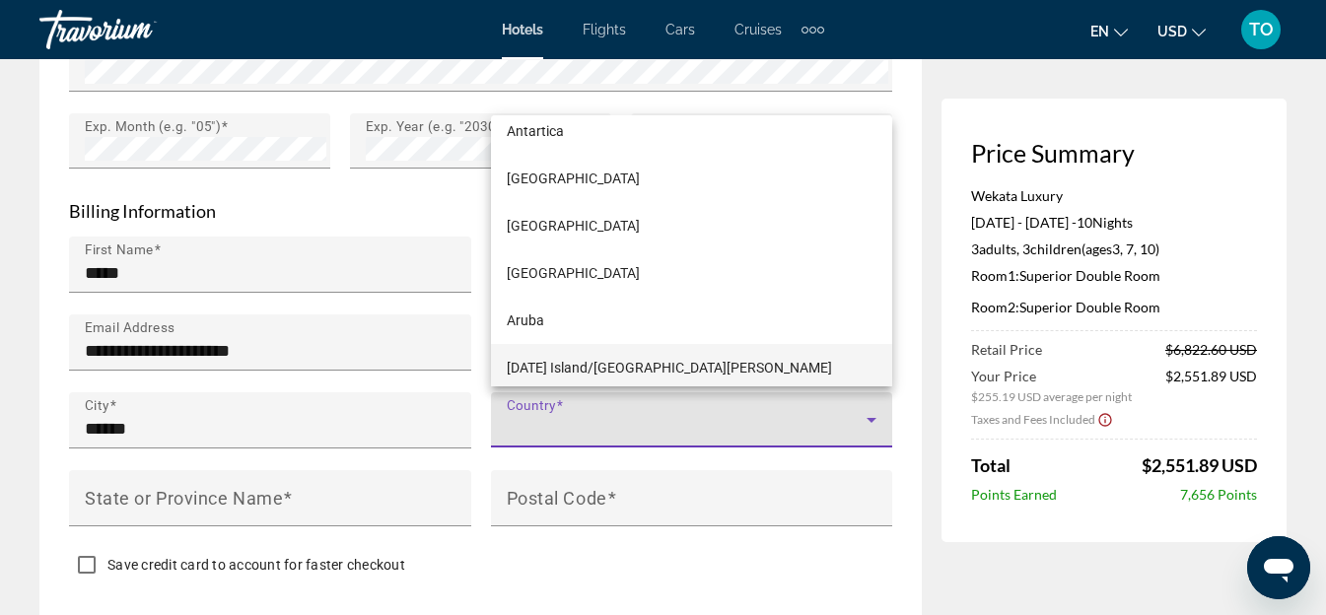
scroll to position [5273, 0]
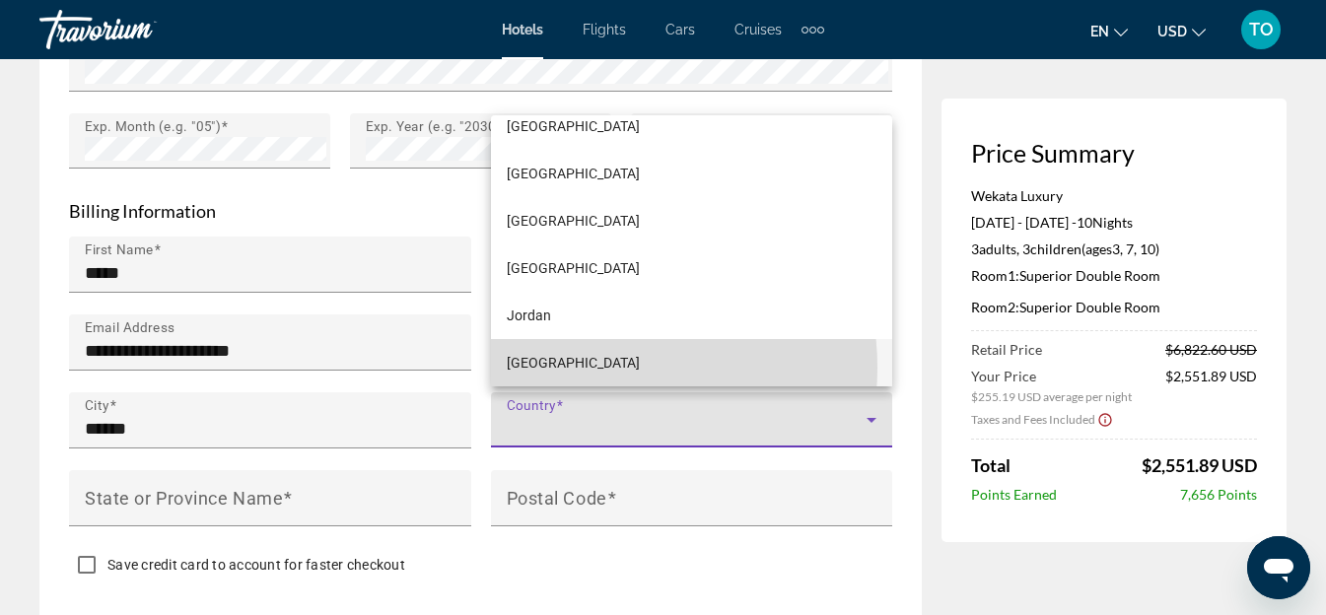
click at [597, 368] on mat-option "Kazakhstan" at bounding box center [692, 362] width 402 height 47
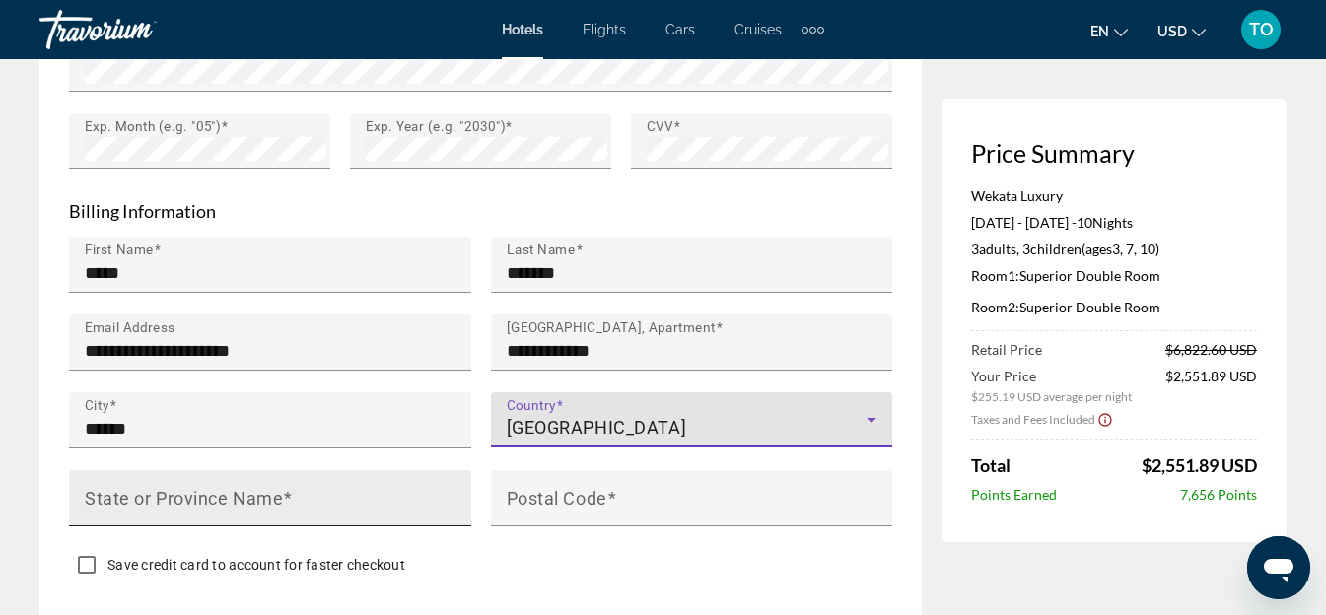
click at [171, 493] on mat-label "State or Province Name" at bounding box center [184, 497] width 198 height 21
click at [171, 495] on input "State or Province Name" at bounding box center [276, 507] width 382 height 24
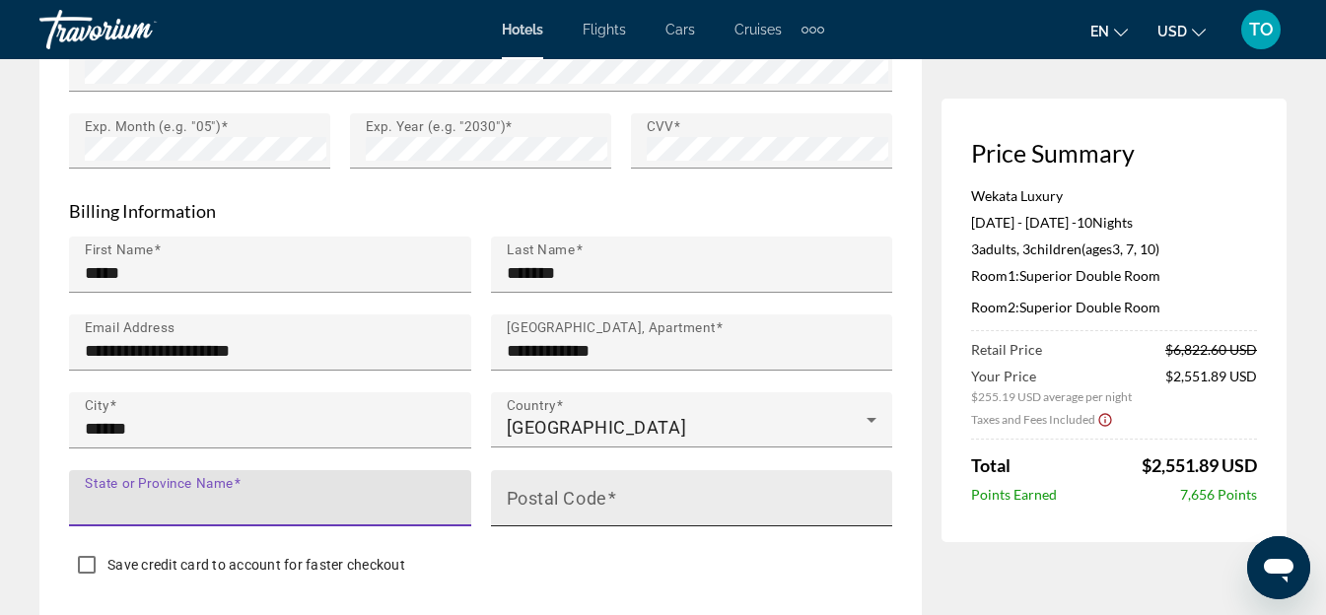
click at [574, 501] on mat-label "Postal Code" at bounding box center [557, 497] width 101 height 21
click at [574, 501] on input "Postal Code" at bounding box center [698, 507] width 382 height 24
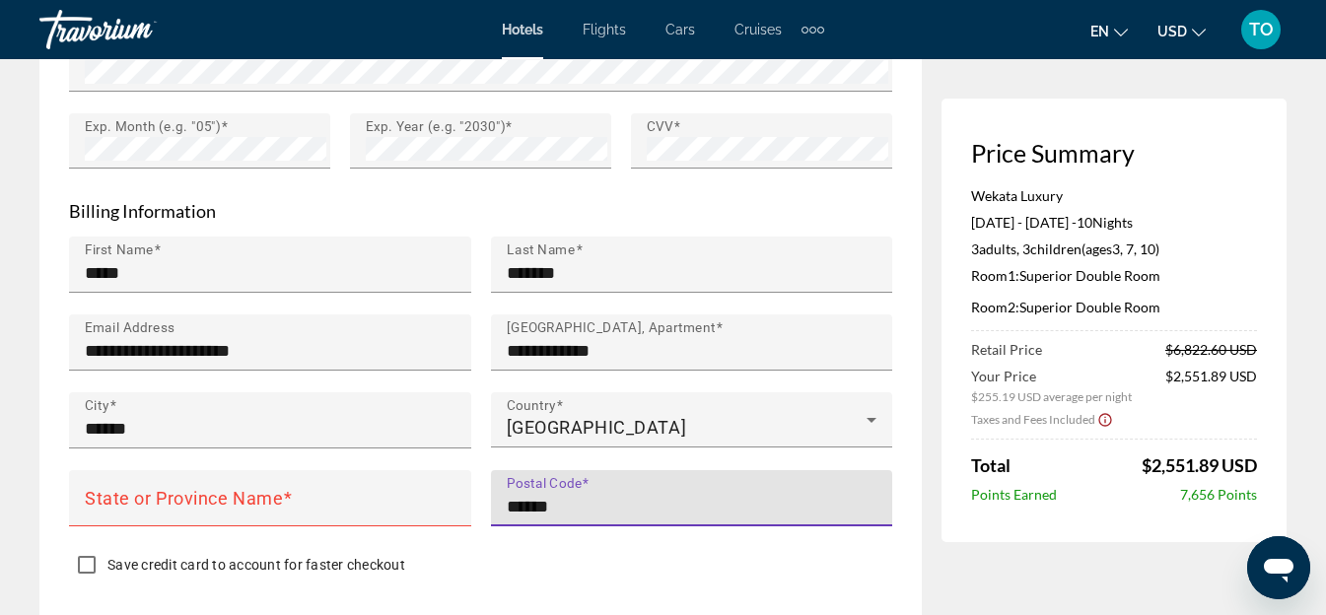
drag, startPoint x: 584, startPoint y: 503, endPoint x: 490, endPoint y: 481, distance: 96.1
click at [491, 481] on div "Postal Code ******" at bounding box center [692, 498] width 402 height 56
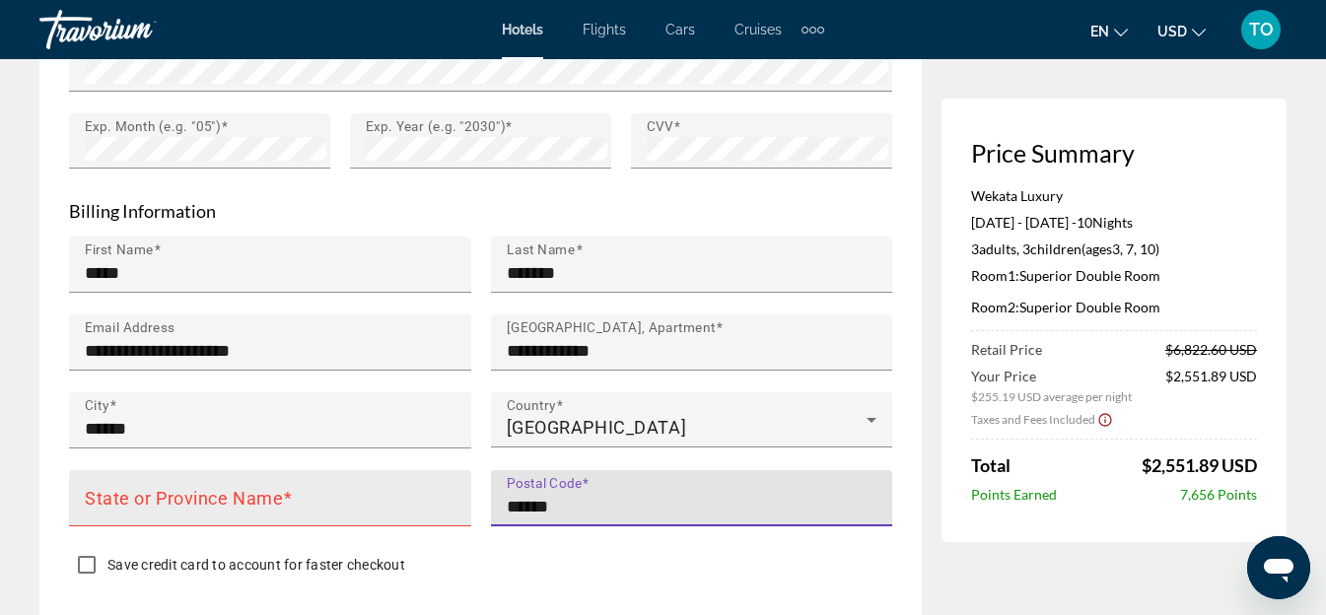
type input "******"
click at [207, 470] on div "State or Province Name" at bounding box center [276, 498] width 382 height 56
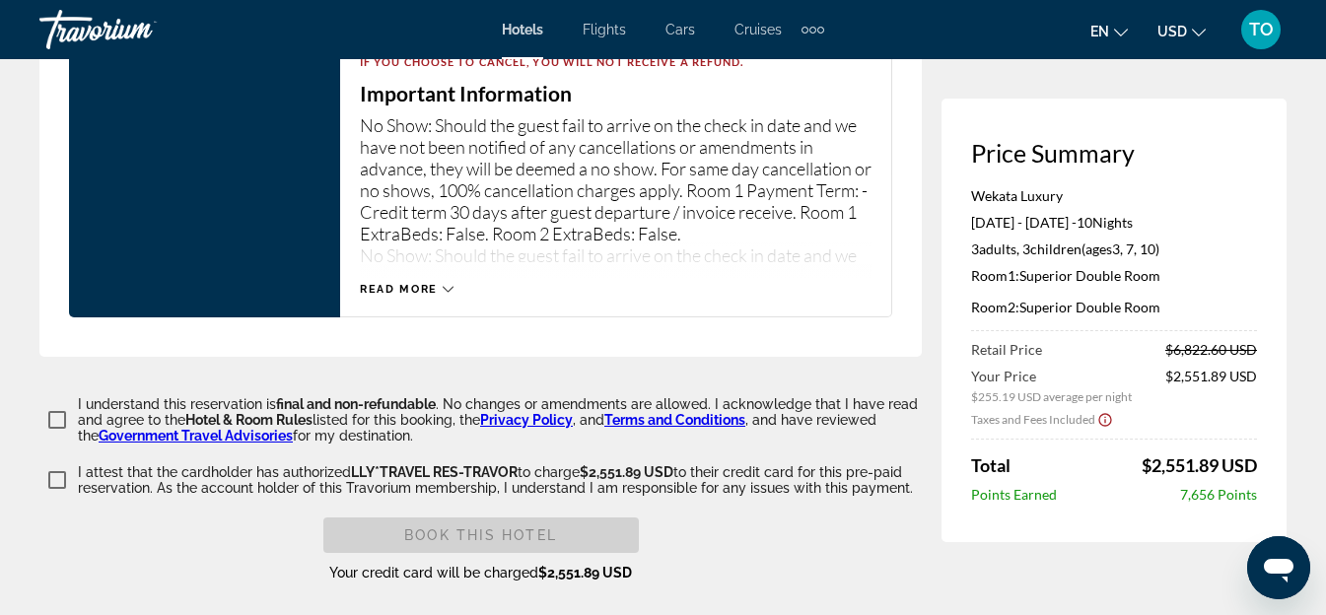
scroll to position [2957, 0]
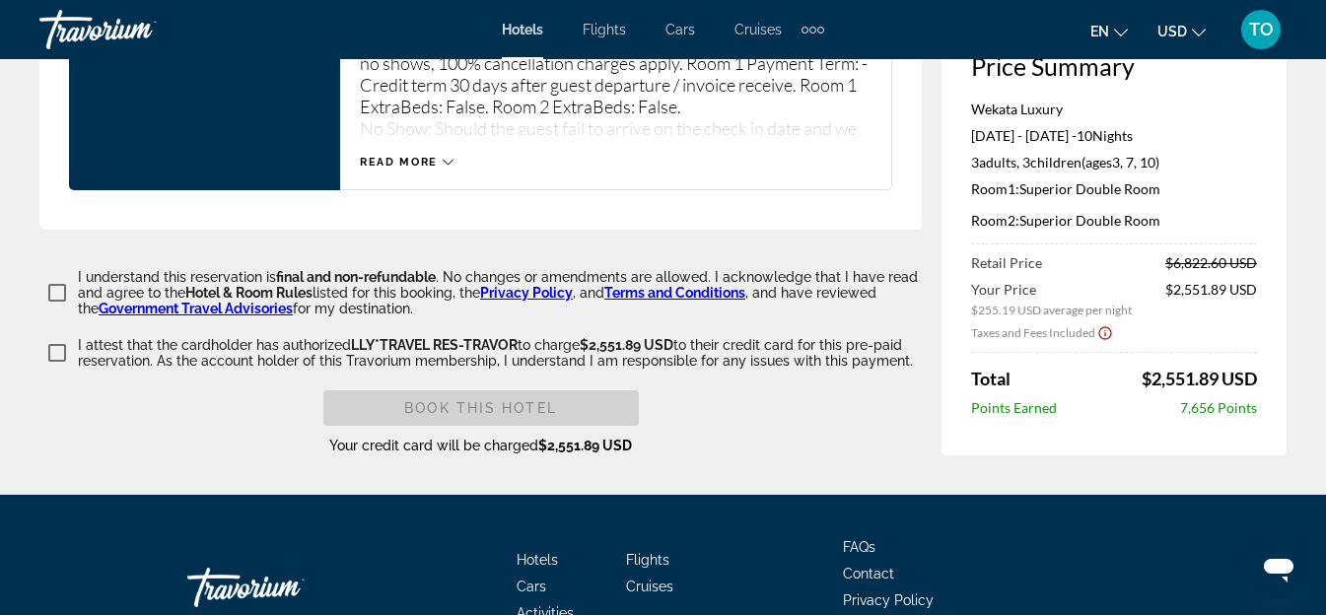
type input "******"
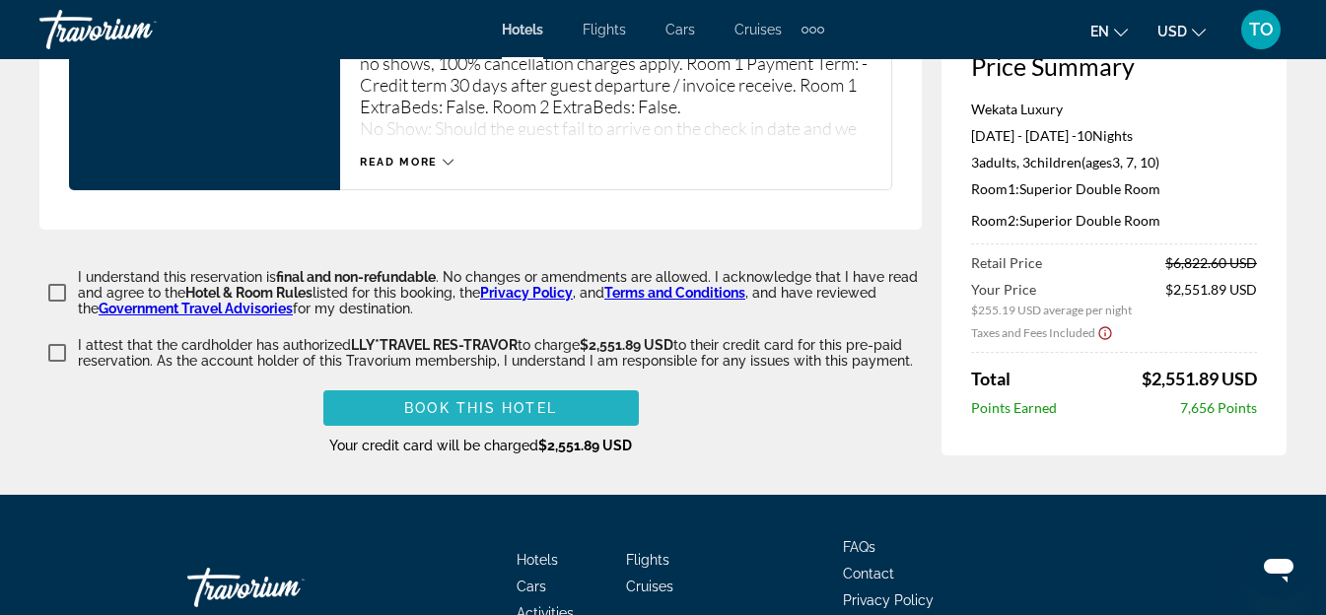
click at [423, 400] on span "Book this hotel" at bounding box center [480, 408] width 153 height 16
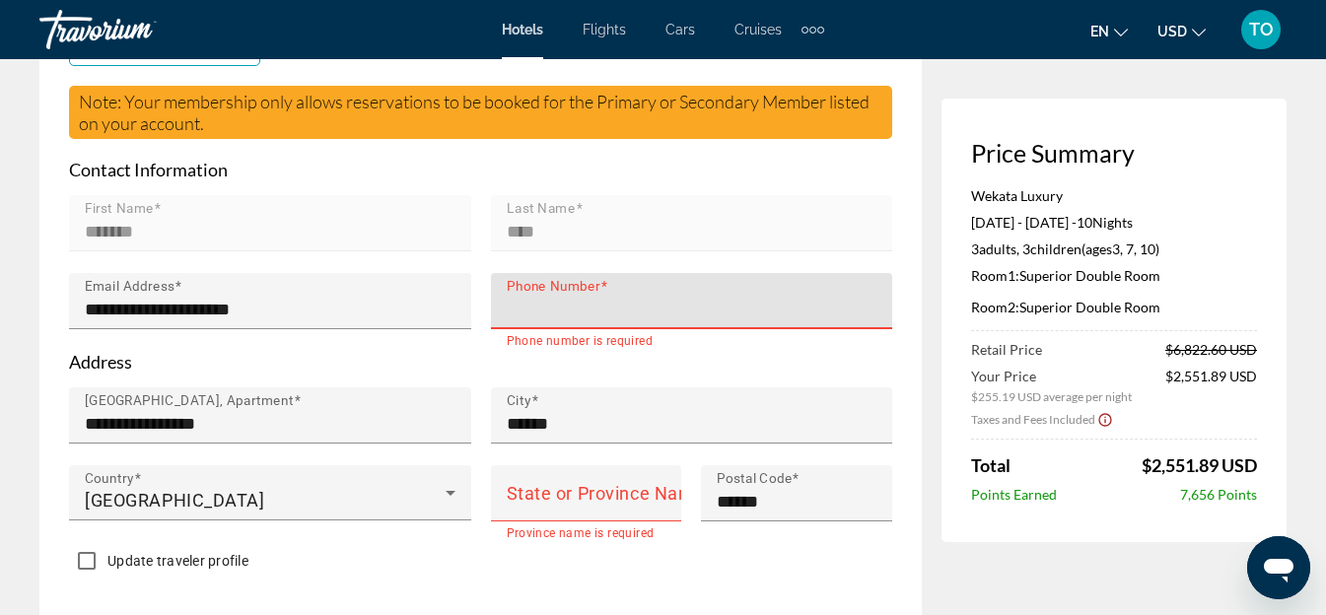
click at [574, 312] on input "Phone Number" at bounding box center [698, 310] width 382 height 24
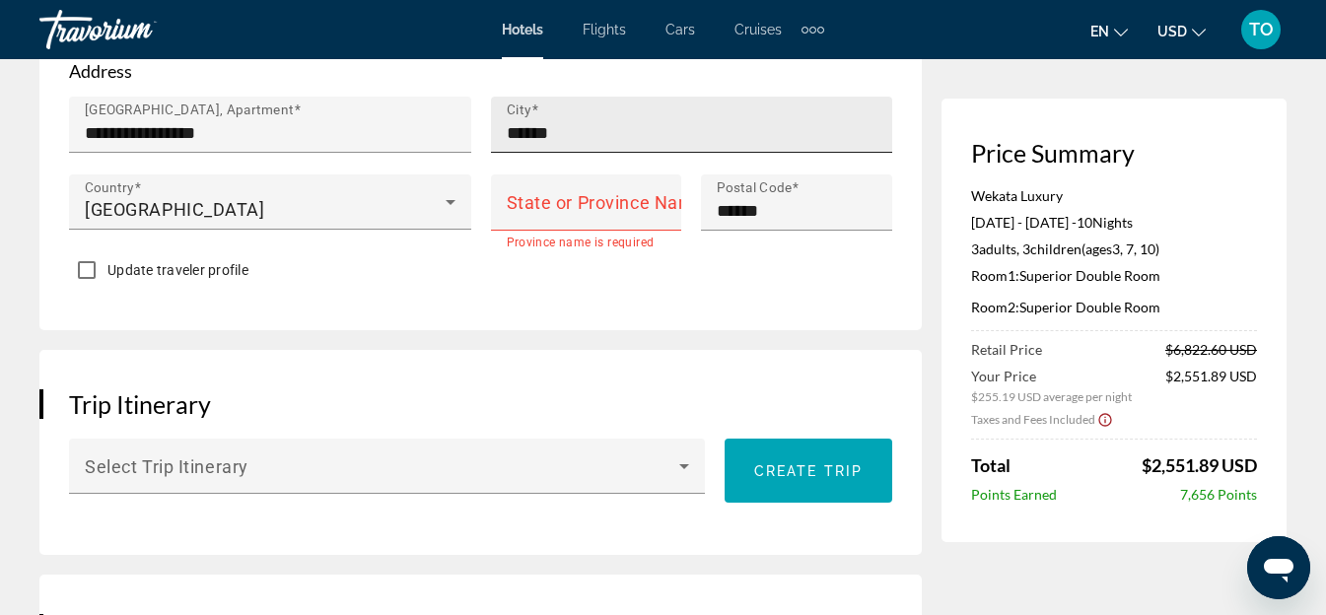
scroll to position [931, 0]
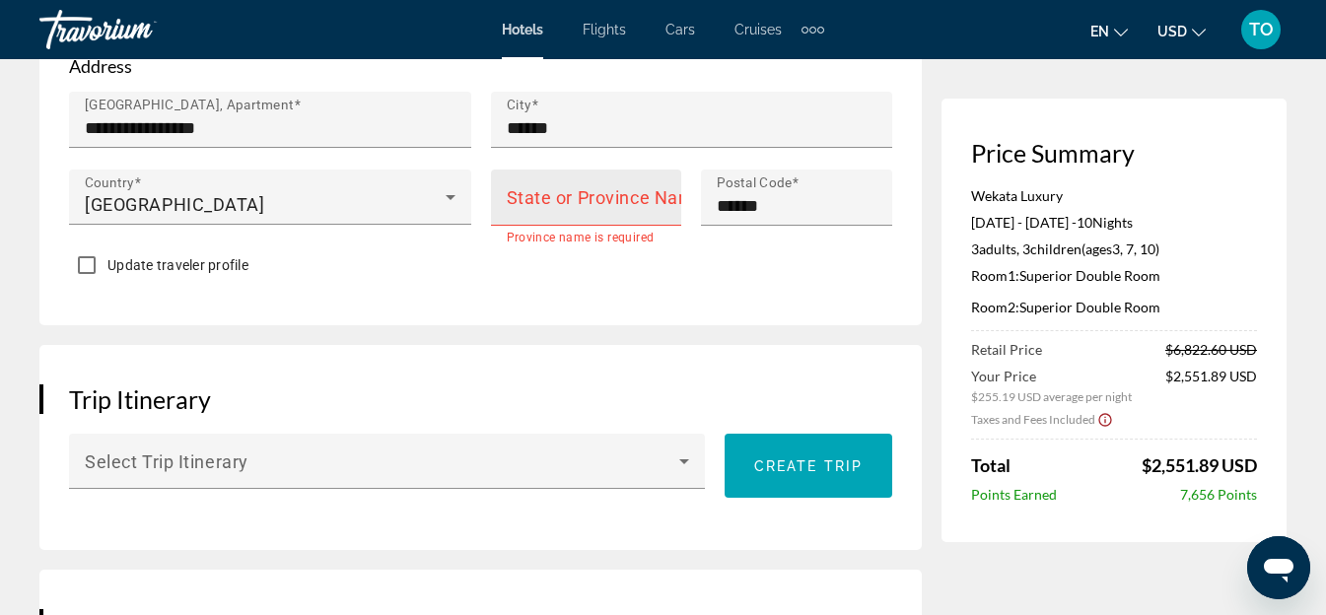
type input "**********"
click at [590, 197] on mat-label "State or Province Name" at bounding box center [606, 197] width 198 height 21
click at [590, 197] on input "State or Province Name" at bounding box center [593, 206] width 172 height 24
type input "*"
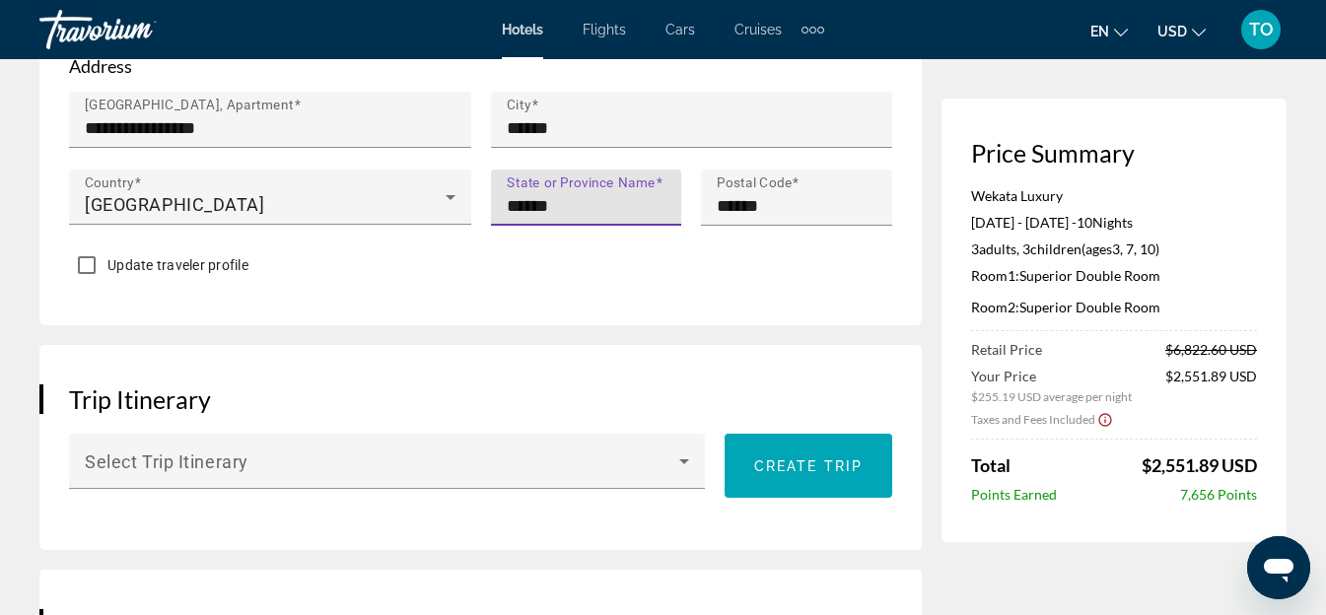
scroll to position [1128, 0]
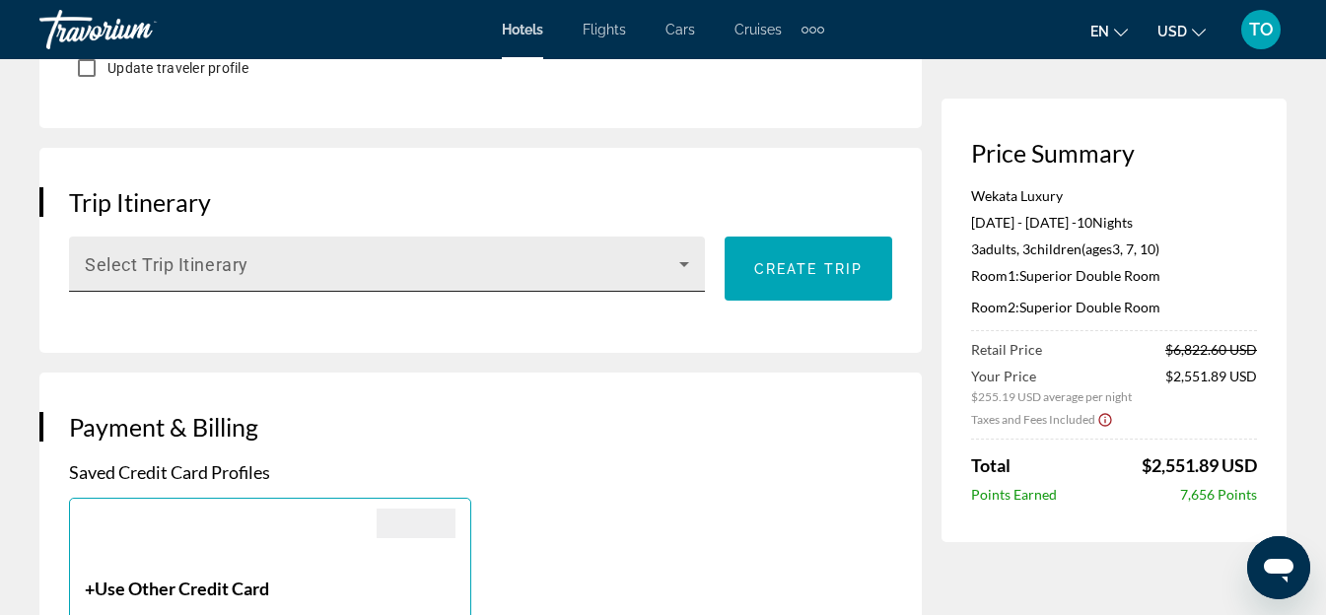
type input "******"
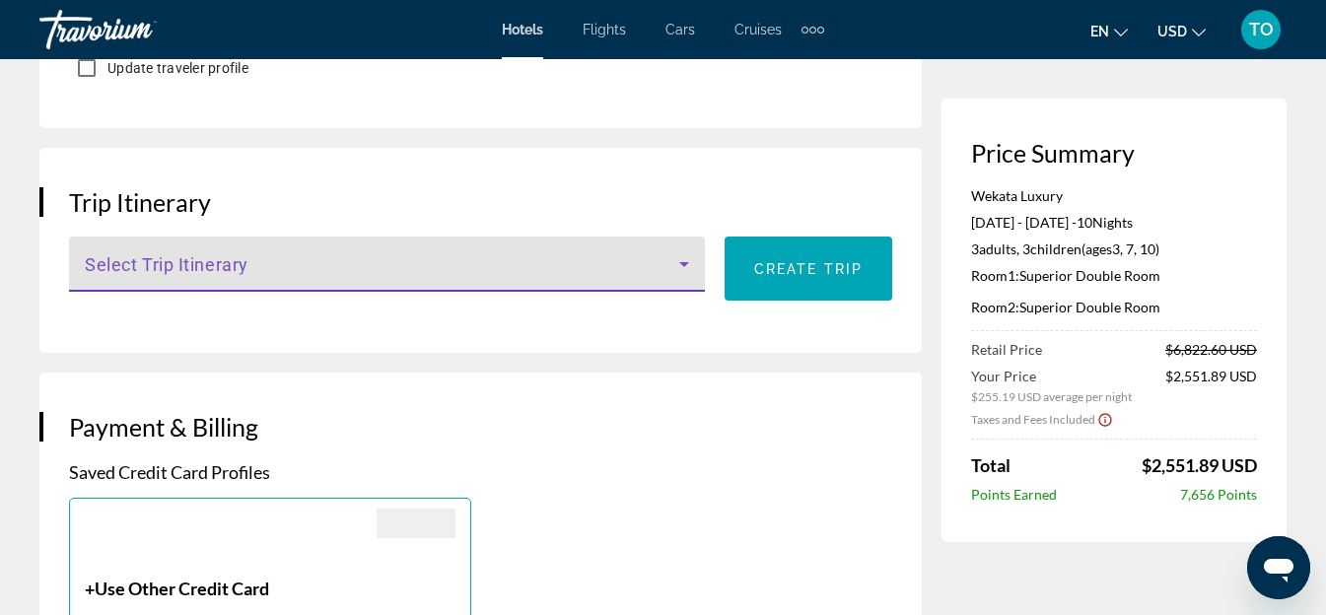
click at [149, 260] on span "Main content" at bounding box center [382, 272] width 594 height 24
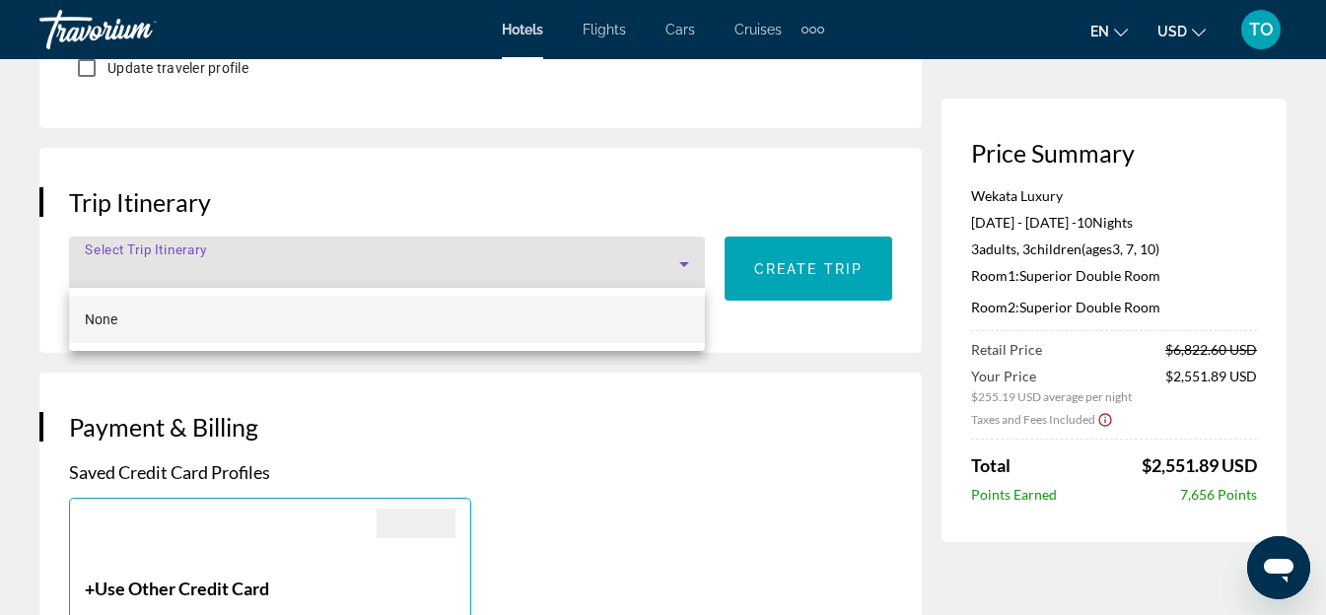
click at [169, 254] on div at bounding box center [663, 307] width 1326 height 615
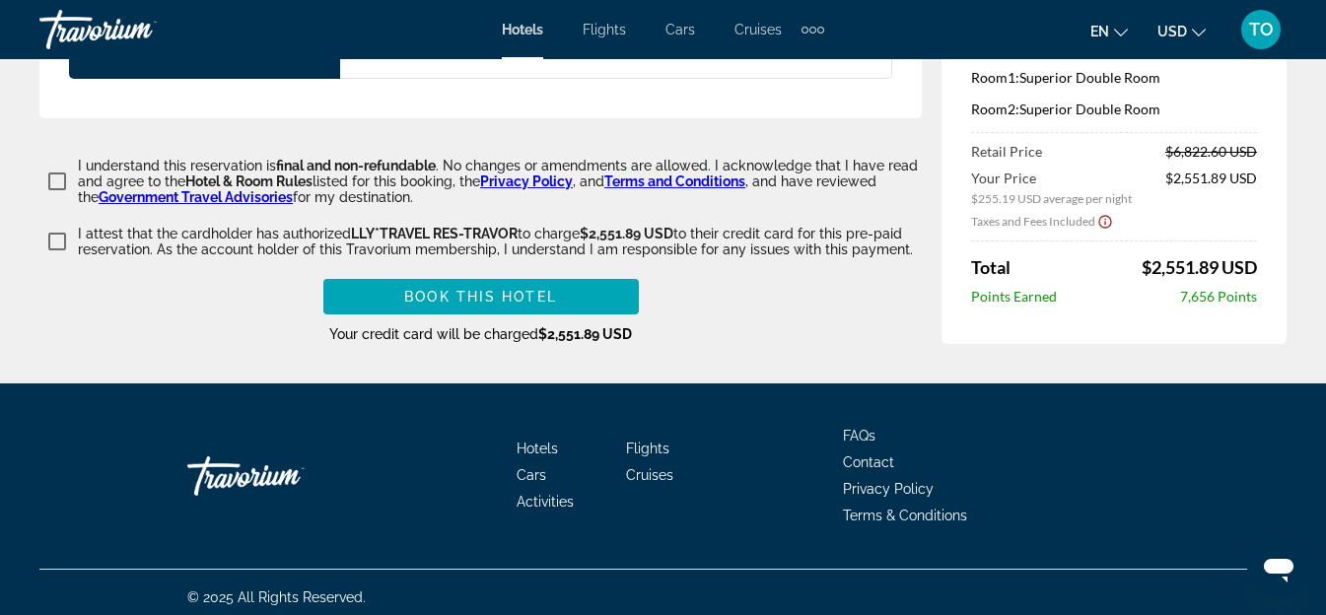
scroll to position [3071, 0]
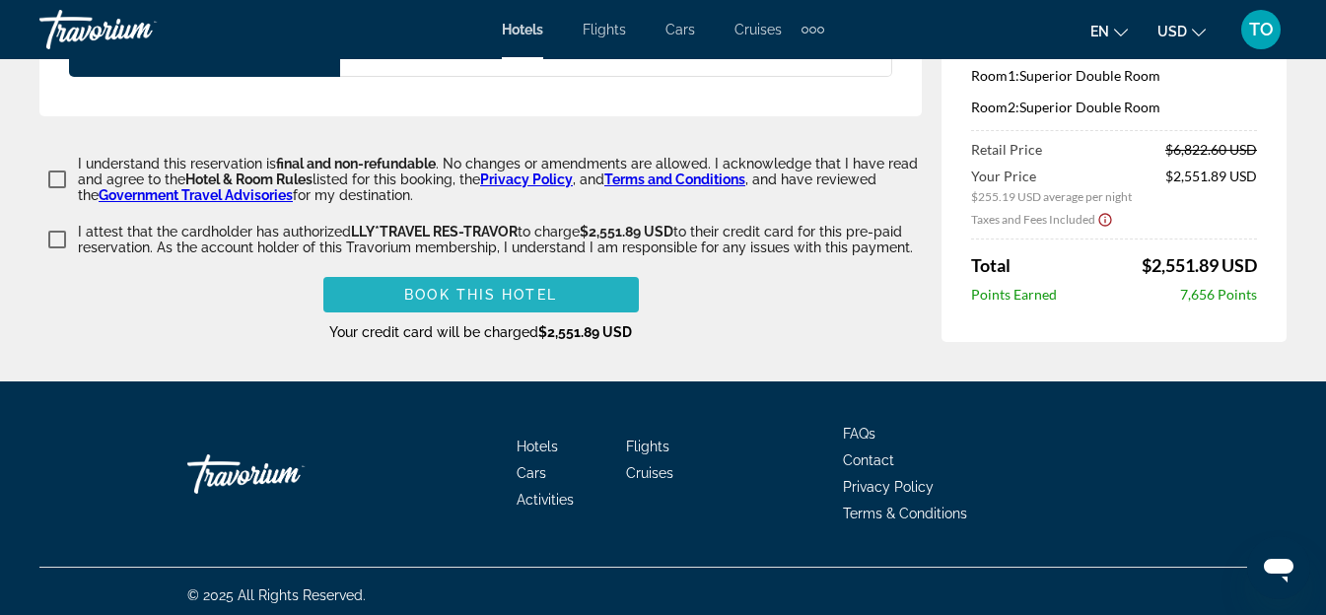
click at [453, 275] on span "Main content" at bounding box center [480, 294] width 315 height 47
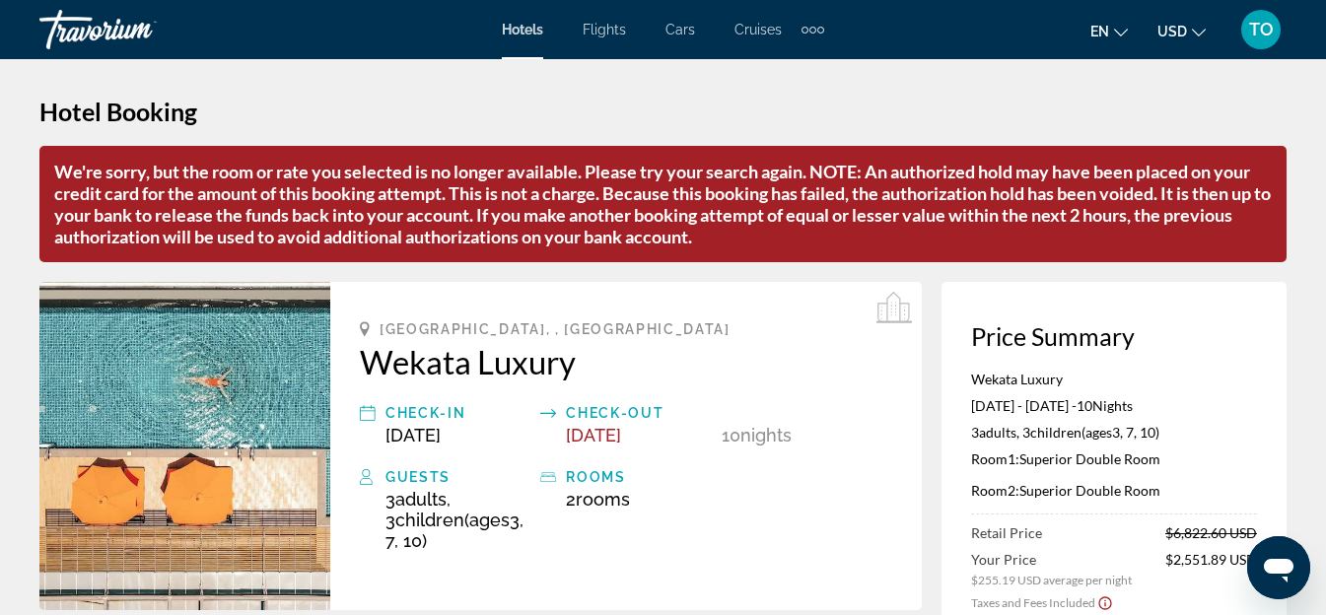
scroll to position [0, 0]
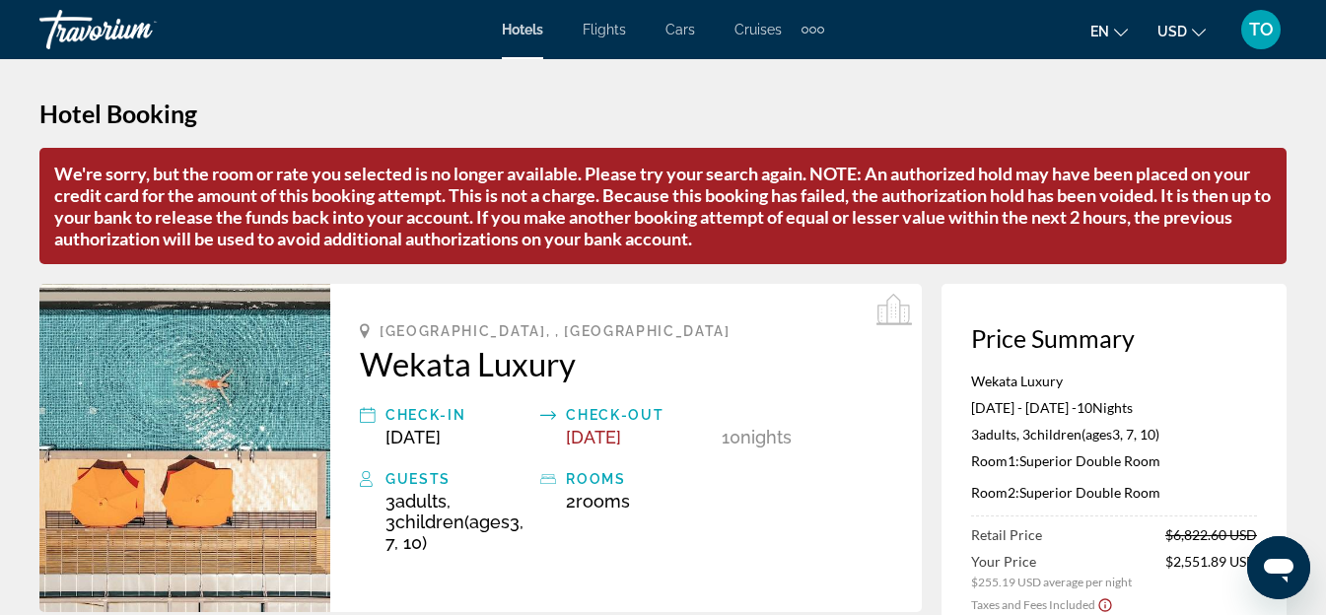
click at [1264, 27] on span "TO" at bounding box center [1261, 30] width 25 height 20
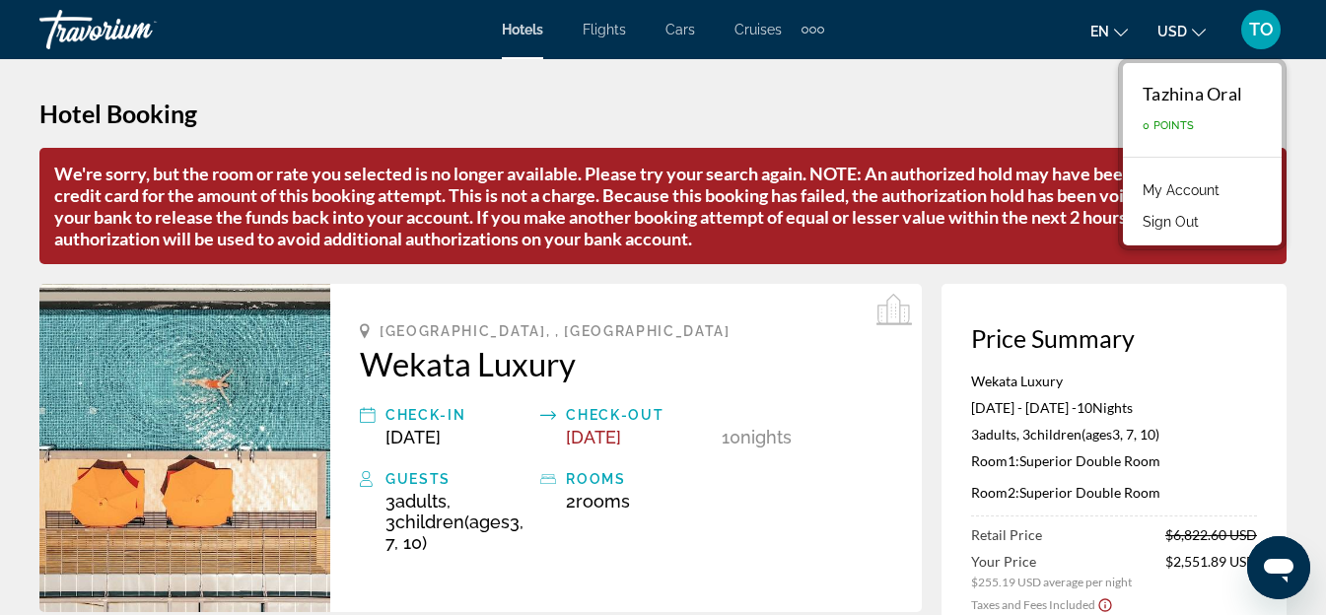
click at [887, 107] on h1 "Hotel Booking" at bounding box center [662, 114] width 1247 height 30
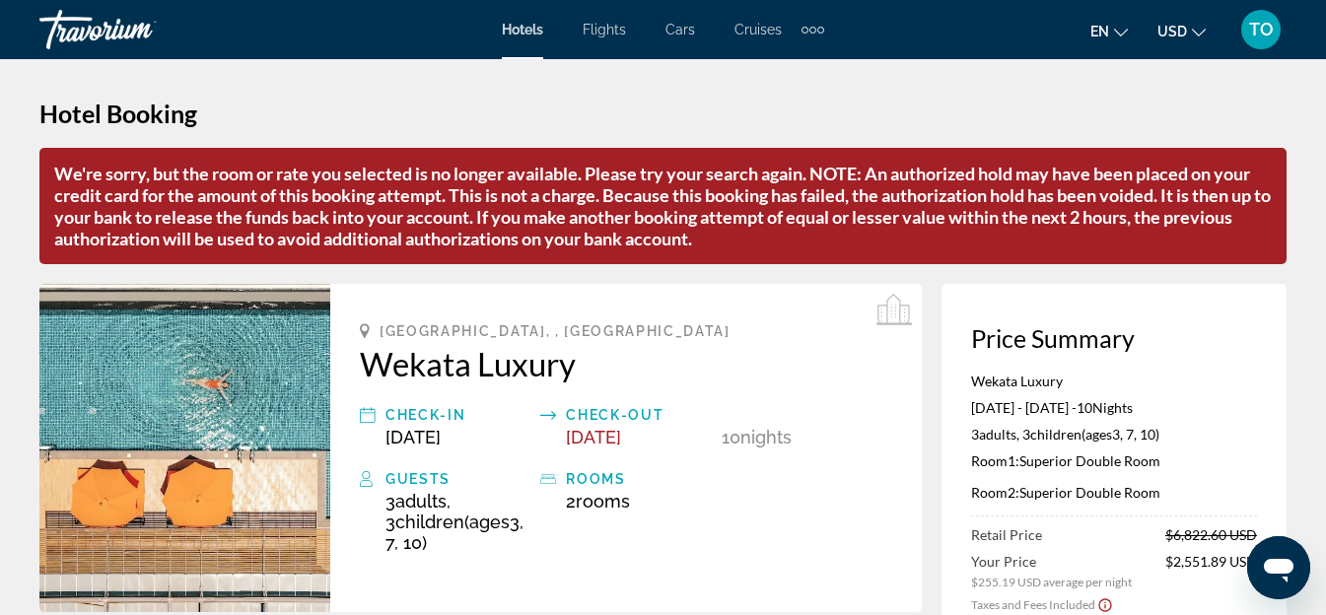
click at [1264, 29] on span "TO" at bounding box center [1261, 30] width 25 height 20
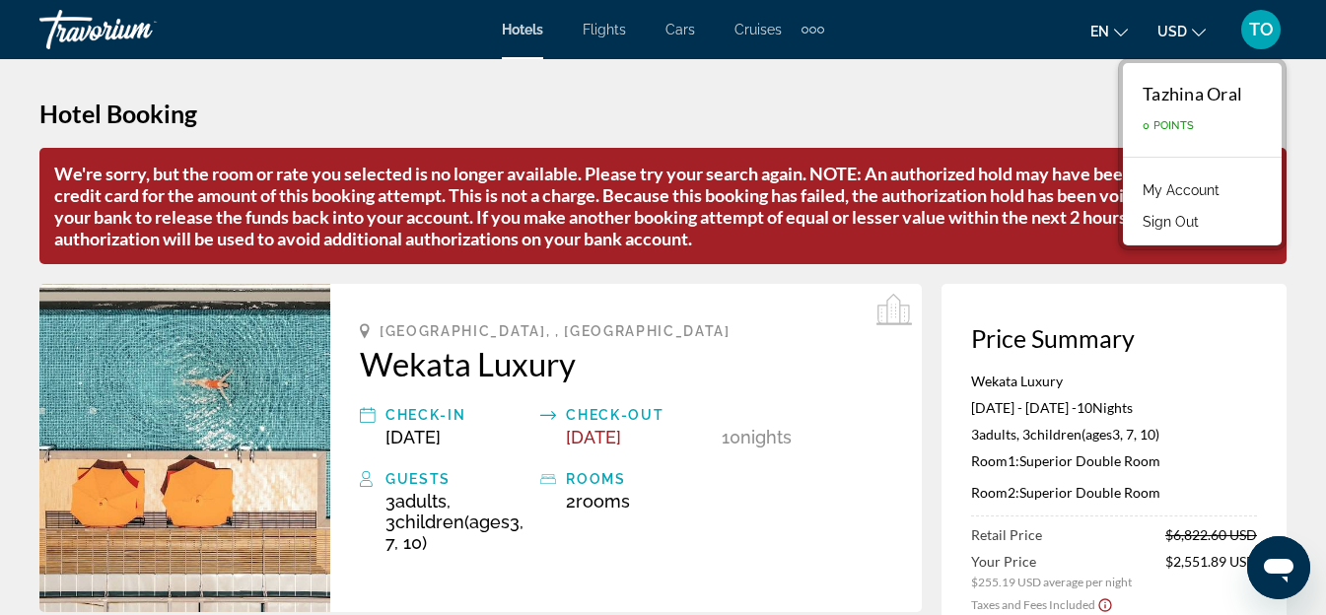
click at [1179, 191] on link "My Account" at bounding box center [1181, 190] width 97 height 26
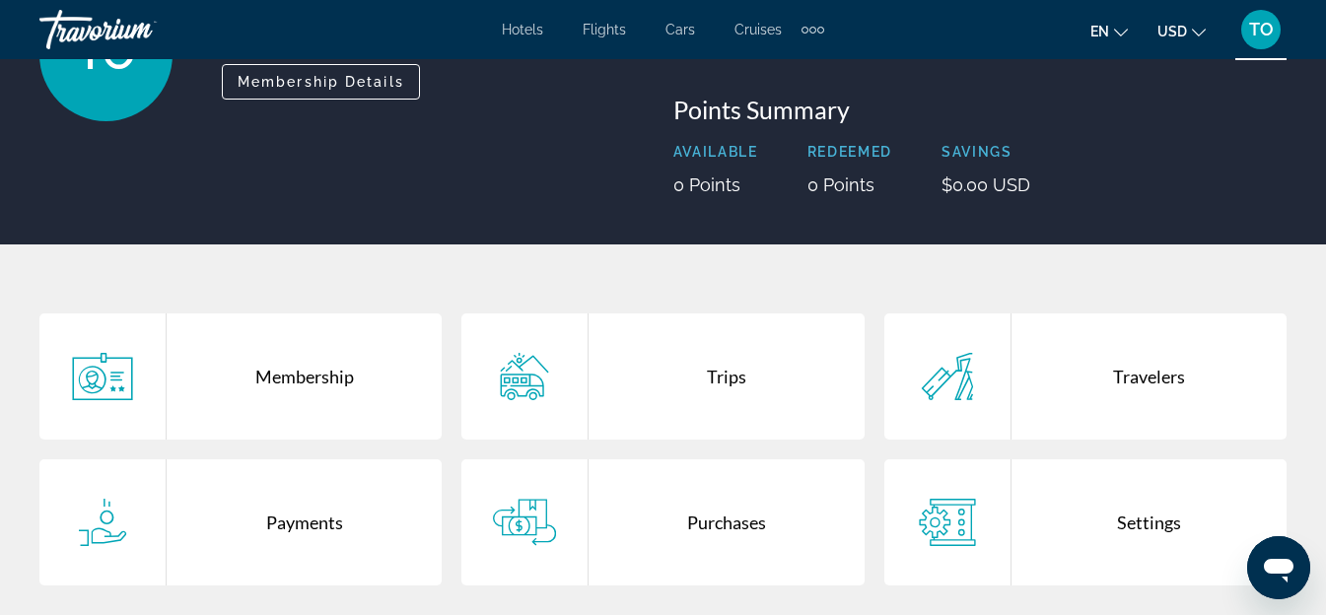
scroll to position [197, 0]
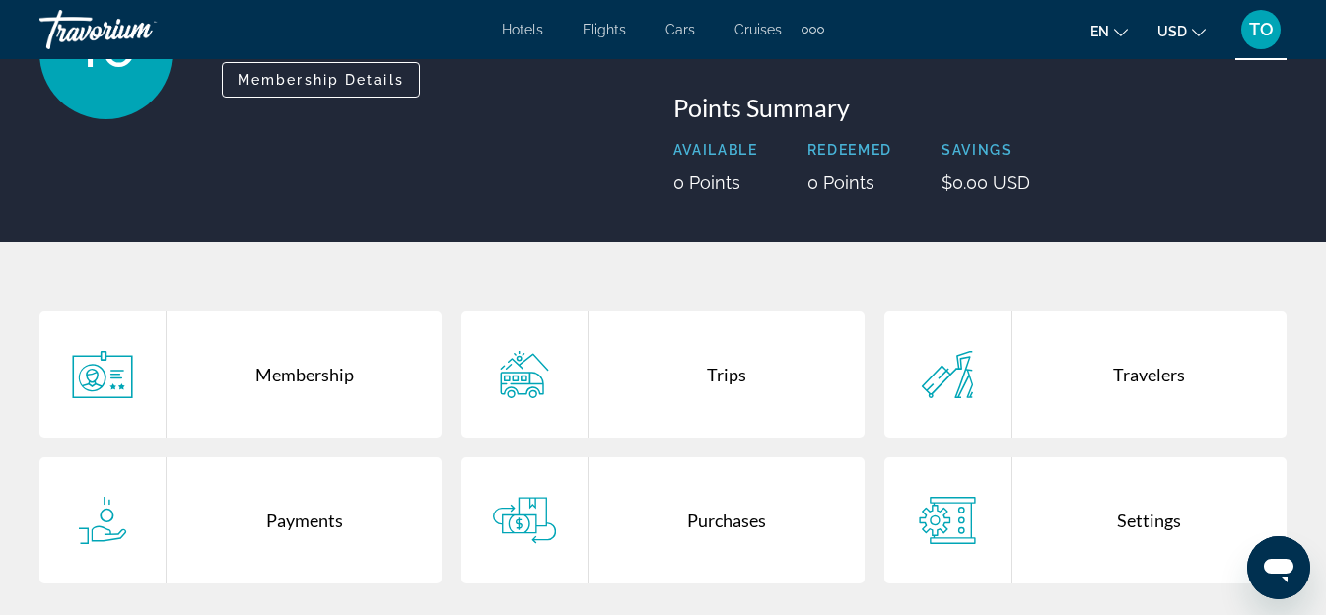
click at [728, 379] on div "Trips" at bounding box center [726, 375] width 275 height 126
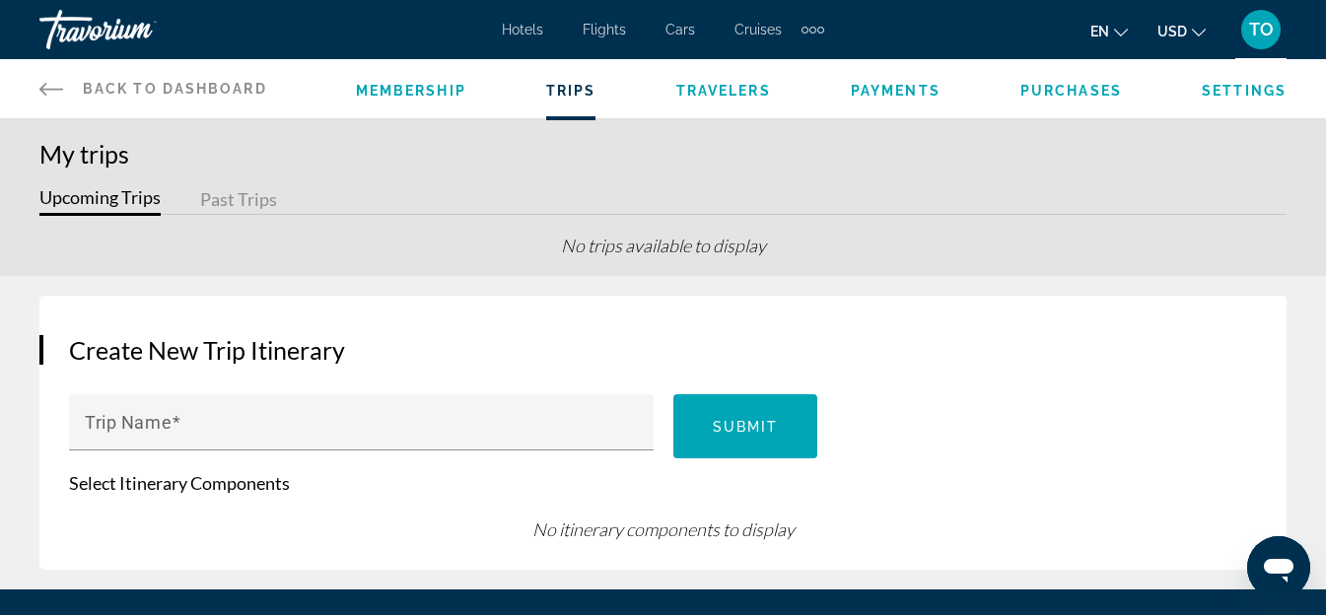
click at [809, 28] on div "Extra navigation items" at bounding box center [812, 30] width 7 height 7
click at [782, 65] on span "Activities" at bounding box center [779, 66] width 57 height 16
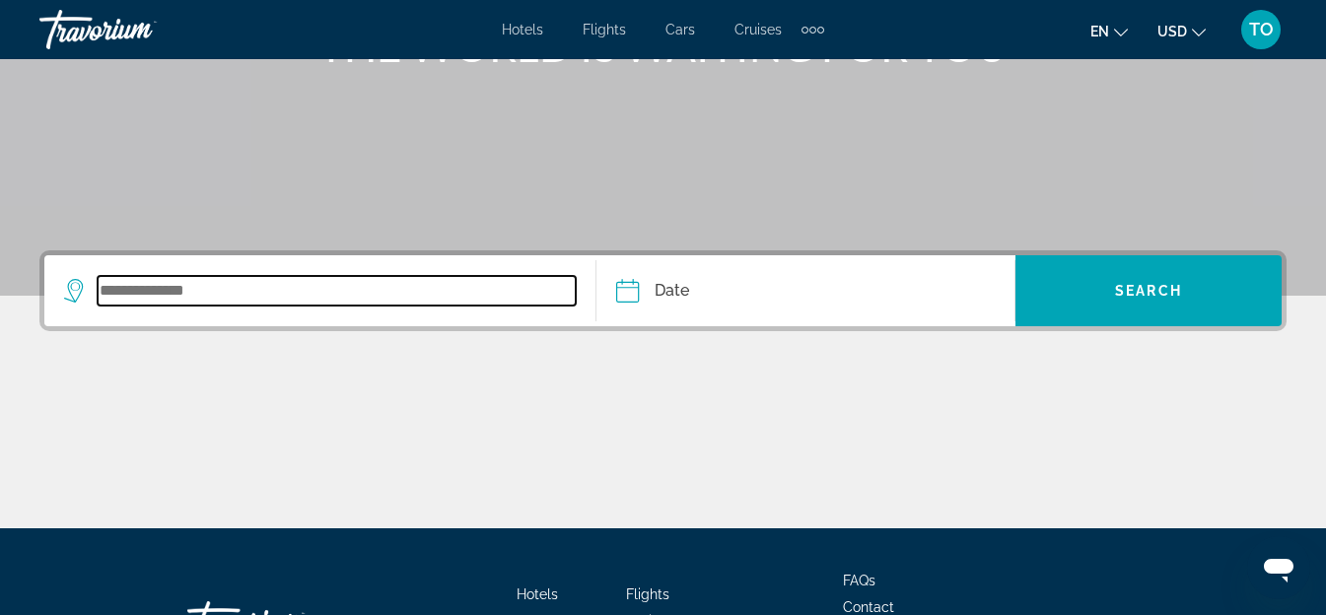
click at [277, 279] on input "Search widget" at bounding box center [337, 291] width 478 height 30
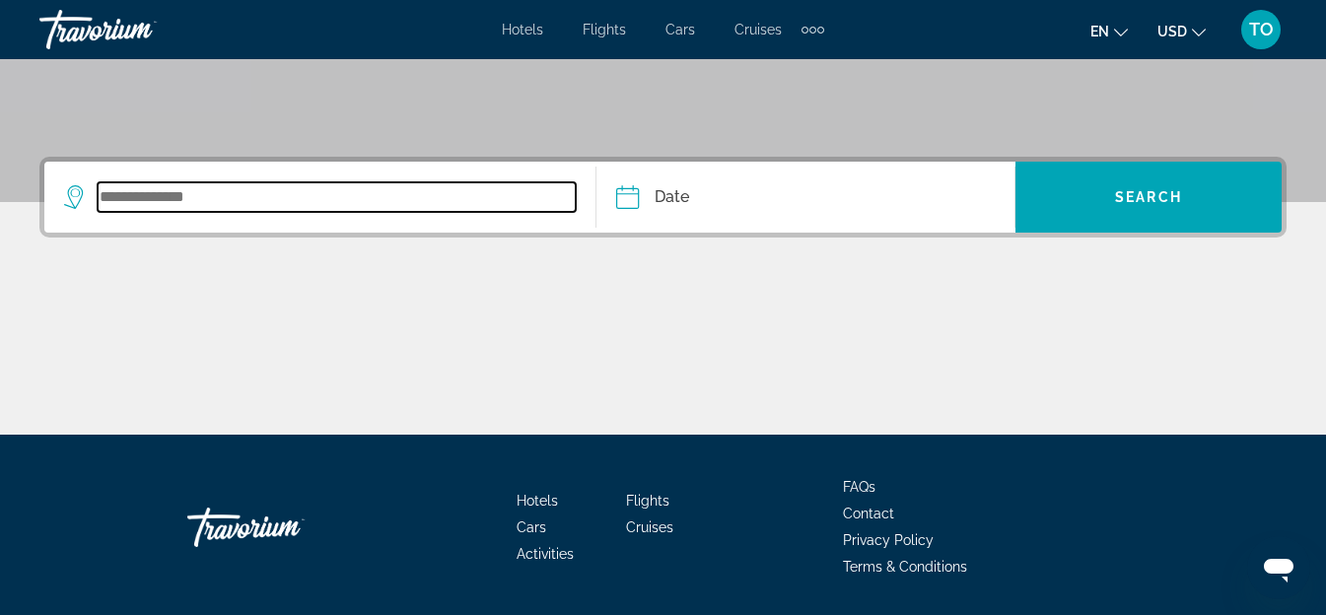
scroll to position [451, 0]
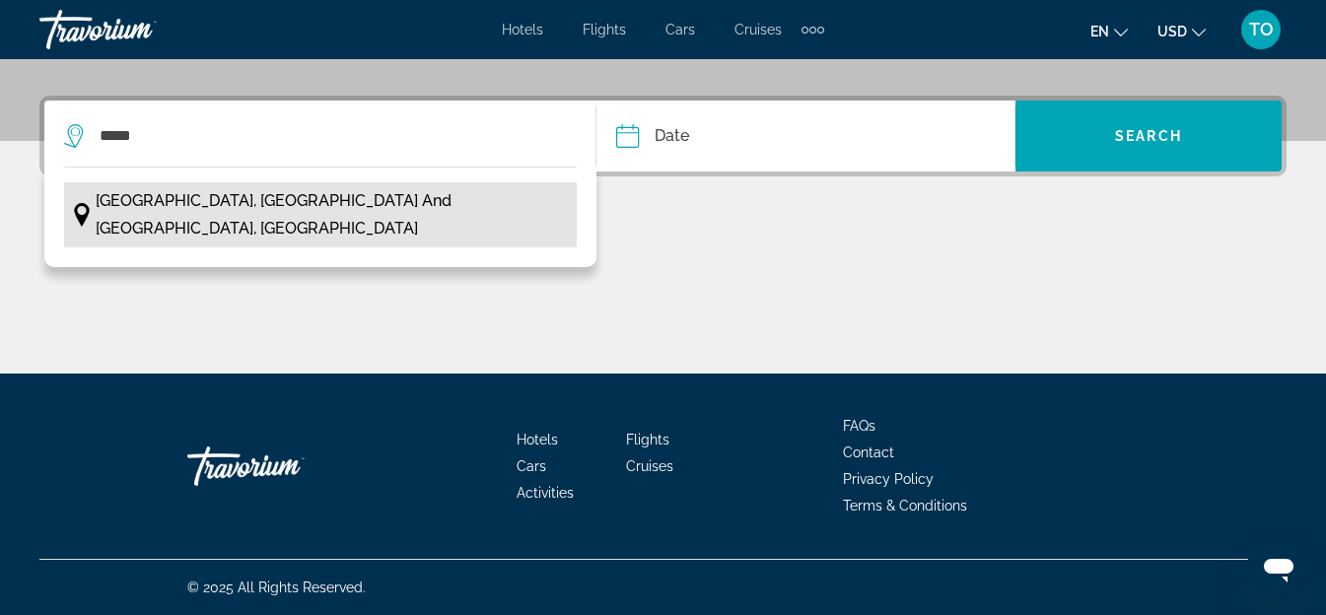
click at [302, 203] on span "Phuket, Southern Thailand and Andaman Coast, Thailand" at bounding box center [331, 214] width 471 height 55
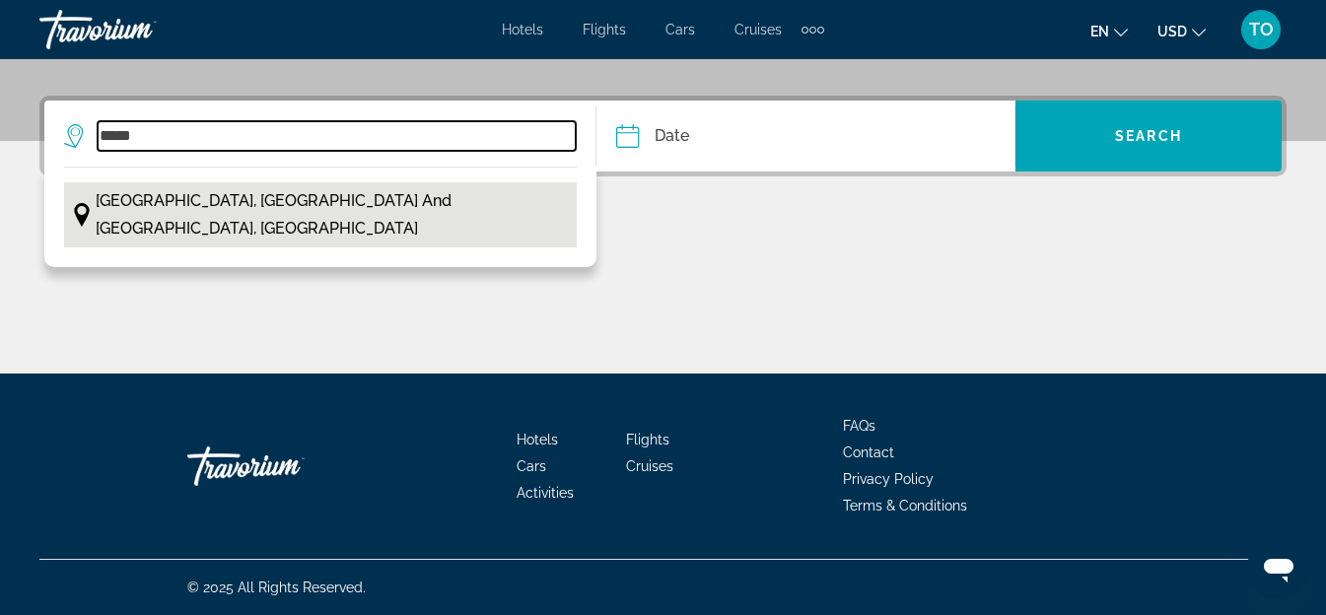
type input "**********"
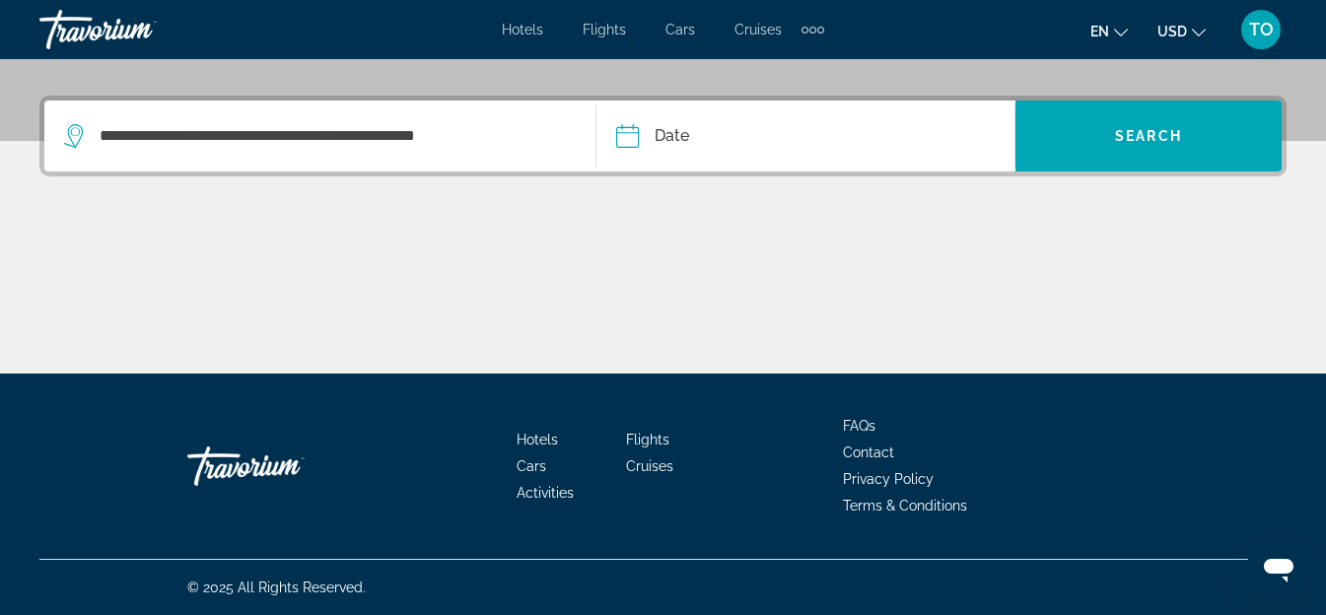
click at [657, 130] on input "Date" at bounding box center [714, 139] width 207 height 77
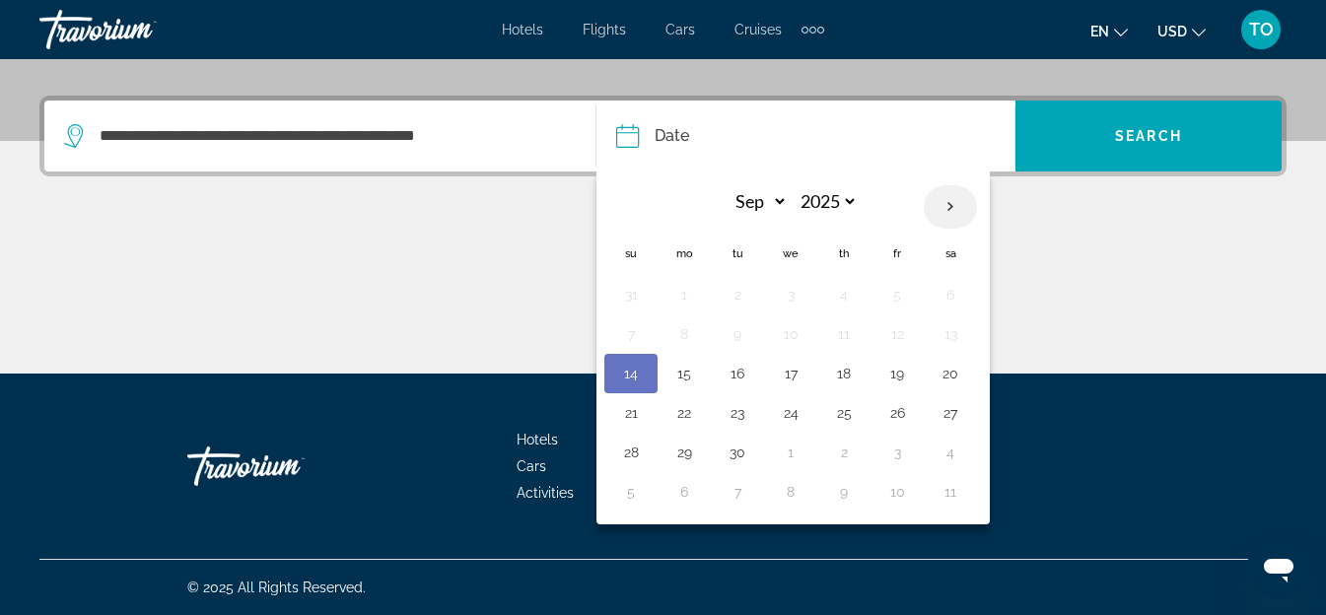
click at [963, 204] on th "Next month" at bounding box center [950, 206] width 53 height 43
select select "**"
click at [893, 291] on button "5" at bounding box center [897, 295] width 32 height 28
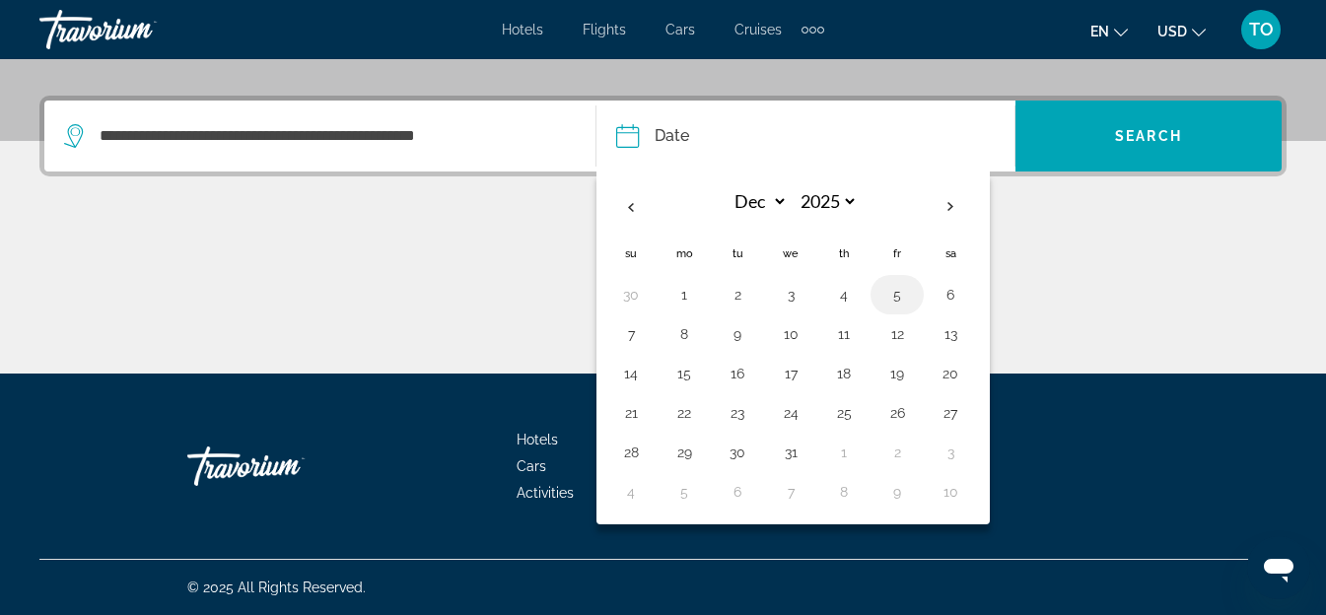
type input "**********"
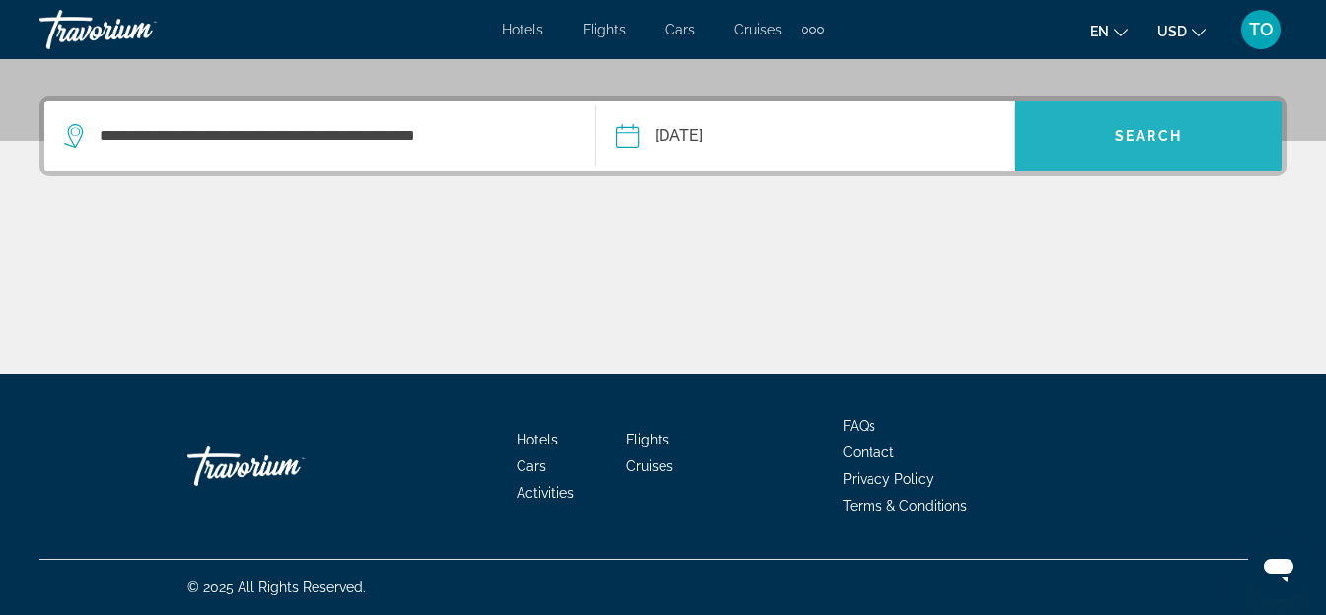
click at [1134, 125] on span "Search widget" at bounding box center [1148, 135] width 266 height 47
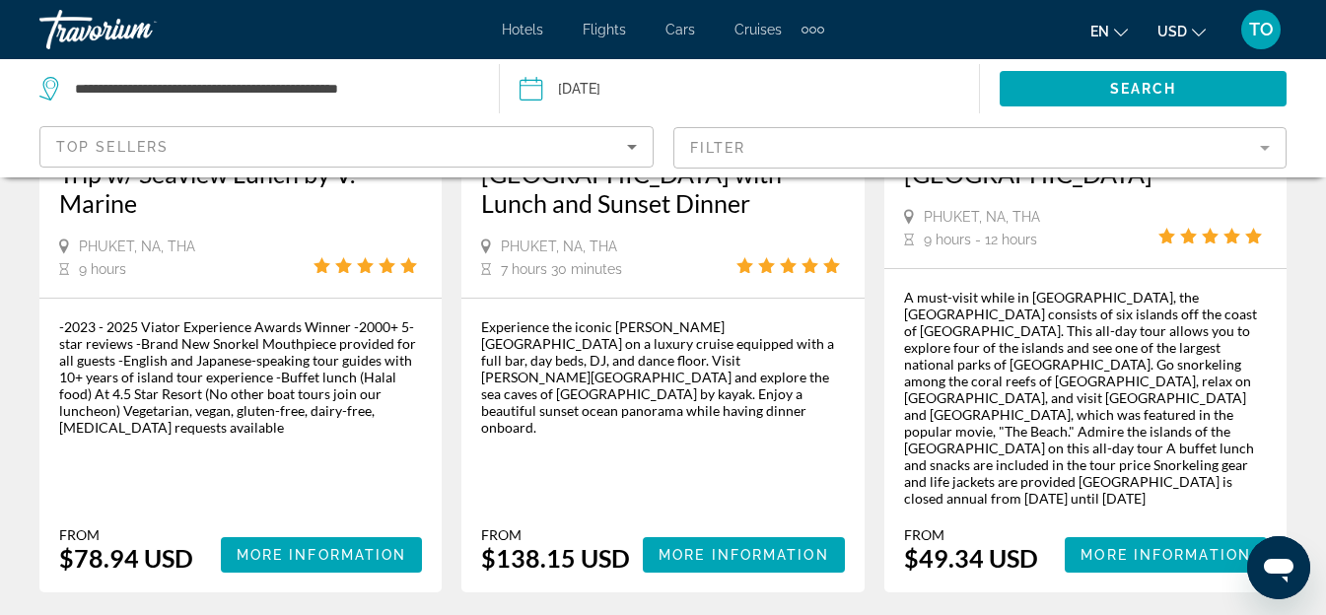
scroll to position [493, 0]
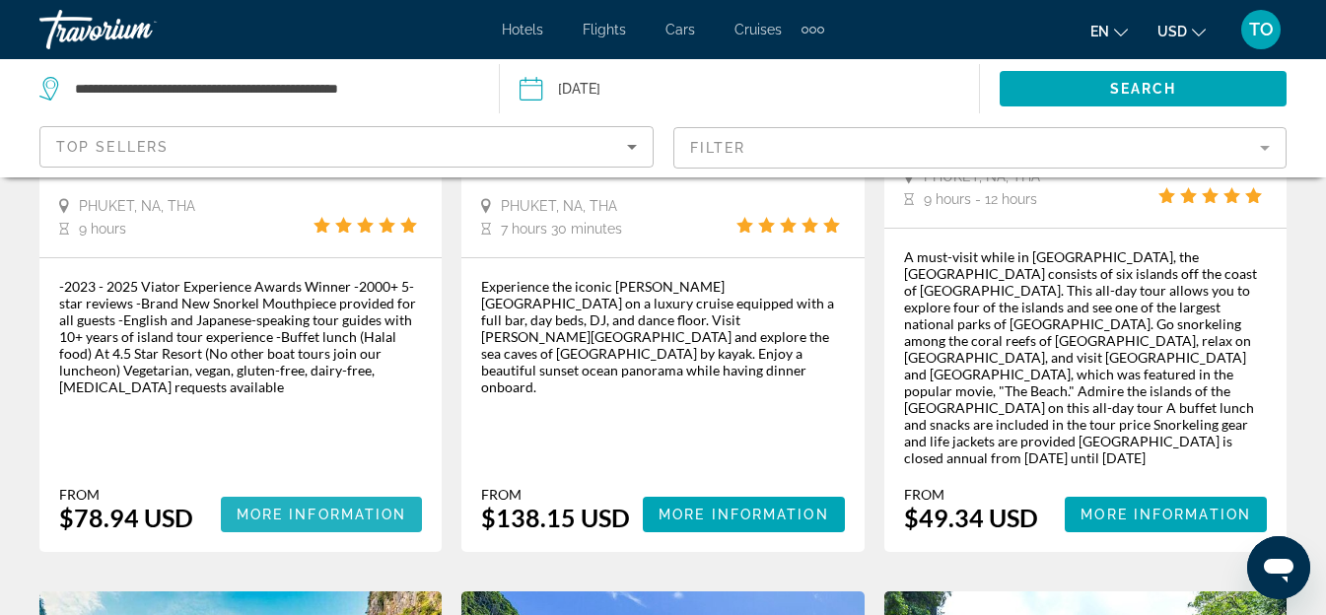
click at [288, 507] on span "More Information" at bounding box center [322, 515] width 171 height 16
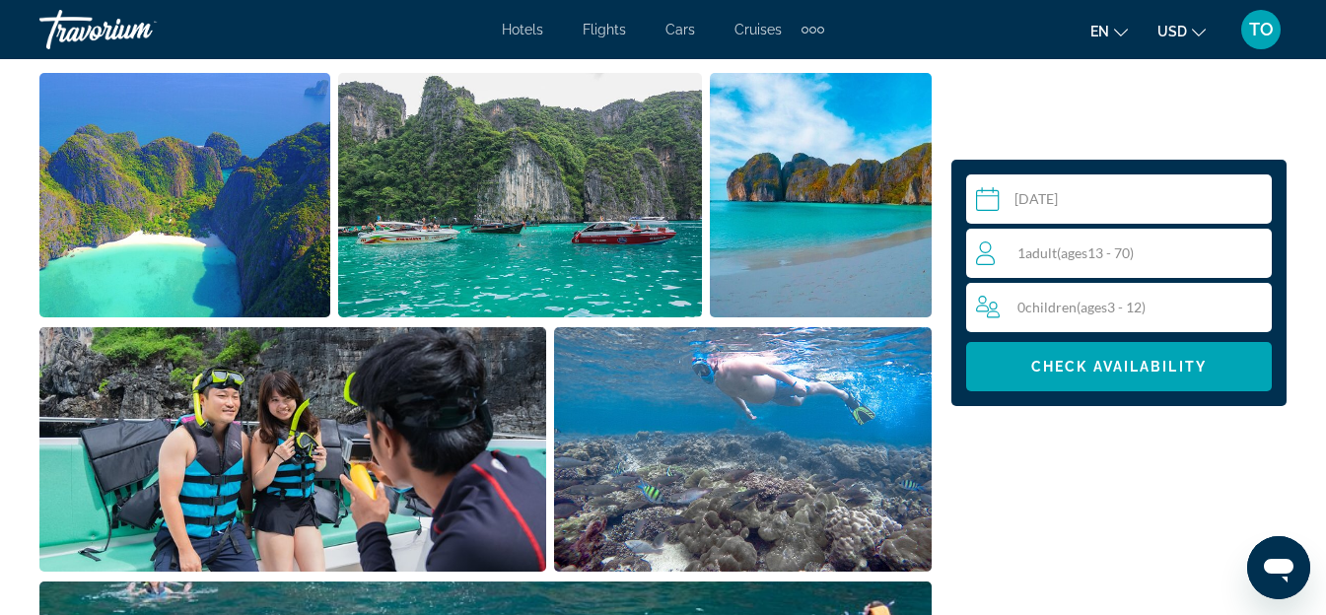
scroll to position [1282, 0]
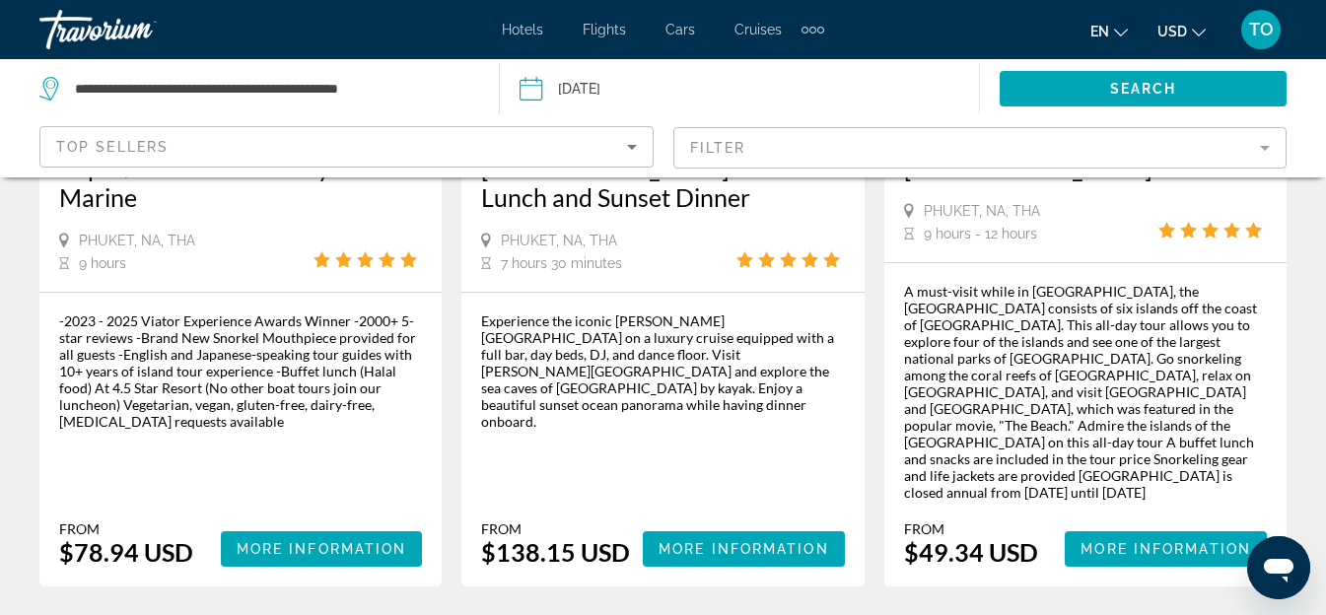
scroll to position [493, 0]
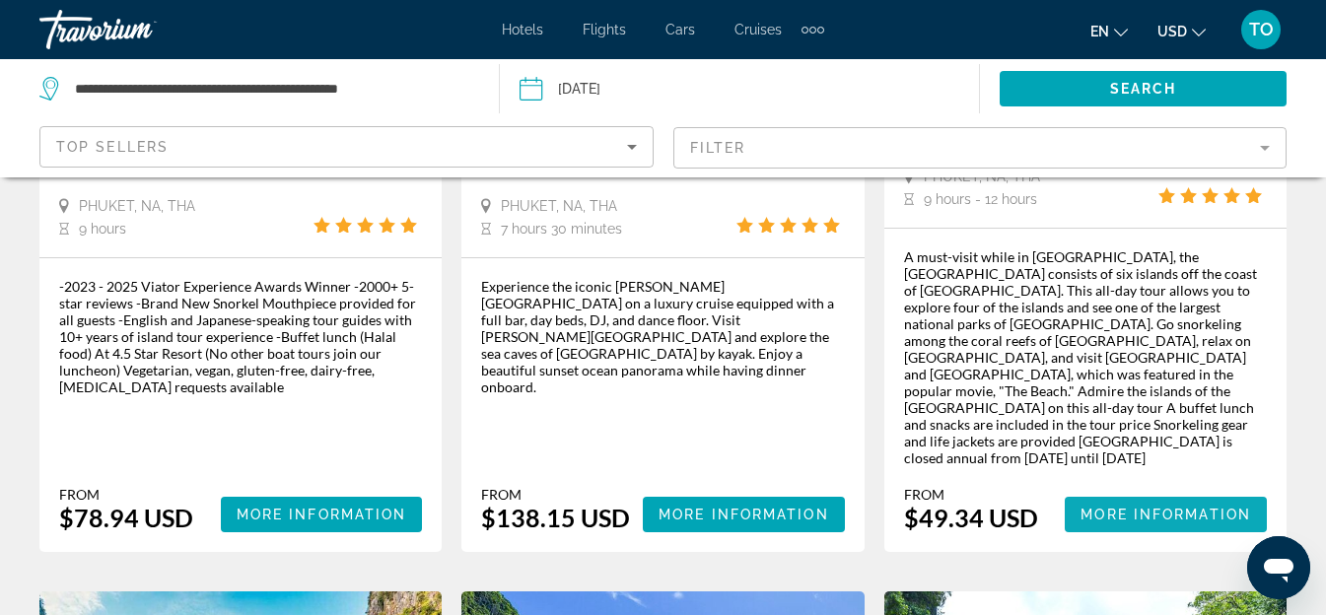
click at [1144, 507] on span "More Information" at bounding box center [1165, 515] width 171 height 16
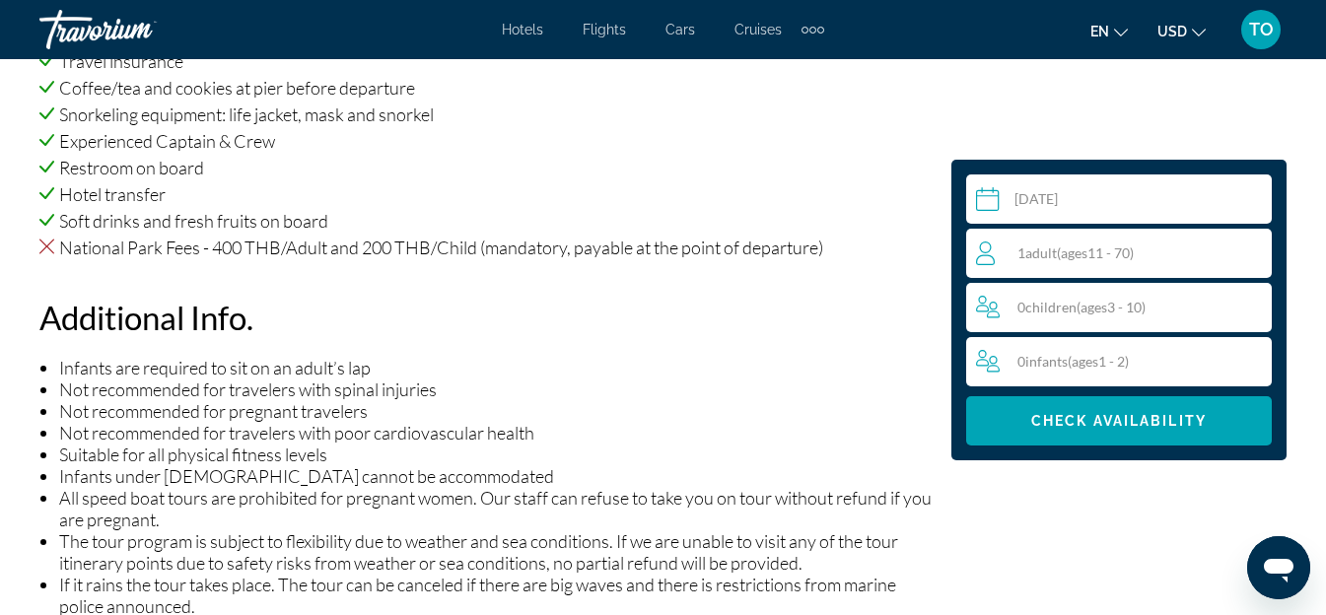
scroll to position [2169, 0]
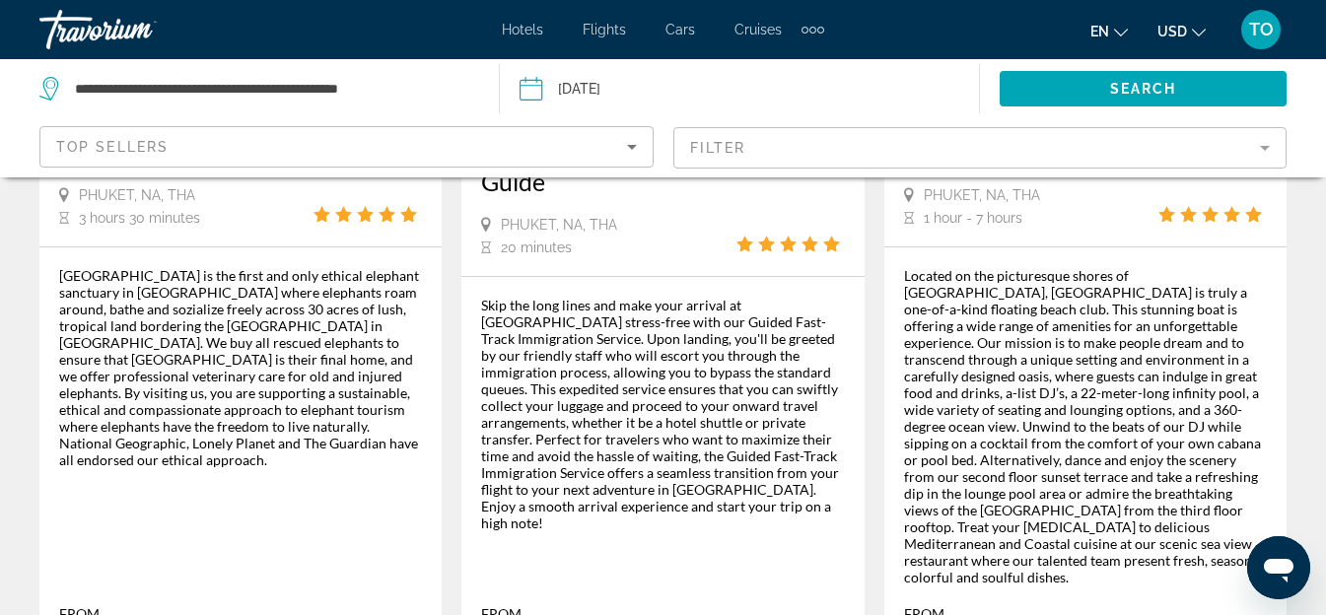
scroll to position [2464, 0]
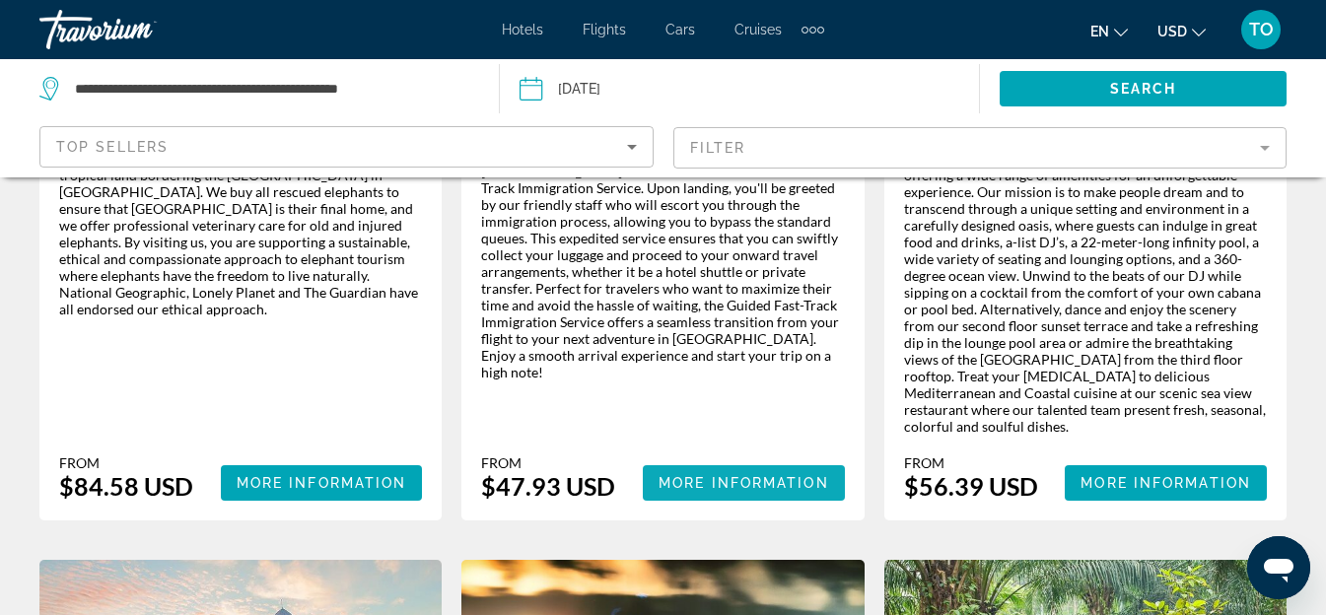
click at [727, 459] on span "Main content" at bounding box center [744, 482] width 202 height 47
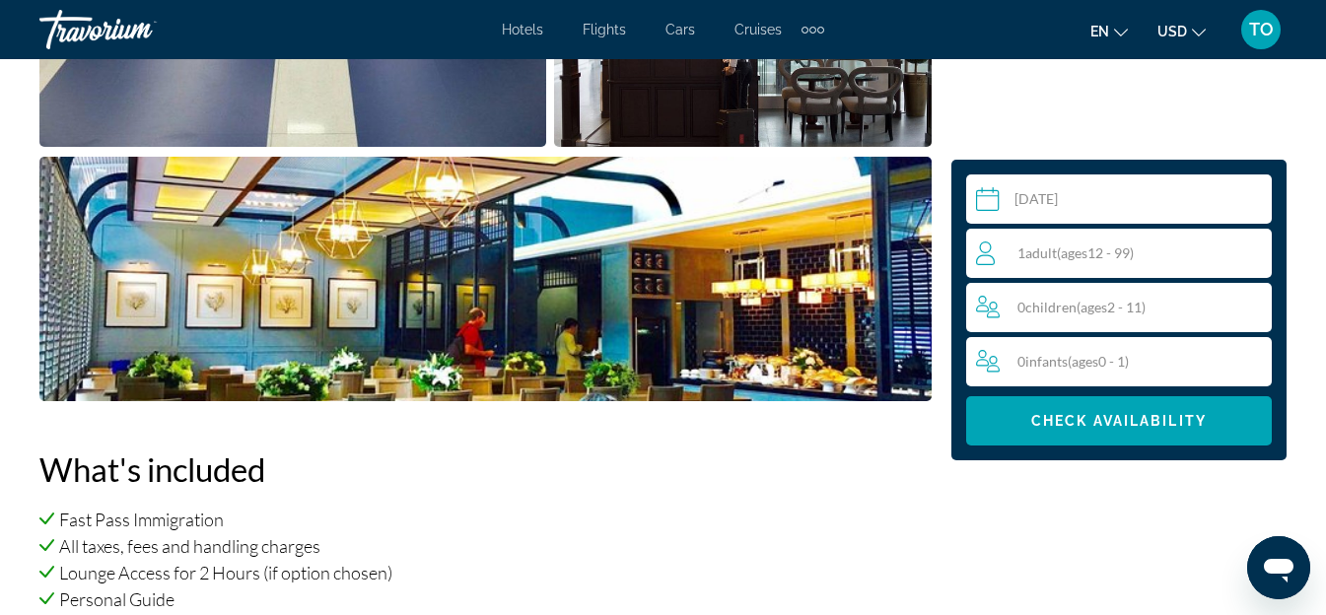
scroll to position [1676, 0]
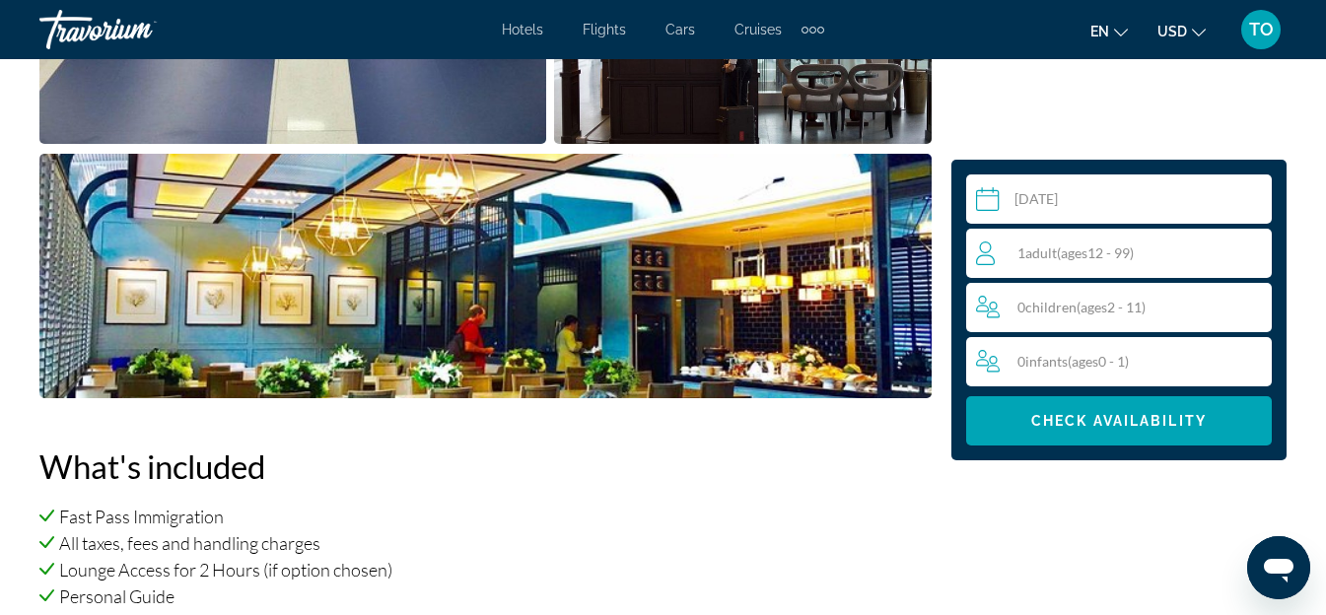
click at [1114, 252] on span "( ages 12 - 99)" at bounding box center [1095, 252] width 77 height 17
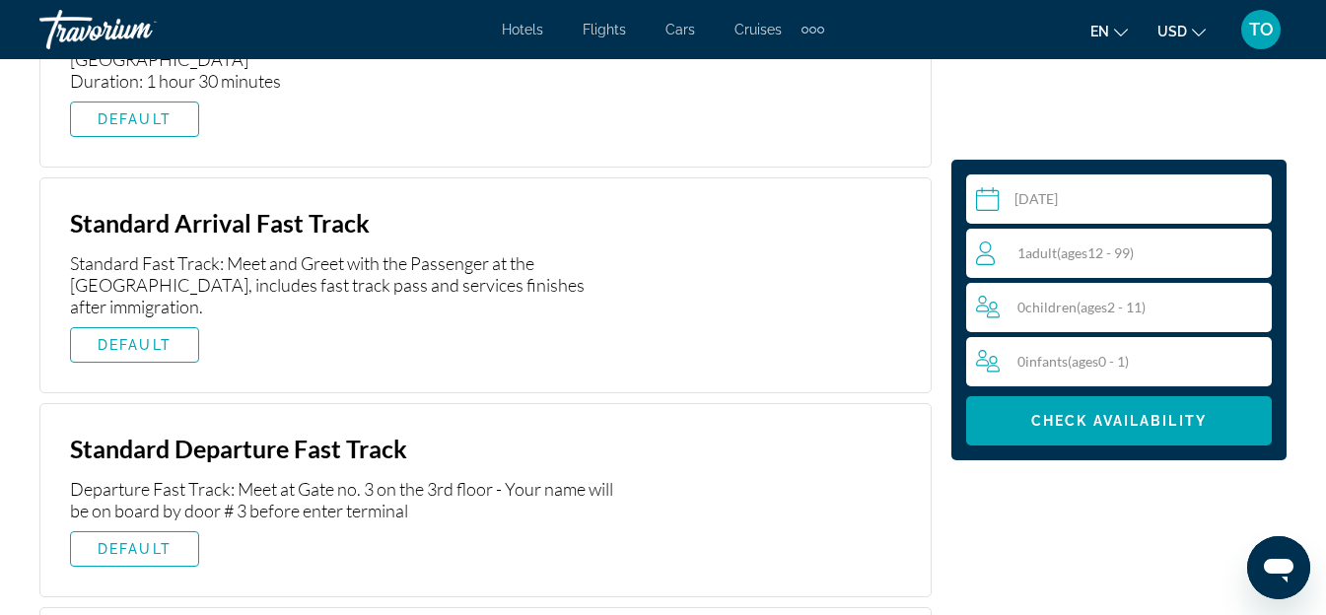
scroll to position [4282, 0]
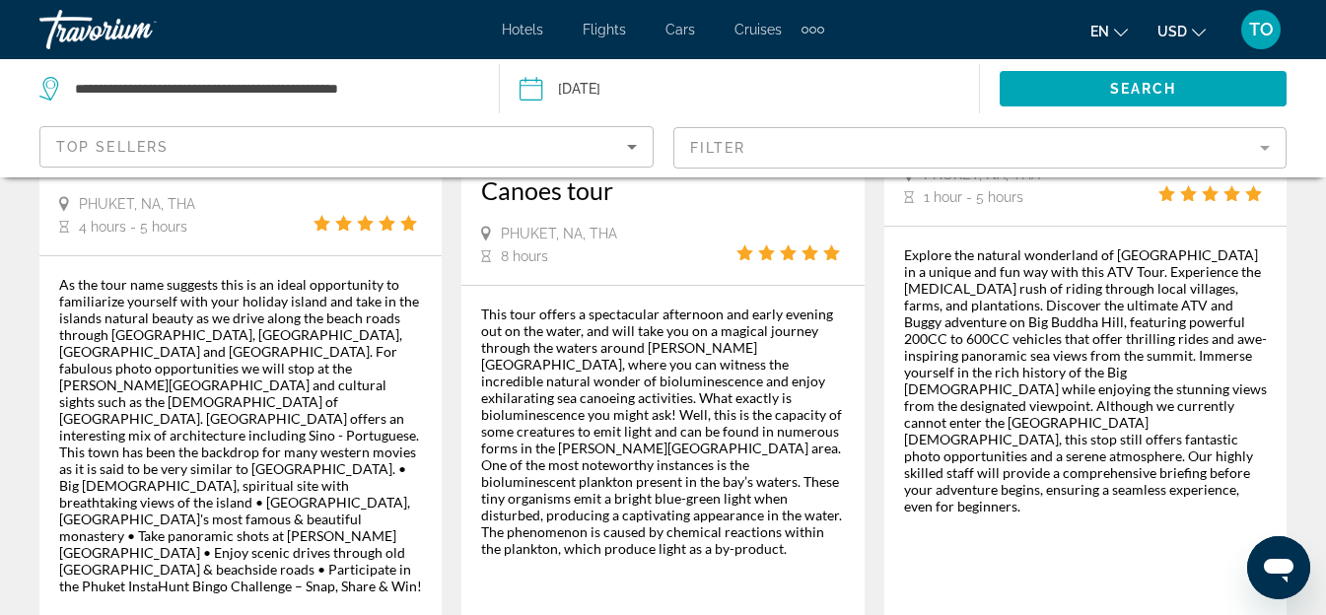
scroll to position [3303, 0]
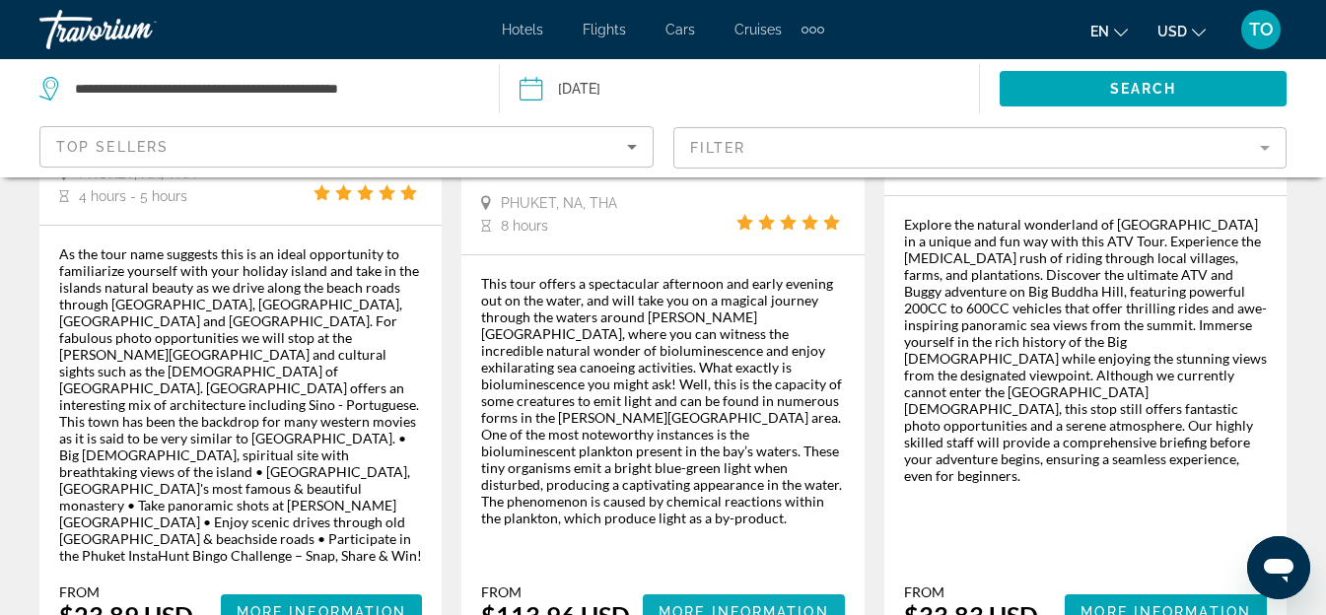
click at [762, 604] on span "More Information" at bounding box center [744, 612] width 171 height 16
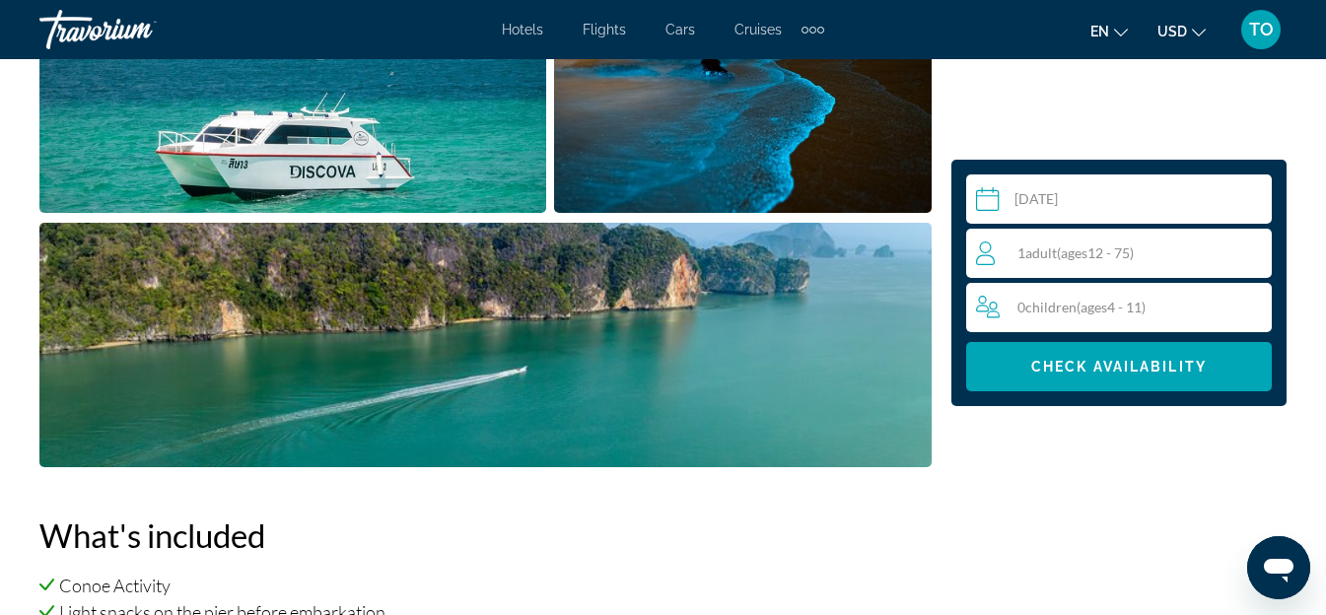
scroll to position [1676, 0]
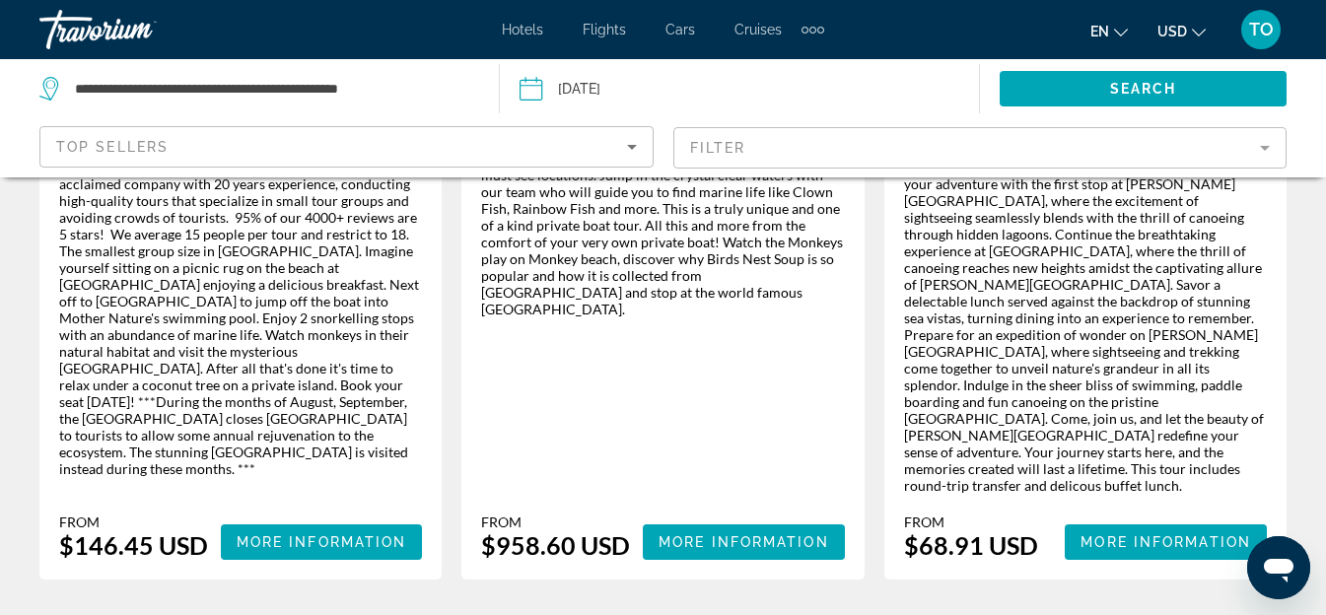
scroll to position [1479, 0]
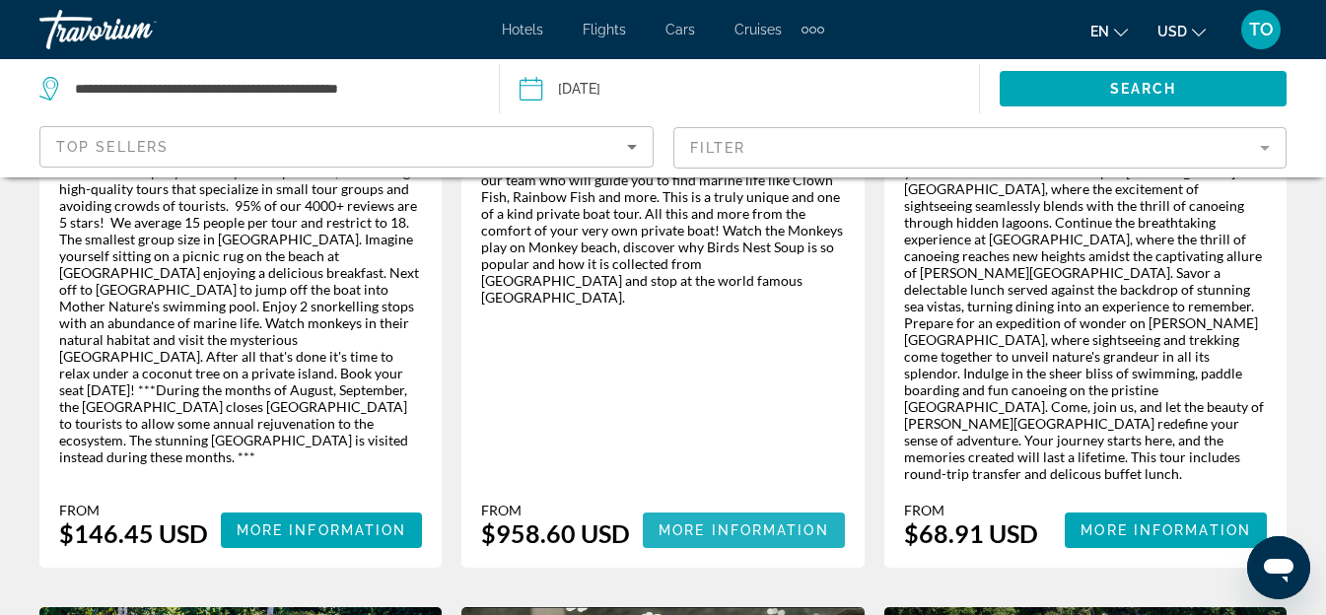
click at [727, 522] on span "More Information" at bounding box center [744, 530] width 171 height 16
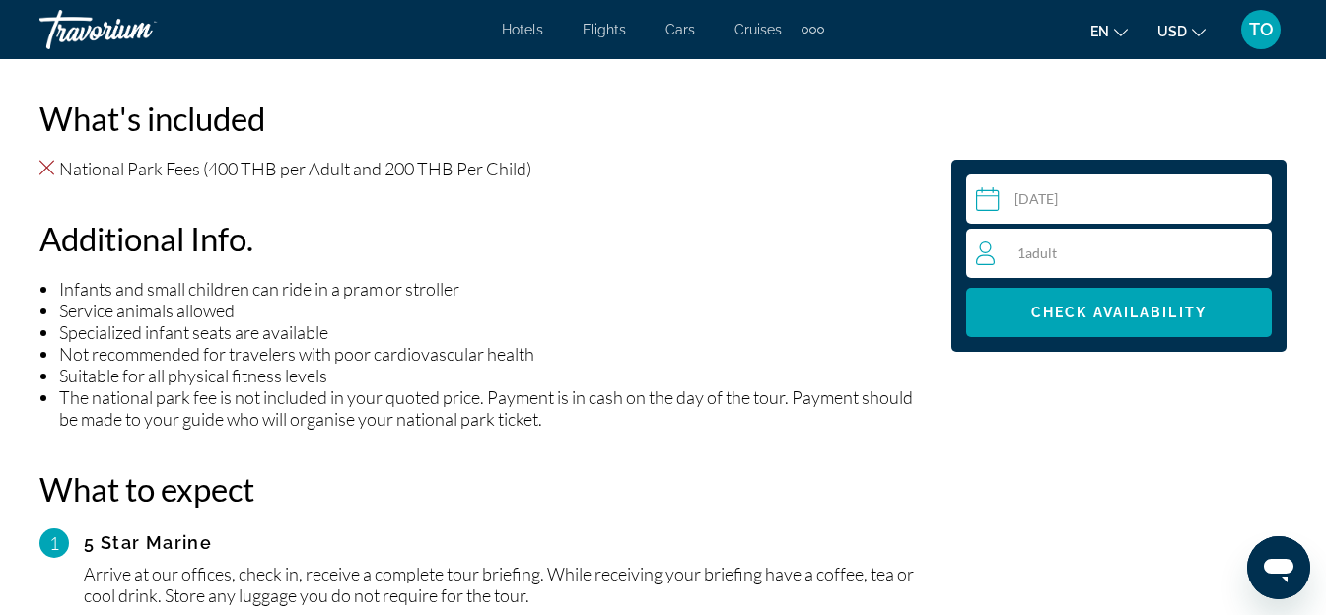
scroll to position [1972, 0]
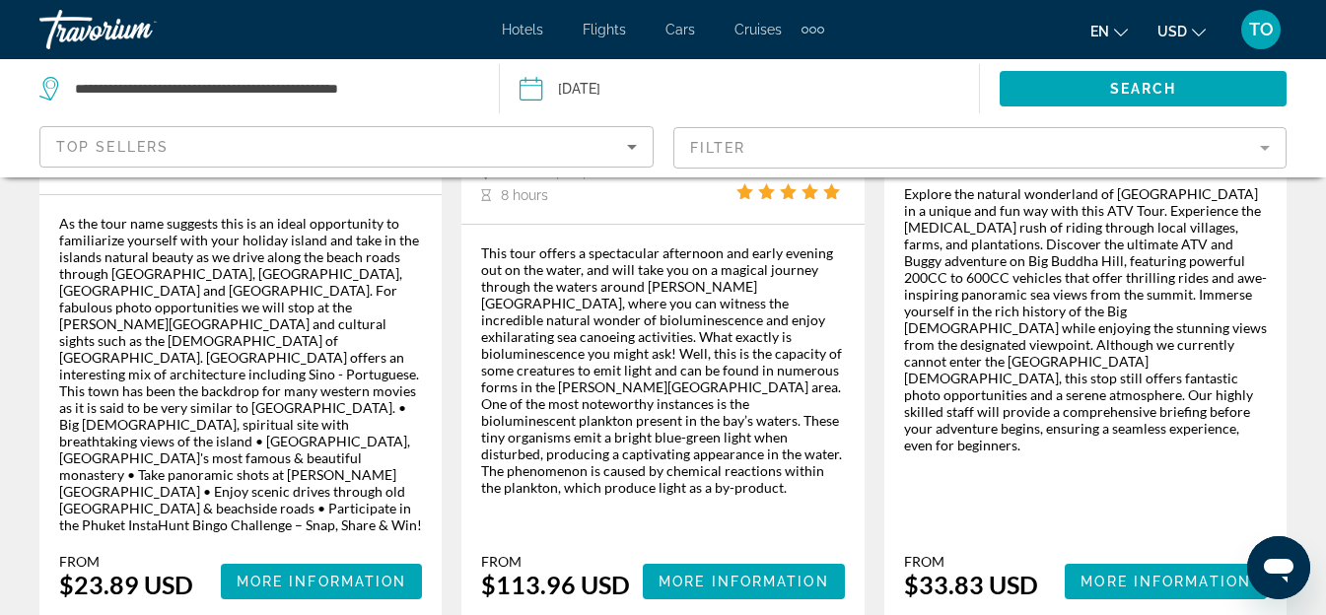
scroll to position [3352, 0]
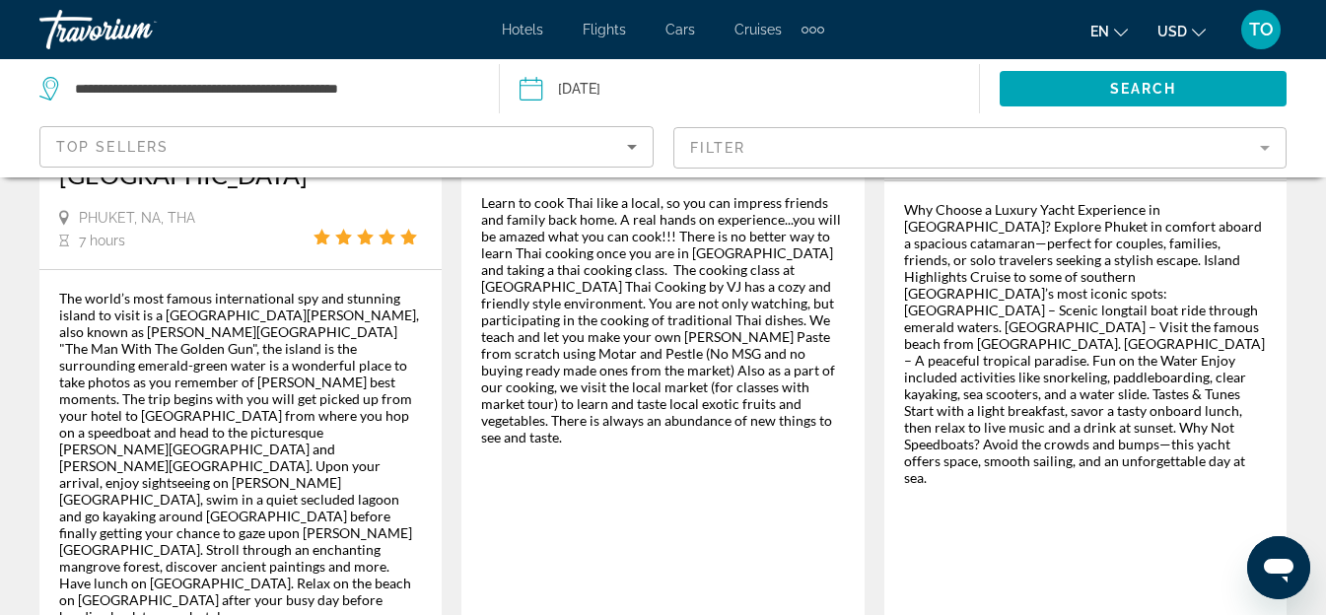
scroll to position [591, 0]
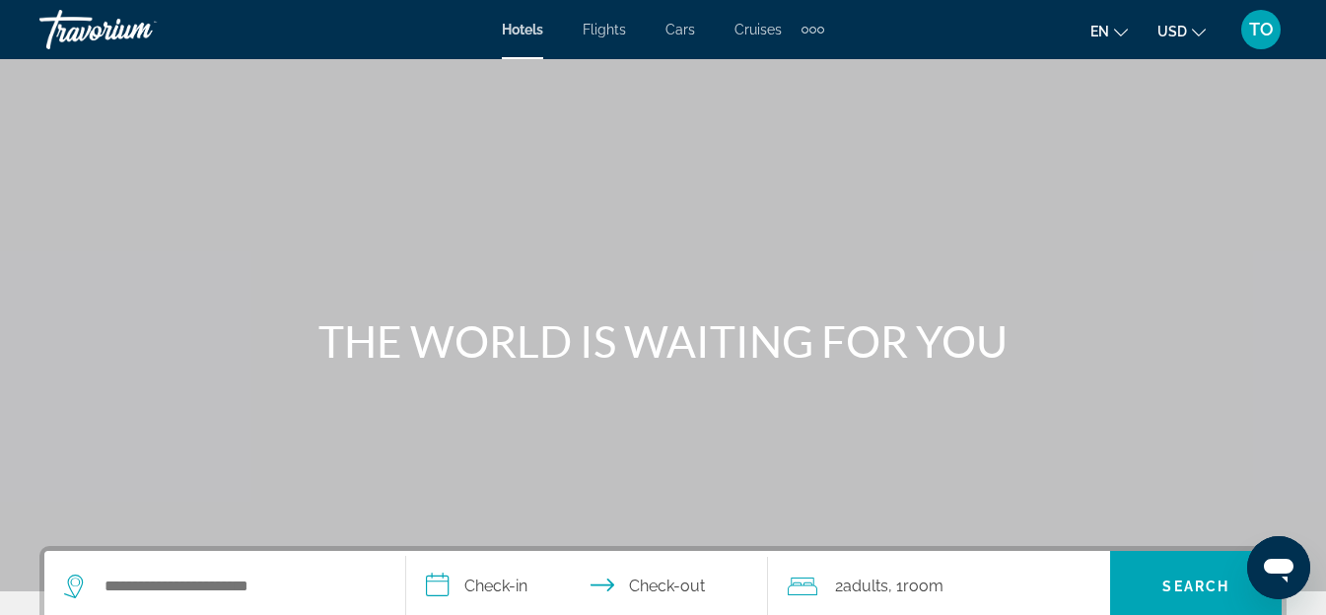
click at [601, 31] on span "Flights" at bounding box center [604, 30] width 43 height 16
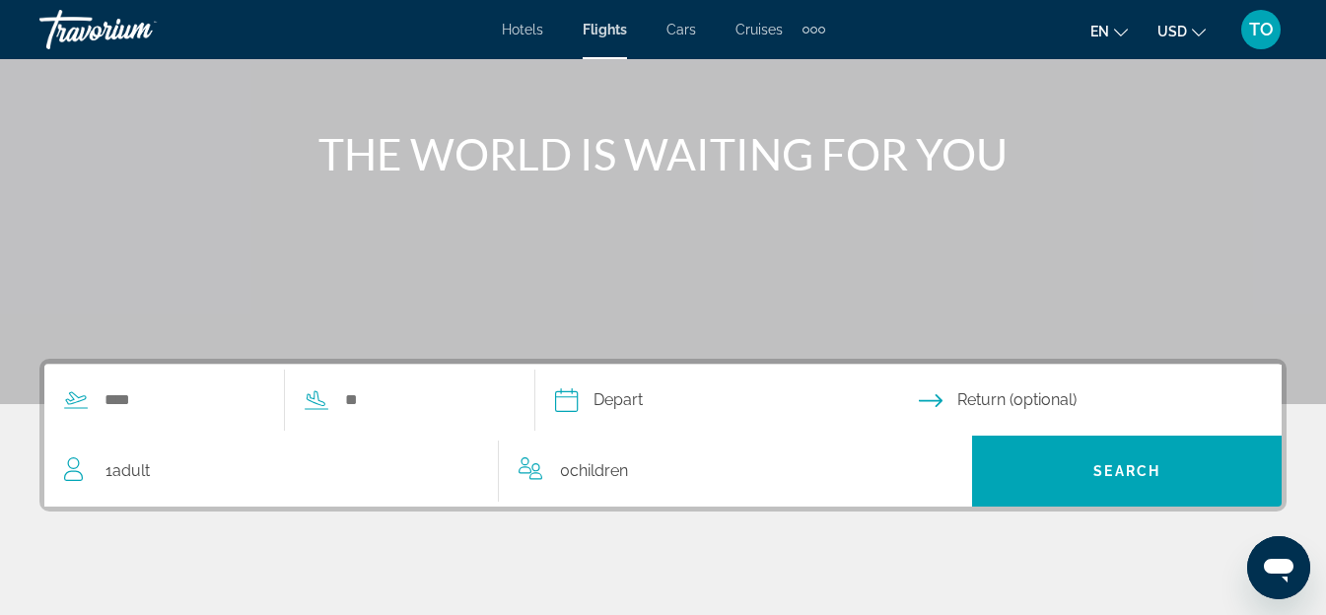
scroll to position [197, 0]
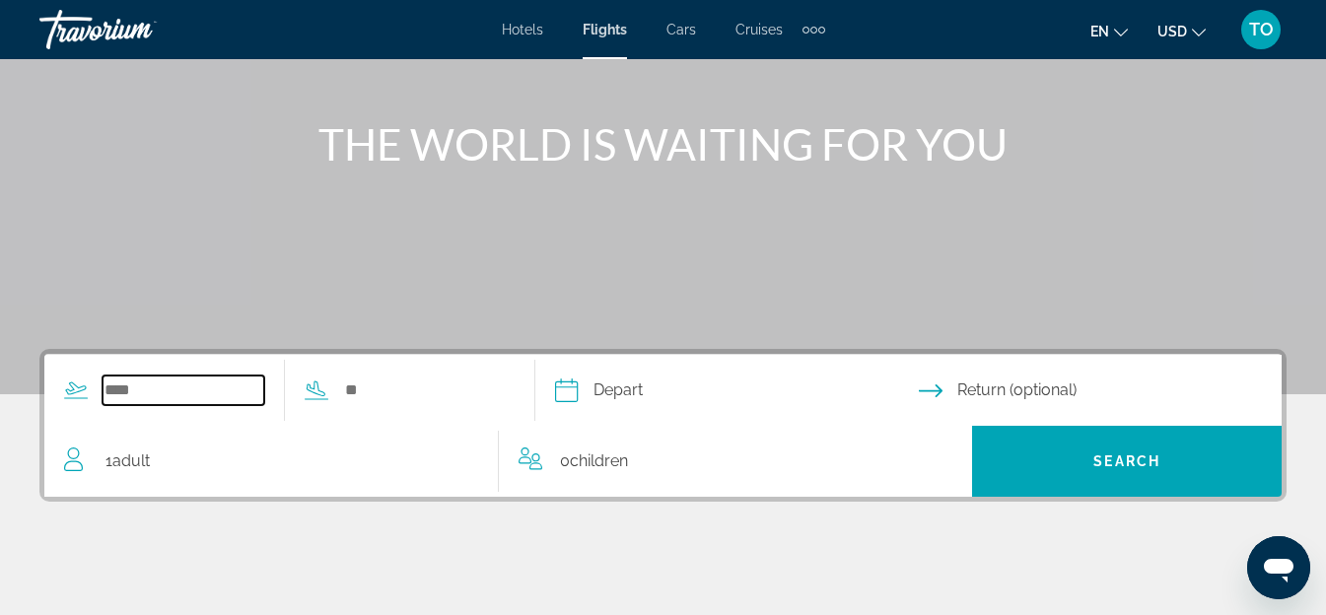
click at [148, 392] on input "Search widget" at bounding box center [184, 391] width 162 height 30
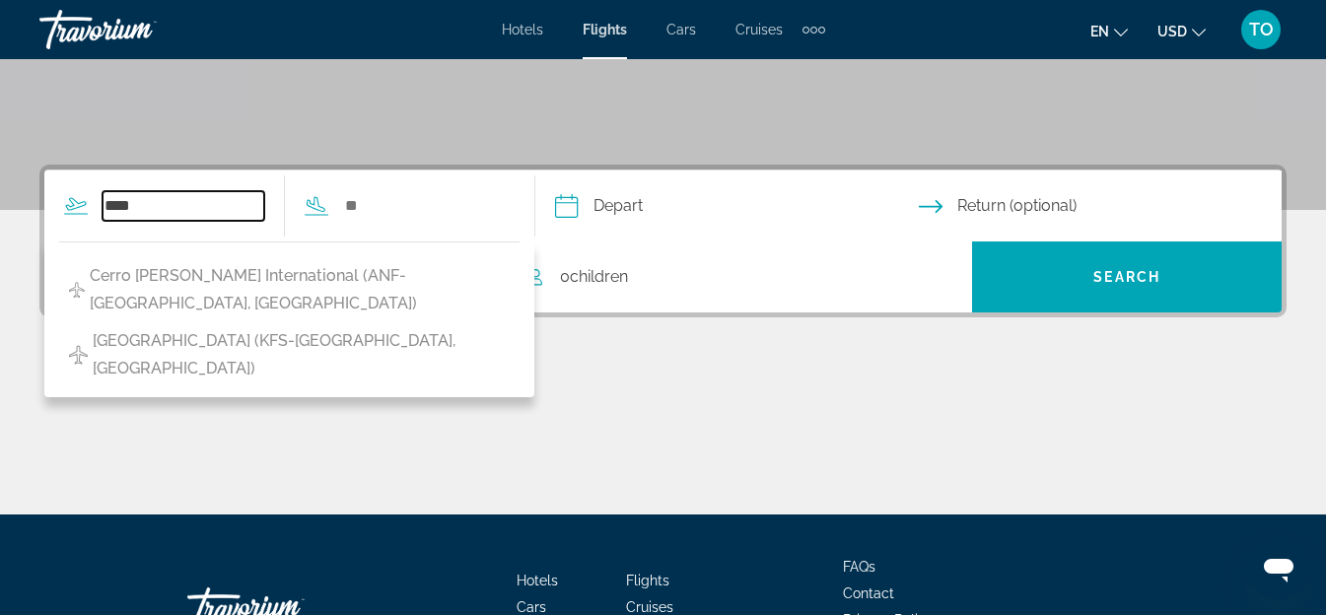
scroll to position [383, 0]
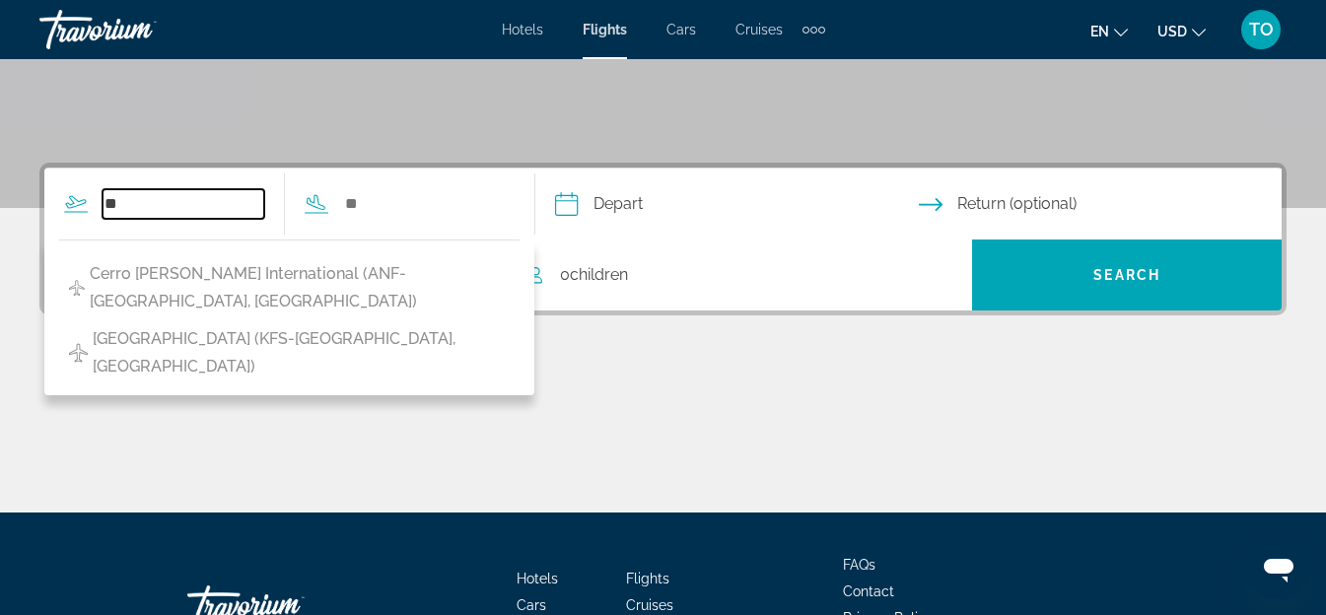
type input "*"
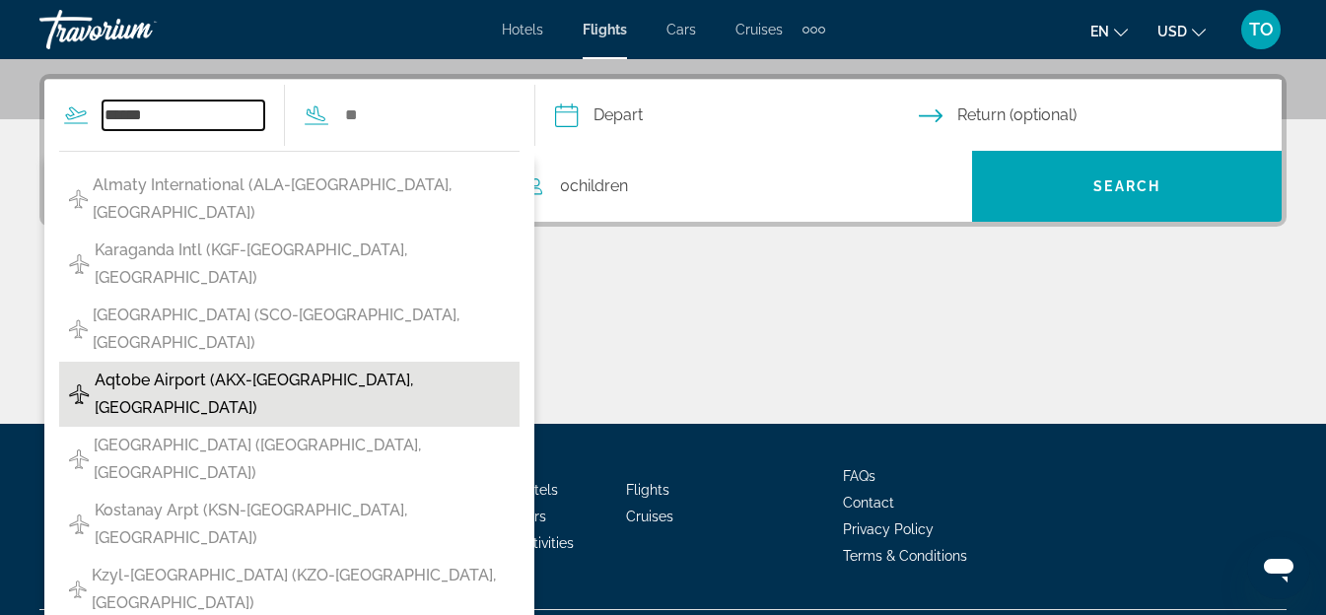
scroll to position [424, 0]
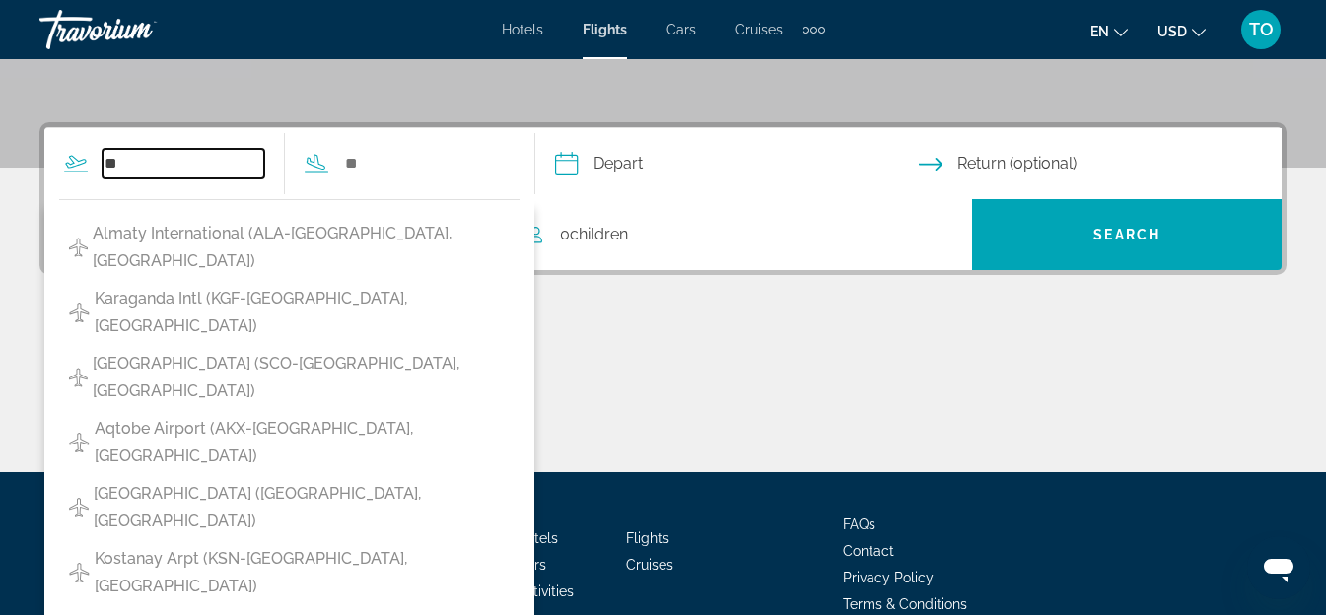
type input "*"
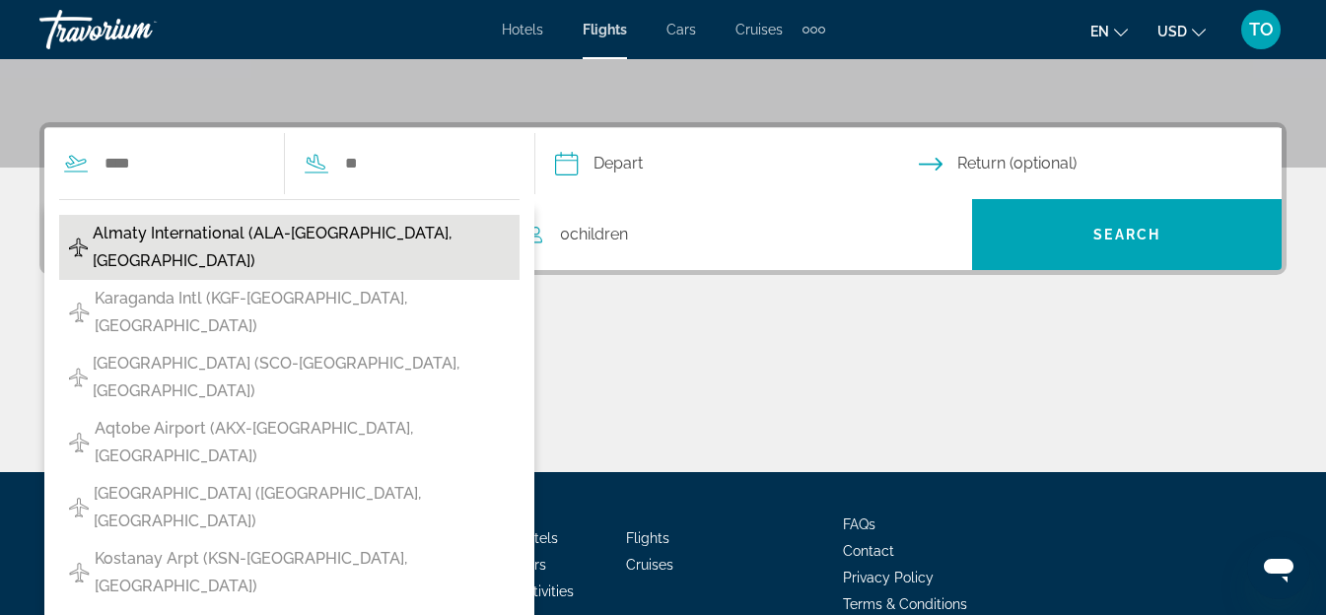
click at [428, 225] on span "Almaty International (ALA-[GEOGRAPHIC_DATA], [GEOGRAPHIC_DATA])" at bounding box center [301, 247] width 417 height 55
type input "**********"
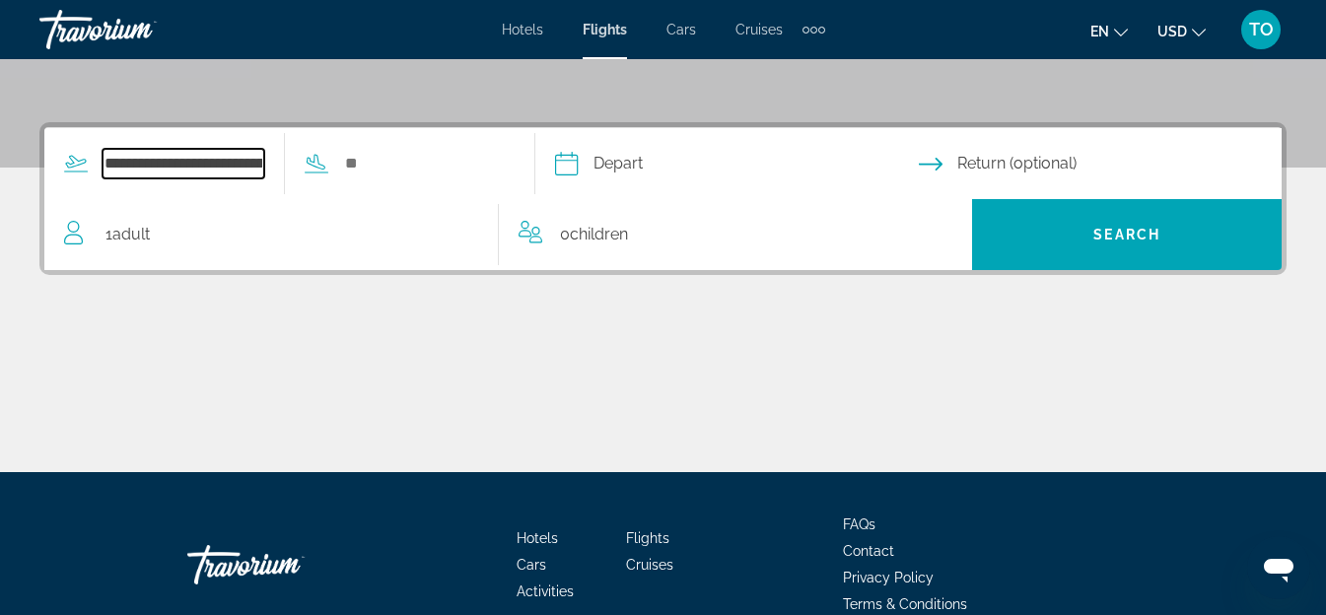
scroll to position [482, 0]
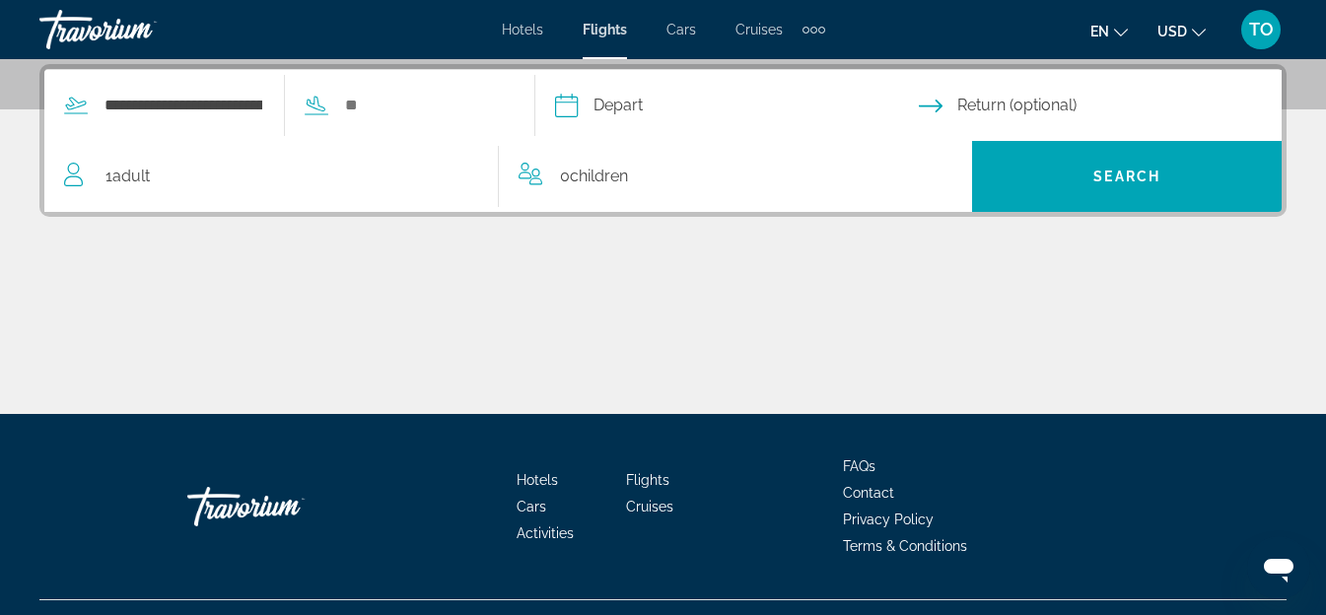
click at [328, 102] on icon "Search widget" at bounding box center [317, 106] width 24 height 24
click at [328, 105] on icon "Search widget" at bounding box center [317, 106] width 24 height 24
click at [413, 104] on input "Search widget" at bounding box center [424, 106] width 162 height 30
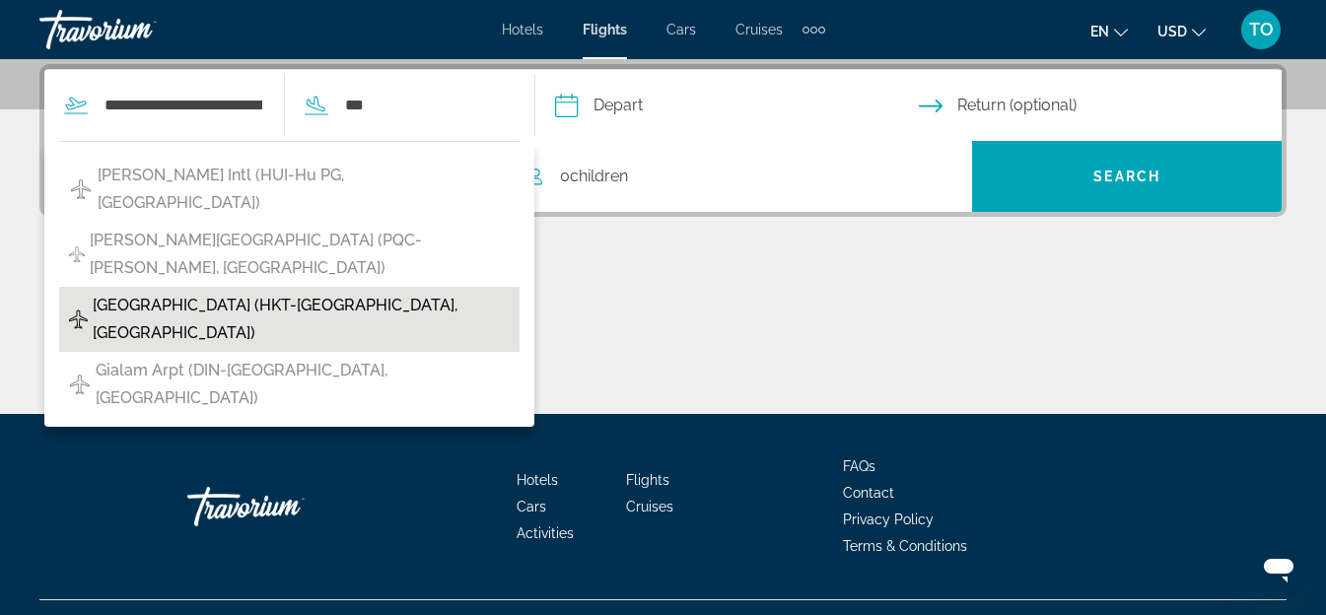
click at [387, 292] on span "[GEOGRAPHIC_DATA] (HKT-[GEOGRAPHIC_DATA], [GEOGRAPHIC_DATA])" at bounding box center [301, 319] width 417 height 55
type input "**********"
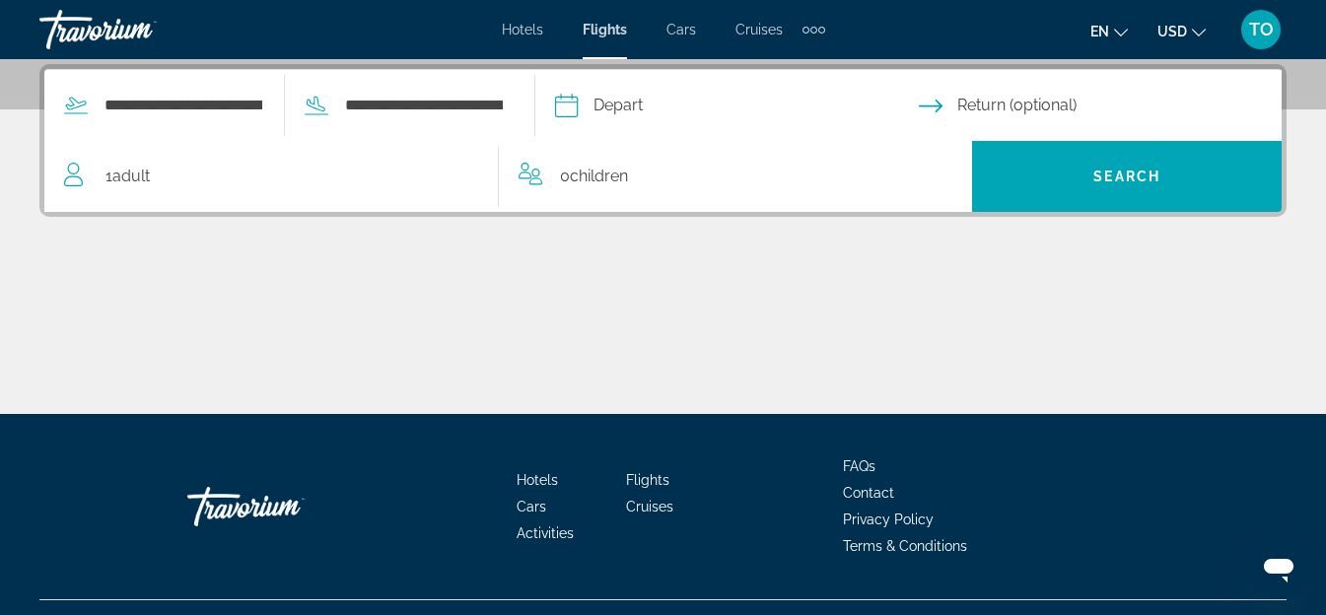
click at [654, 106] on input "Depart date" at bounding box center [736, 108] width 372 height 77
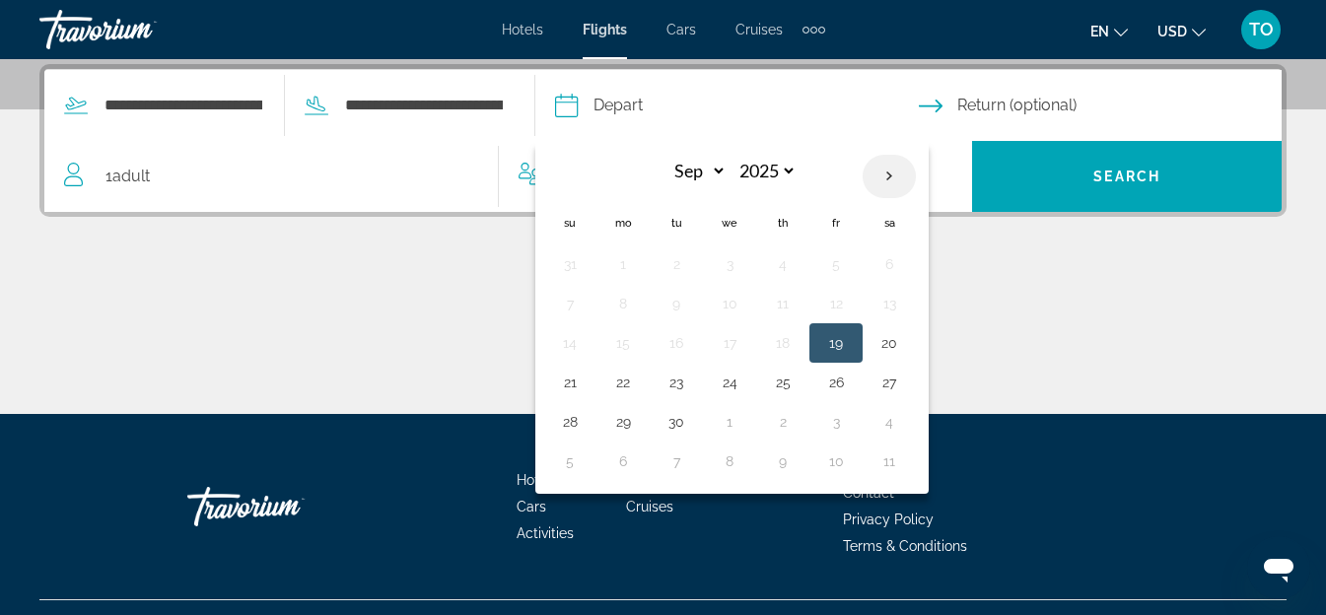
click at [916, 172] on th "Next month" at bounding box center [889, 176] width 53 height 43
select select "**"
click at [639, 265] on button "1" at bounding box center [623, 264] width 32 height 28
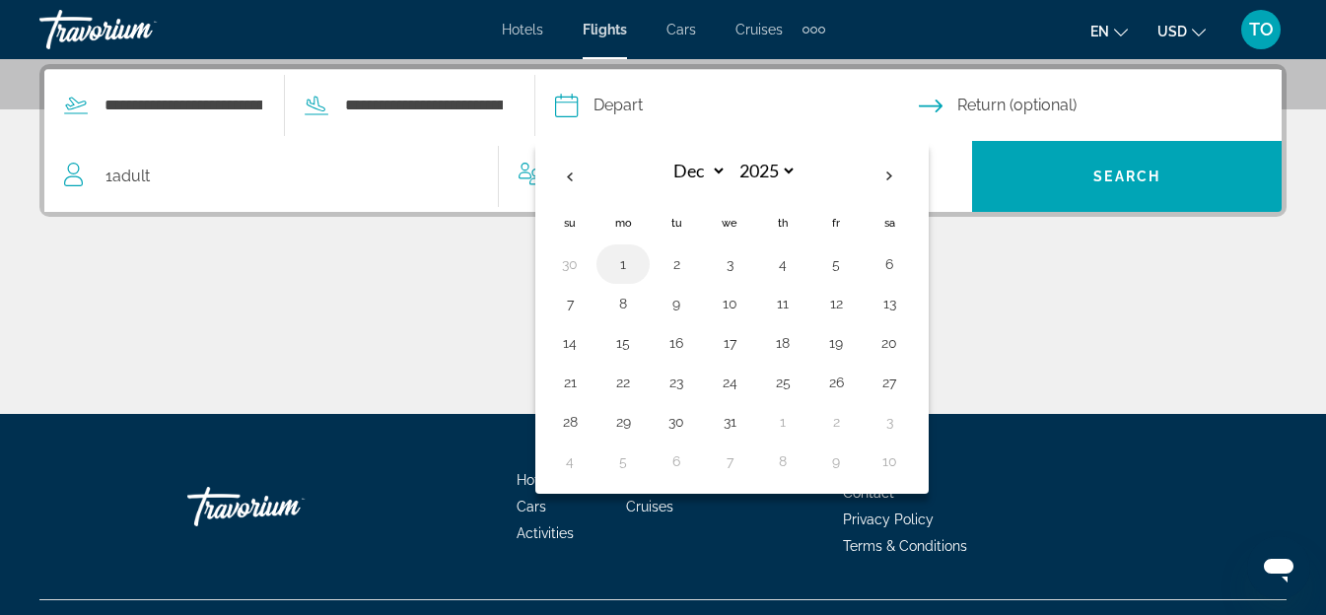
type input "**********"
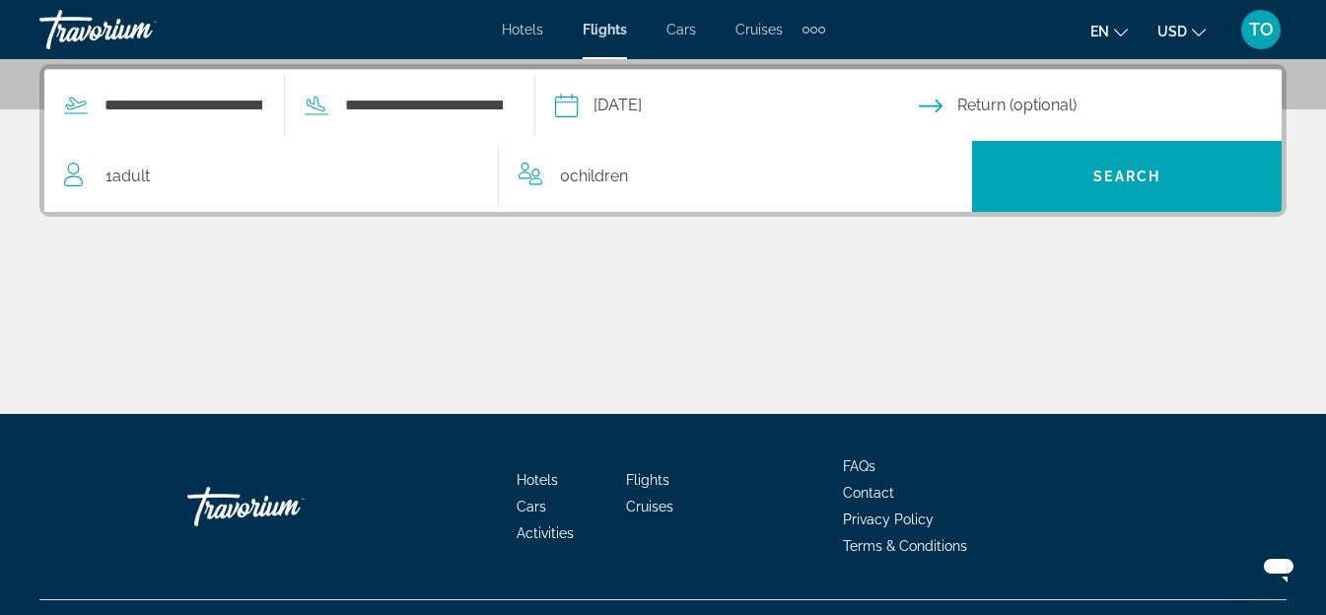
click at [1023, 98] on input "Return date" at bounding box center [1105, 108] width 372 height 77
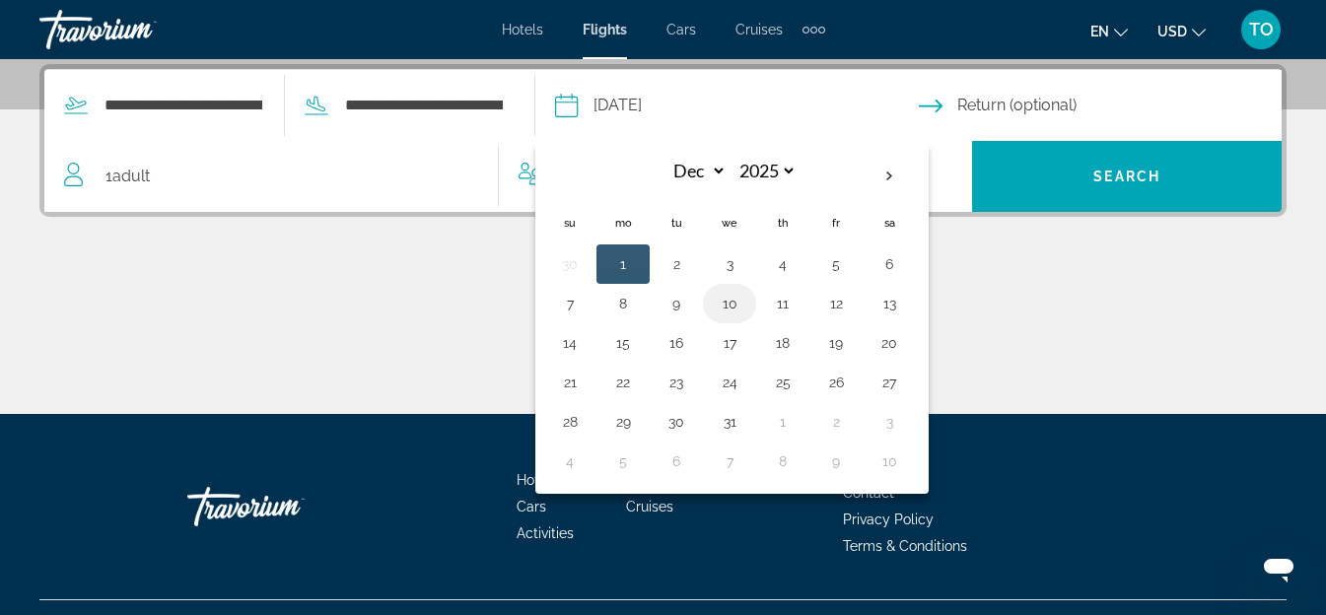
click at [745, 297] on button "10" at bounding box center [730, 304] width 32 height 28
type input "**********"
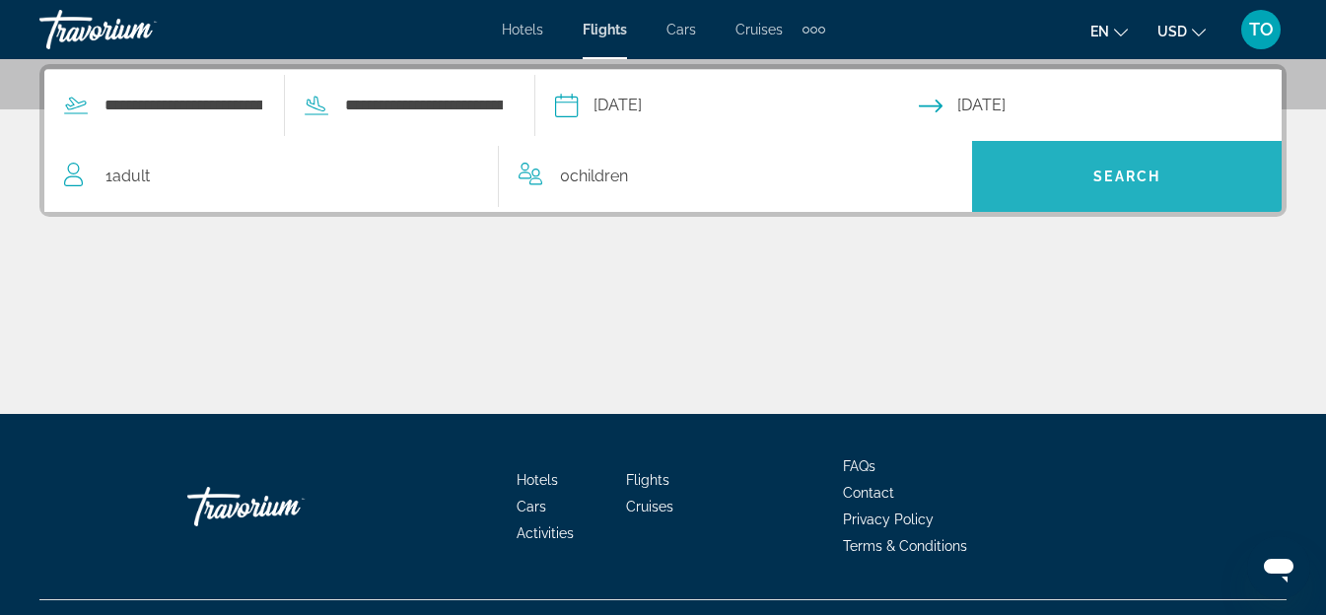
click at [1040, 166] on span "Search widget" at bounding box center [1127, 176] width 310 height 47
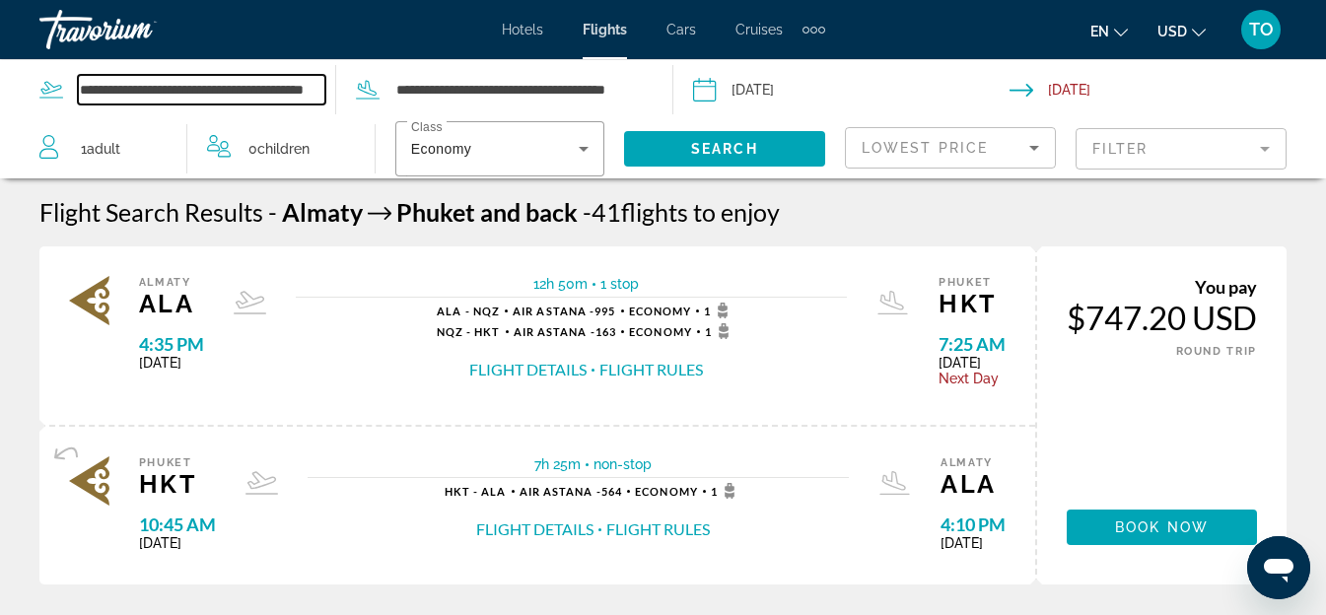
drag, startPoint x: 83, startPoint y: 88, endPoint x: 5, endPoint y: 104, distance: 79.5
click at [5, 104] on app-airports-search "**********" at bounding box center [336, 89] width 673 height 59
drag, startPoint x: 81, startPoint y: 87, endPoint x: 437, endPoint y: 145, distance: 360.6
click at [434, 145] on div "**********" at bounding box center [663, 118] width 1326 height 119
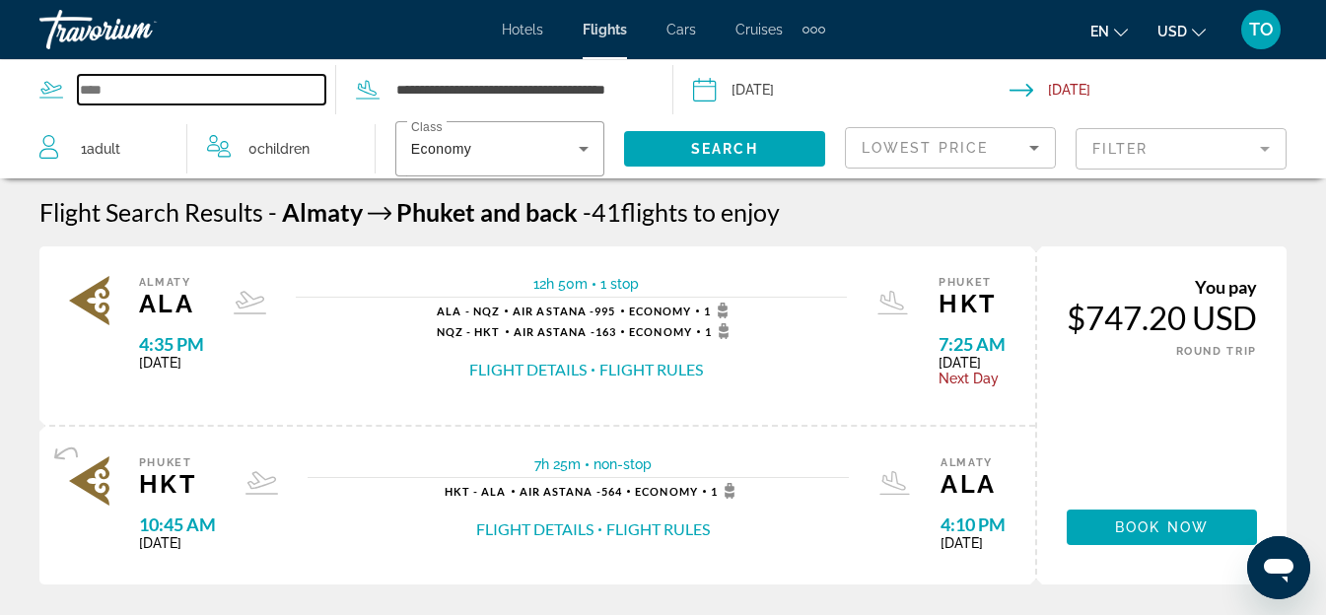
scroll to position [0, 0]
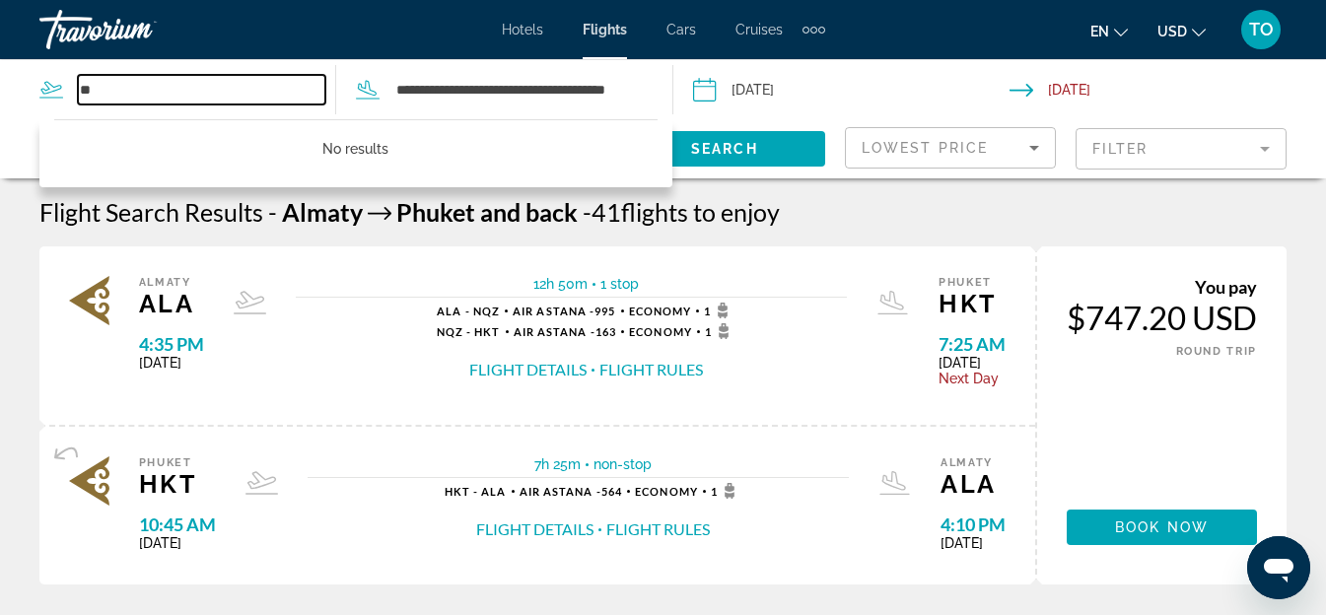
type input "*"
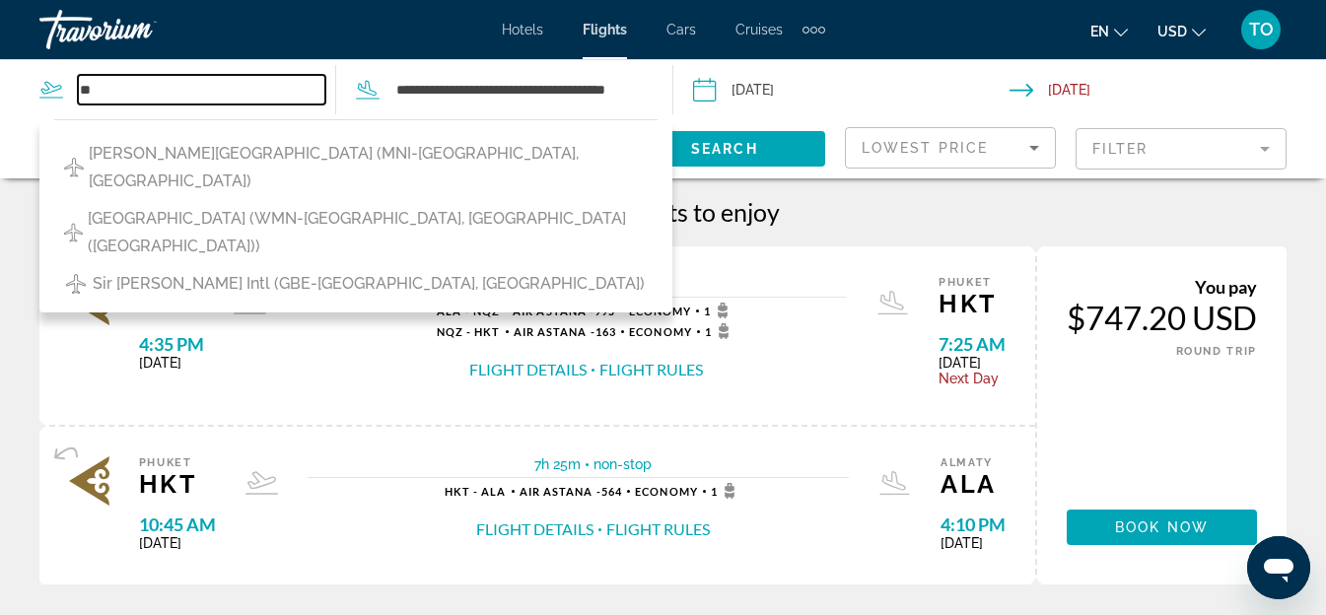
type input "*"
click at [326, 364] on div "12h 50m 1 stop 1 stop ALA - NQZ Air Astana - 995 Economy 1 NQZ - HKT Air Astana…" at bounding box center [571, 335] width 610 height 119
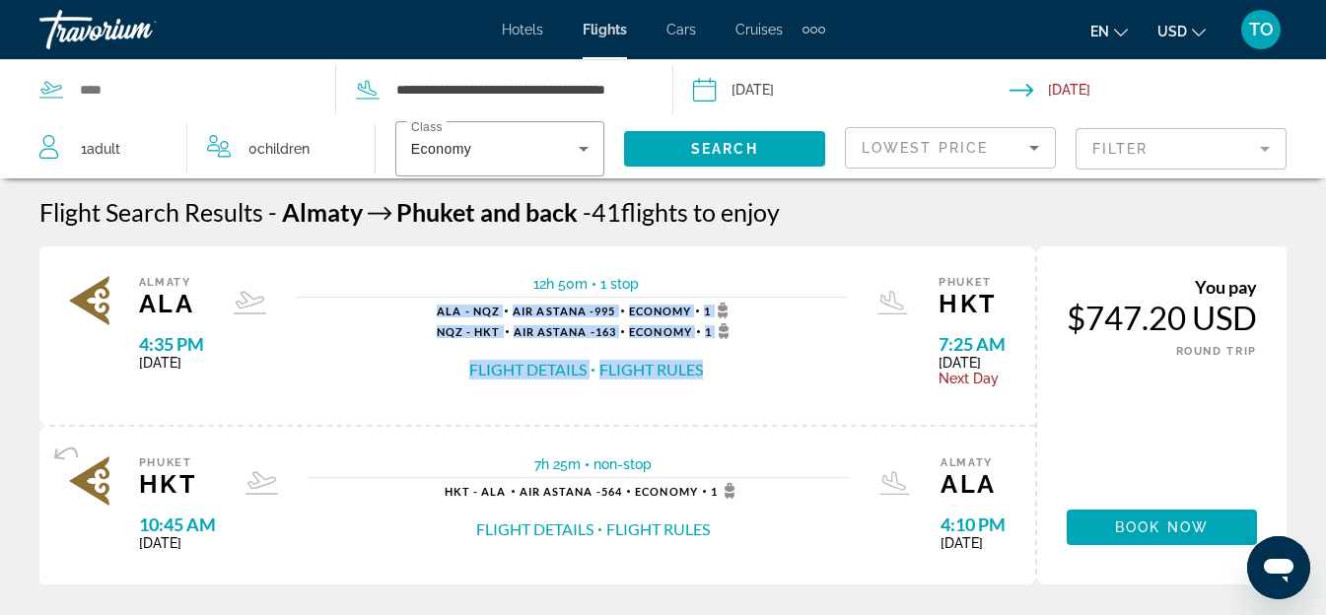
drag, startPoint x: 348, startPoint y: 311, endPoint x: 739, endPoint y: 406, distance: 402.9
click at [746, 416] on div "Almaty ALA 4:35 PM [DATE] 12h 50m 1 stop 1 stop ALA - NQZ Air Astana - 995 Econ…" at bounding box center [537, 335] width 996 height 178
click at [715, 380] on div "Flight Details Flight Rules" at bounding box center [586, 370] width 299 height 22
